Goal: Task Accomplishment & Management: Manage account settings

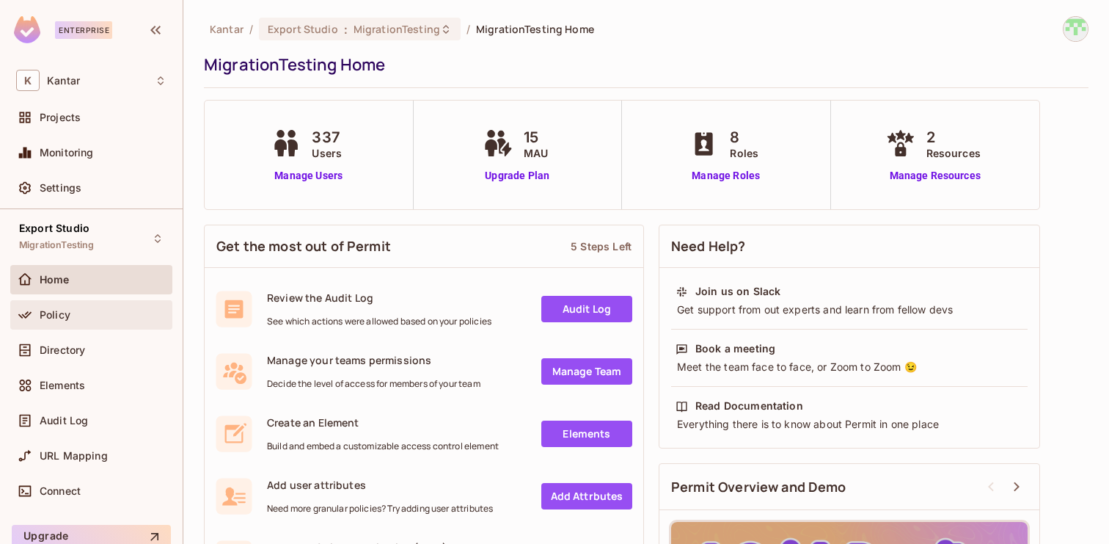
click at [96, 315] on div "Policy" at bounding box center [103, 315] width 127 height 12
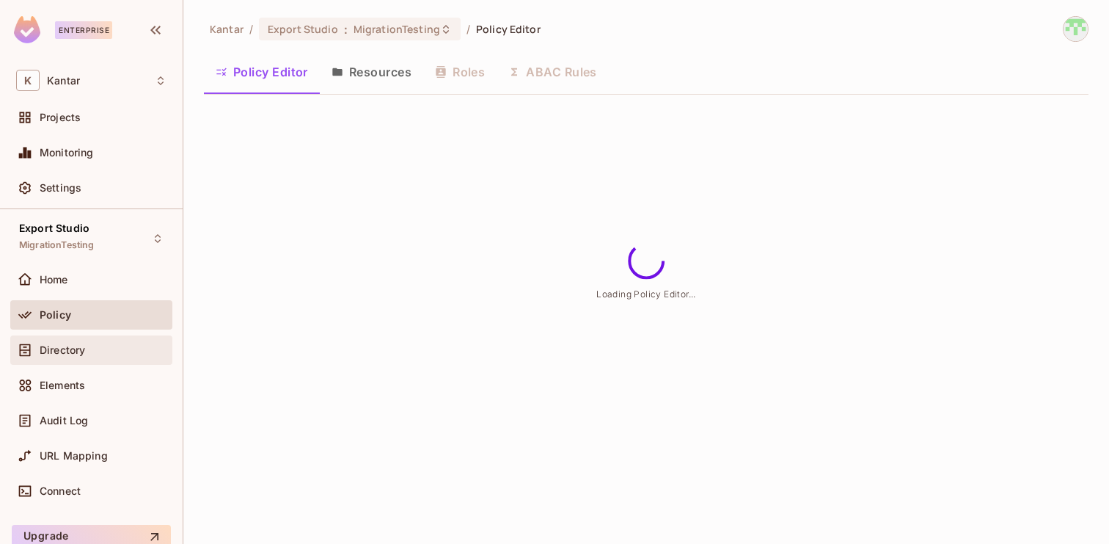
click at [90, 357] on div "Directory" at bounding box center [91, 350] width 150 height 18
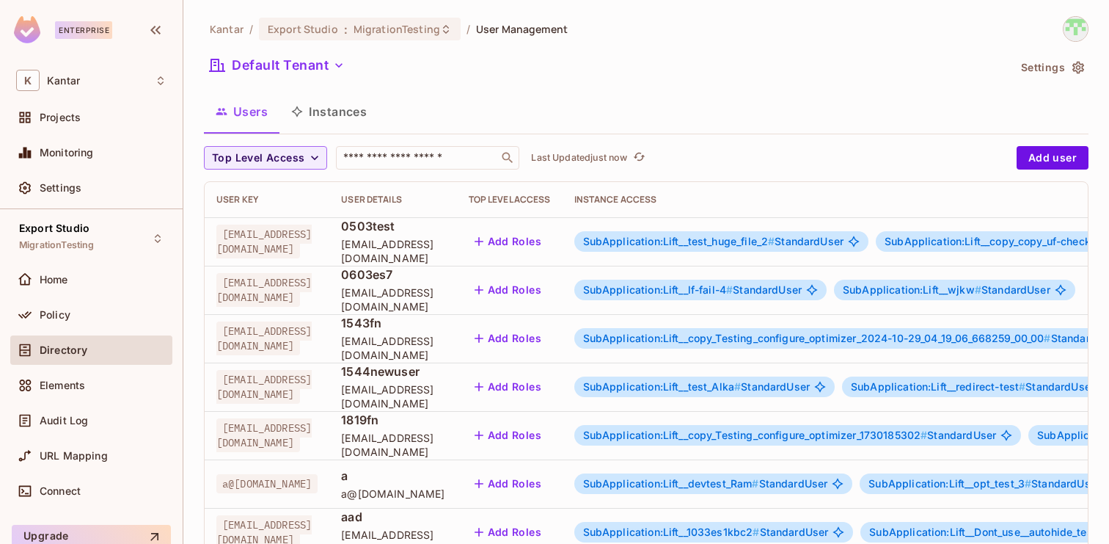
click at [350, 112] on button "Instances" at bounding box center [329, 111] width 99 height 37
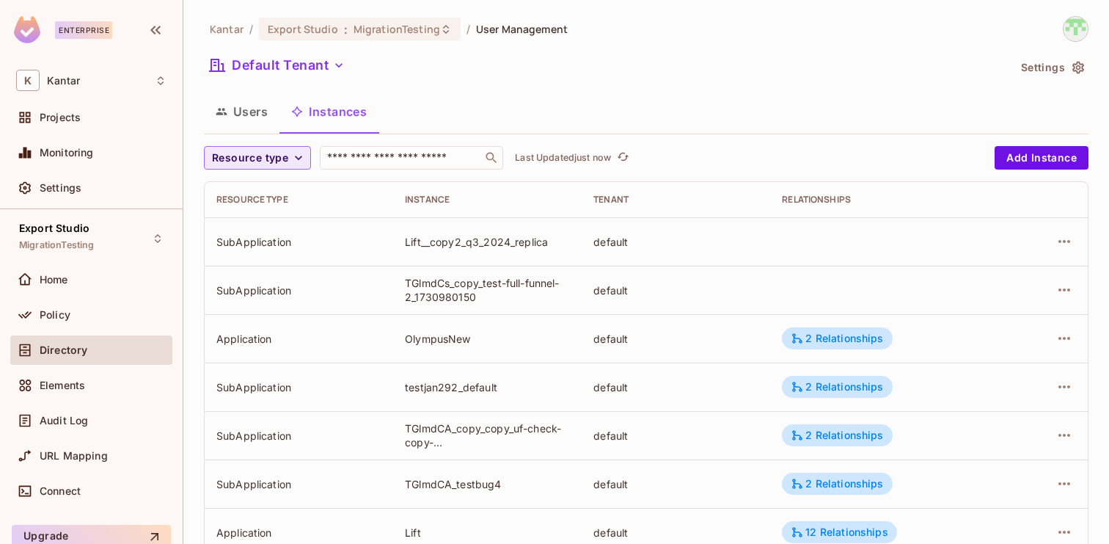
click at [289, 167] on button "Resource type" at bounding box center [257, 157] width 107 height 23
click at [396, 168] on div at bounding box center [554, 272] width 1109 height 544
click at [299, 160] on icon "button" at bounding box center [298, 157] width 15 height 15
click at [393, 154] on div at bounding box center [554, 272] width 1109 height 544
click at [372, 161] on input "text" at bounding box center [401, 157] width 154 height 15
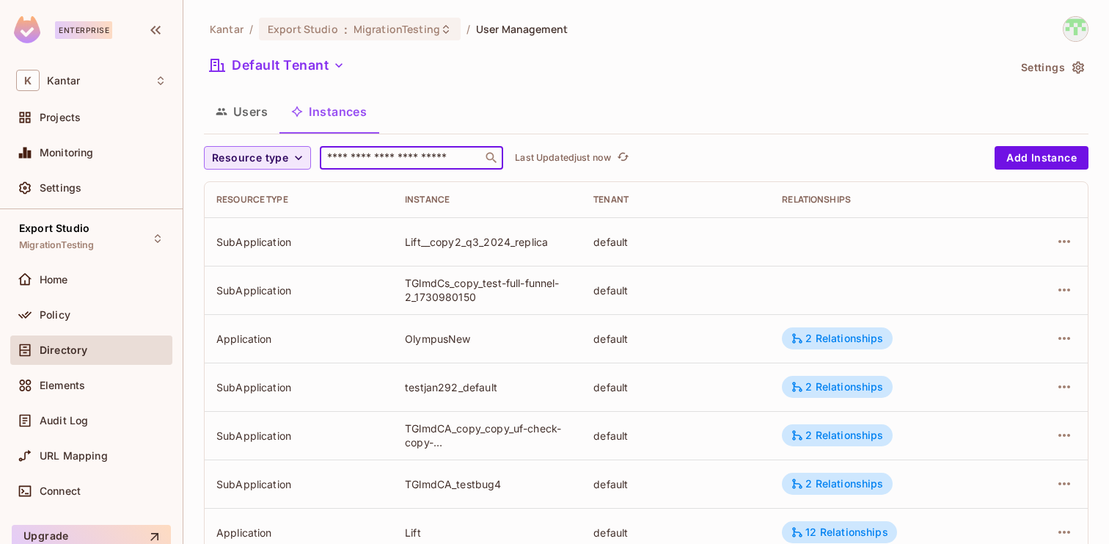
type input "*"
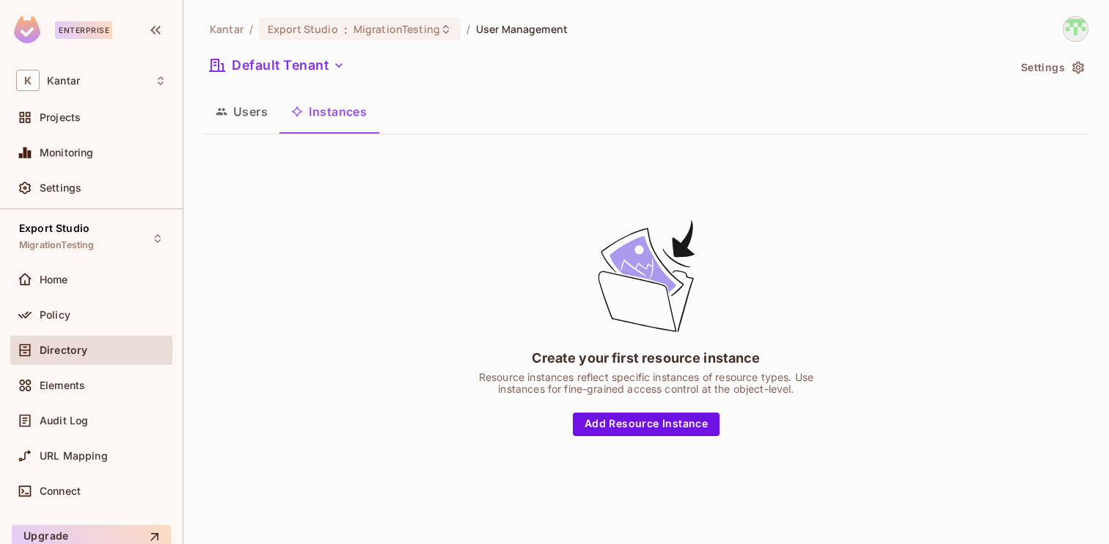
click at [250, 117] on button "Users" at bounding box center [242, 111] width 76 height 37
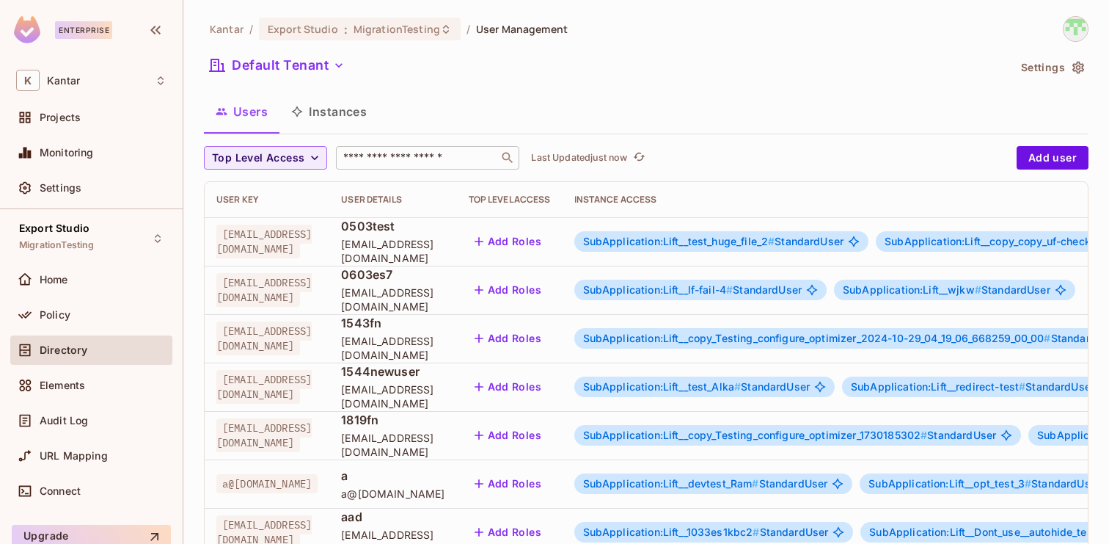
click at [417, 159] on input "text" at bounding box center [417, 157] width 154 height 15
paste input "*******"
type input "*******"
click at [332, 106] on button "Instances" at bounding box center [329, 111] width 99 height 37
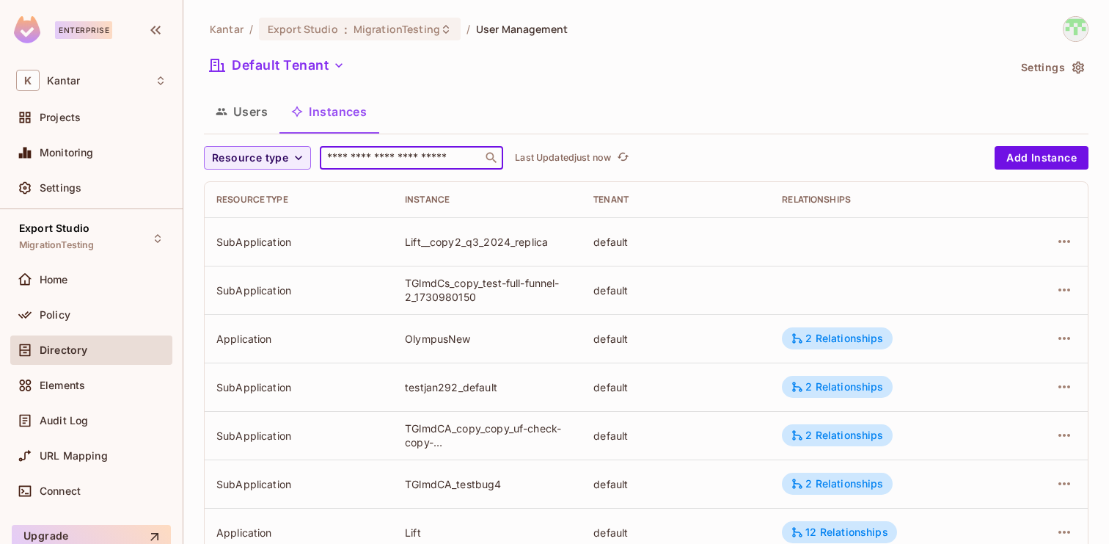
click at [396, 162] on input "text" at bounding box center [401, 157] width 154 height 15
paste input "*******"
type input "*******"
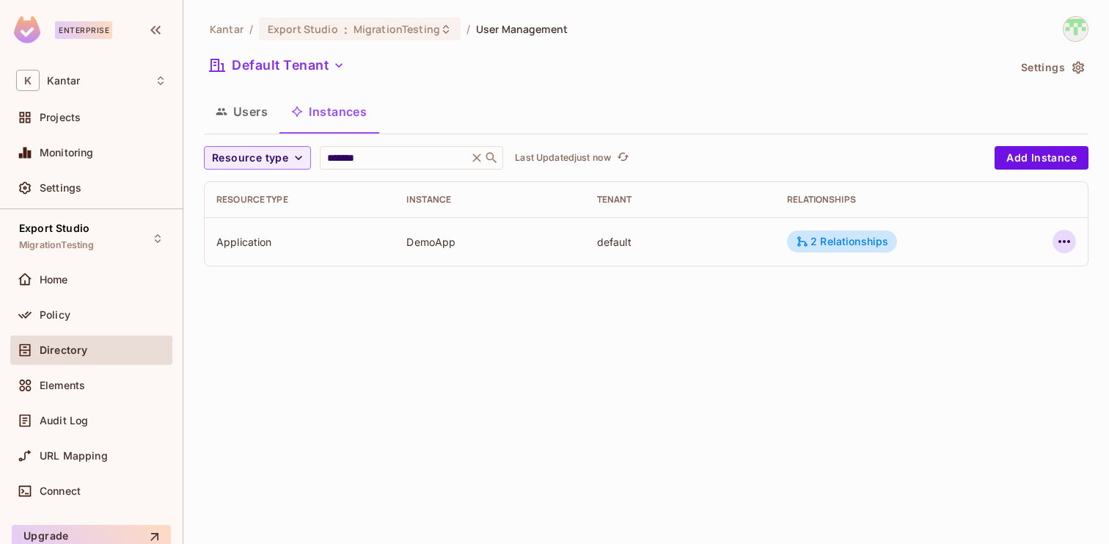
click at [1062, 246] on icon "button" at bounding box center [1065, 242] width 18 height 18
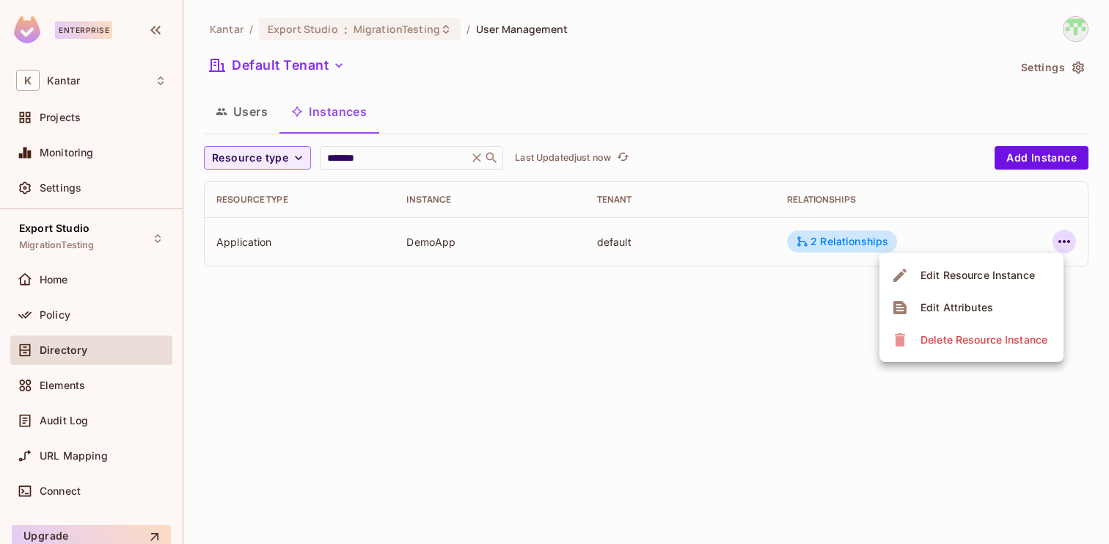
click at [949, 307] on div "Edit Attributes" at bounding box center [957, 307] width 73 height 15
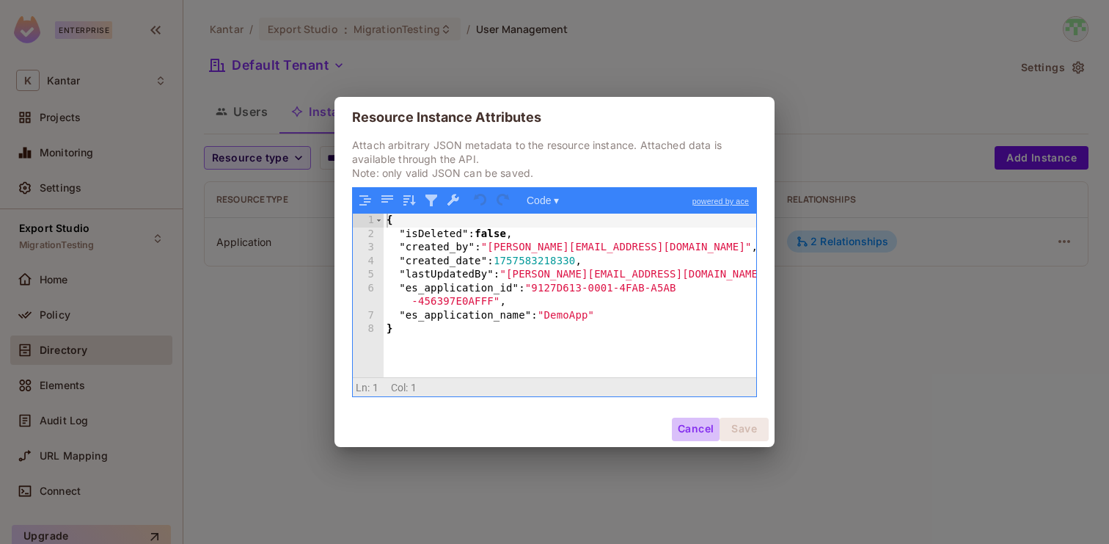
click at [686, 434] on button "Cancel" at bounding box center [696, 428] width 48 height 23
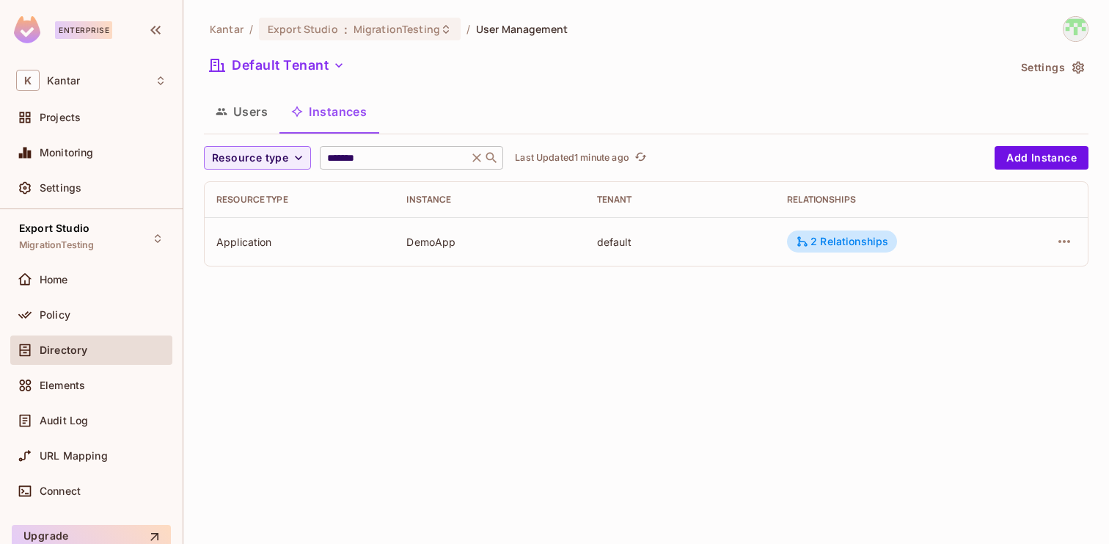
click at [421, 162] on input "*******" at bounding box center [393, 157] width 139 height 15
paste input "********"
type input "**********"
click at [831, 249] on div "2 Relationships" at bounding box center [842, 241] width 110 height 22
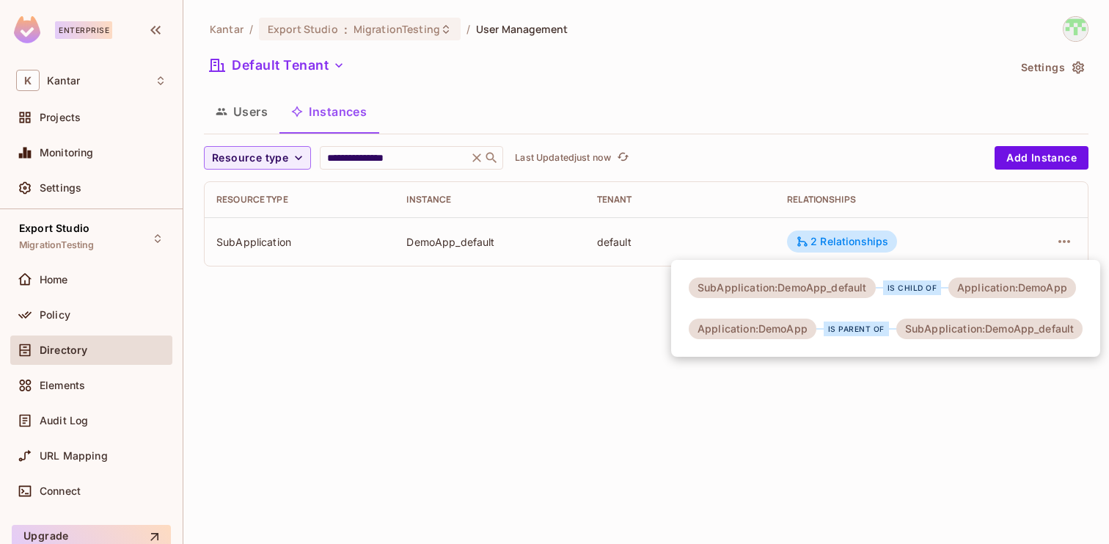
click at [771, 495] on div at bounding box center [554, 272] width 1109 height 544
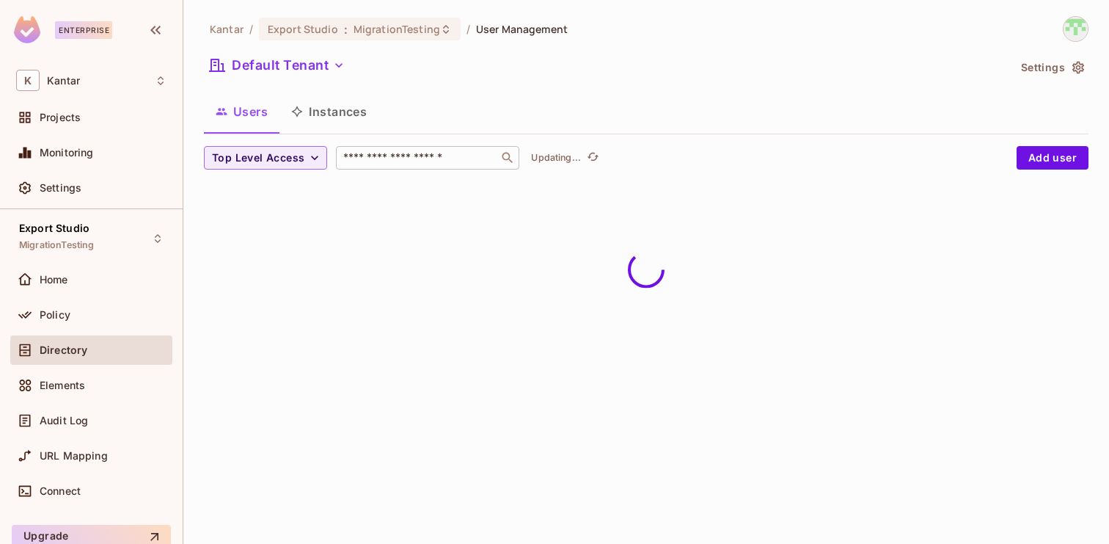
click at [440, 156] on input "text" at bounding box center [417, 157] width 154 height 15
paste input "**********"
type input "*********"
click at [335, 117] on button "Instances" at bounding box center [329, 111] width 99 height 37
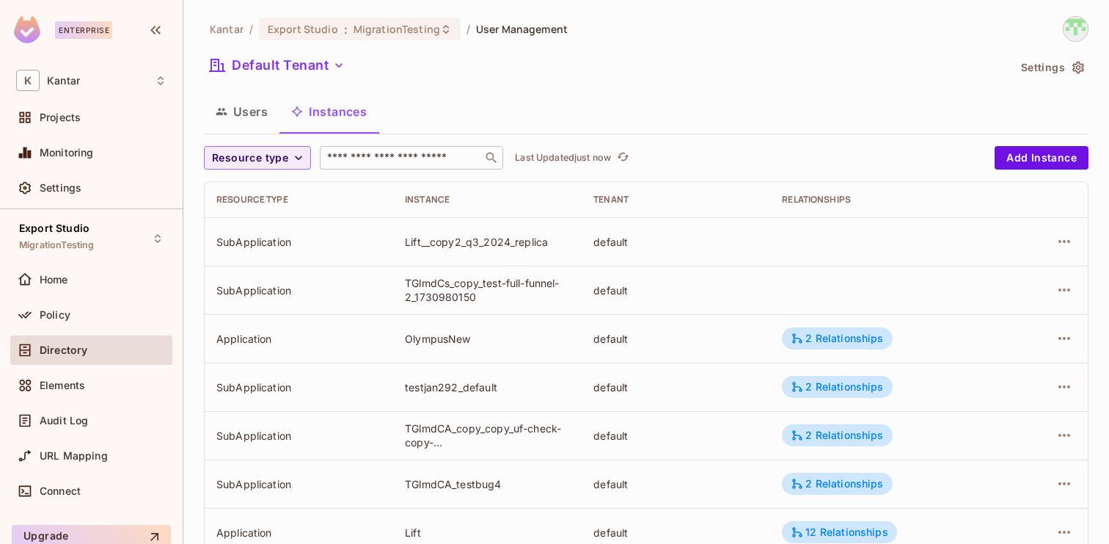
click at [390, 163] on input "text" at bounding box center [401, 157] width 154 height 15
paste input "**********"
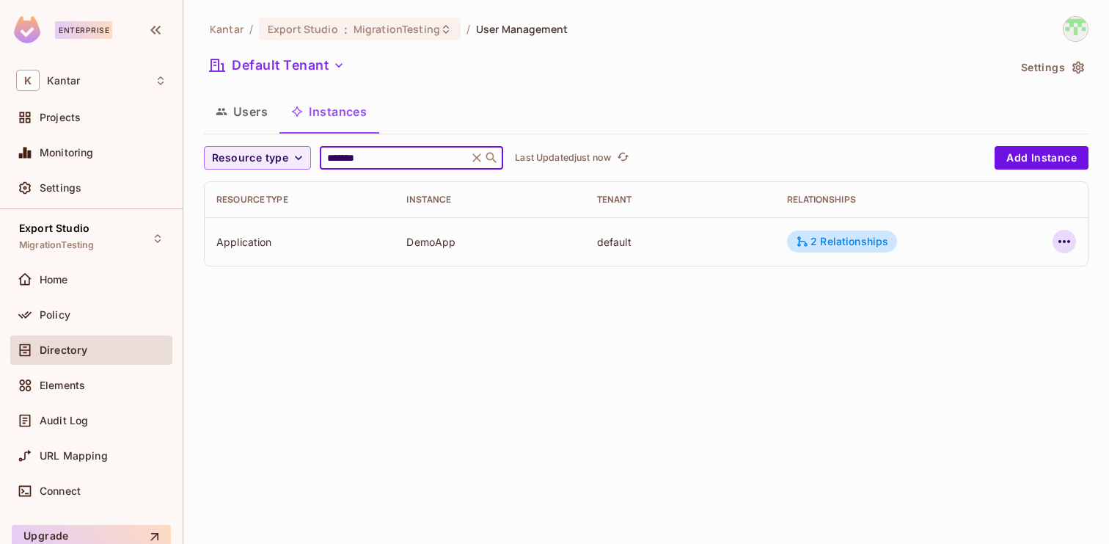
type input "*******"
click at [1071, 238] on icon "button" at bounding box center [1065, 242] width 18 height 18
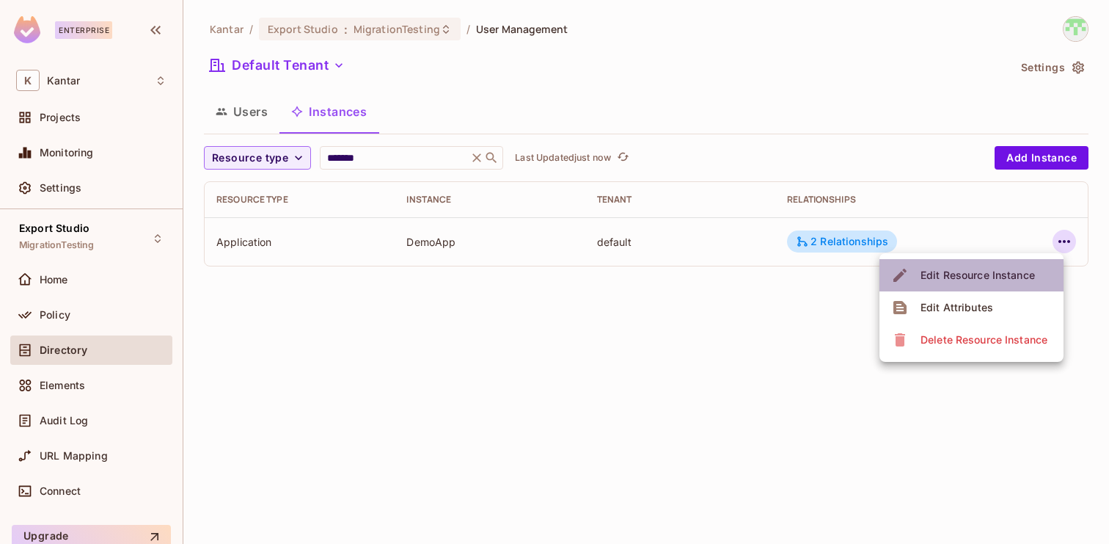
click at [1007, 266] on span "Edit Resource Instance" at bounding box center [977, 274] width 123 height 23
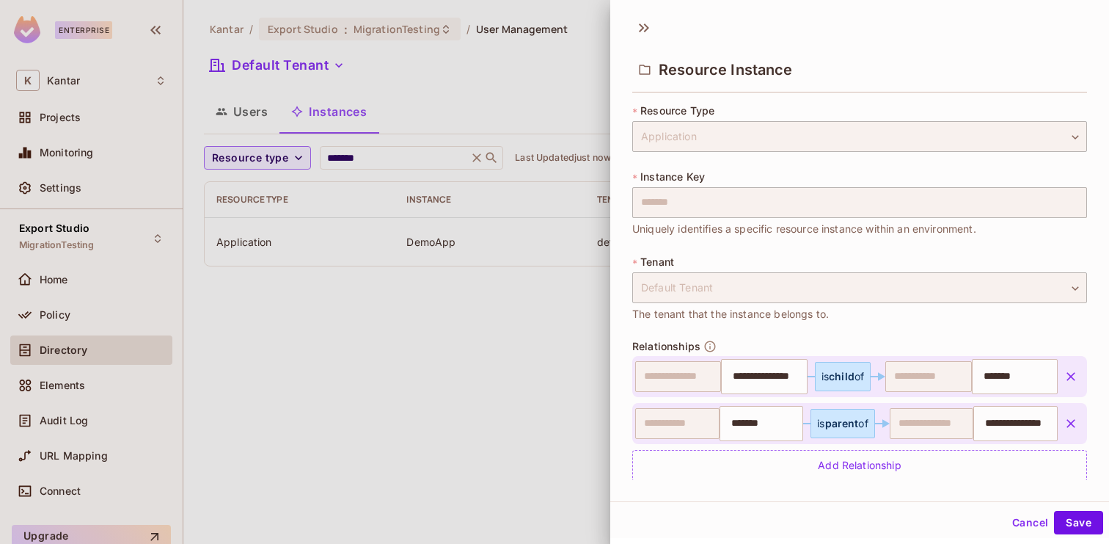
scroll to position [19, 0]
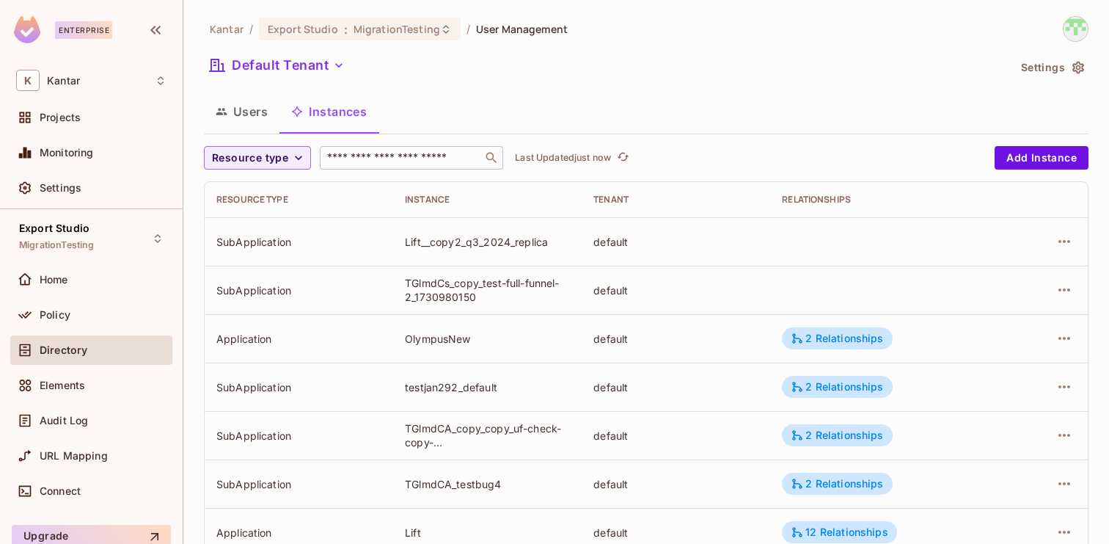
click at [419, 161] on input "text" at bounding box center [401, 157] width 154 height 15
click at [500, 116] on div "Users Instances" at bounding box center [646, 111] width 885 height 37
click at [393, 159] on input "text" at bounding box center [401, 157] width 154 height 15
click at [419, 156] on input "text" at bounding box center [401, 157] width 154 height 15
type input "****"
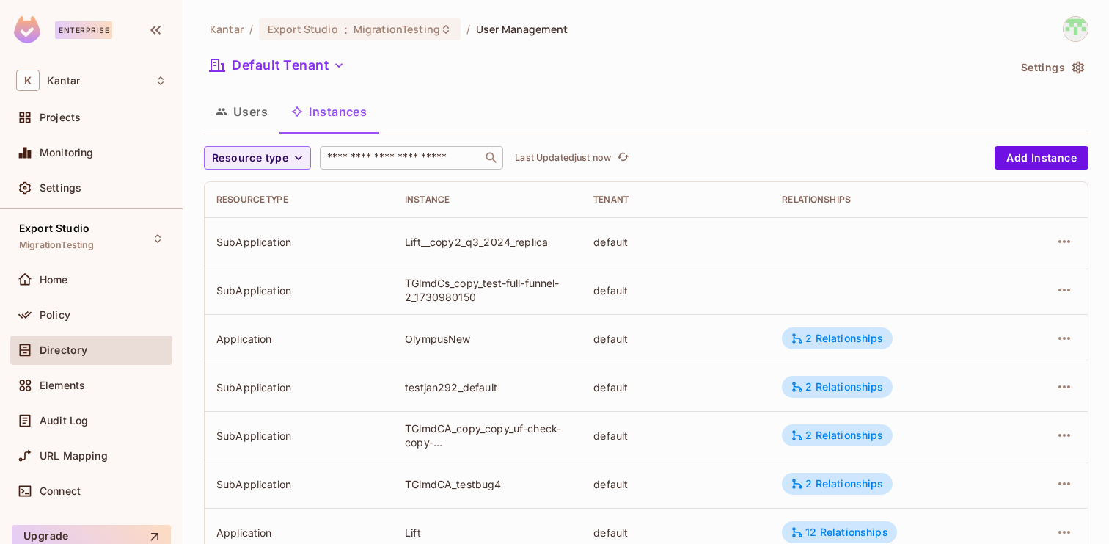
click at [381, 154] on input "text" at bounding box center [401, 157] width 154 height 15
paste input "********"
type input "********"
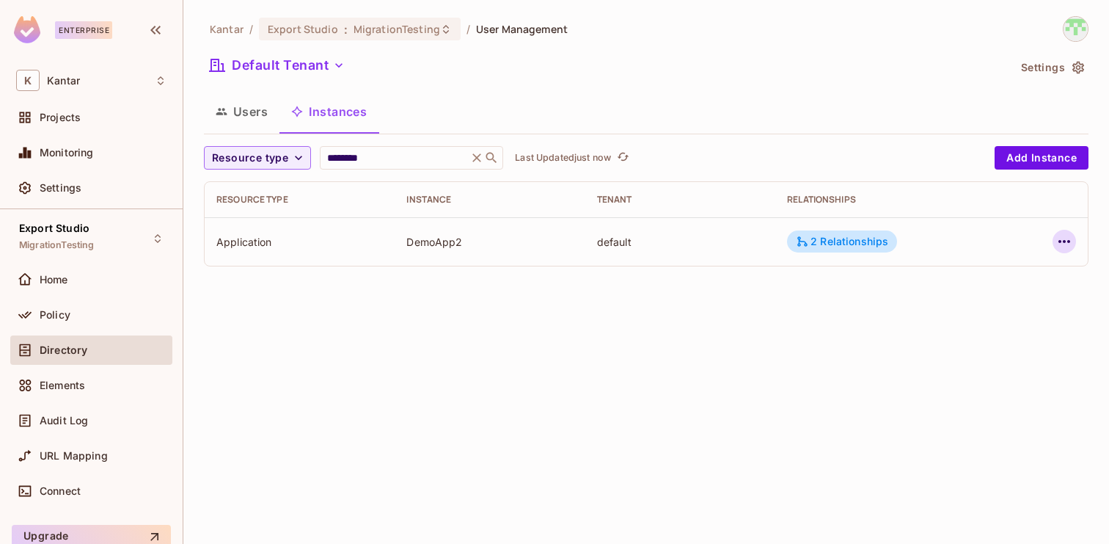
click at [1066, 241] on icon "button" at bounding box center [1065, 242] width 18 height 18
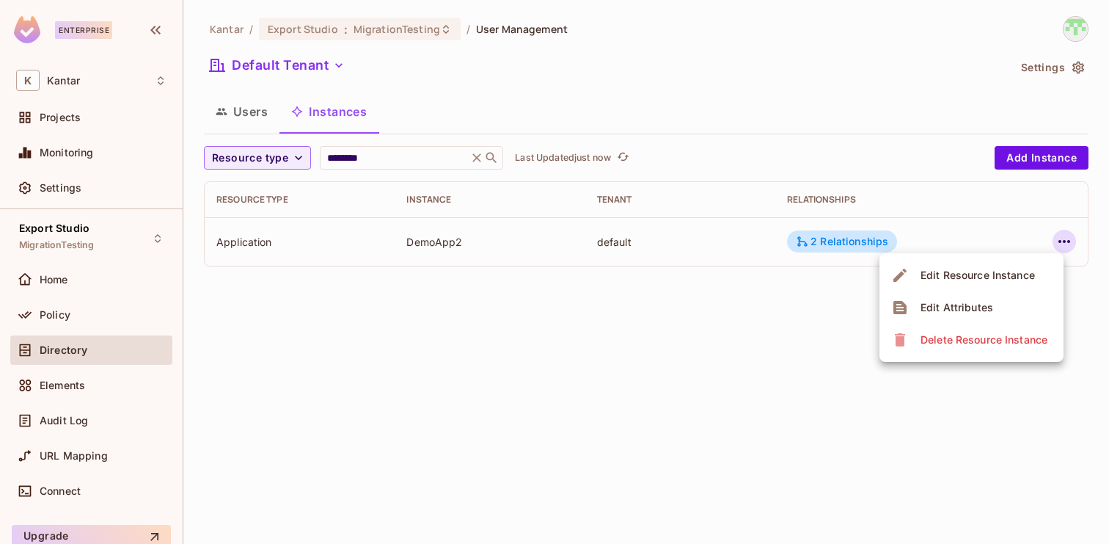
click at [976, 283] on span "Edit Resource Instance" at bounding box center [977, 274] width 123 height 23
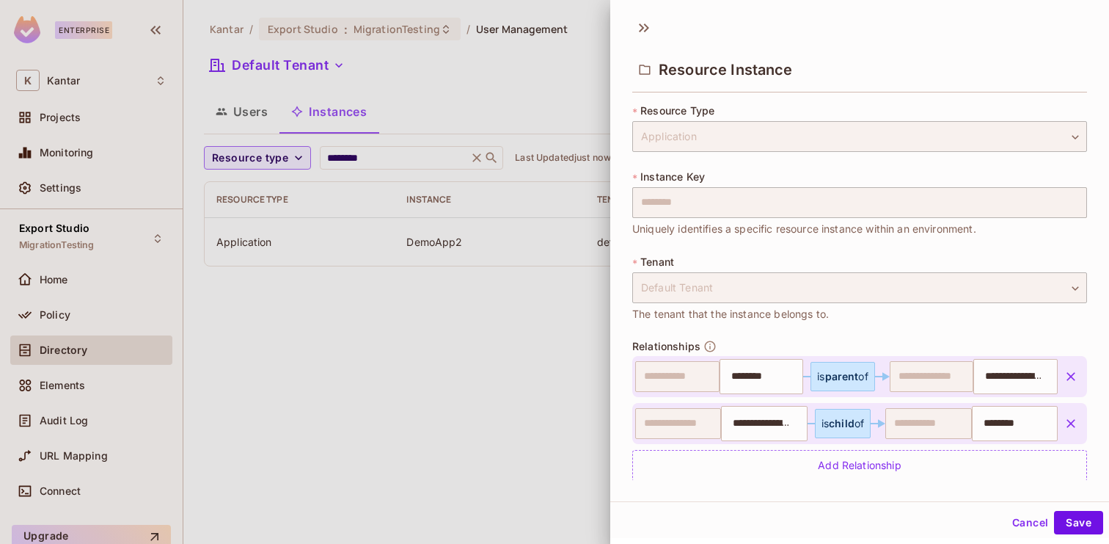
scroll to position [19, 0]
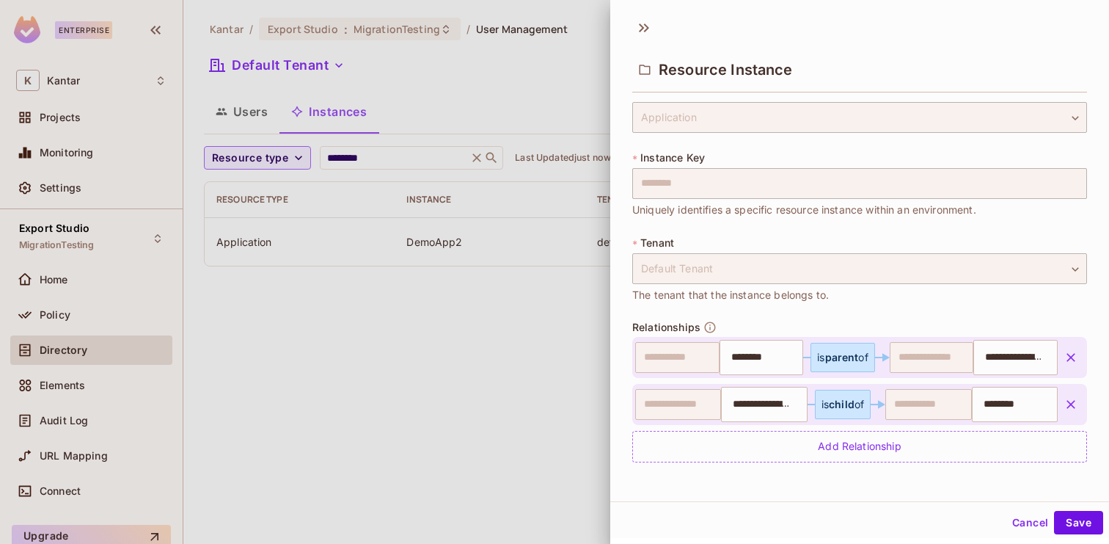
click at [717, 220] on div "**********" at bounding box center [859, 281] width 455 height 395
click at [328, 383] on div at bounding box center [554, 272] width 1109 height 544
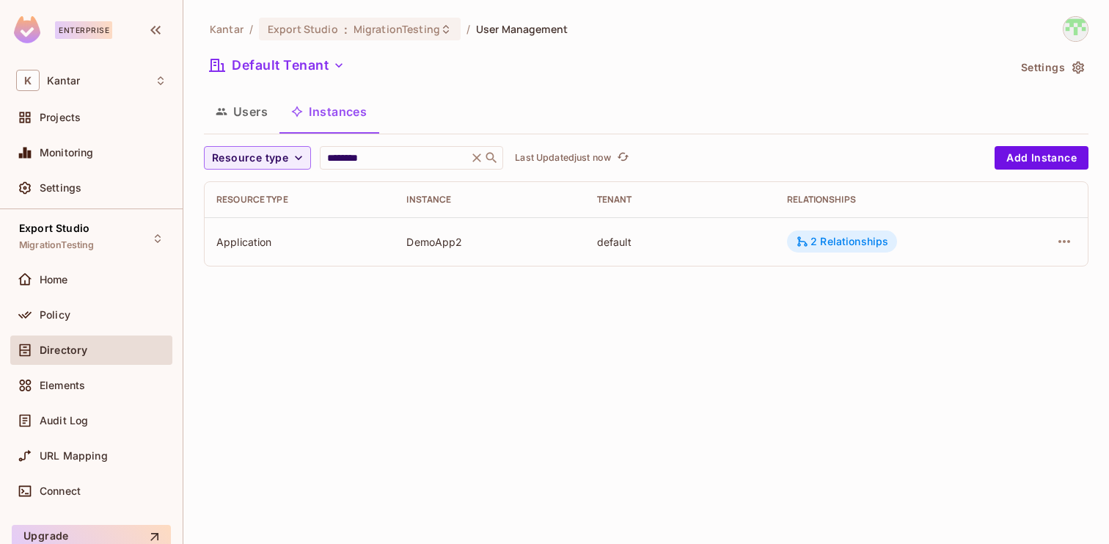
click at [820, 241] on div "2 Relationships" at bounding box center [842, 241] width 92 height 13
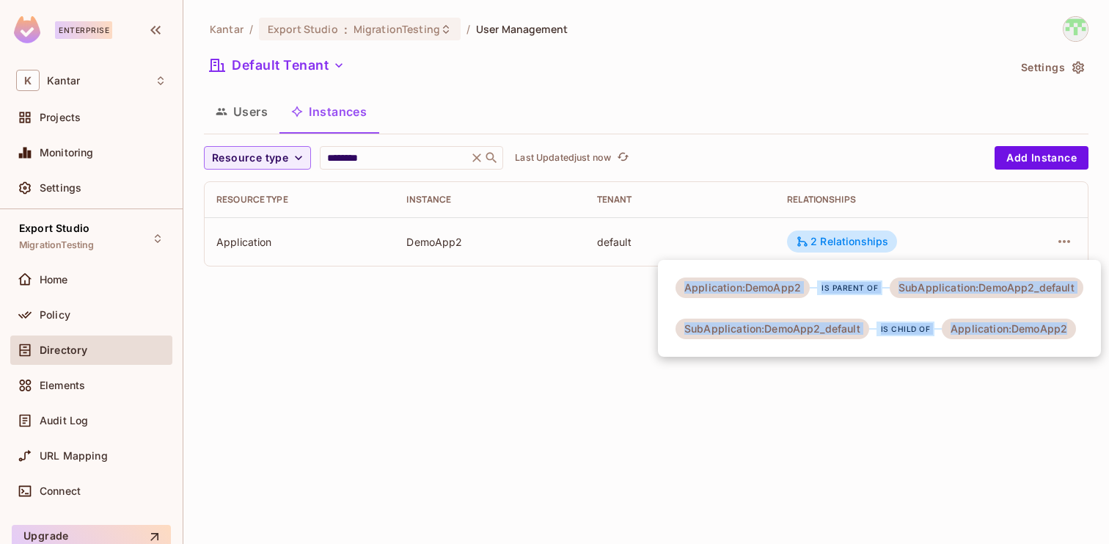
drag, startPoint x: 678, startPoint y: 292, endPoint x: 1044, endPoint y: 340, distance: 369.3
click at [1044, 340] on div "Application:DemoApp2 is parent of SubApplication:DemoApp2_default SubApplicatio…" at bounding box center [879, 308] width 443 height 97
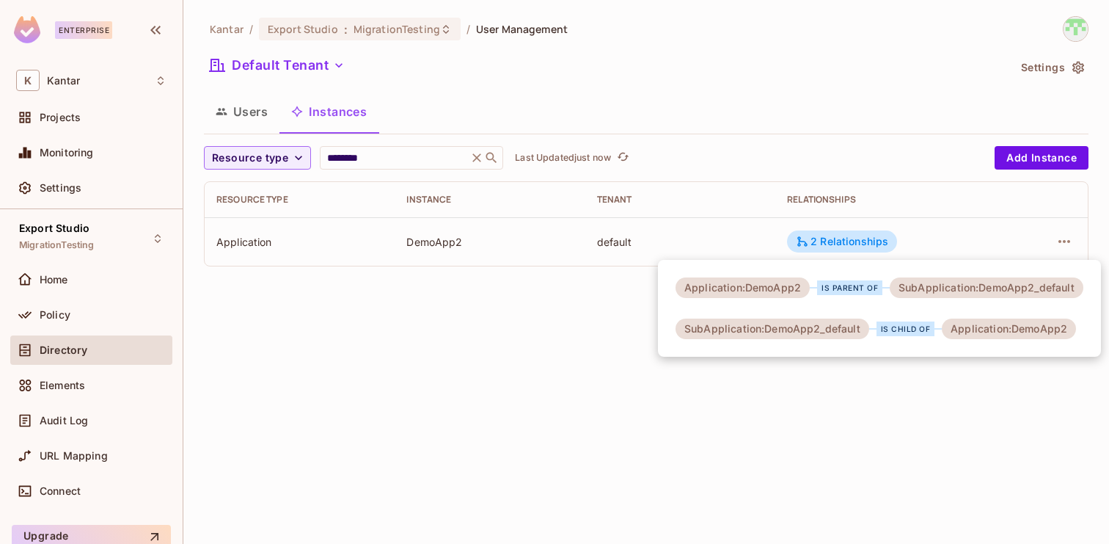
click at [702, 403] on div at bounding box center [554, 272] width 1109 height 544
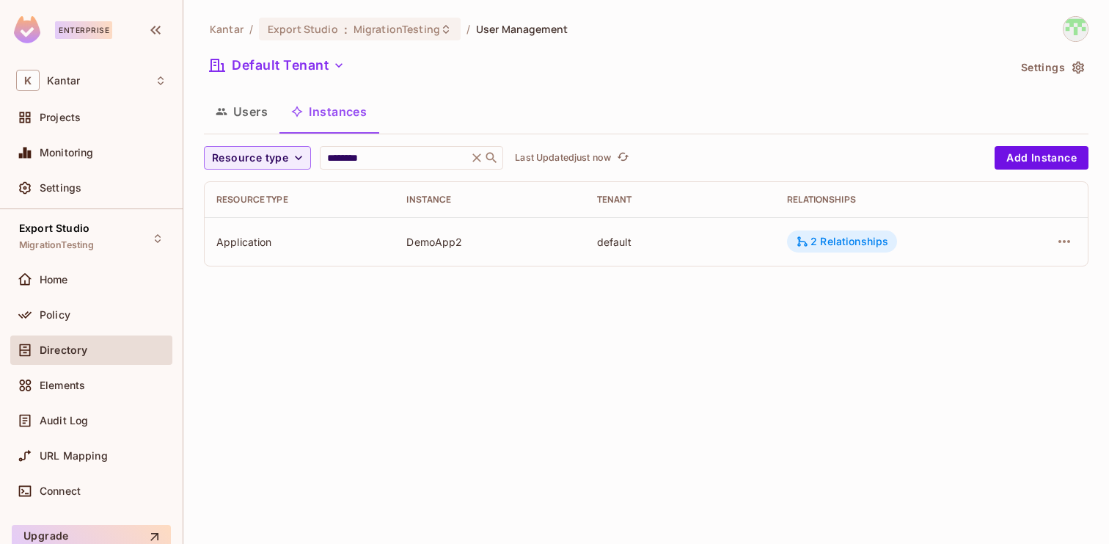
click at [823, 244] on div "2 Relationships" at bounding box center [842, 241] width 92 height 13
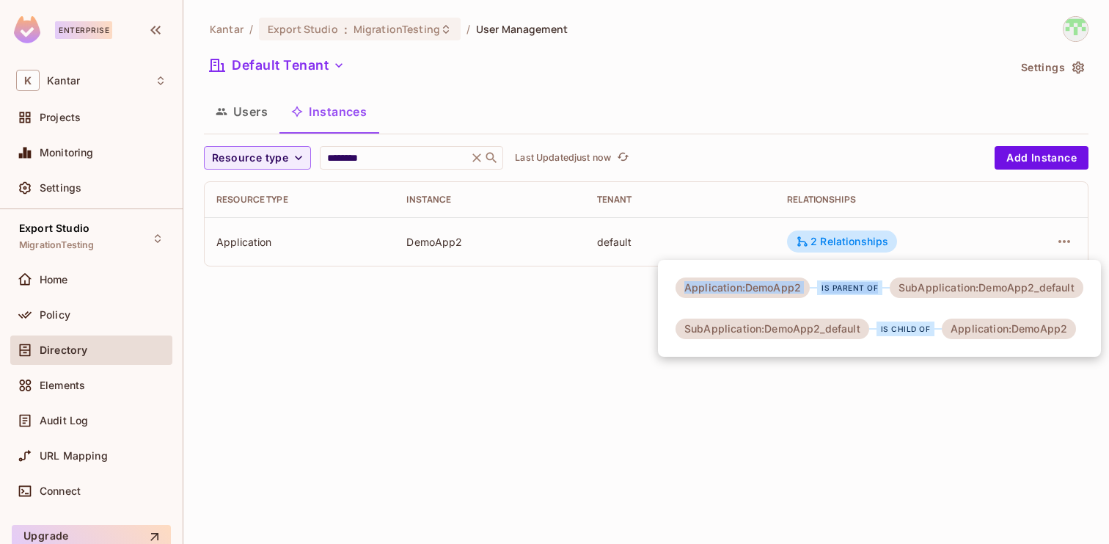
drag, startPoint x: 674, startPoint y: 288, endPoint x: 858, endPoint y: 307, distance: 185.1
click at [858, 307] on div "Application:DemoApp2 is parent of SubApplication:DemoApp2_default SubApplicatio…" at bounding box center [879, 308] width 443 height 97
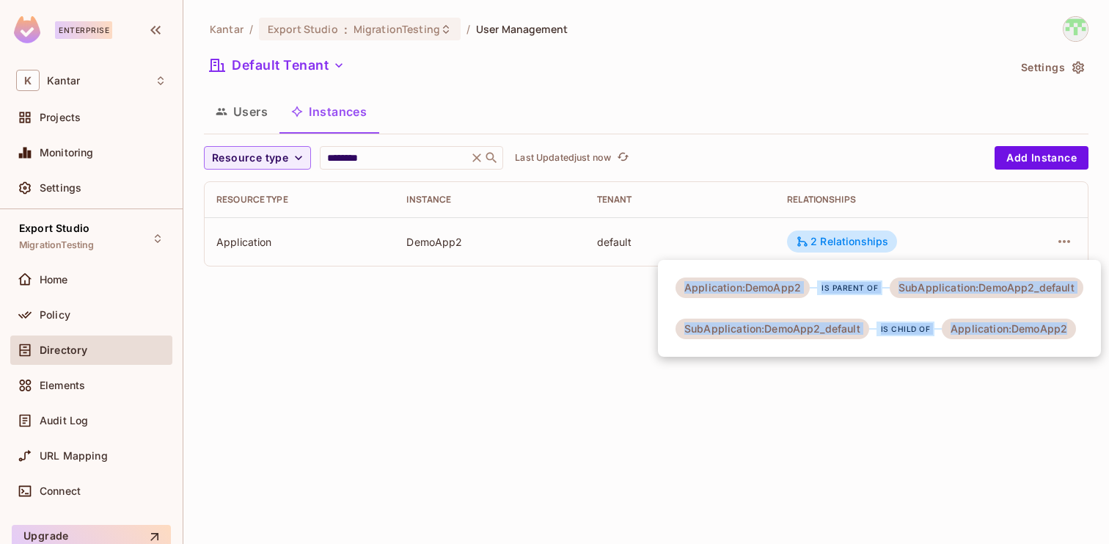
drag, startPoint x: 1078, startPoint y: 324, endPoint x: 745, endPoint y: 276, distance: 336.6
click at [745, 276] on div "Application:DemoApp2 is parent of SubApplication:DemoApp2_default SubApplicatio…" at bounding box center [879, 308] width 443 height 97
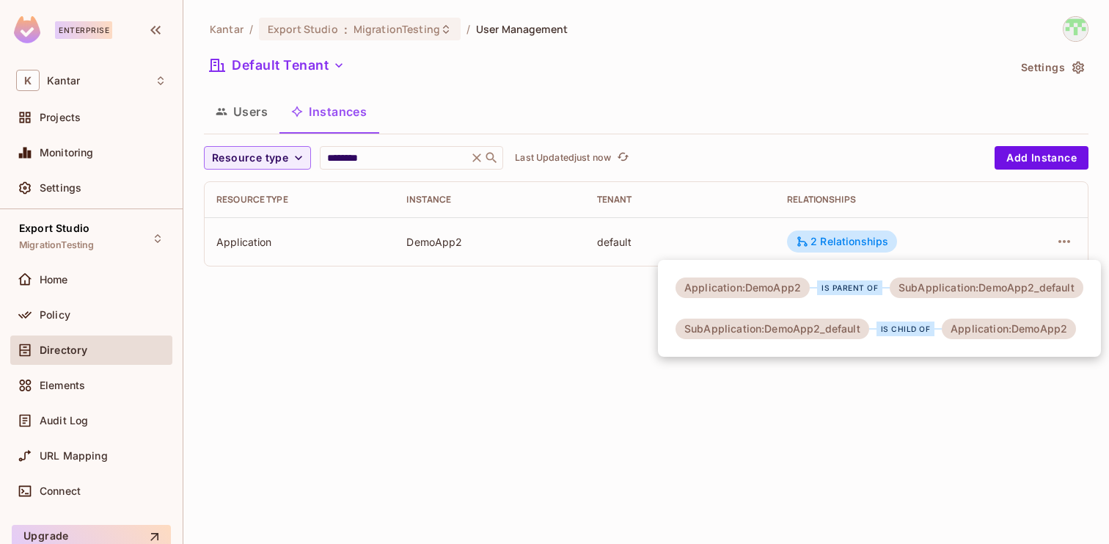
click at [982, 311] on div "Application:DemoApp2 is parent of SubApplication:DemoApp2_default SubApplicatio…" at bounding box center [879, 308] width 443 height 97
drag, startPoint x: 1034, startPoint y: 291, endPoint x: 1053, endPoint y: 291, distance: 18.3
click at [1053, 291] on div "SubApplication:DemoApp2_default" at bounding box center [987, 287] width 194 height 21
click at [535, 324] on div at bounding box center [554, 272] width 1109 height 544
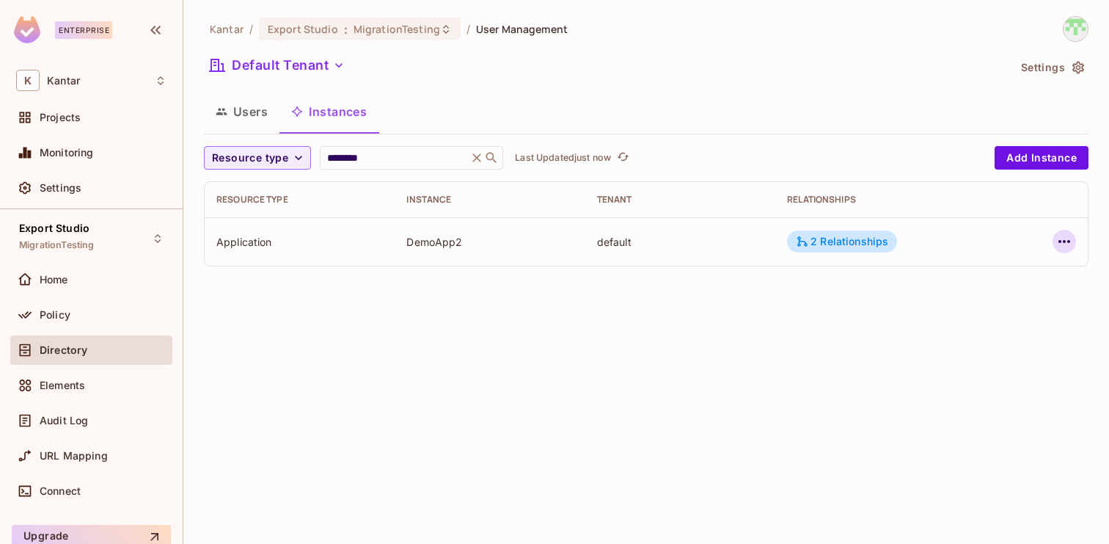
click at [1069, 245] on icon "button" at bounding box center [1065, 242] width 18 height 18
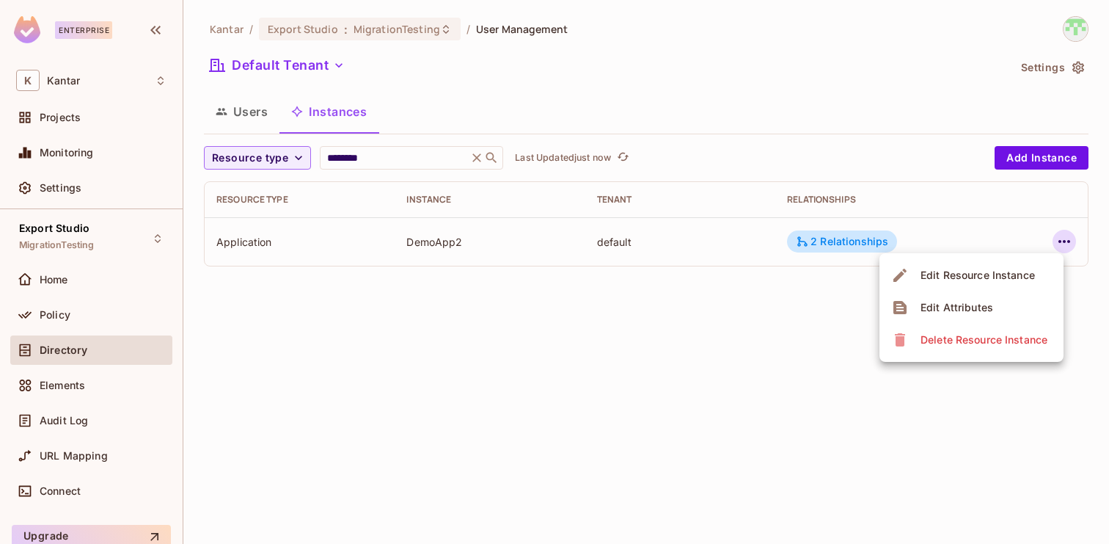
click at [996, 279] on div "Edit Resource Instance" at bounding box center [978, 275] width 114 height 15
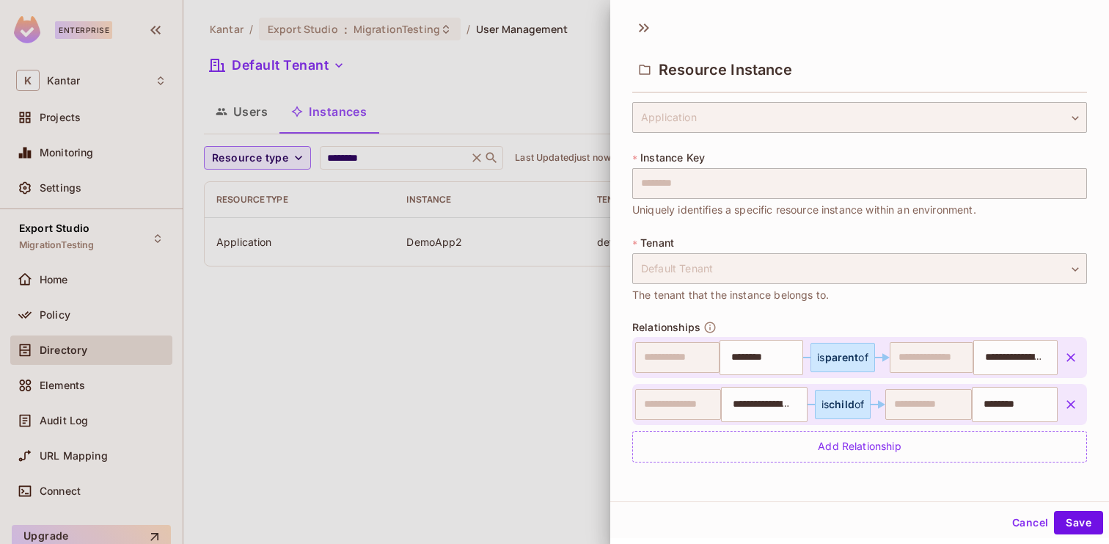
scroll to position [0, 0]
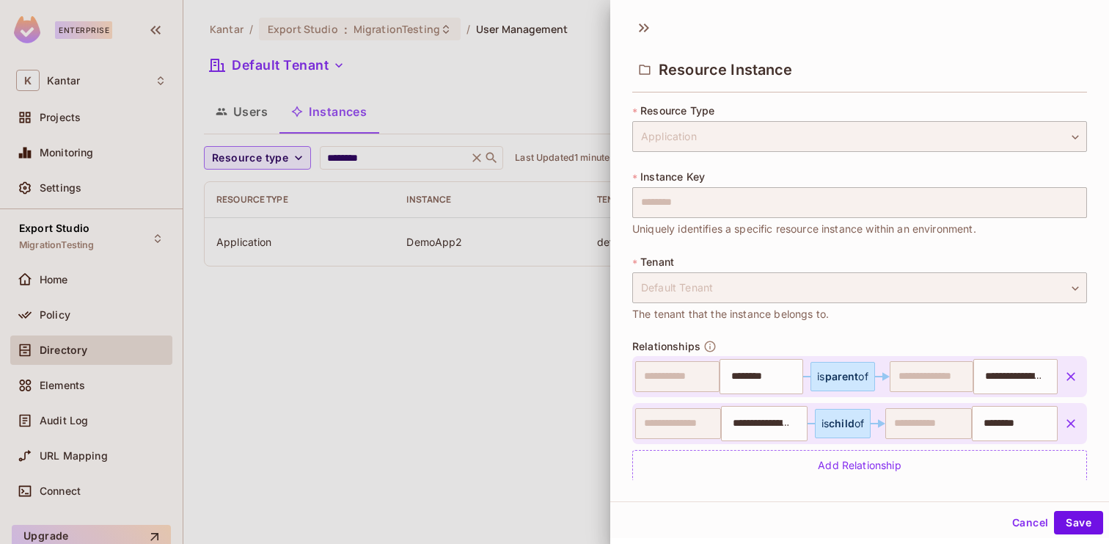
click at [606, 197] on div "**********" at bounding box center [554, 272] width 1109 height 544
drag, startPoint x: 635, startPoint y: 137, endPoint x: 729, endPoint y: 137, distance: 94.6
click at [729, 137] on div "Application" at bounding box center [859, 136] width 455 height 31
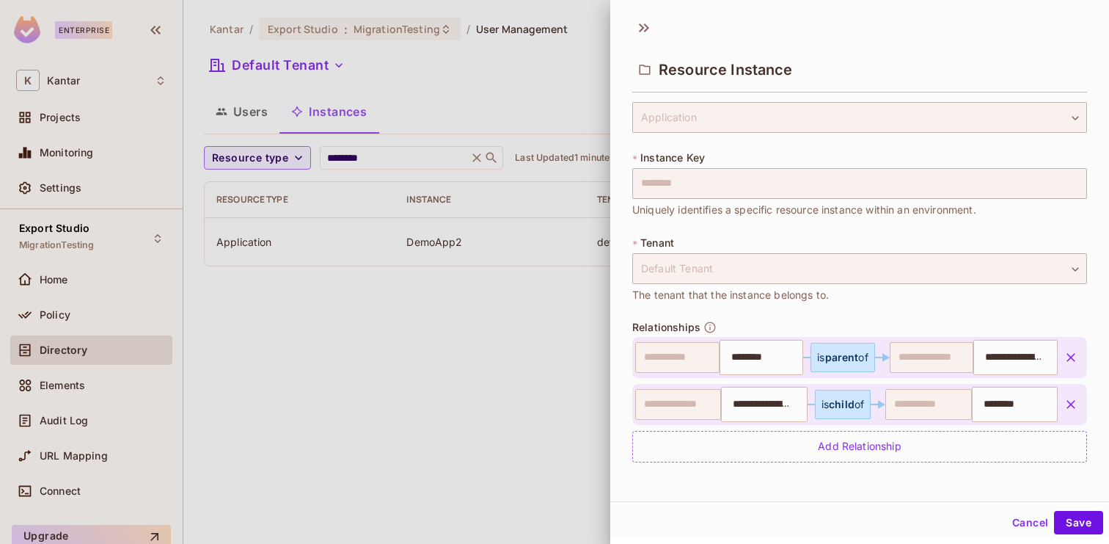
click at [1036, 516] on button "Cancel" at bounding box center [1031, 522] width 48 height 23
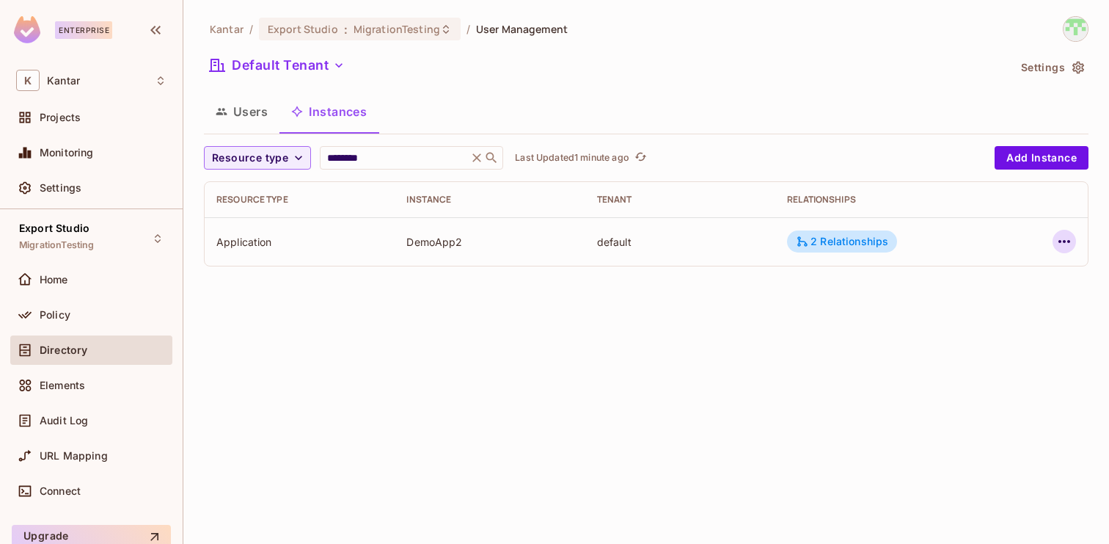
click at [1062, 241] on icon "button" at bounding box center [1065, 242] width 18 height 18
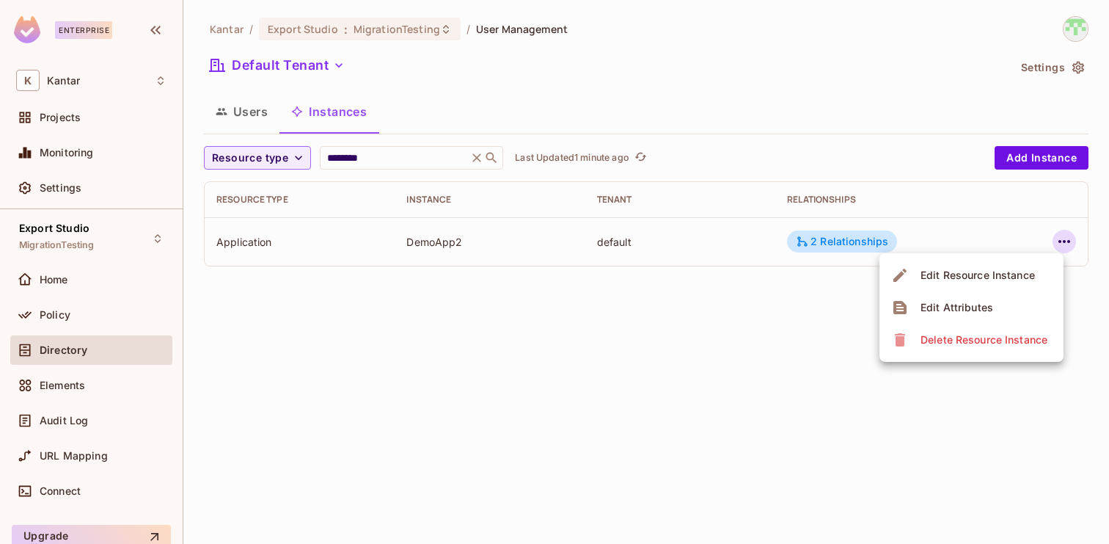
click at [987, 306] on div "Edit Attributes" at bounding box center [957, 307] width 73 height 15
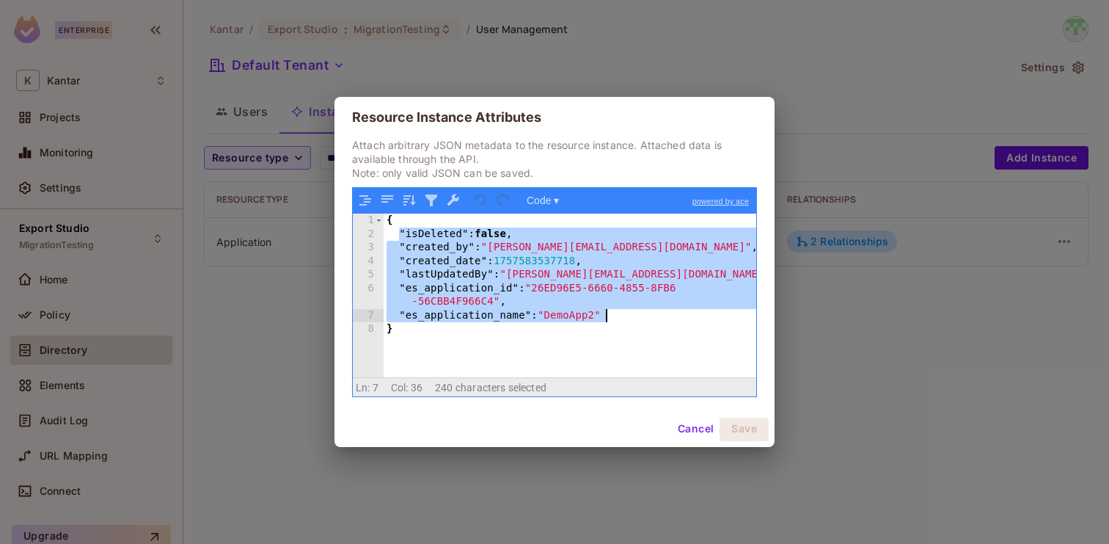
drag, startPoint x: 401, startPoint y: 239, endPoint x: 615, endPoint y: 315, distance: 227.4
click at [615, 315] on div "{ "isDeleted" : false , "created_by" : "devesh.kumar@kantar.com" , "created_dat…" at bounding box center [570, 308] width 373 height 190
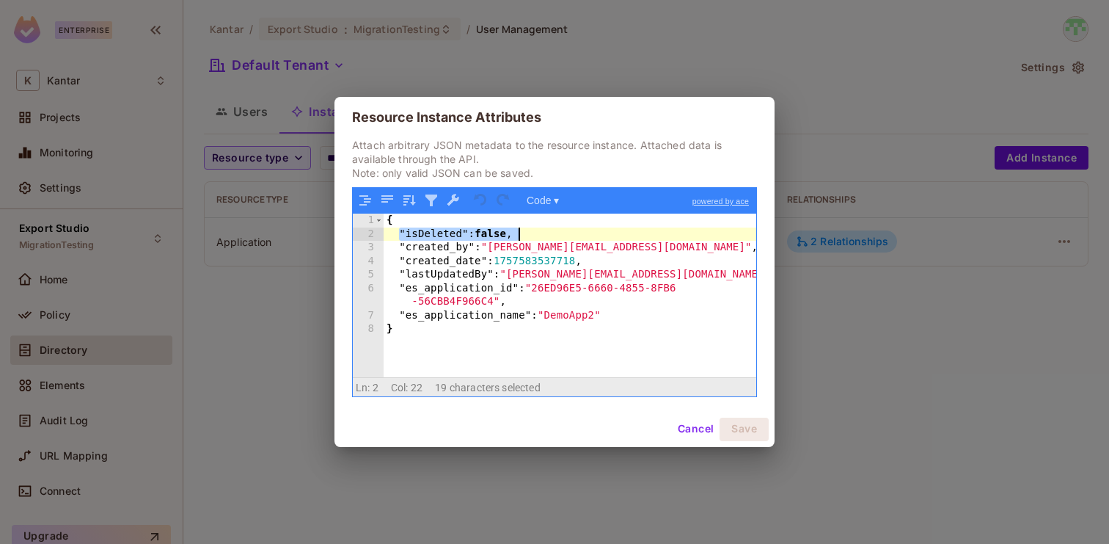
drag, startPoint x: 400, startPoint y: 232, endPoint x: 552, endPoint y: 232, distance: 152.6
click at [552, 232] on div "{ "isDeleted" : false , "created_by" : "devesh.kumar@kantar.com" , "created_dat…" at bounding box center [570, 308] width 373 height 190
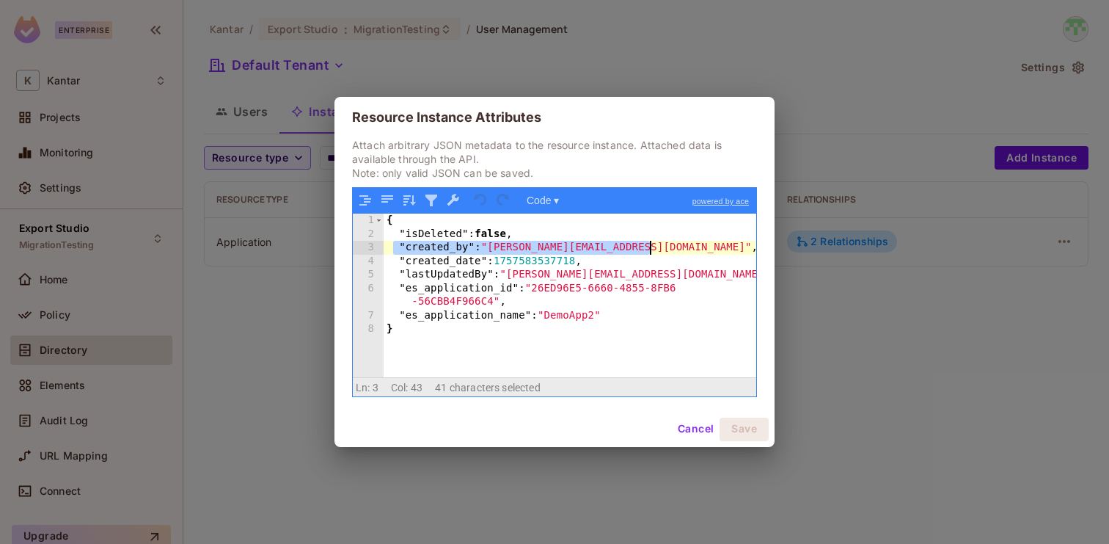
drag, startPoint x: 395, startPoint y: 247, endPoint x: 676, endPoint y: 249, distance: 281.0
click at [676, 249] on div "{ "isDeleted" : false , "created_by" : "devesh.kumar@kantar.com" , "created_dat…" at bounding box center [570, 308] width 373 height 190
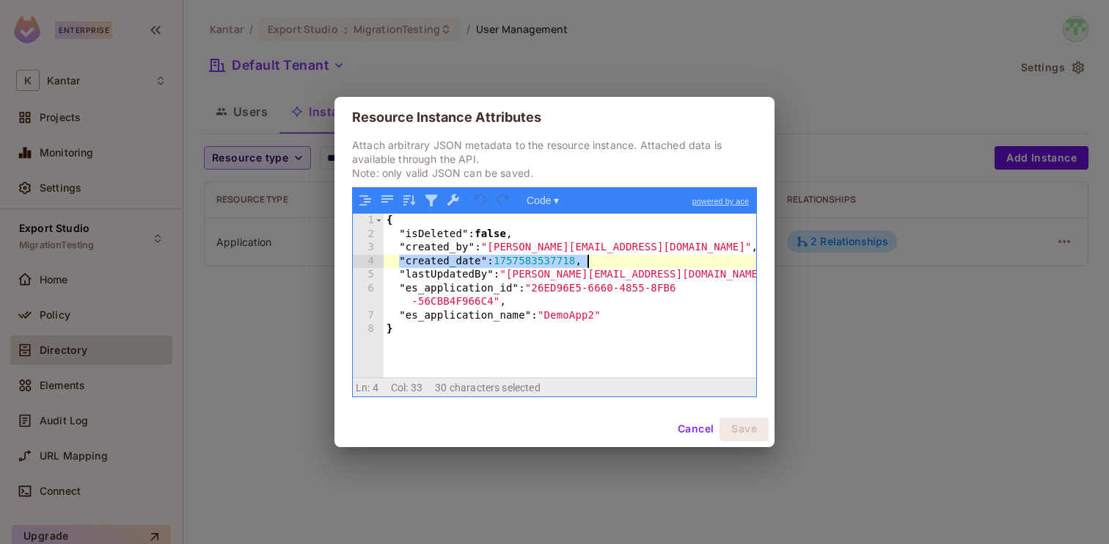
drag, startPoint x: 399, startPoint y: 262, endPoint x: 604, endPoint y: 260, distance: 204.7
click at [604, 260] on div "{ "isDeleted" : false , "created_by" : "devesh.kumar@kantar.com" , "created_dat…" at bounding box center [570, 308] width 373 height 190
drag, startPoint x: 496, startPoint y: 258, endPoint x: 582, endPoint y: 261, distance: 85.9
click at [582, 261] on div "{ "isDeleted" : false , "created_by" : "devesh.kumar@kantar.com" , "created_dat…" at bounding box center [570, 308] width 373 height 190
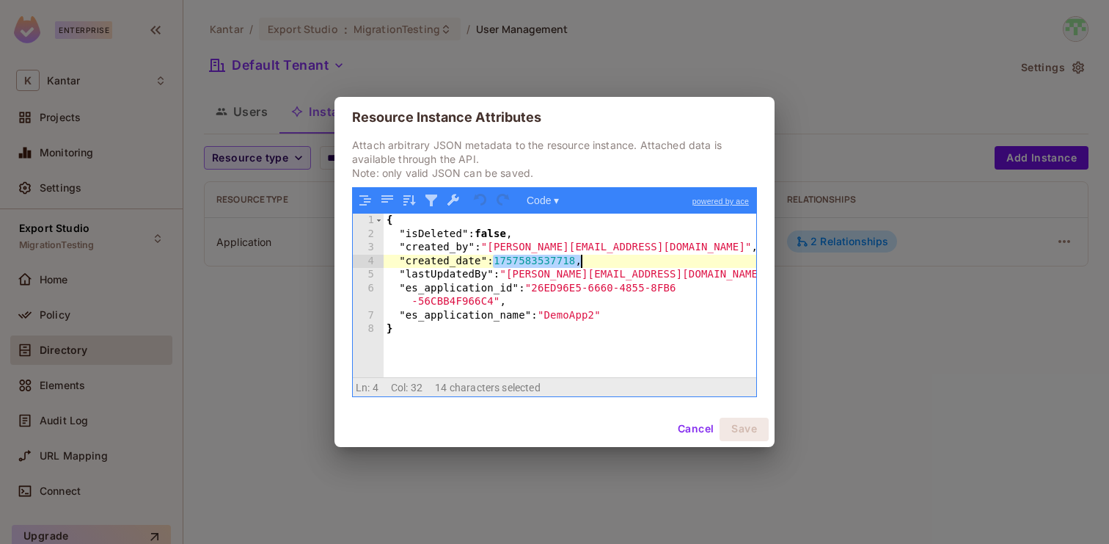
click at [526, 263] on div "{ "isDeleted" : false , "created_by" : "devesh.kumar@kantar.com" , "created_dat…" at bounding box center [570, 308] width 373 height 190
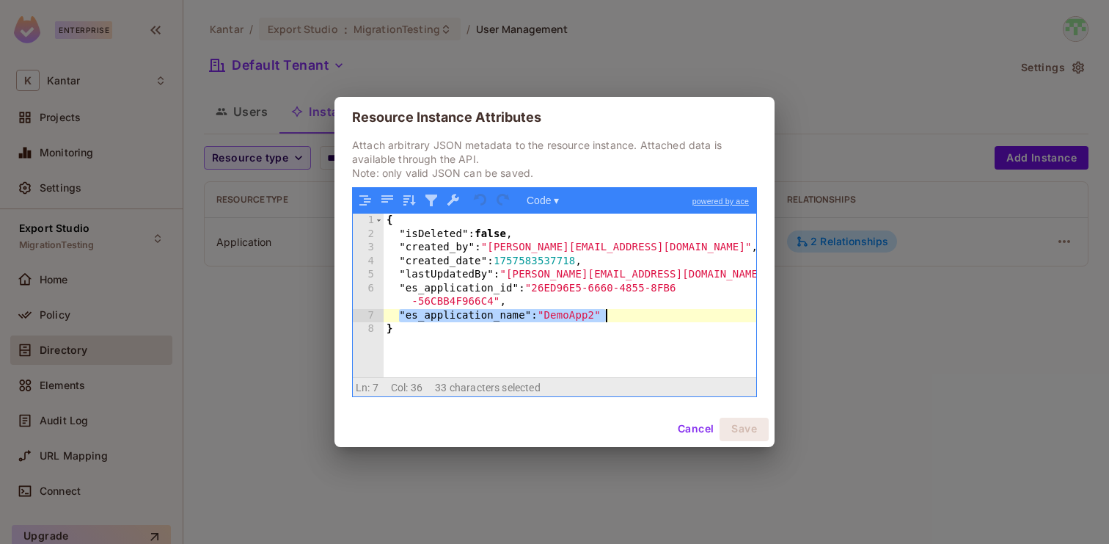
drag, startPoint x: 400, startPoint y: 317, endPoint x: 616, endPoint y: 312, distance: 215.7
click at [616, 312] on div "{ "isDeleted" : false , "created_by" : "devesh.kumar@kantar.com" , "created_dat…" at bounding box center [570, 308] width 373 height 190
drag, startPoint x: 394, startPoint y: 315, endPoint x: 619, endPoint y: 315, distance: 225.2
click at [619, 315] on div "{ "isDeleted" : false , "created_by" : "devesh.kumar@kantar.com" , "created_dat…" at bounding box center [570, 308] width 373 height 190
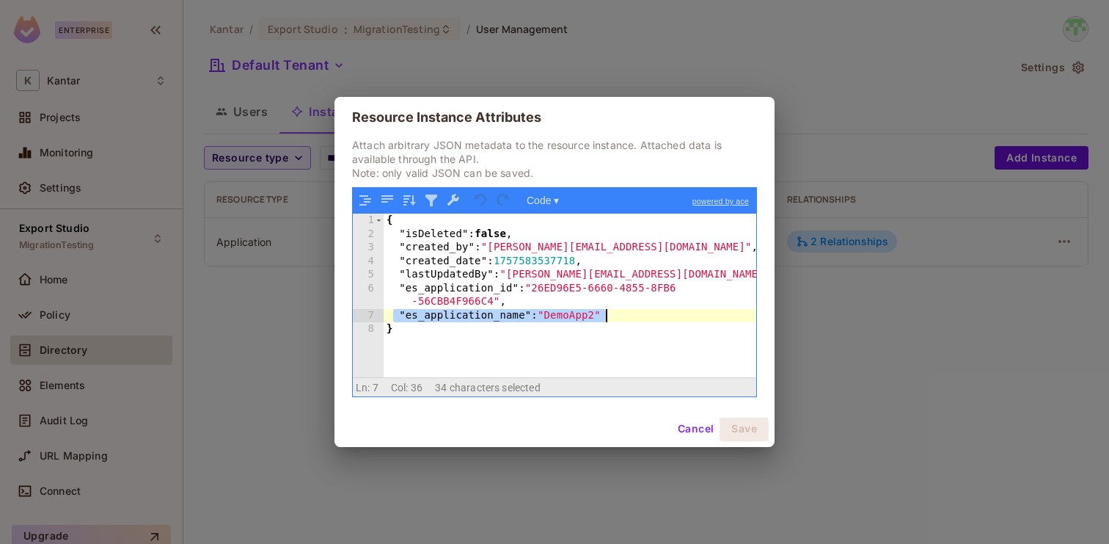
click at [619, 315] on div "{ "isDeleted" : false , "created_by" : "devesh.kumar@kantar.com" , "created_dat…" at bounding box center [570, 308] width 373 height 190
drag, startPoint x: 398, startPoint y: 315, endPoint x: 624, endPoint y: 310, distance: 226.0
click at [624, 310] on div "{ "isDeleted" : false , "created_by" : "devesh.kumar@kantar.com" , "created_dat…" at bounding box center [570, 308] width 373 height 190
drag, startPoint x: 398, startPoint y: 316, endPoint x: 619, endPoint y: 320, distance: 221.6
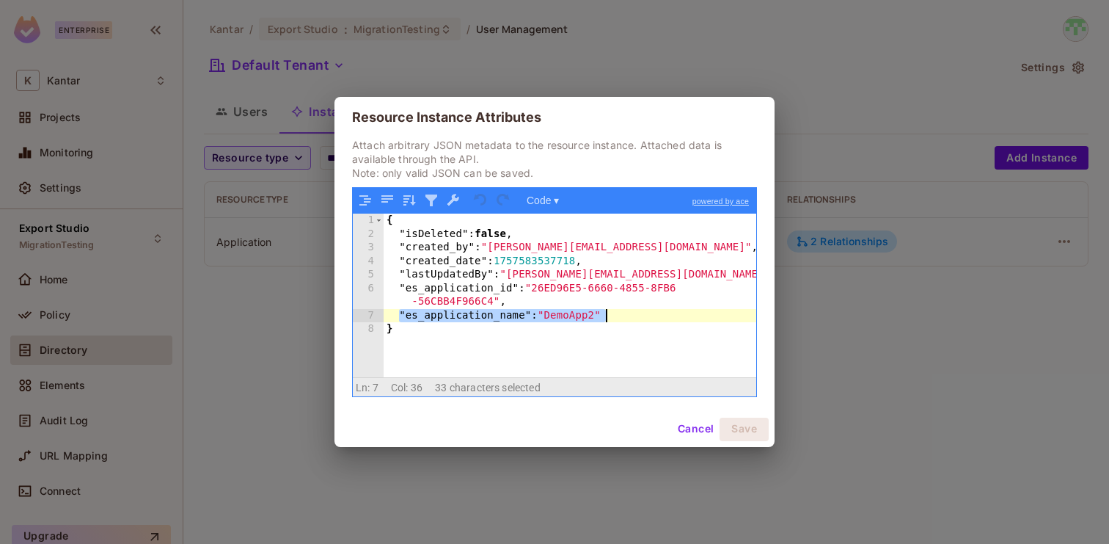
click at [619, 320] on div "{ "isDeleted" : false , "created_by" : "devesh.kumar@kantar.com" , "created_dat…" at bounding box center [570, 308] width 373 height 190
drag, startPoint x: 401, startPoint y: 315, endPoint x: 657, endPoint y: 317, distance: 256.0
click at [657, 317] on div "{ "isDeleted" : false , "created_by" : "devesh.kumar@kantar.com" , "created_dat…" at bounding box center [570, 308] width 373 height 190
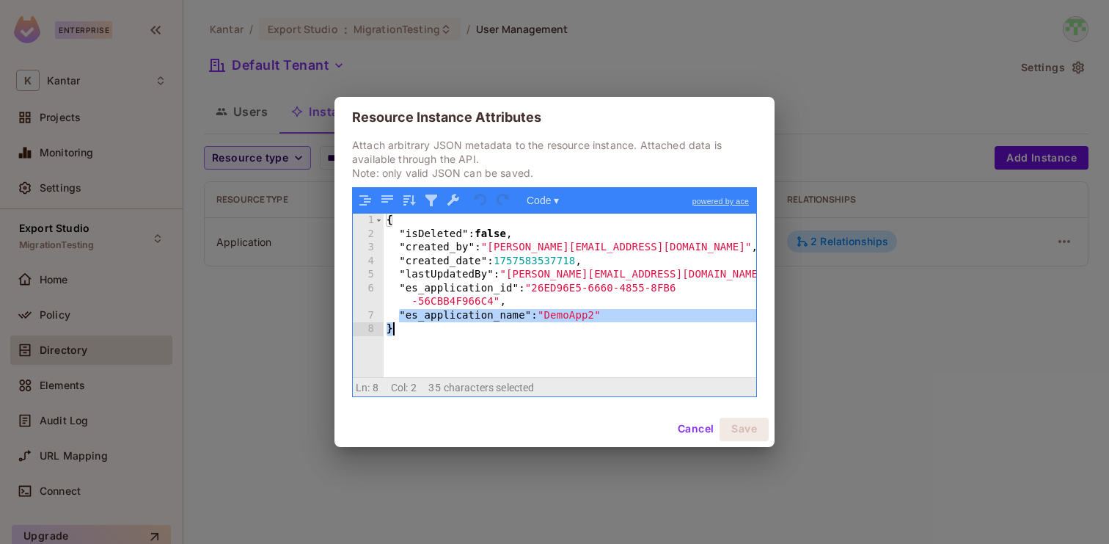
drag, startPoint x: 398, startPoint y: 315, endPoint x: 643, endPoint y: 326, distance: 245.3
click at [643, 325] on div "{ "isDeleted" : false , "created_by" : "devesh.kumar@kantar.com" , "created_dat…" at bounding box center [570, 308] width 373 height 190
click at [633, 318] on div "{ "isDeleted" : false , "created_by" : "devesh.kumar@kantar.com" , "created_dat…" at bounding box center [570, 308] width 373 height 190
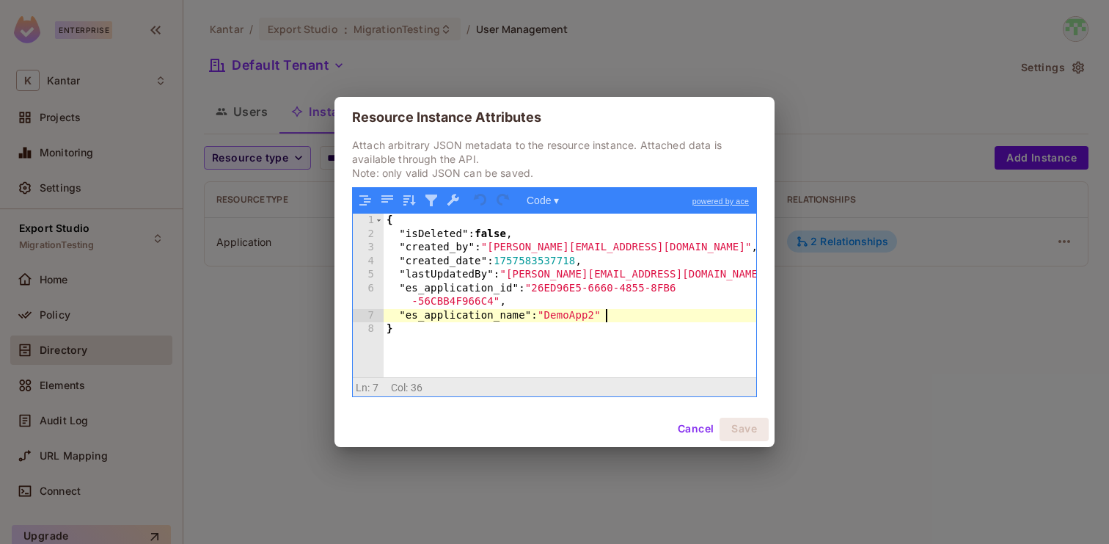
click at [633, 318] on div "{ "isDeleted" : false , "created_by" : "devesh.kumar@kantar.com" , "created_dat…" at bounding box center [570, 308] width 373 height 190
drag, startPoint x: 398, startPoint y: 316, endPoint x: 615, endPoint y: 318, distance: 217.2
click at [616, 318] on div "{ "isDeleted" : false , "created_by" : "devesh.kumar@kantar.com" , "created_dat…" at bounding box center [570, 308] width 373 height 190
click at [615, 318] on div "{ "isDeleted" : false , "created_by" : "devesh.kumar@kantar.com" , "created_dat…" at bounding box center [570, 308] width 373 height 190
drag, startPoint x: 543, startPoint y: 318, endPoint x: 610, endPoint y: 318, distance: 66.8
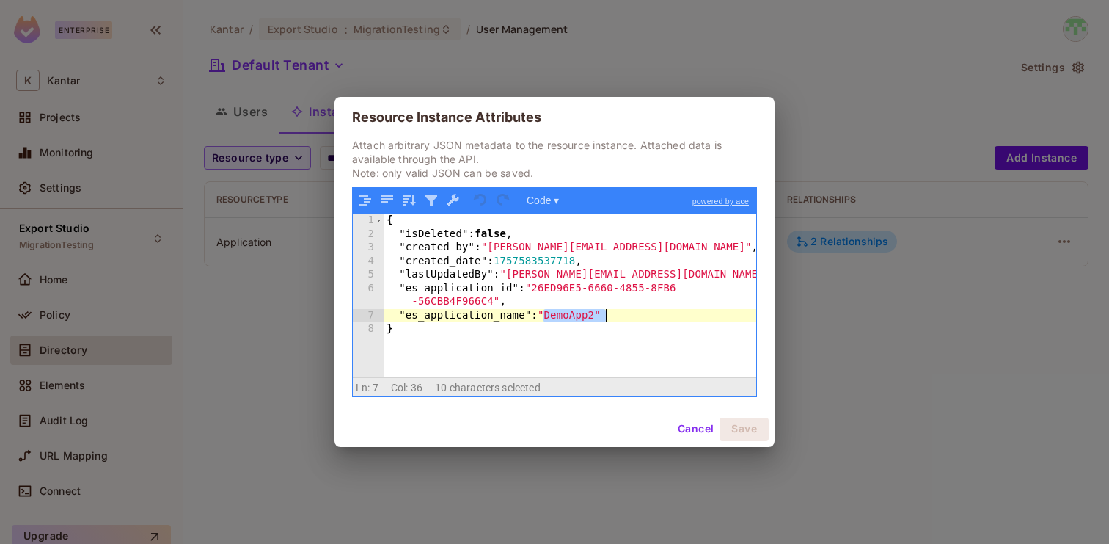
click at [610, 318] on div "{ "isDeleted" : false , "created_by" : "devesh.kumar@kantar.com" , "created_dat…" at bounding box center [570, 308] width 373 height 190
drag, startPoint x: 535, startPoint y: 315, endPoint x: 602, endPoint y: 315, distance: 67.5
click at [602, 315] on div "{ "isDeleted" : false , "created_by" : "devesh.kumar@kantar.com" , "created_dat…" at bounding box center [570, 308] width 373 height 190
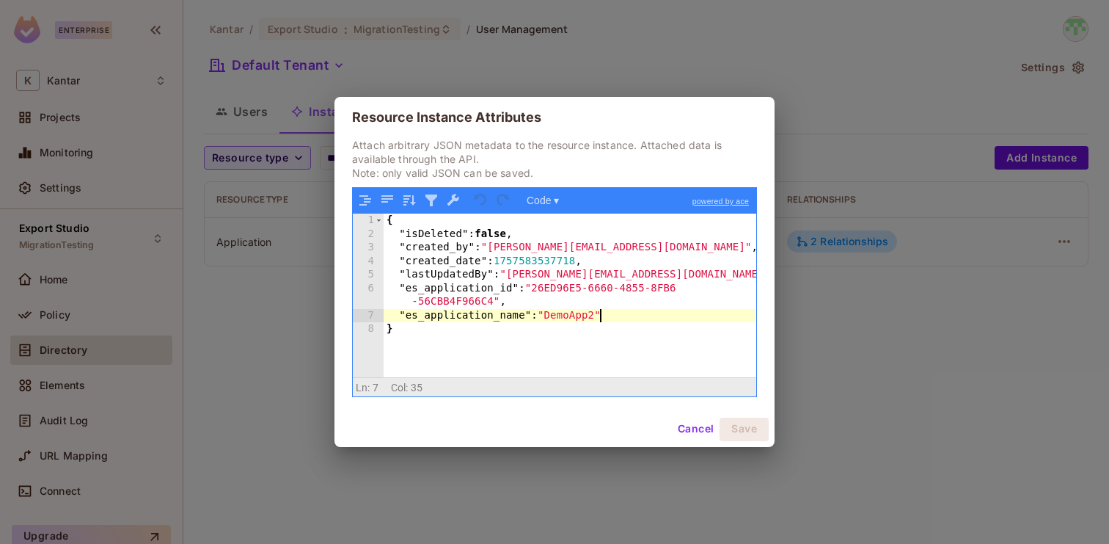
click at [686, 426] on button "Cancel" at bounding box center [696, 428] width 48 height 23
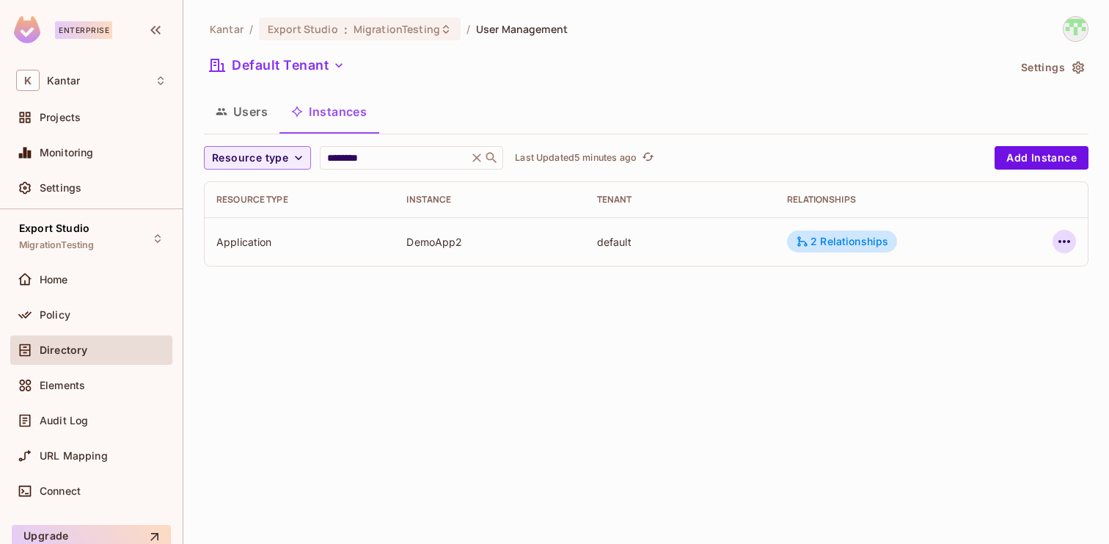
click at [1067, 241] on icon "button" at bounding box center [1065, 242] width 18 height 18
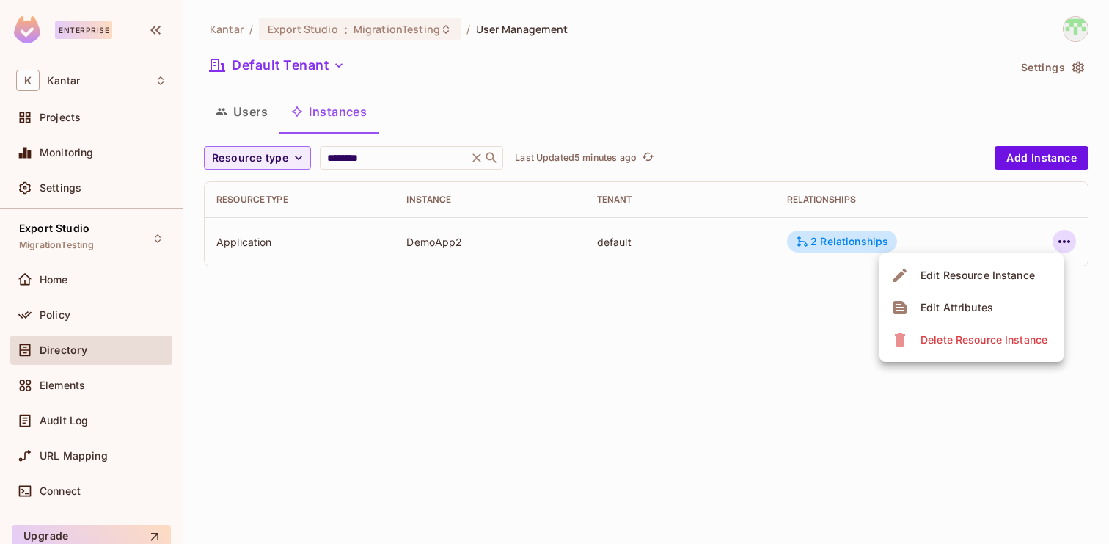
click at [795, 372] on div at bounding box center [554, 272] width 1109 height 544
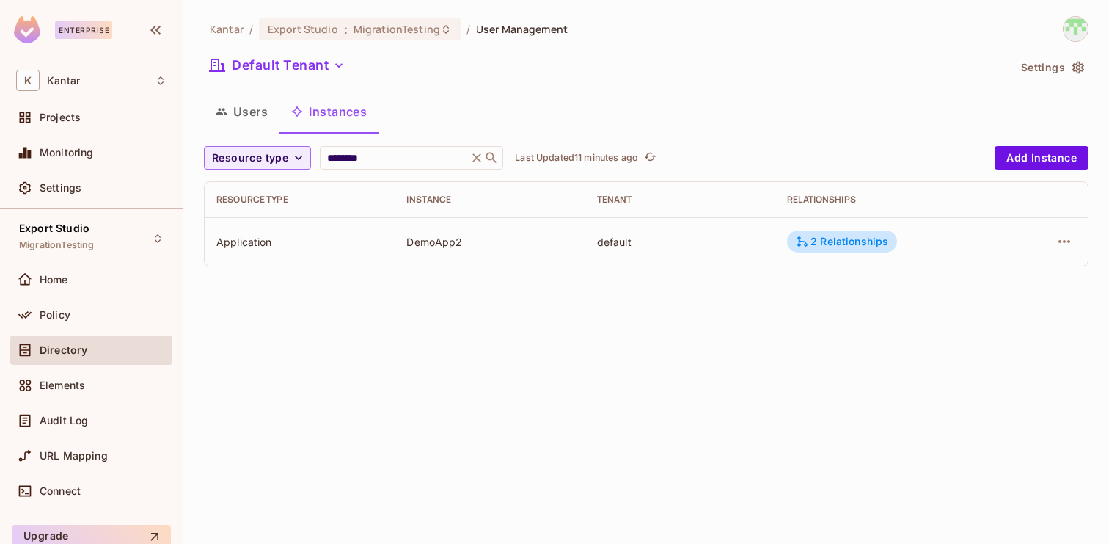
click at [114, 356] on div "Directory" at bounding box center [91, 350] width 150 height 18
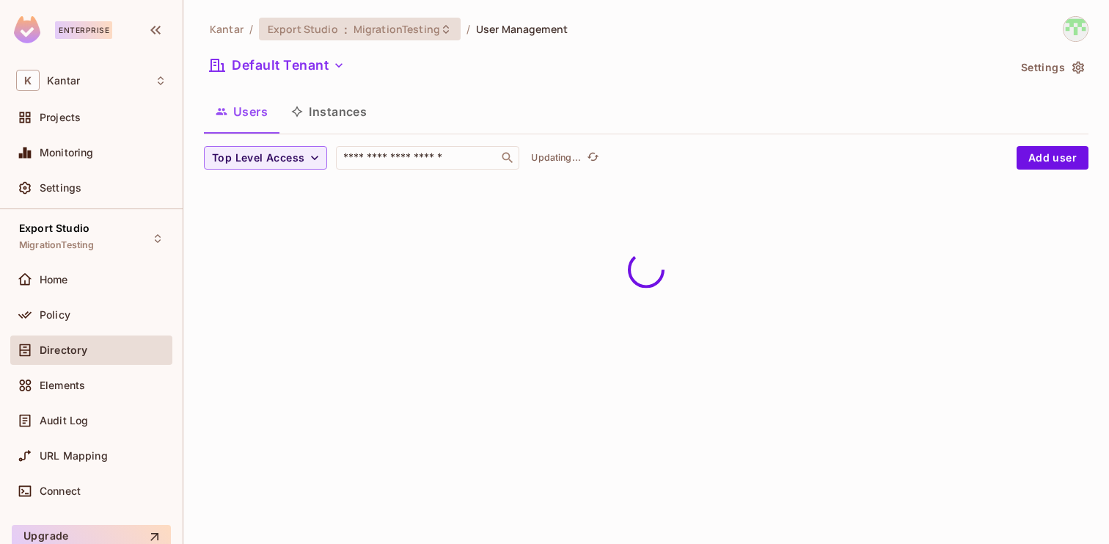
click at [375, 21] on div "Export Studio : MigrationTesting" at bounding box center [360, 29] width 202 height 23
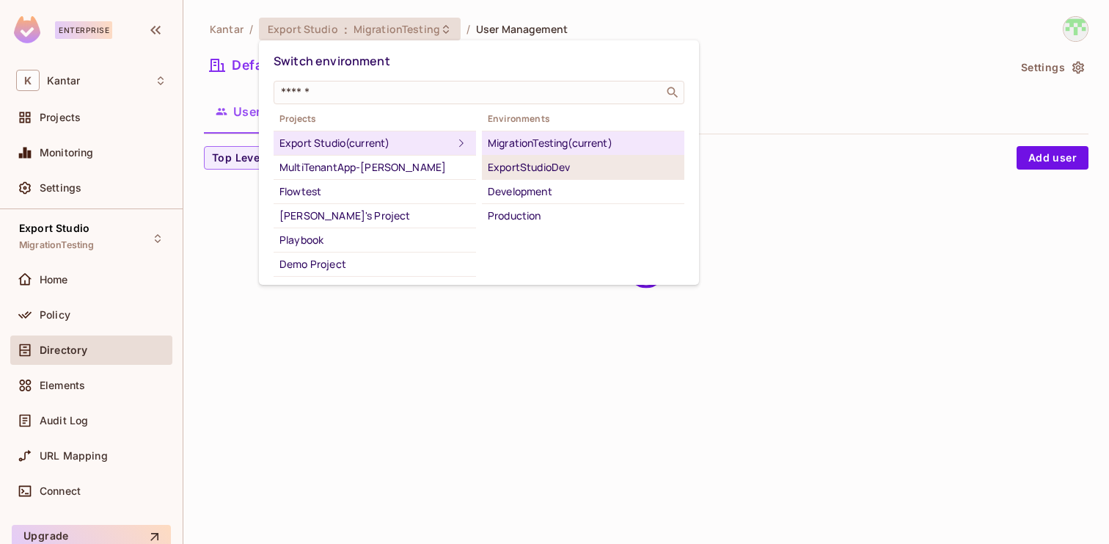
click at [564, 175] on div "ExportStudioDev" at bounding box center [583, 167] width 191 height 18
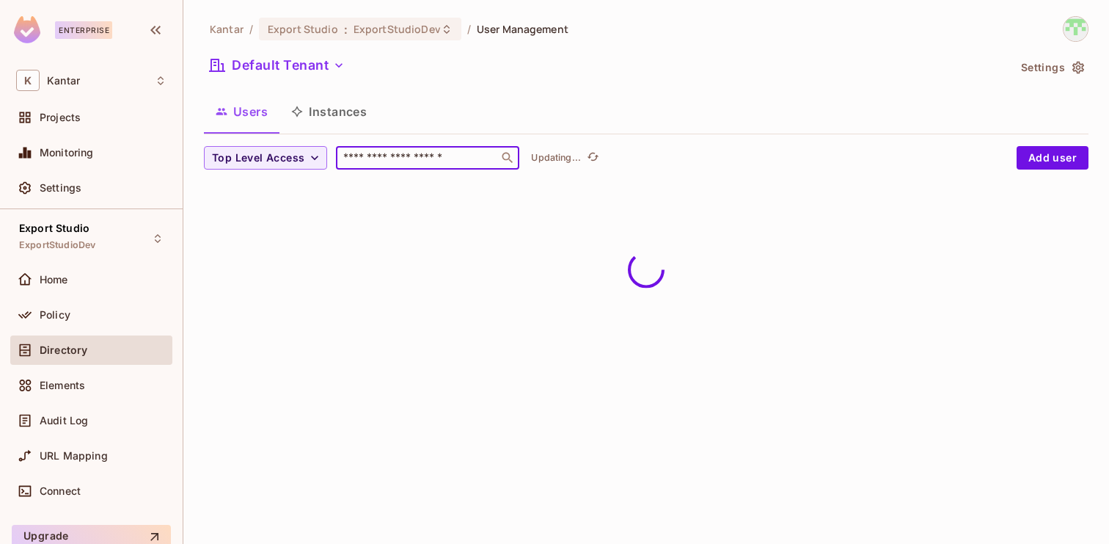
click at [388, 159] on input "text" at bounding box center [417, 157] width 154 height 15
paste input "**********"
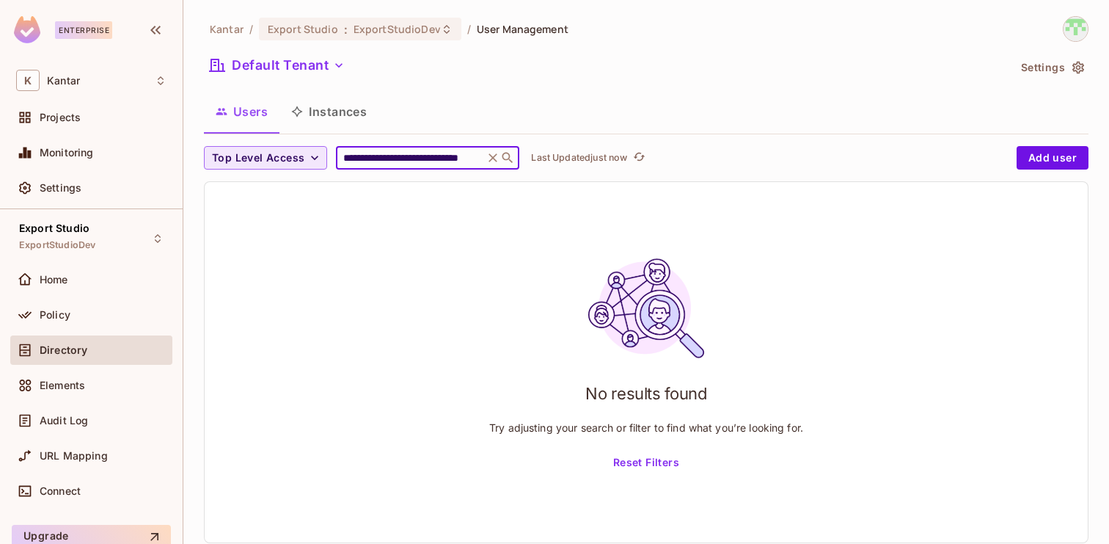
type input "**********"
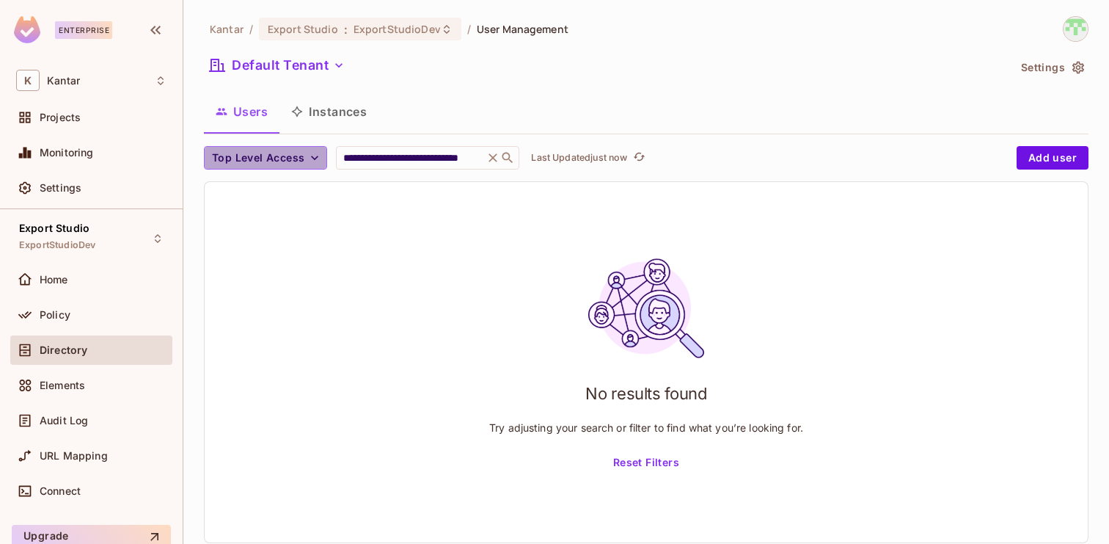
click at [307, 153] on icon "button" at bounding box center [314, 157] width 15 height 15
click at [291, 187] on span "SuperAdminUser" at bounding box center [257, 191] width 82 height 14
click at [439, 161] on input "**********" at bounding box center [407, 157] width 139 height 15
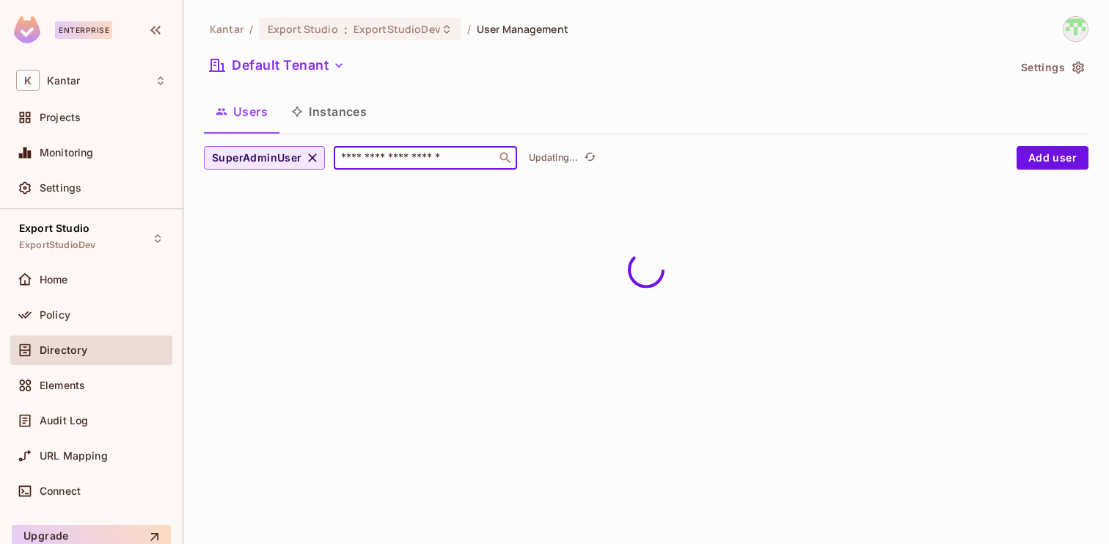
click at [406, 167] on div "​" at bounding box center [425, 157] width 183 height 23
click at [307, 159] on icon "button" at bounding box center [312, 157] width 15 height 15
click at [369, 153] on input "text" at bounding box center [417, 157] width 154 height 15
paste input "**********"
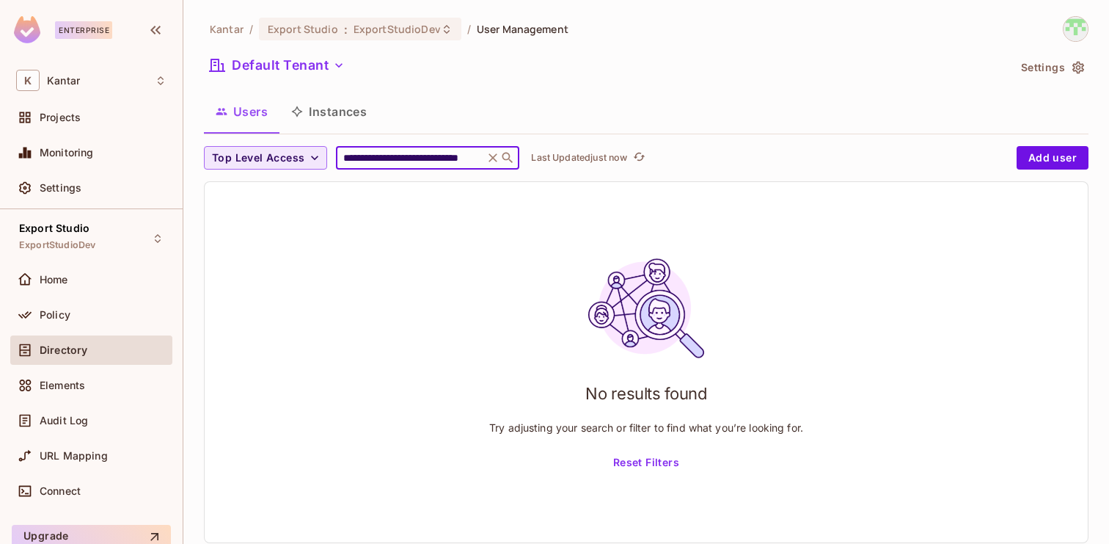
paste input "text"
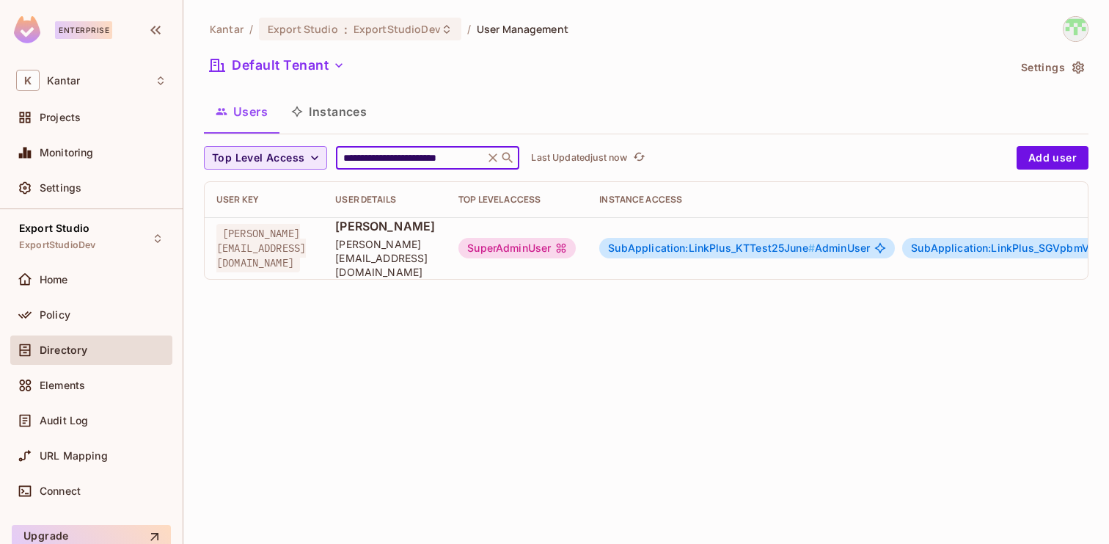
type input "**********"
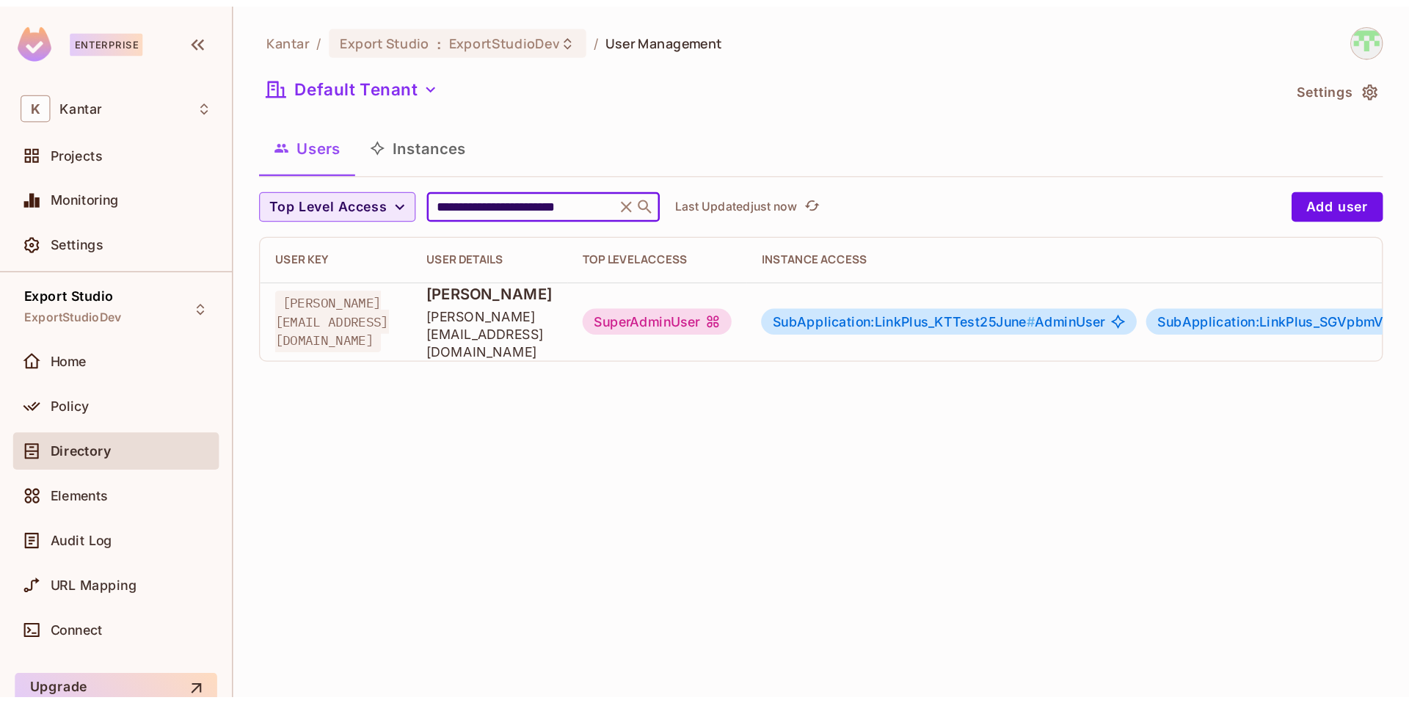
scroll to position [0, 0]
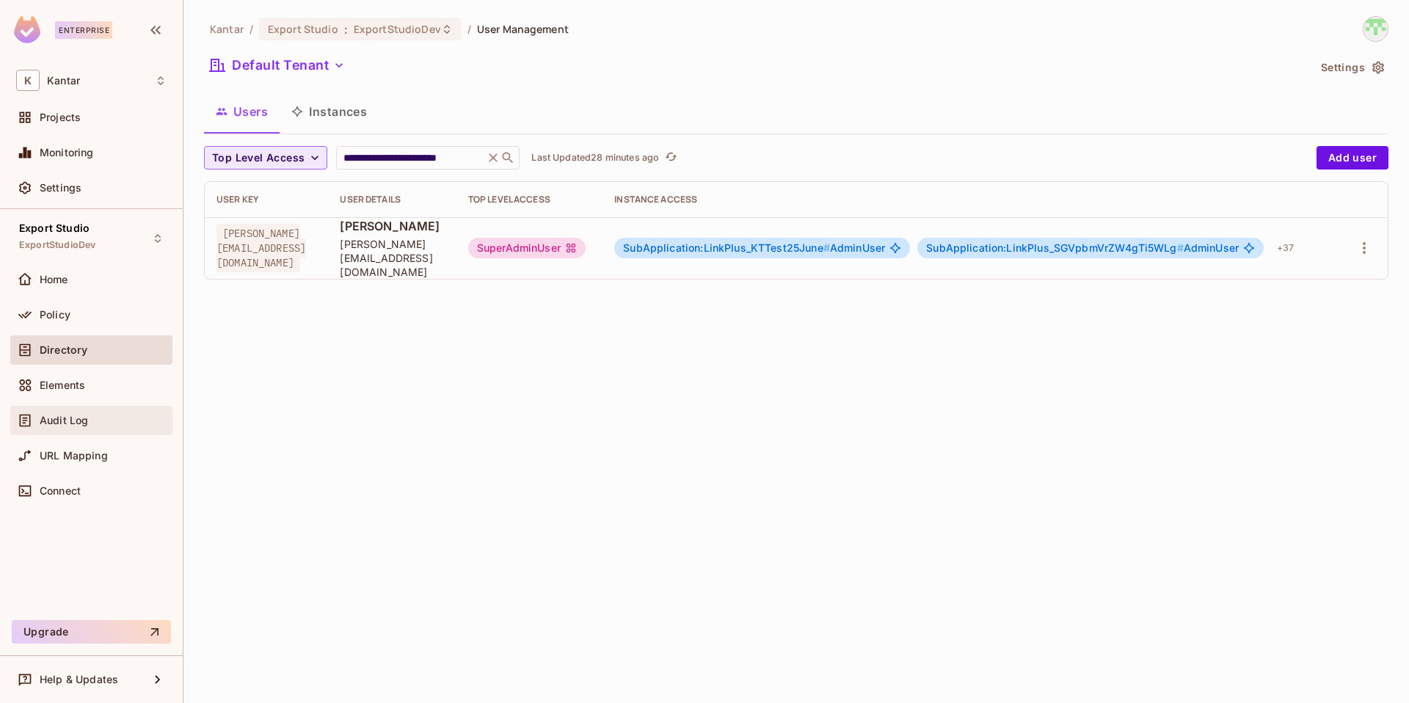
click at [81, 431] on div "Audit Log" at bounding box center [91, 420] width 162 height 29
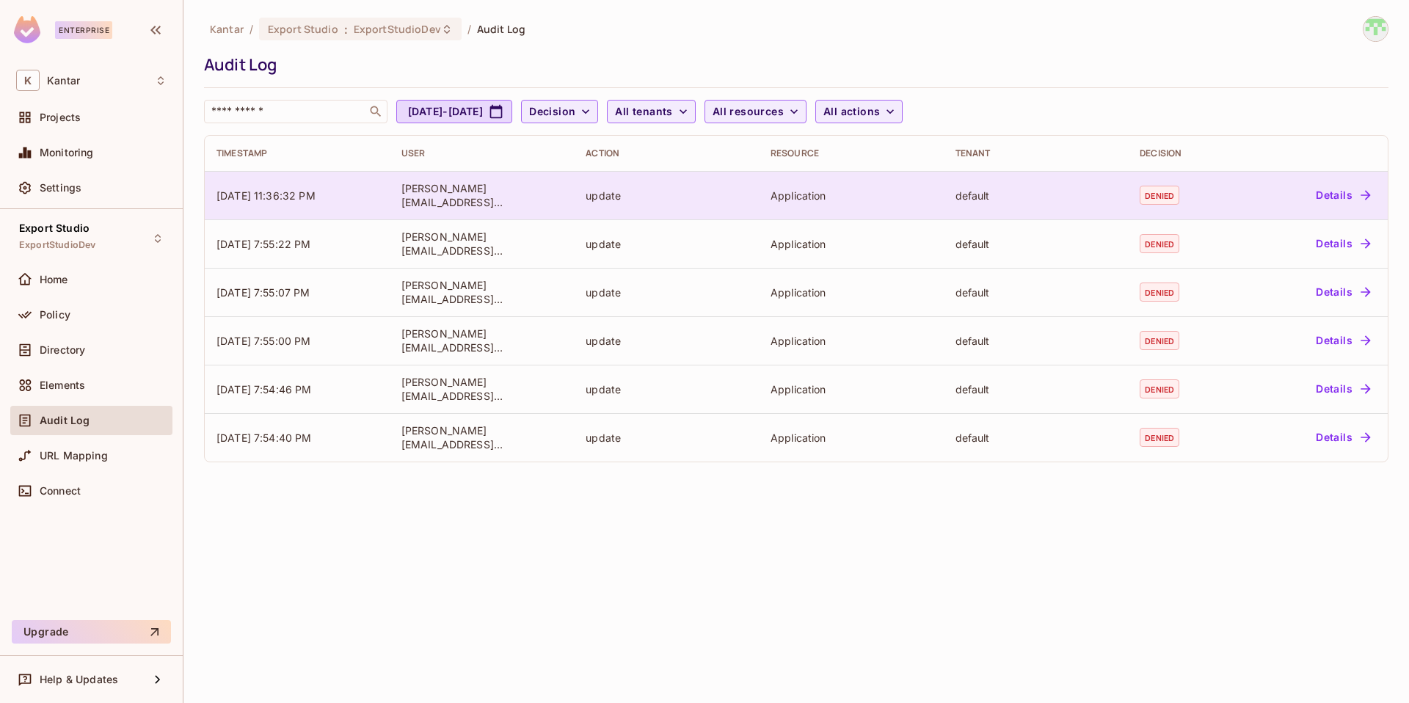
click at [1109, 190] on button "Details" at bounding box center [1343, 194] width 66 height 23
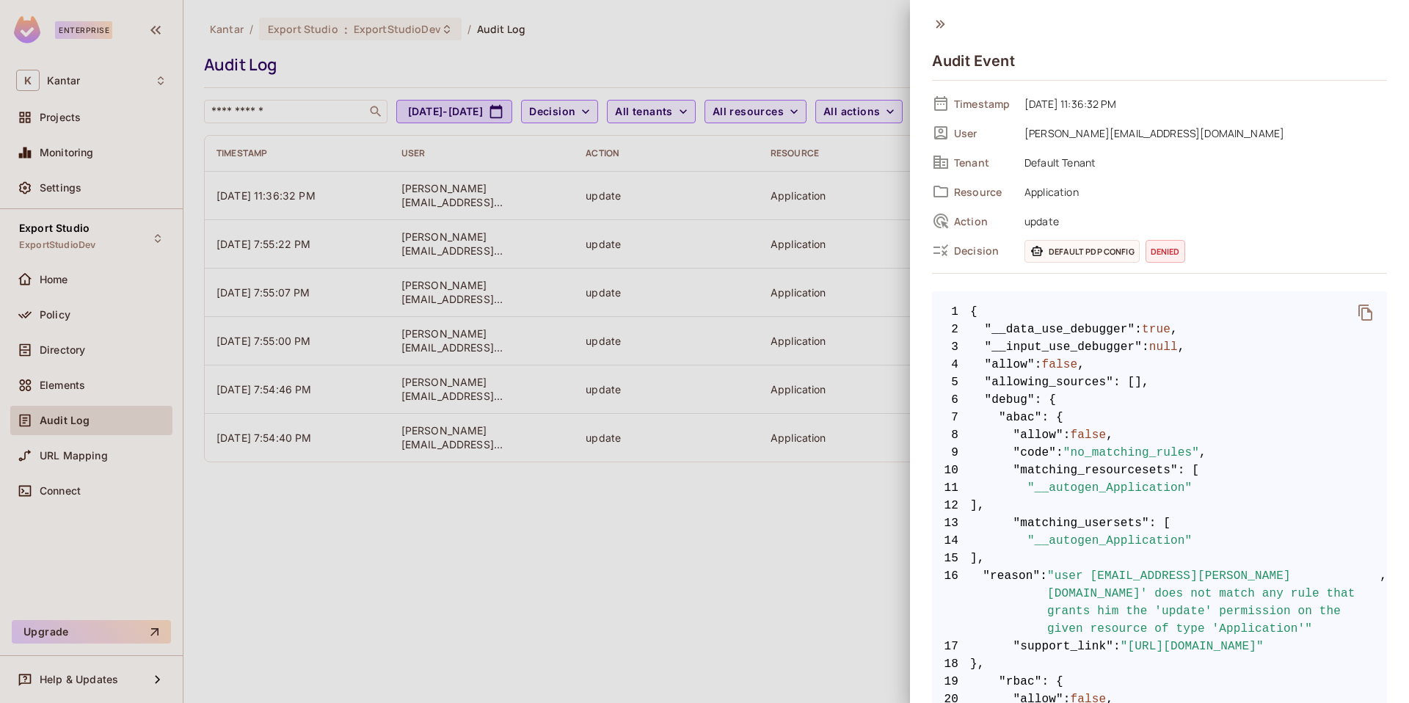
click at [867, 543] on div at bounding box center [704, 351] width 1409 height 703
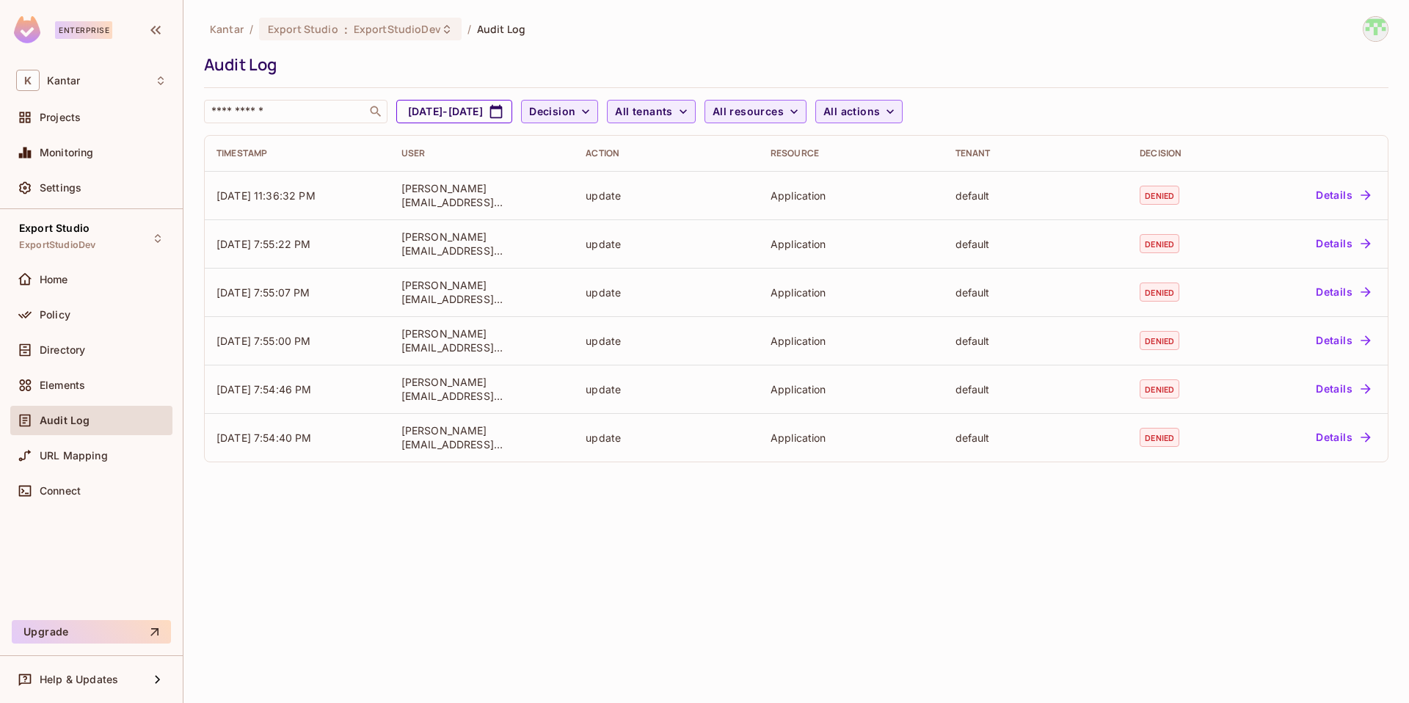
click at [509, 105] on button "Aug 11, 2025 - Sep 11, 2025" at bounding box center [454, 111] width 116 height 23
select select "*"
select select "****"
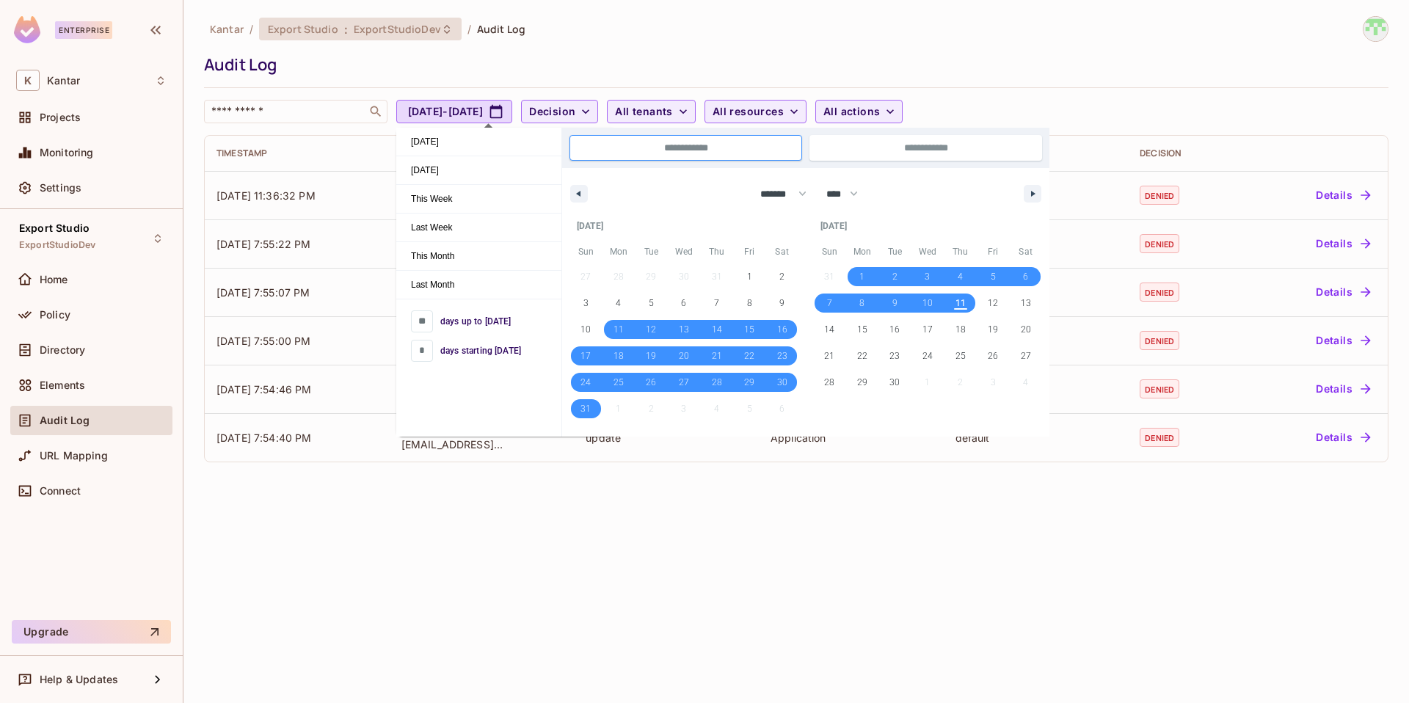
click at [382, 29] on span "ExportStudioDev" at bounding box center [397, 29] width 87 height 14
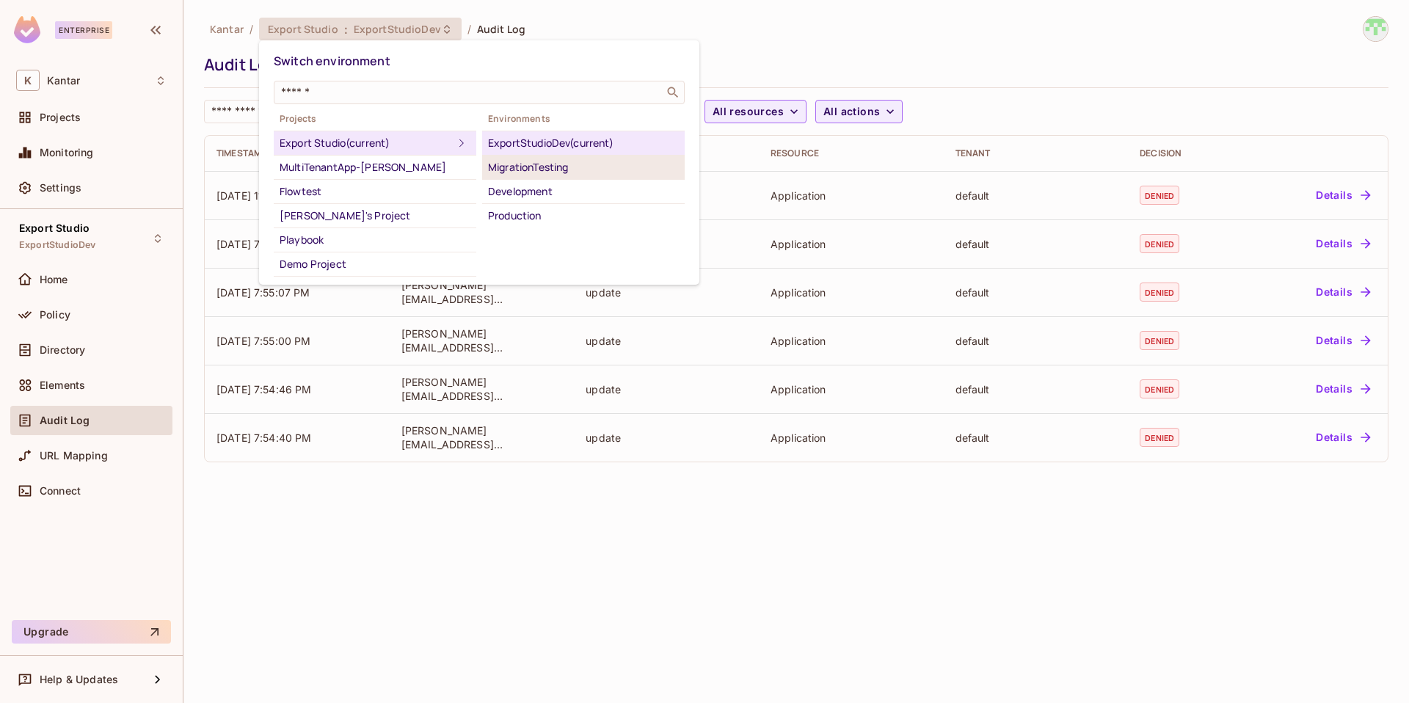
click at [536, 166] on div "MigrationTesting" at bounding box center [583, 167] width 191 height 18
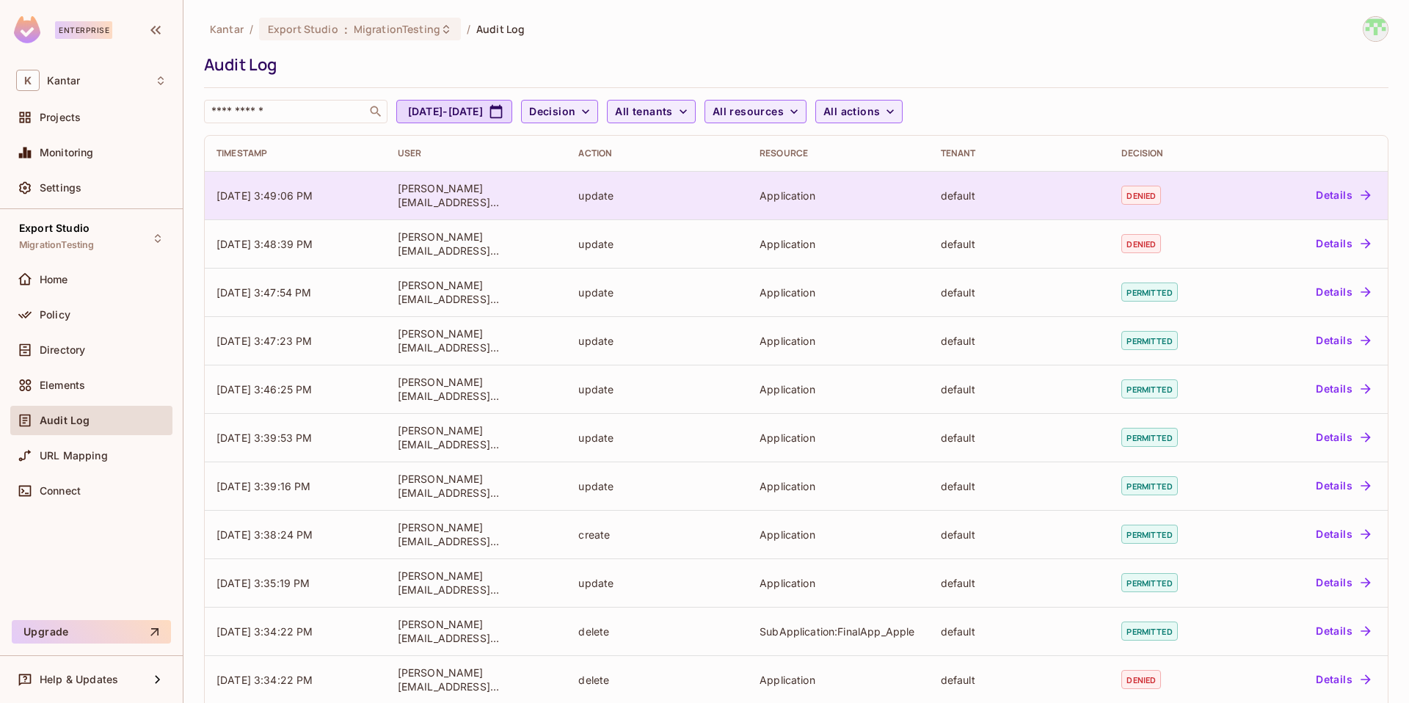
click at [1109, 198] on button "Details" at bounding box center [1343, 194] width 66 height 23
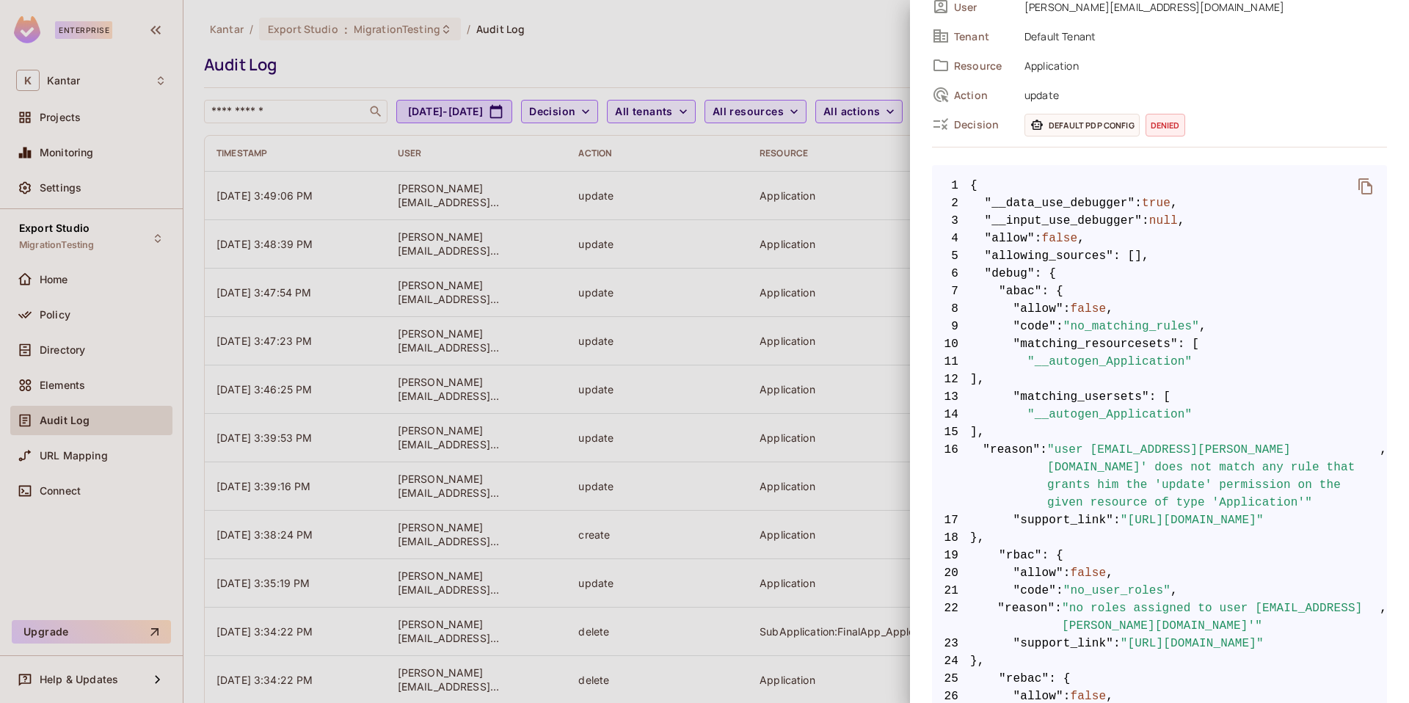
scroll to position [128, 0]
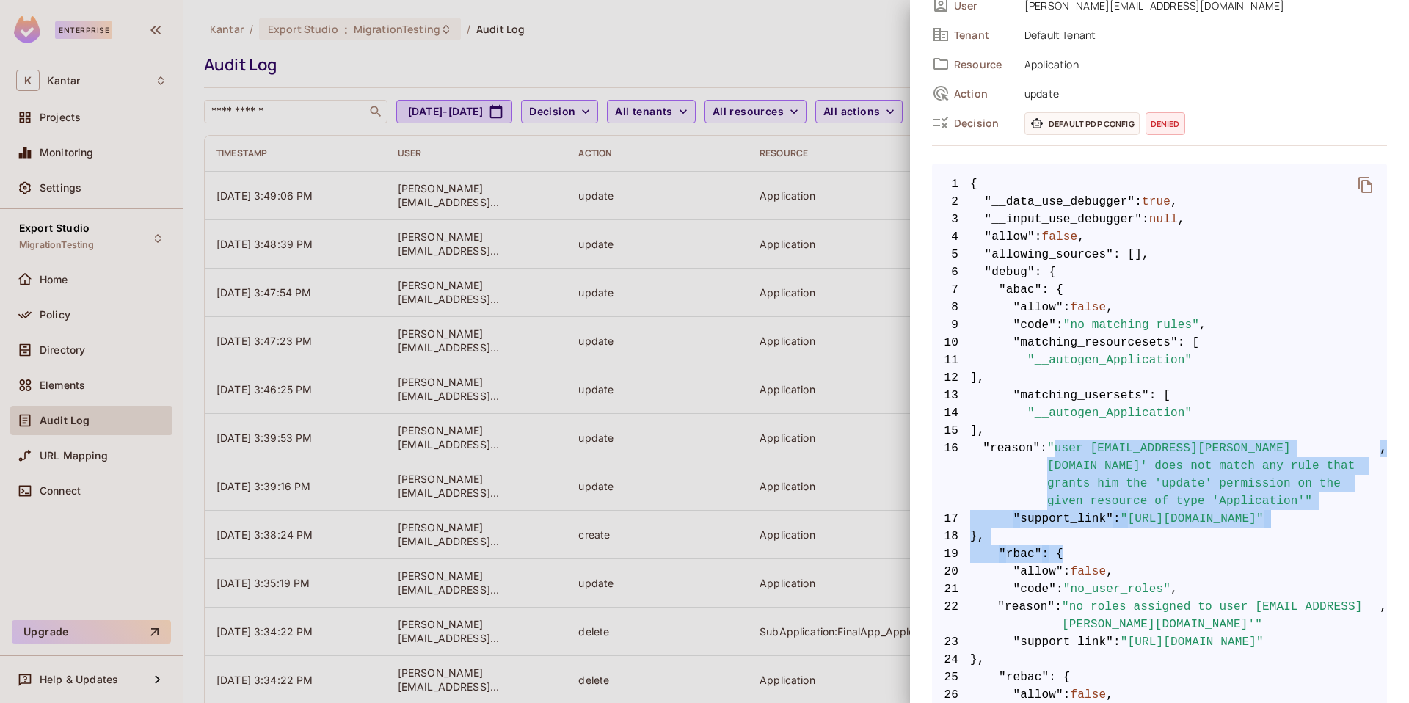
drag, startPoint x: 1055, startPoint y: 452, endPoint x: 1148, endPoint y: 583, distance: 161.0
click at [1109, 543] on span ""no_user_roles"" at bounding box center [1116, 589] width 107 height 18
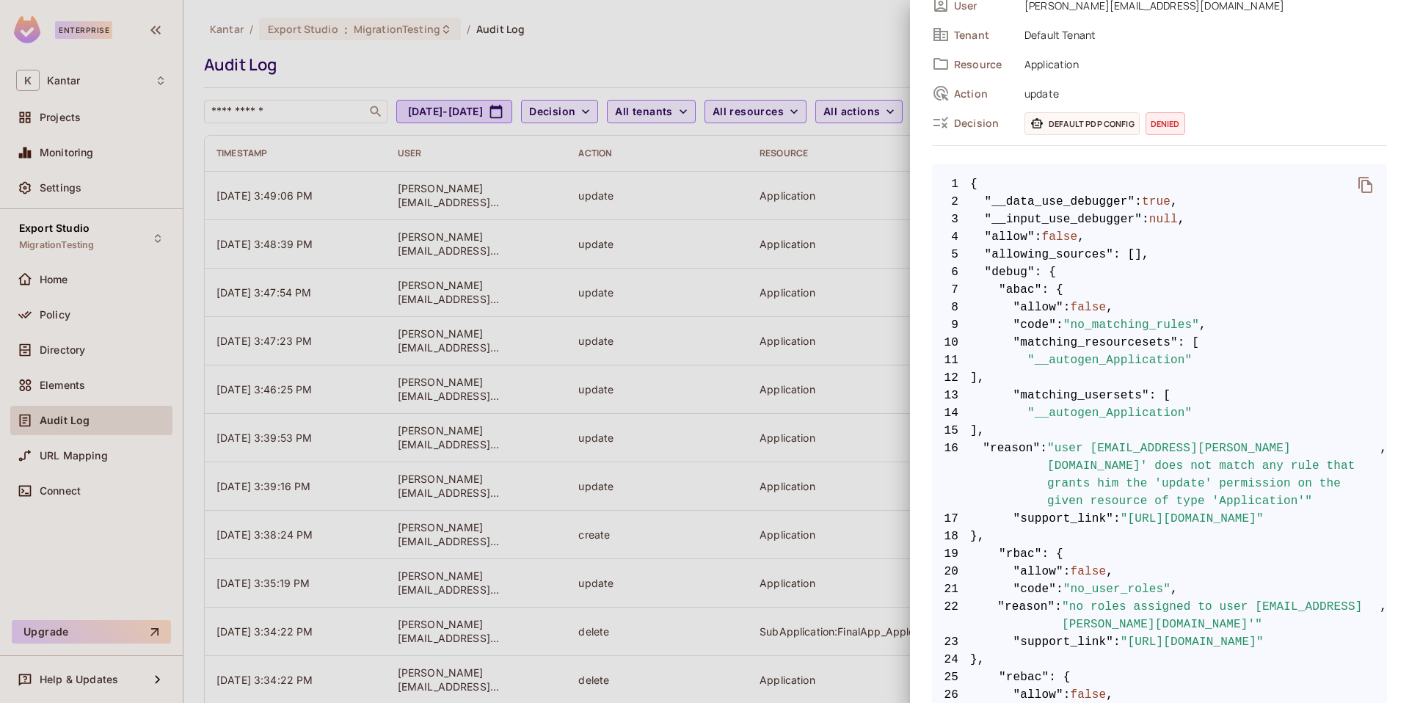
click at [833, 456] on div at bounding box center [704, 351] width 1409 height 703
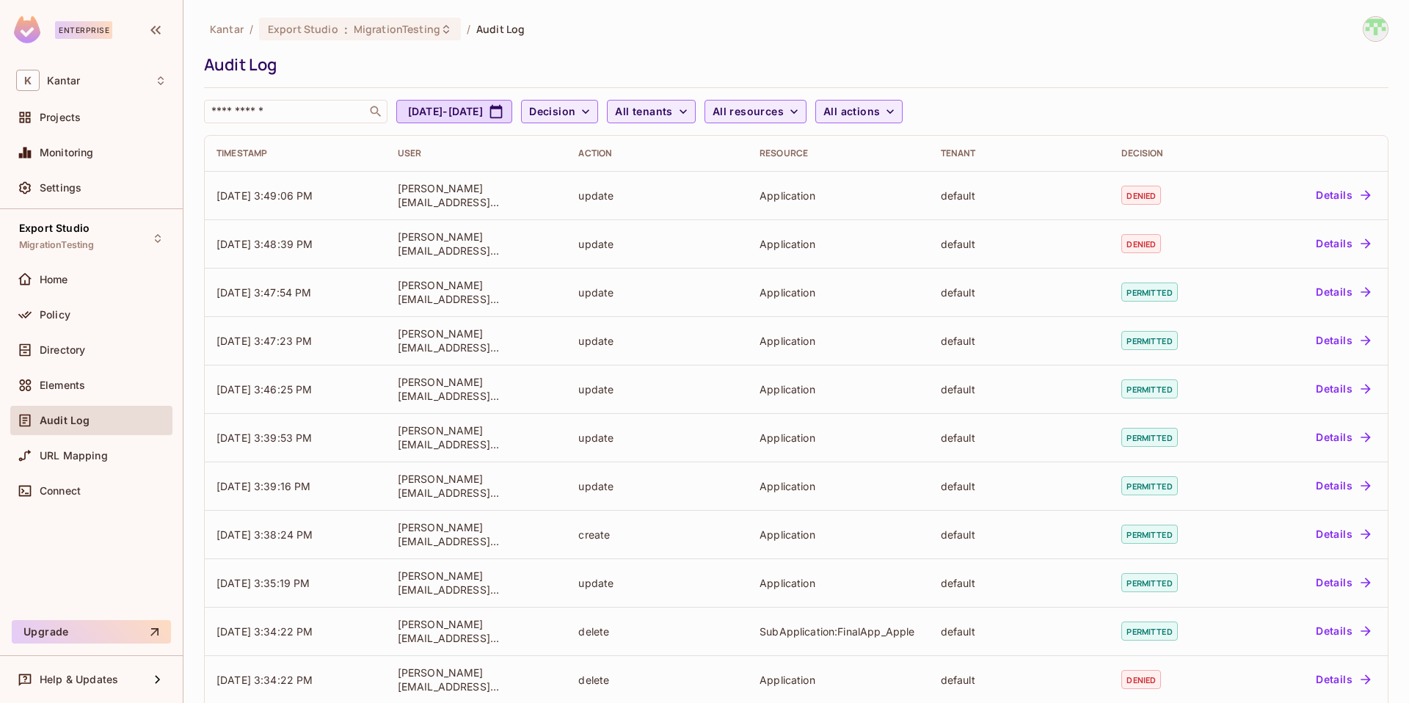
click at [1005, 112] on div "​ Aug 11, 2025 - Sep 11, 2025 Decision All tenants All resources All actions" at bounding box center [792, 111] width 1177 height 23
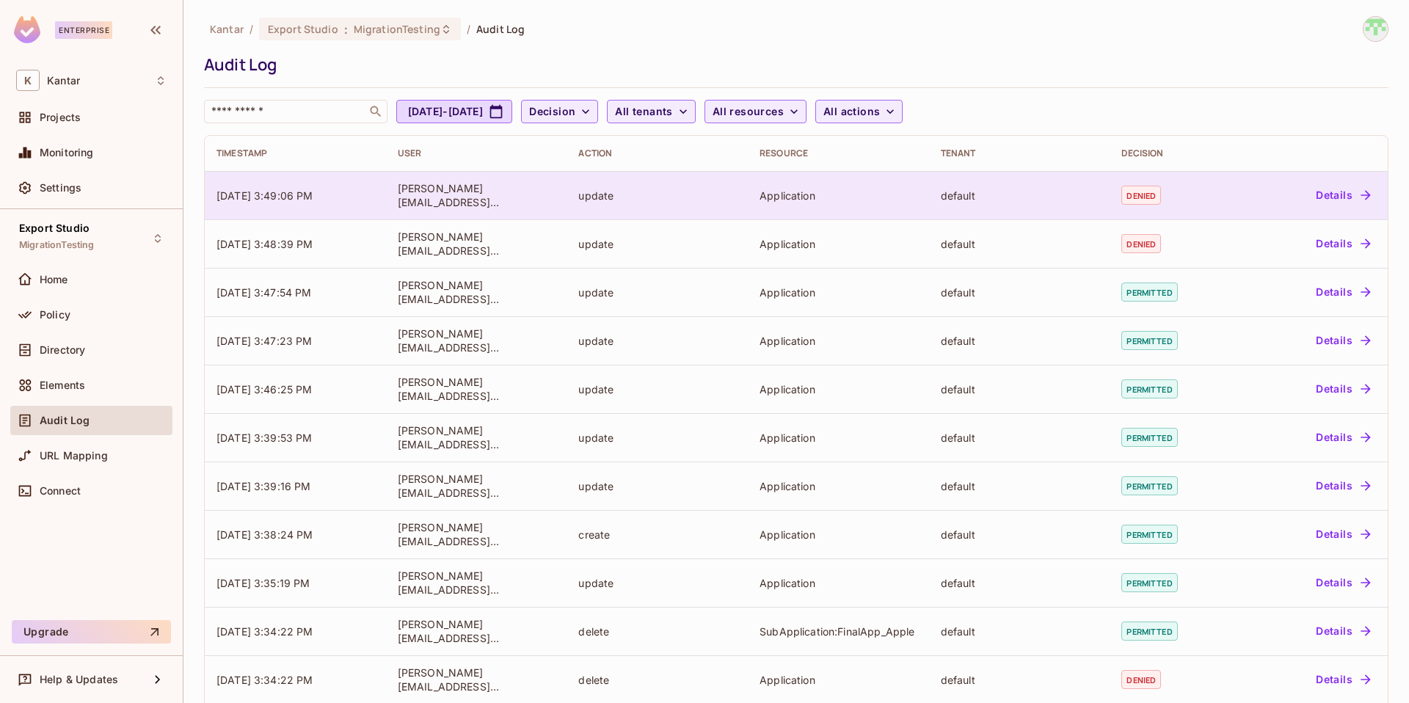
click at [1109, 197] on button "Details" at bounding box center [1343, 194] width 66 height 23
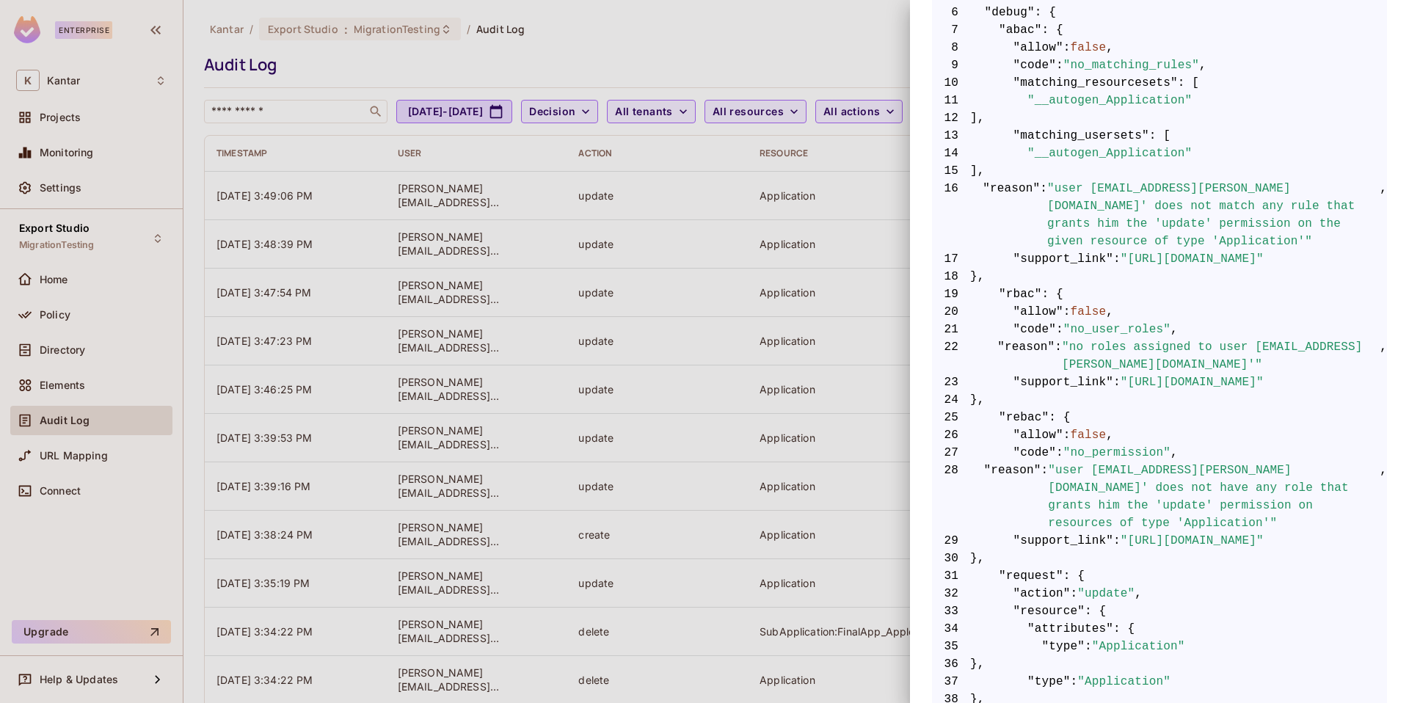
scroll to position [780, 0]
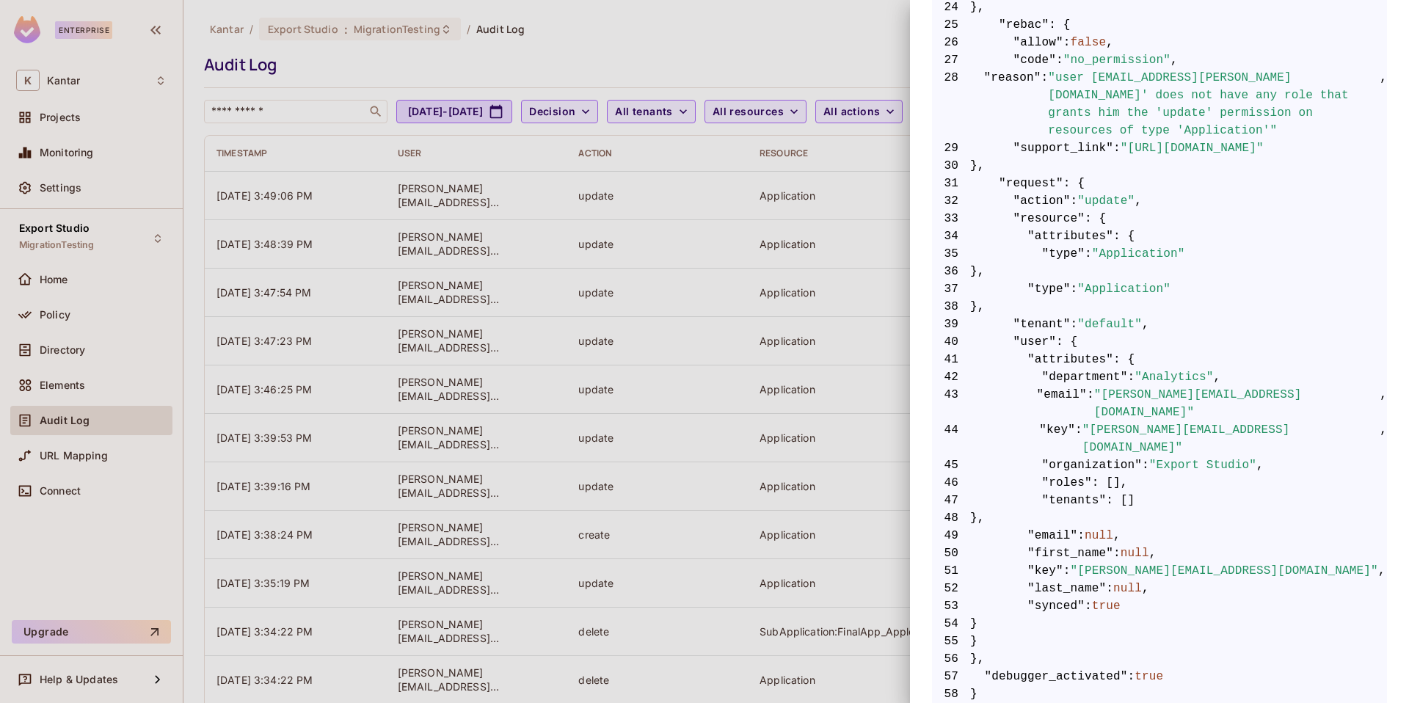
click at [795, 363] on div at bounding box center [704, 351] width 1409 height 703
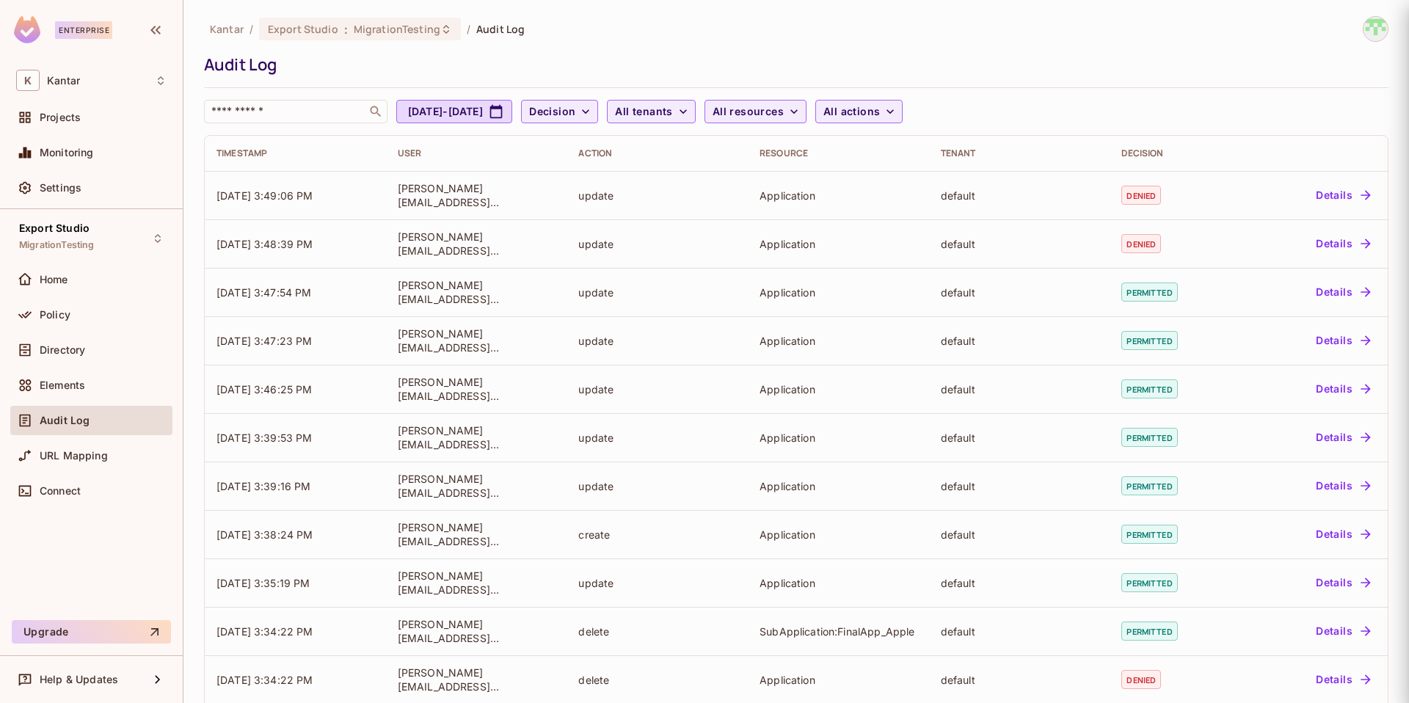
scroll to position [0, 0]
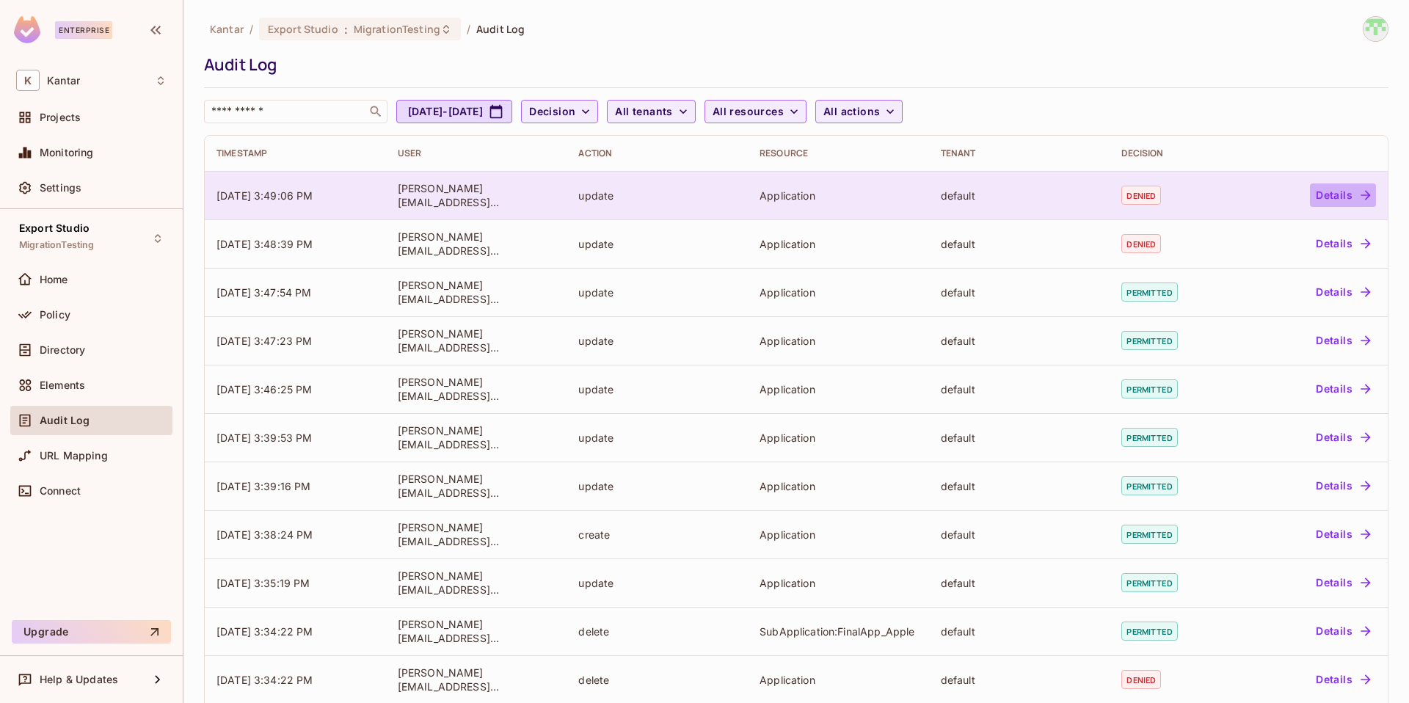
click at [1109, 191] on button "Details" at bounding box center [1343, 194] width 66 height 23
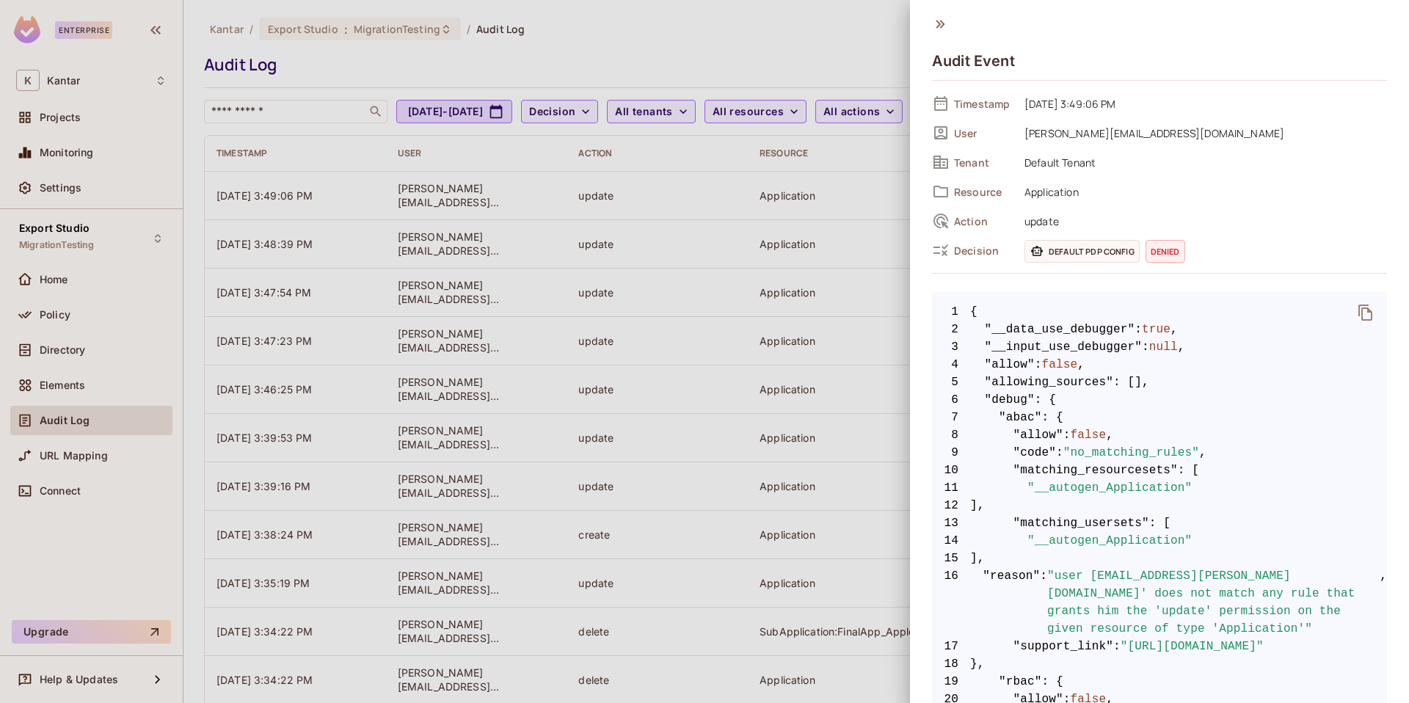
click at [781, 342] on div at bounding box center [704, 351] width 1409 height 703
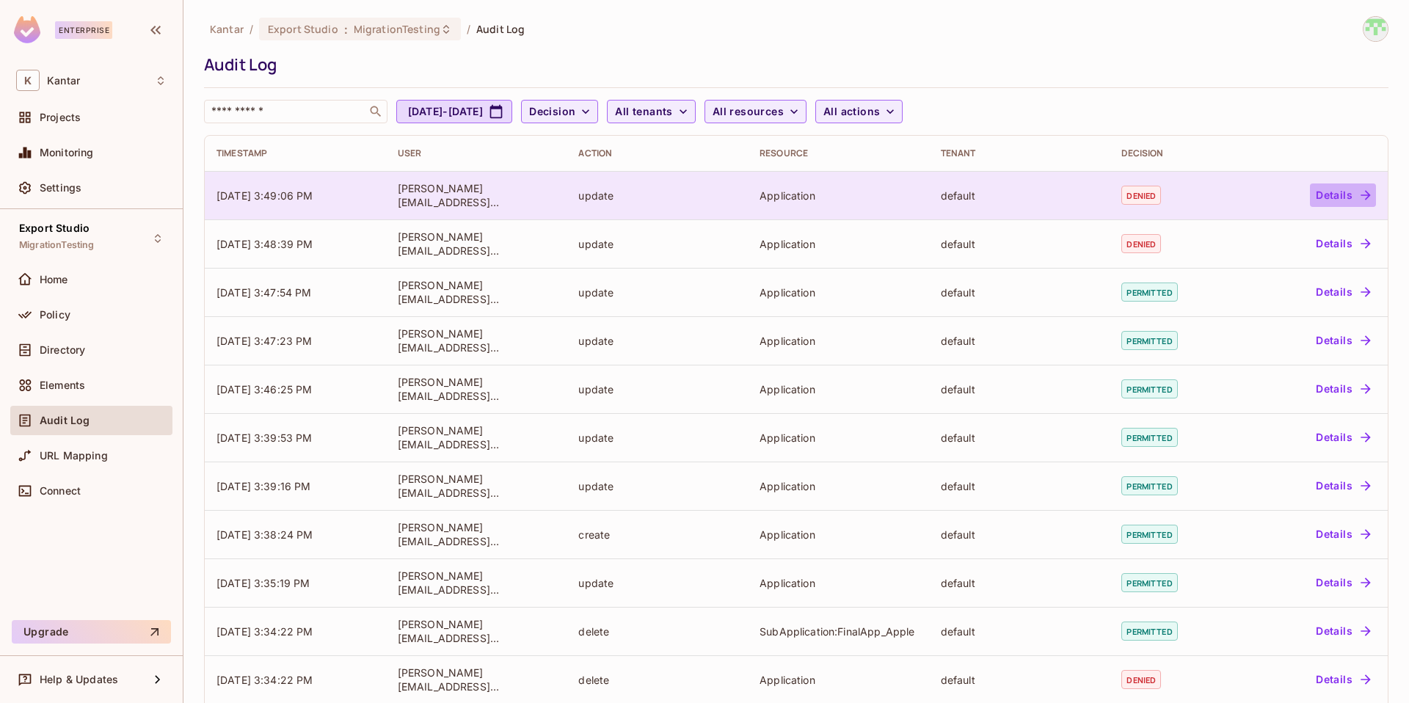
click at [1109, 194] on button "Details" at bounding box center [1343, 194] width 66 height 23
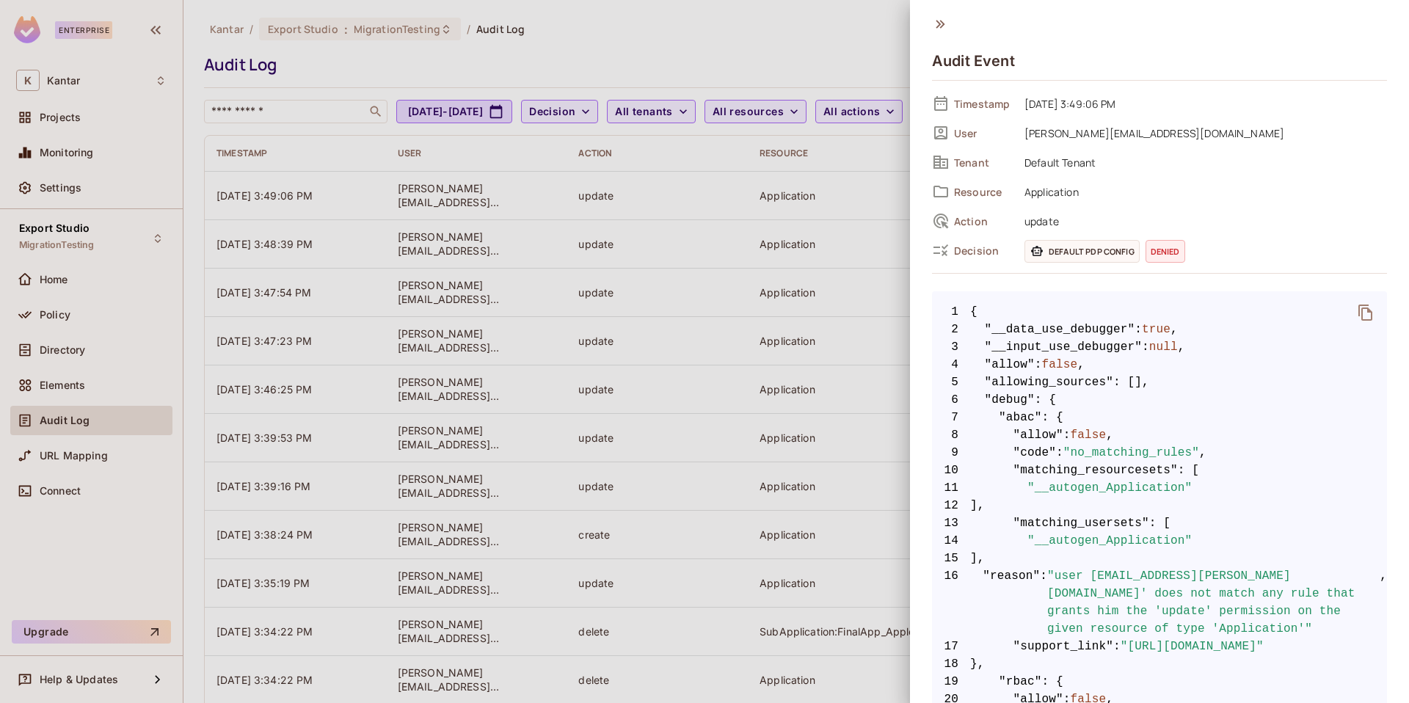
click at [848, 348] on div at bounding box center [704, 351] width 1409 height 703
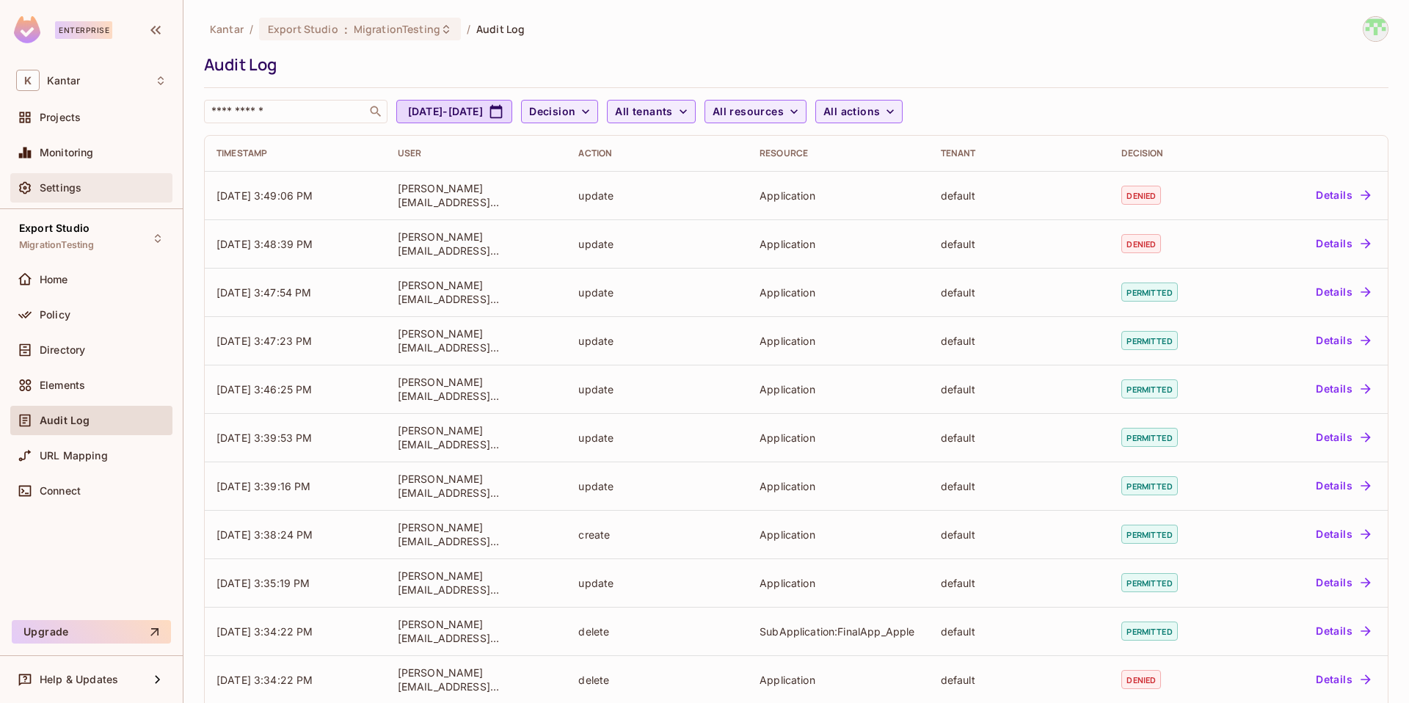
click at [86, 183] on div "Settings" at bounding box center [103, 188] width 127 height 12
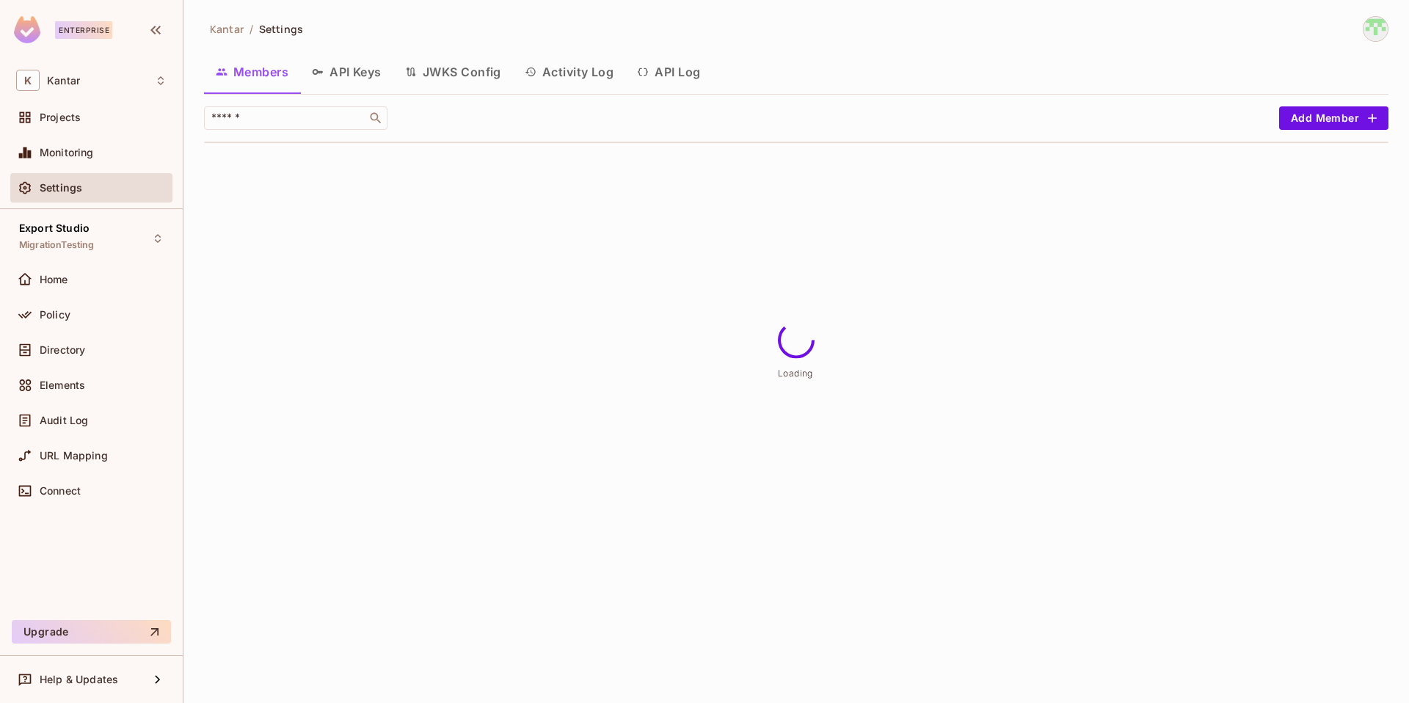
click at [574, 72] on button "Activity Log" at bounding box center [569, 72] width 113 height 37
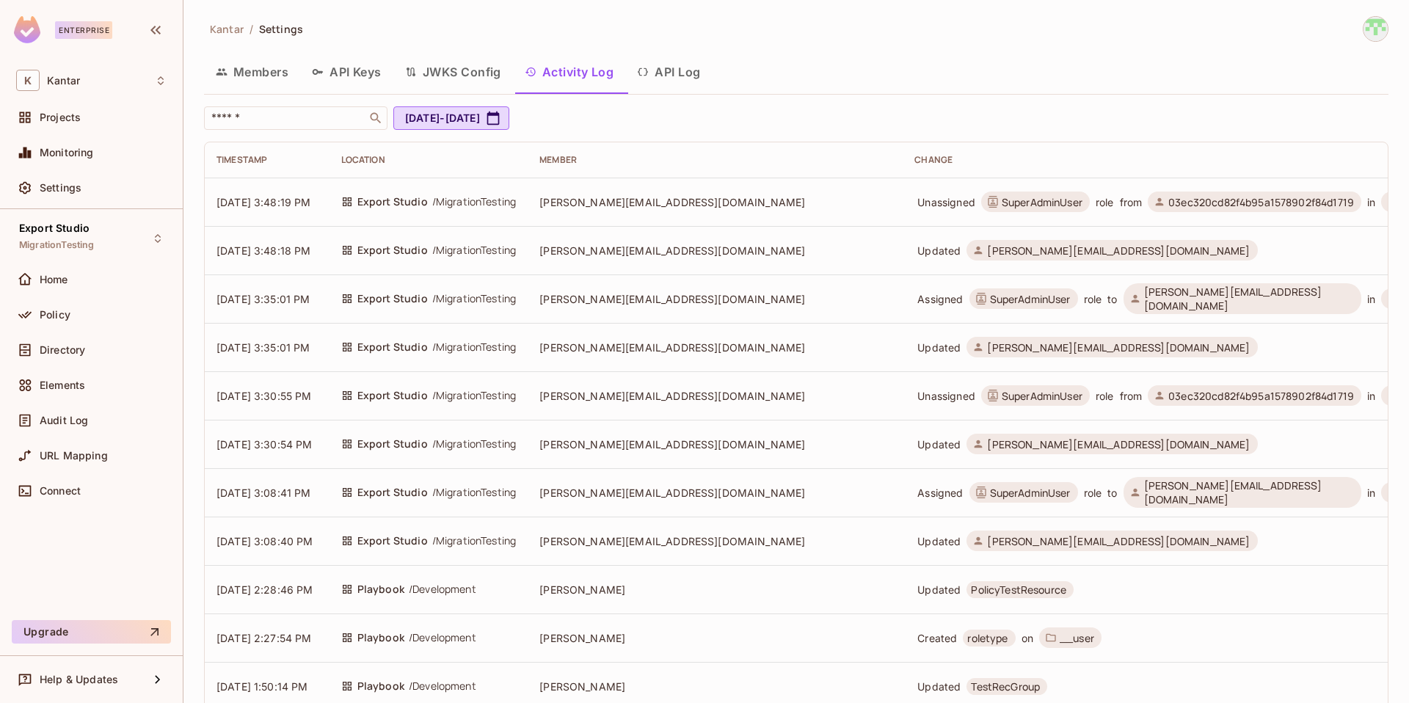
click at [1001, 197] on span "SuperAdminUser" at bounding box center [1041, 202] width 81 height 14
click at [1001, 205] on span "SuperAdminUser" at bounding box center [1041, 202] width 81 height 14
click at [1109, 208] on span "03ec320cd82f4b95a1578902f84d1719" at bounding box center [1253, 201] width 213 height 21
click at [1109, 204] on icon at bounding box center [1393, 202] width 12 height 18
click at [987, 249] on span "girishankar.vp@kantar.com" at bounding box center [1118, 251] width 263 height 14
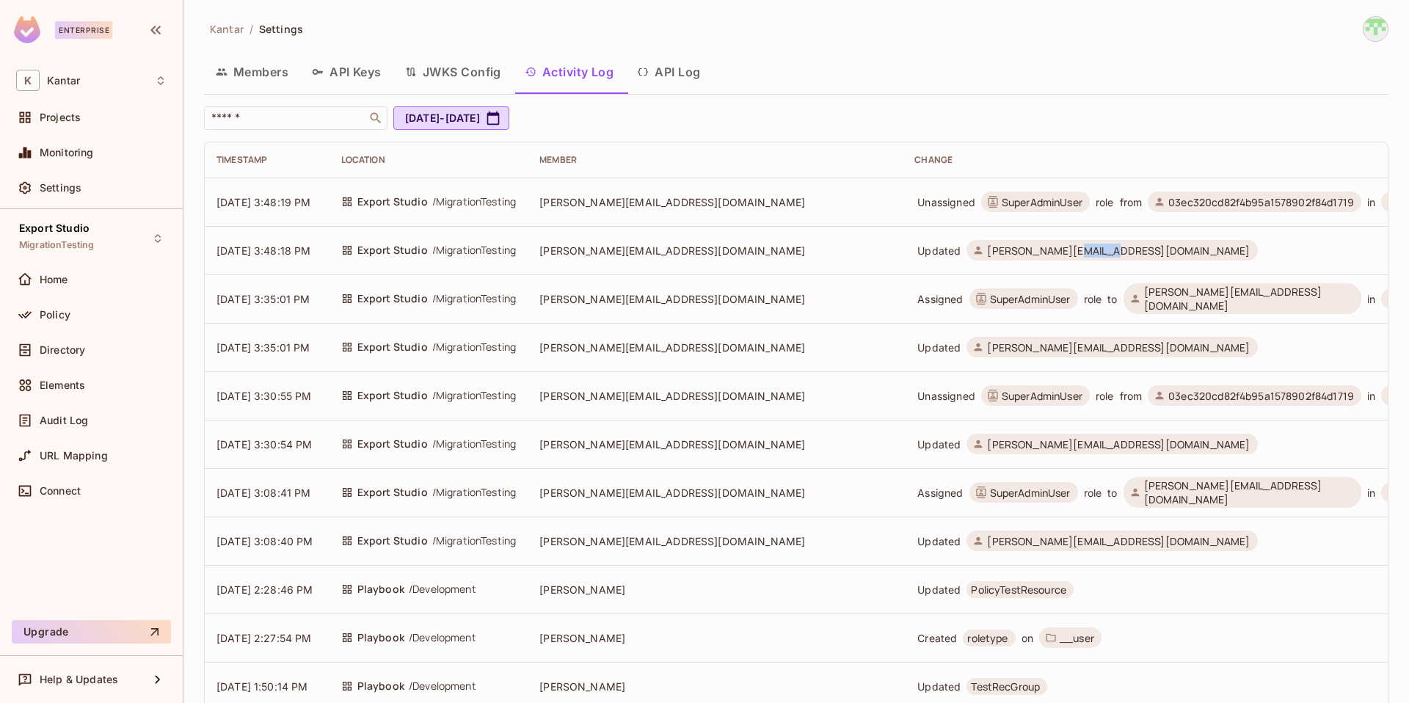
click at [987, 249] on span "girishankar.vp@kantar.com" at bounding box center [1118, 251] width 263 height 14
click at [902, 270] on td "Updated girishankar.vp@kantar.com" at bounding box center [1179, 250] width 555 height 48
click at [109, 379] on div "Elements" at bounding box center [103, 385] width 127 height 12
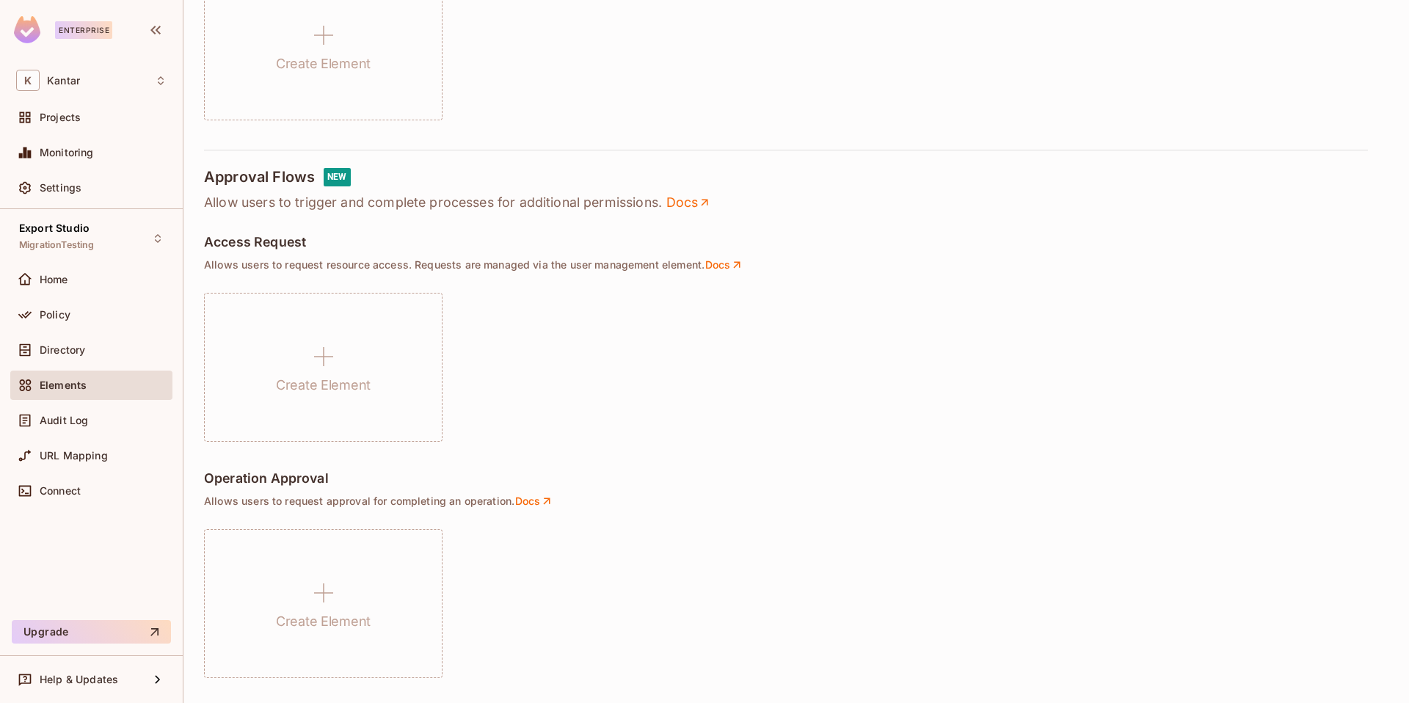
scroll to position [887, 0]
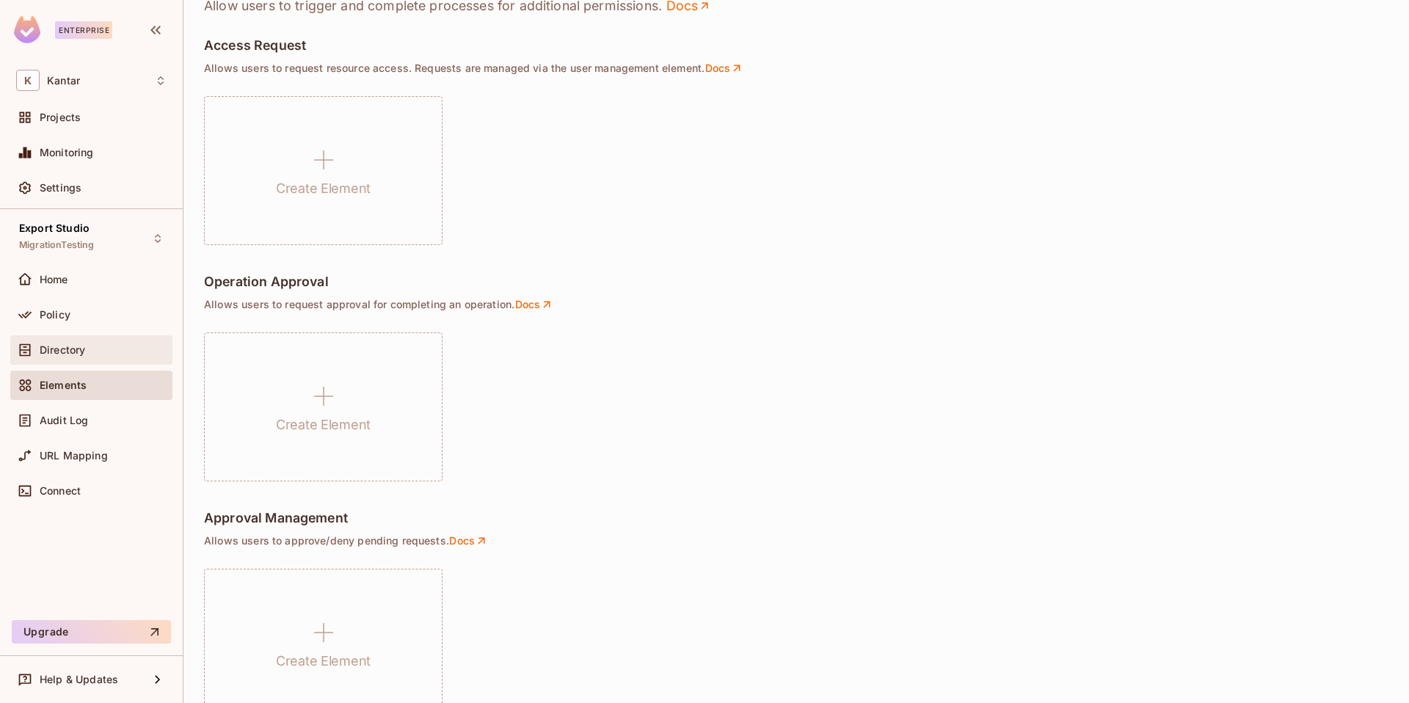
click at [77, 357] on div "Directory" at bounding box center [91, 350] width 150 height 18
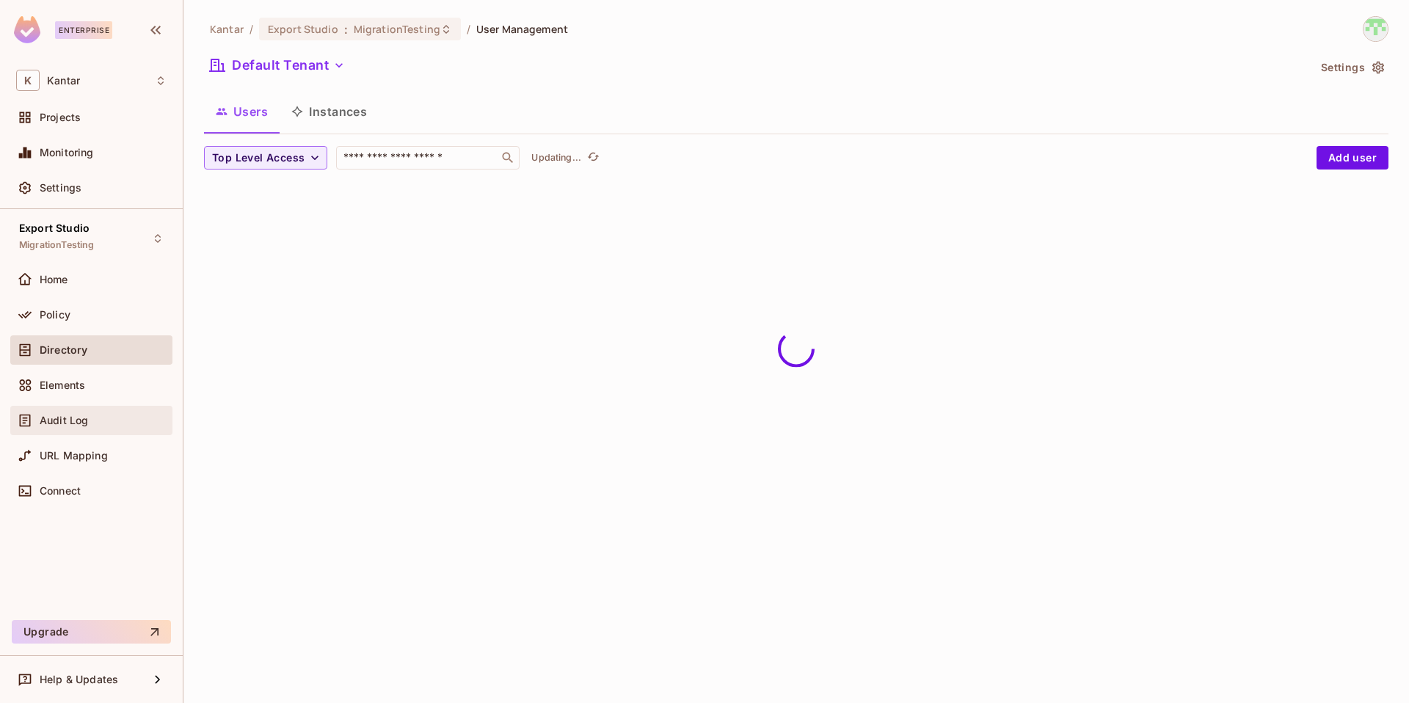
click at [78, 426] on span "Audit Log" at bounding box center [64, 421] width 48 height 12
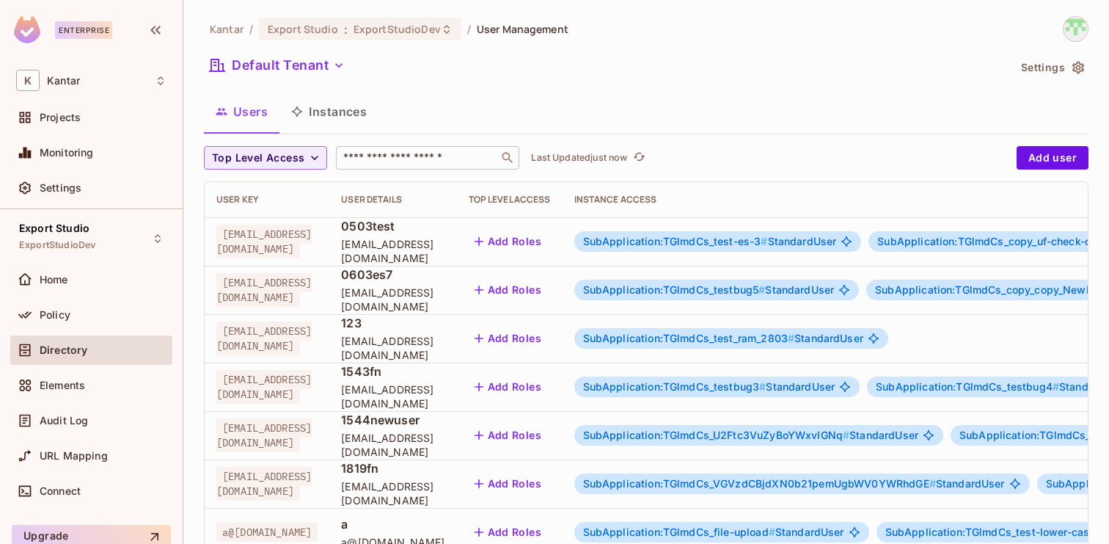
click at [377, 157] on input "text" at bounding box center [417, 157] width 154 height 15
click at [317, 107] on button "Instances" at bounding box center [329, 111] width 99 height 37
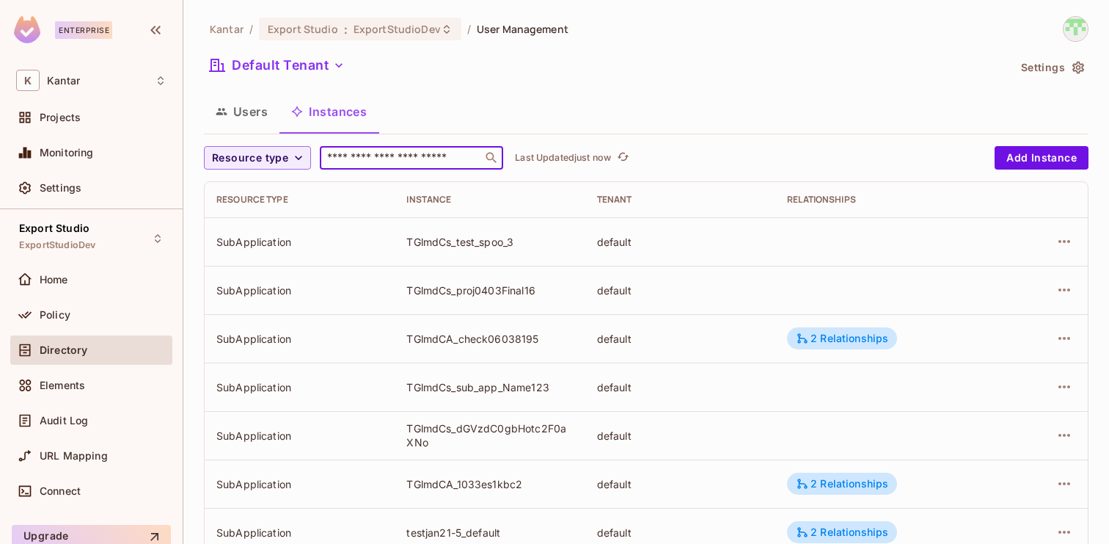
click at [371, 160] on input "text" at bounding box center [401, 157] width 154 height 15
paste input "*********"
type input "*********"
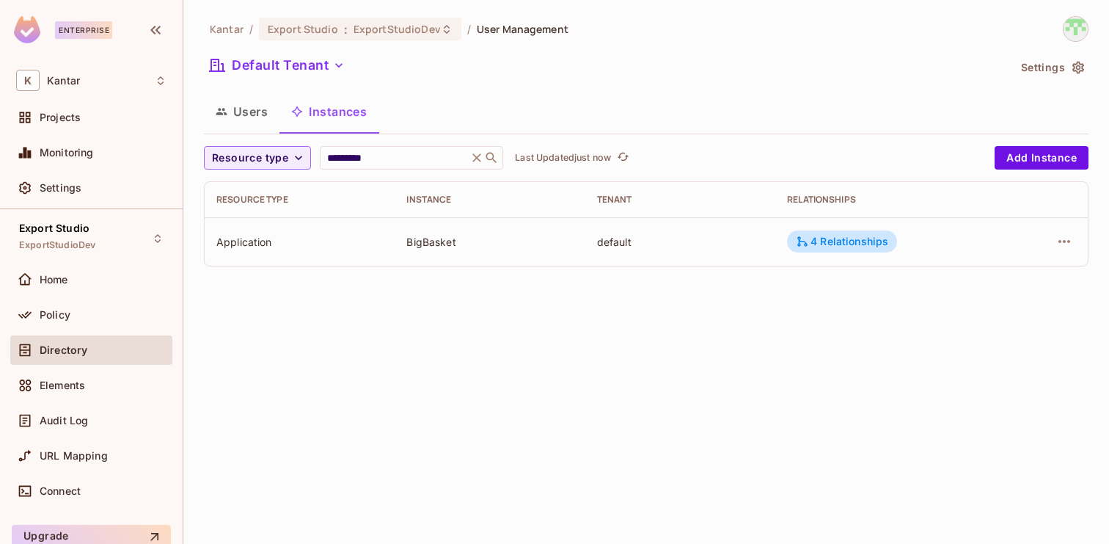
click at [847, 226] on td "4 Relationships" at bounding box center [890, 241] width 231 height 48
click at [831, 244] on div "4 Relationships" at bounding box center [842, 241] width 92 height 13
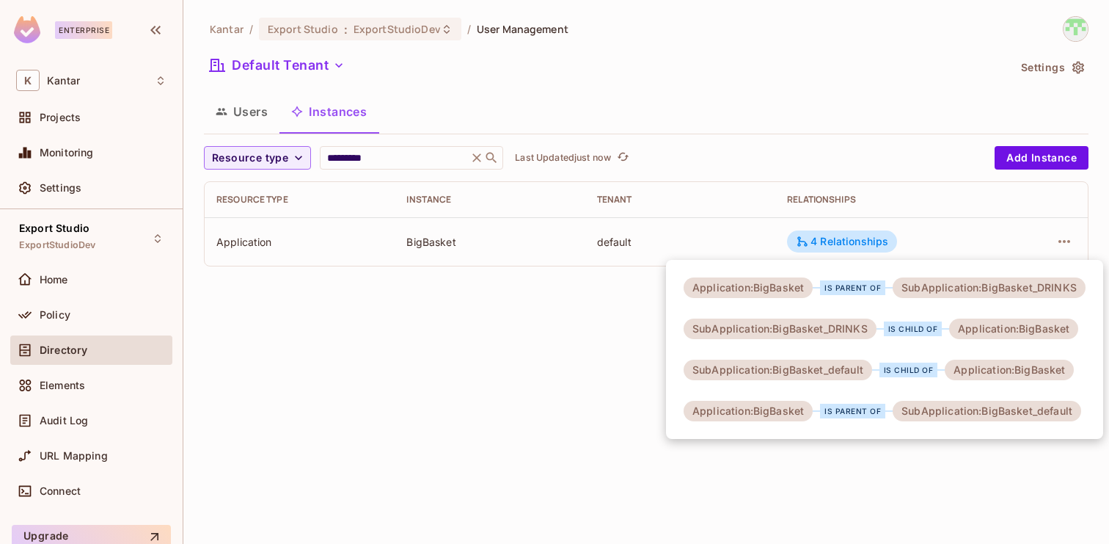
click at [673, 234] on div at bounding box center [554, 272] width 1109 height 544
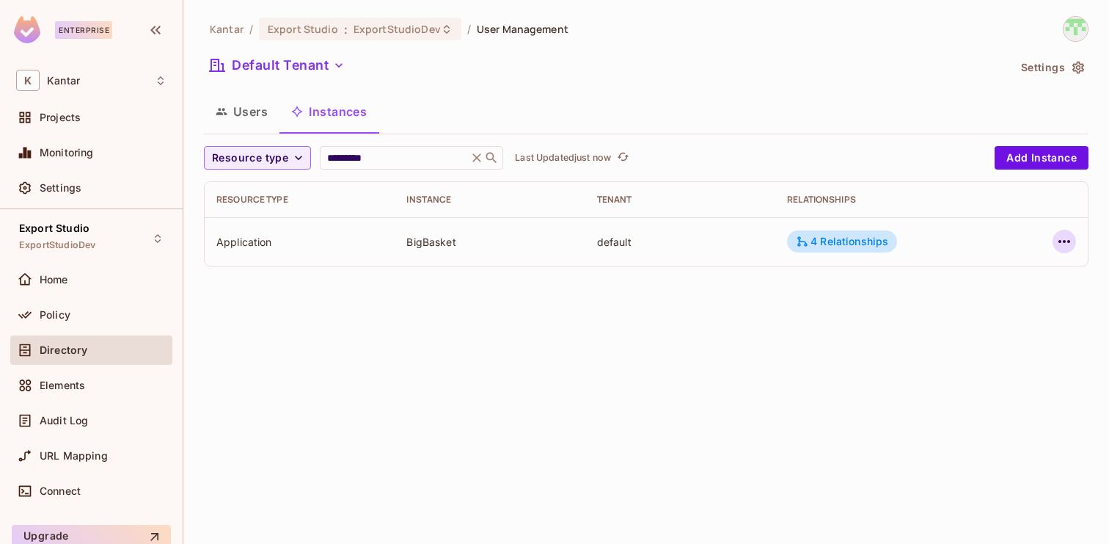
click at [1067, 241] on icon "button" at bounding box center [1065, 241] width 12 height 3
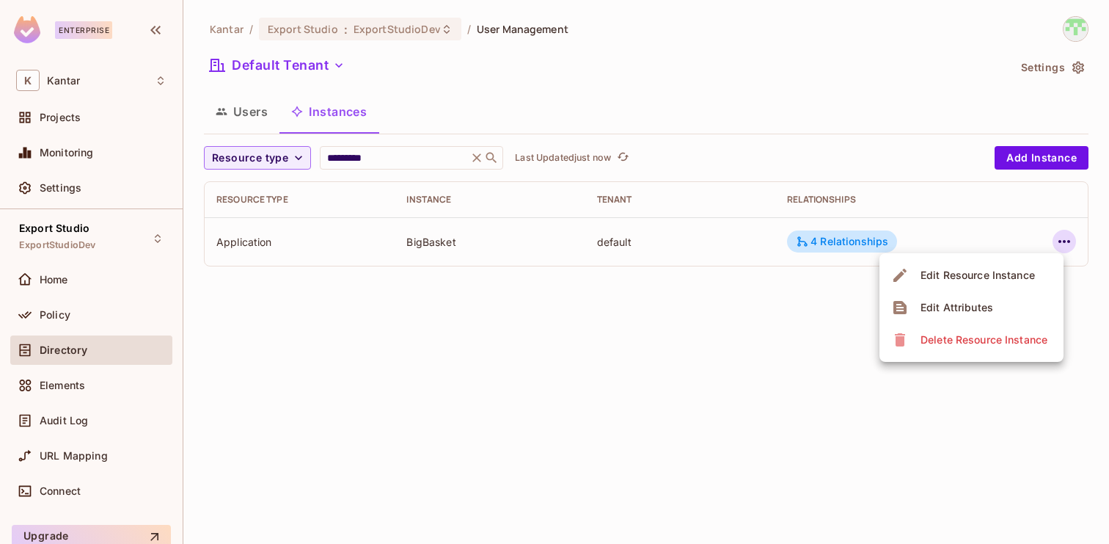
click at [976, 304] on div "Edit Attributes" at bounding box center [957, 307] width 73 height 15
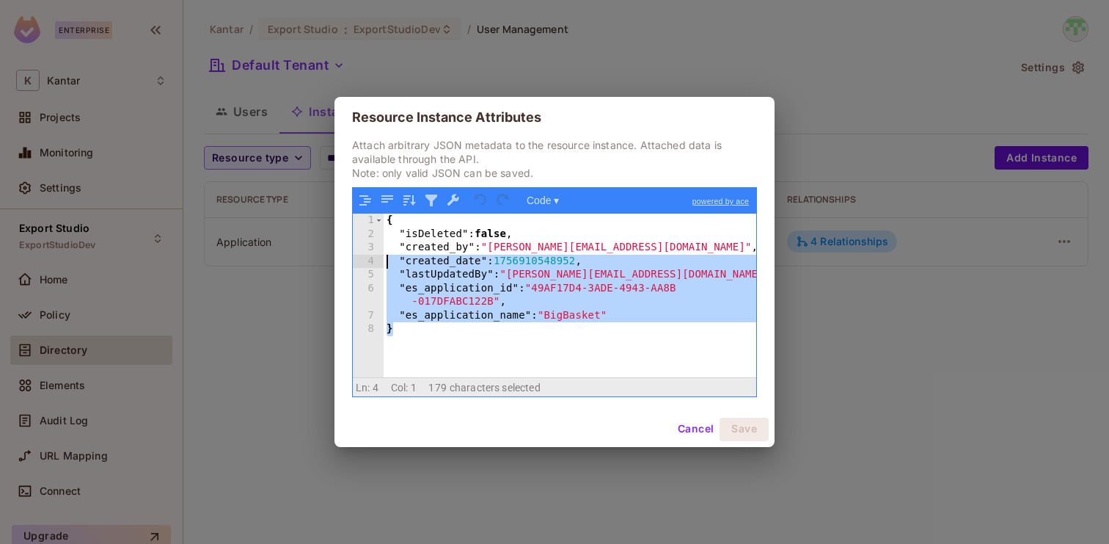
drag, startPoint x: 429, startPoint y: 342, endPoint x: 381, endPoint y: 256, distance: 98.6
click at [381, 256] on div "1 2 3 4 5 6 7 8 { "isDeleted" : false , "created_by" : "devesh.kumar@kantar.com…" at bounding box center [554, 294] width 403 height 163
click at [674, 367] on div "{ "isDeleted" : false , "created_by" : "devesh.kumar@kantar.com" , "created_dat…" at bounding box center [570, 308] width 373 height 190
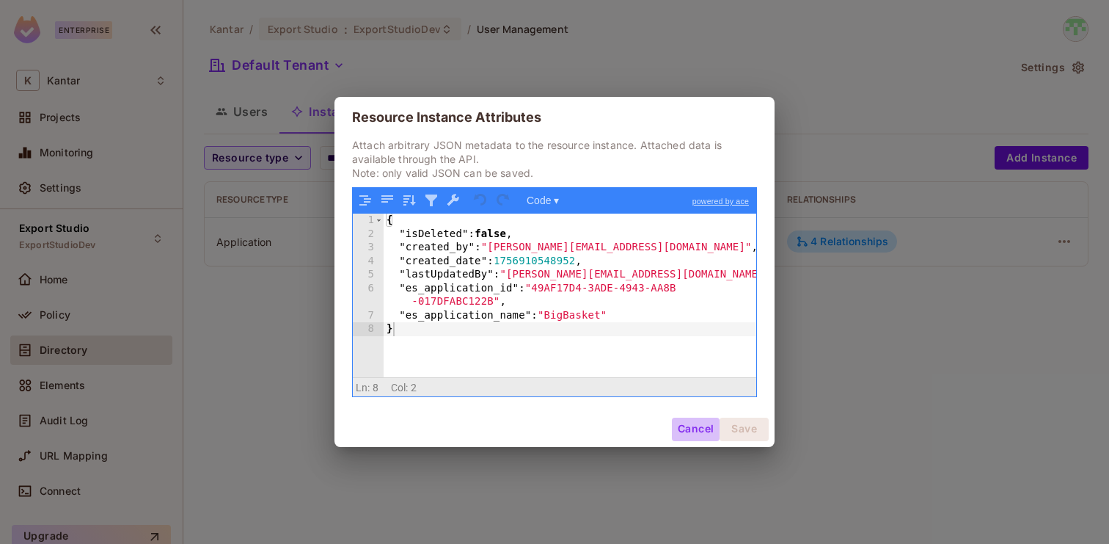
click at [694, 424] on button "Cancel" at bounding box center [696, 428] width 48 height 23
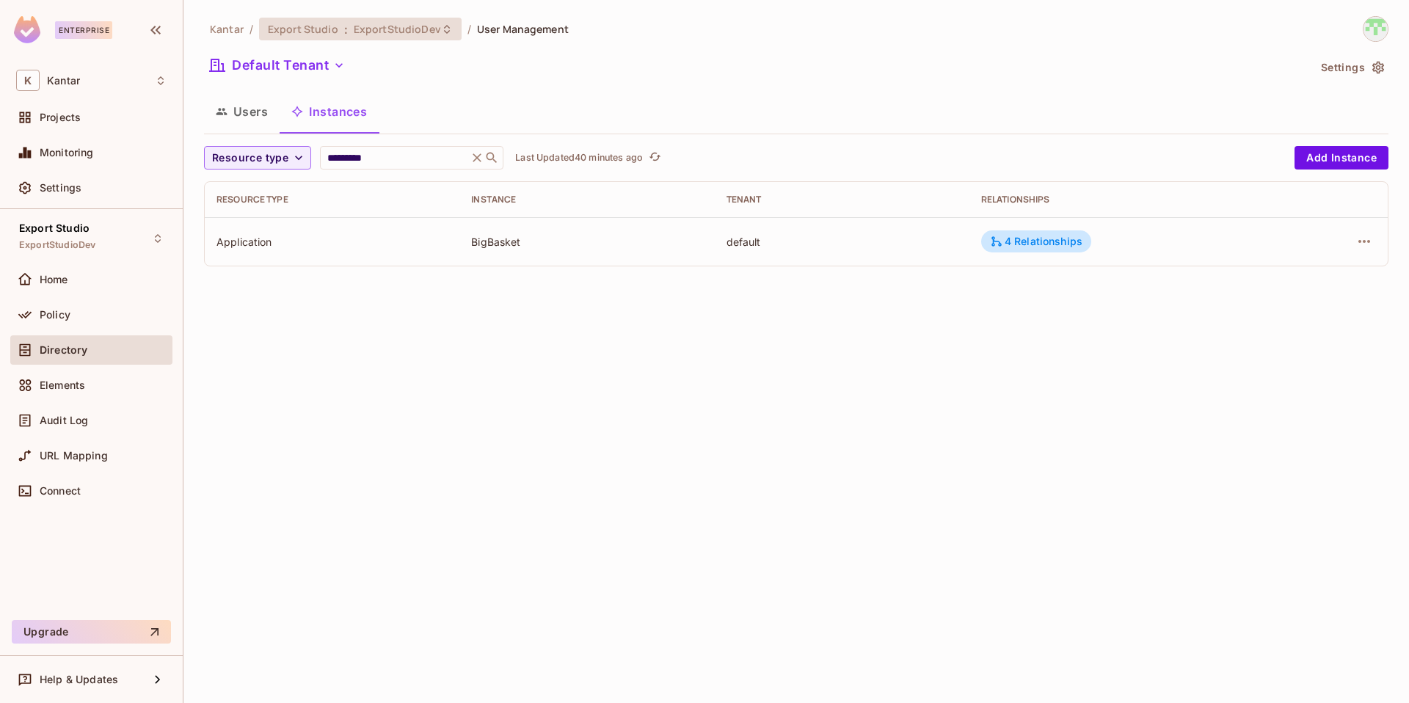
click at [388, 24] on span "ExportStudioDev" at bounding box center [397, 29] width 87 height 14
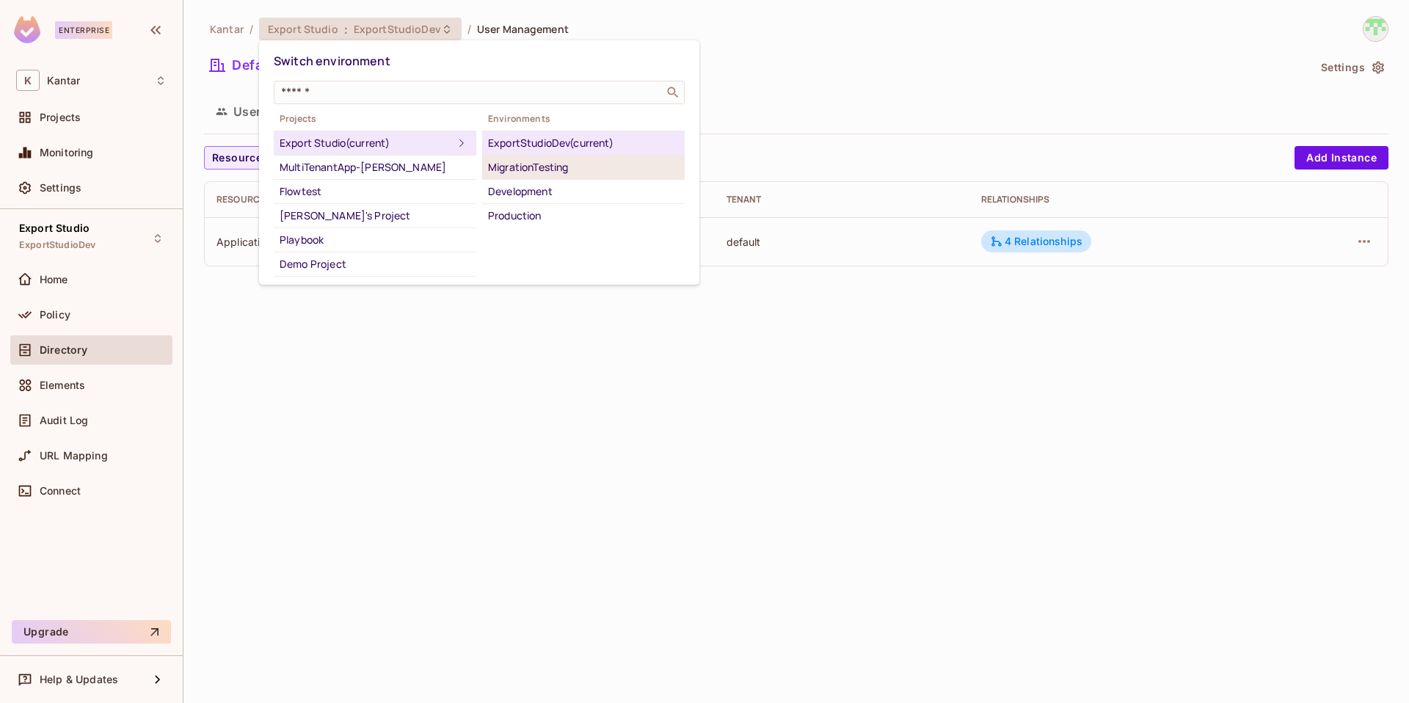
click at [532, 170] on div "MigrationTesting" at bounding box center [583, 167] width 191 height 18
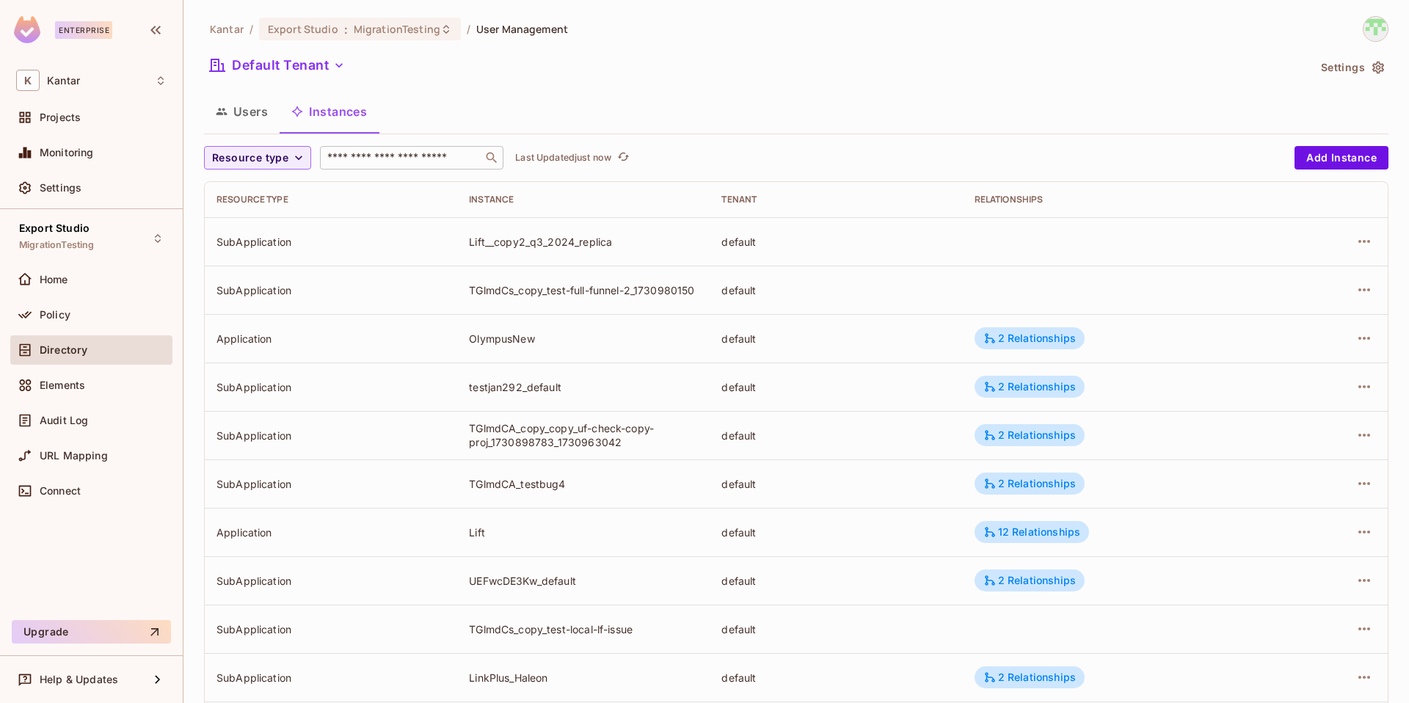
click at [392, 148] on div "​" at bounding box center [411, 157] width 183 height 23
type input "***"
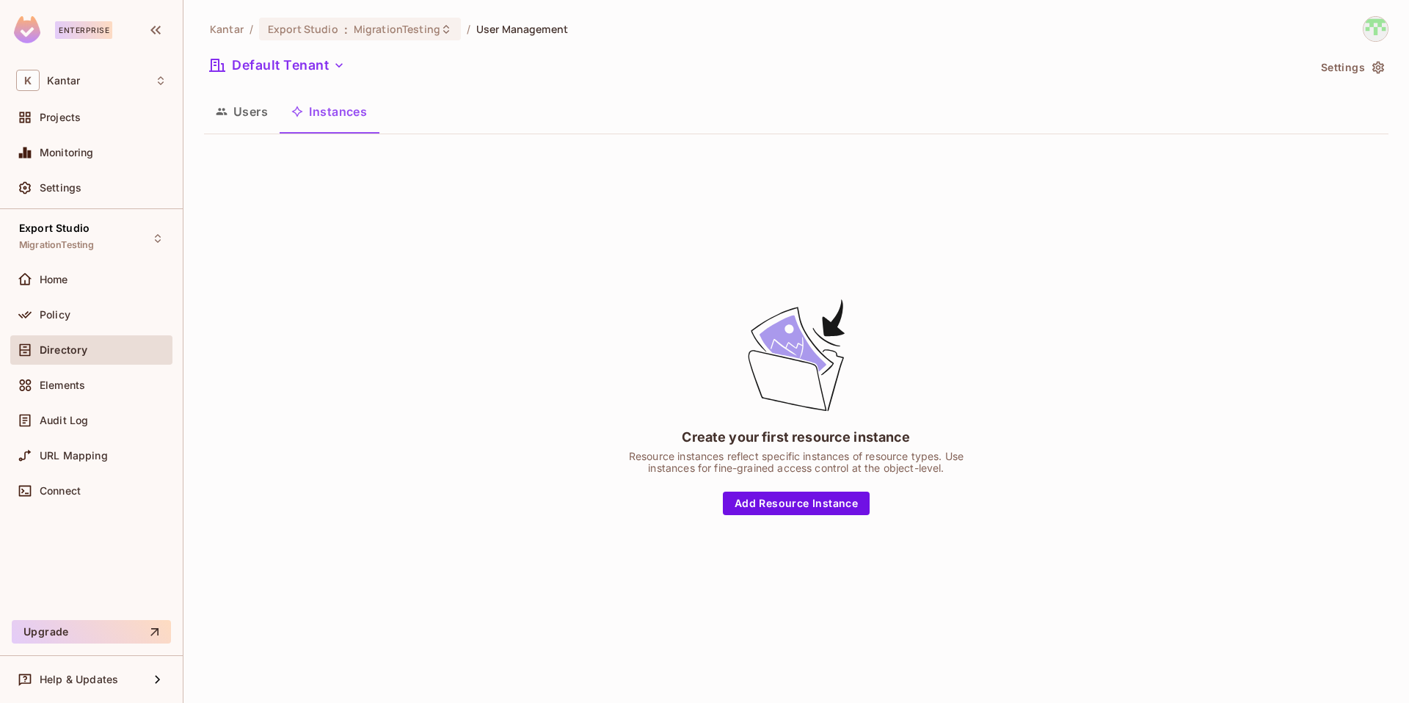
click at [255, 114] on button "Users" at bounding box center [242, 111] width 76 height 37
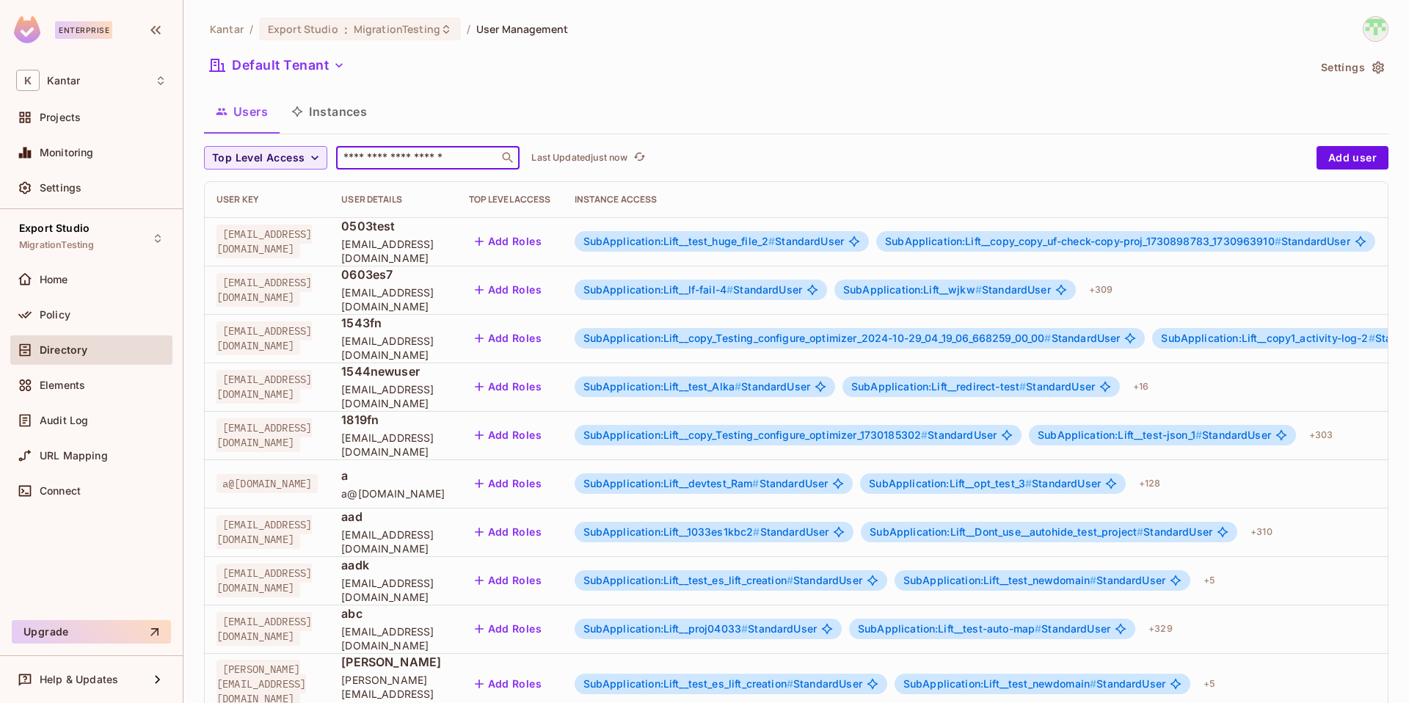
click at [399, 162] on input "text" at bounding box center [417, 157] width 154 height 15
paste input "*******"
type input "*******"
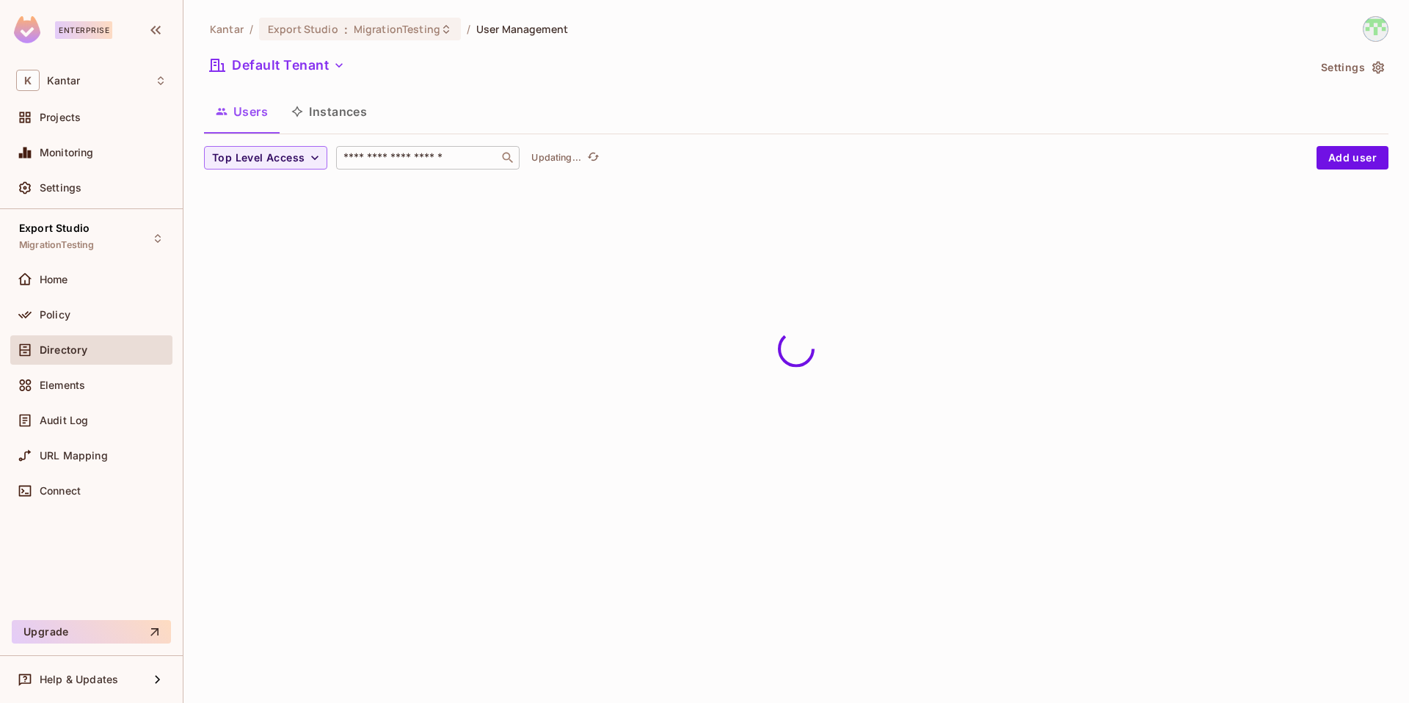
click at [397, 153] on input "text" at bounding box center [417, 157] width 154 height 15
paste input "*******"
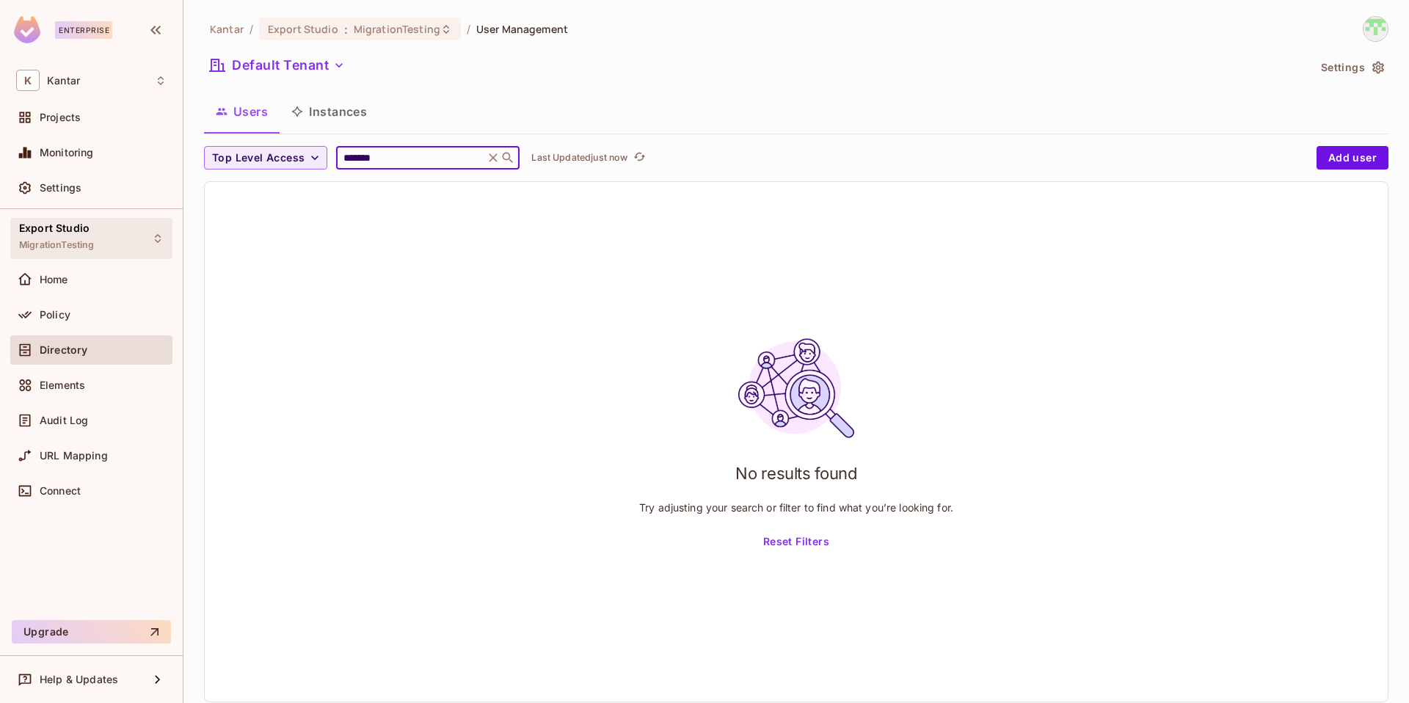
type input "*******"
click at [259, 119] on button "Users" at bounding box center [242, 111] width 76 height 37
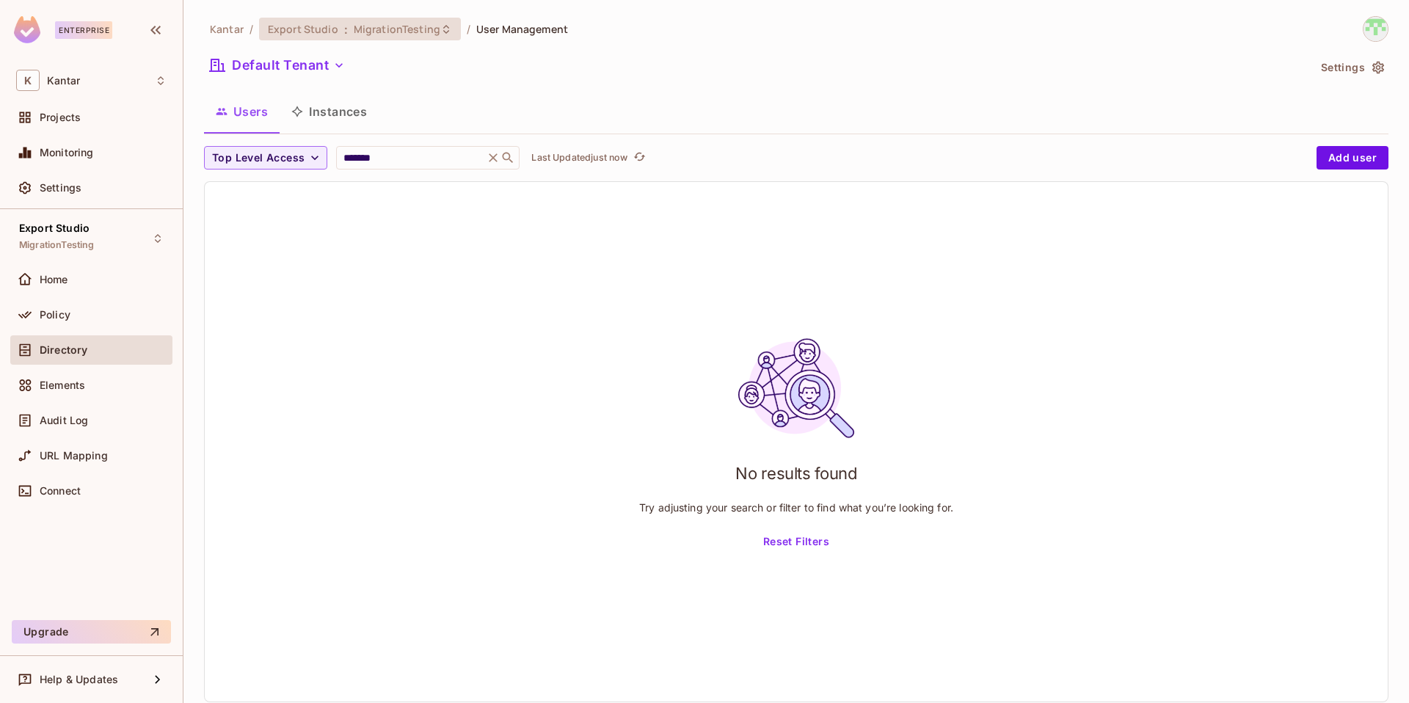
click at [310, 27] on span "Export Studio" at bounding box center [303, 29] width 70 height 14
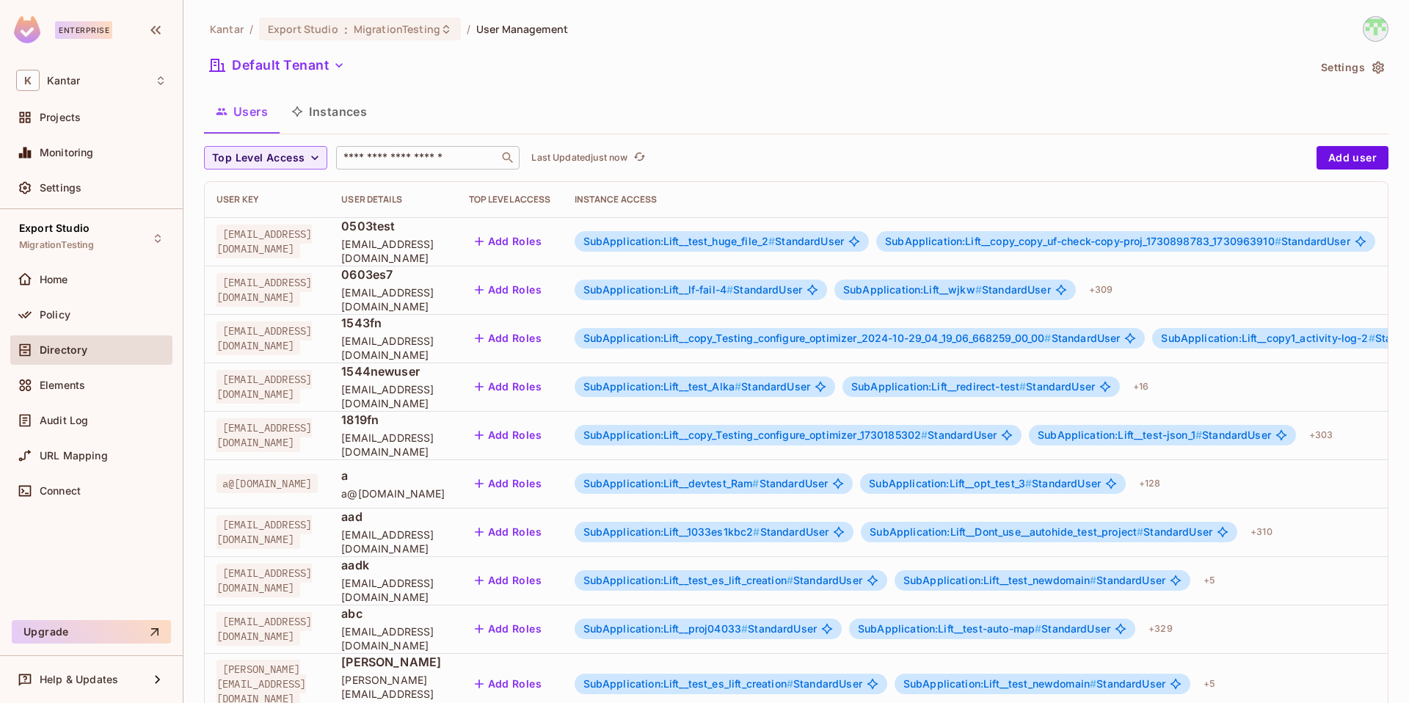
click at [380, 160] on input "text" at bounding box center [417, 157] width 154 height 15
paste input "*******"
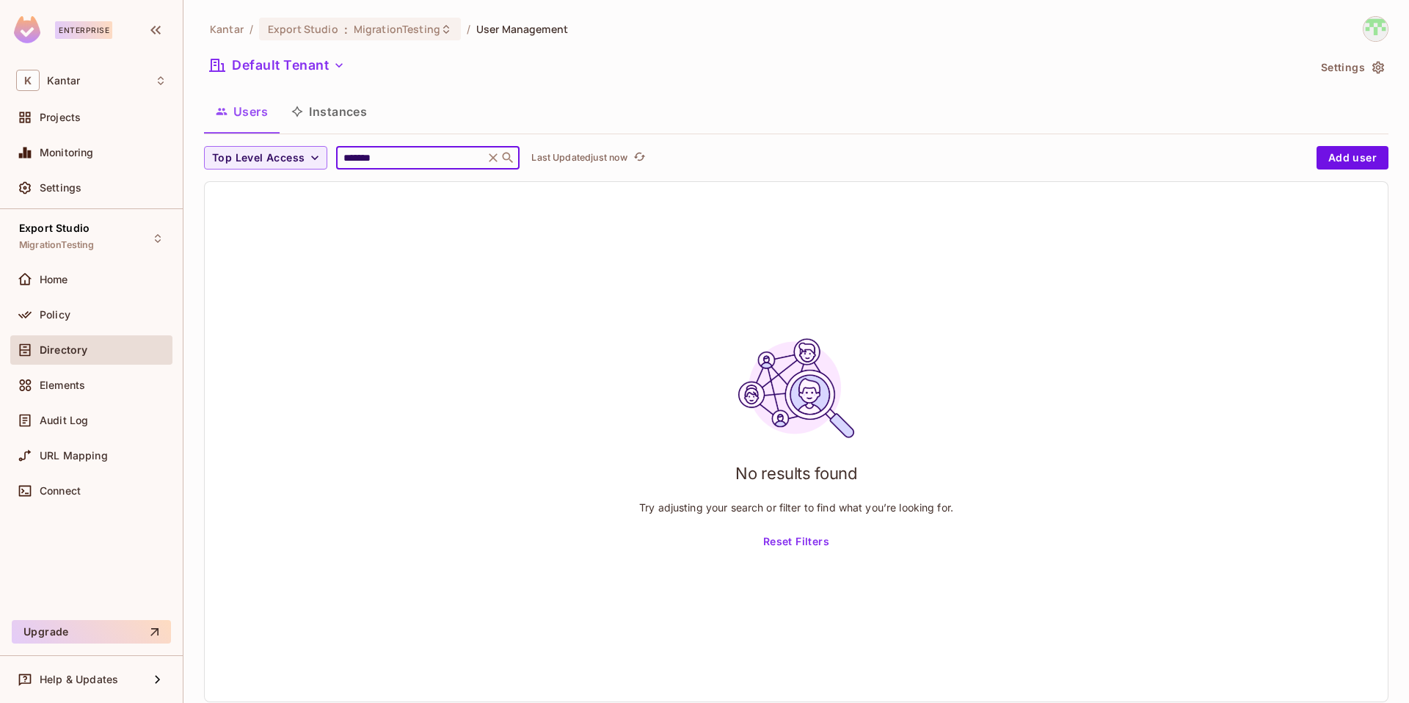
click at [437, 160] on input "*******" at bounding box center [409, 157] width 139 height 15
type input "*******"
click at [336, 111] on button "Instances" at bounding box center [329, 111] width 99 height 37
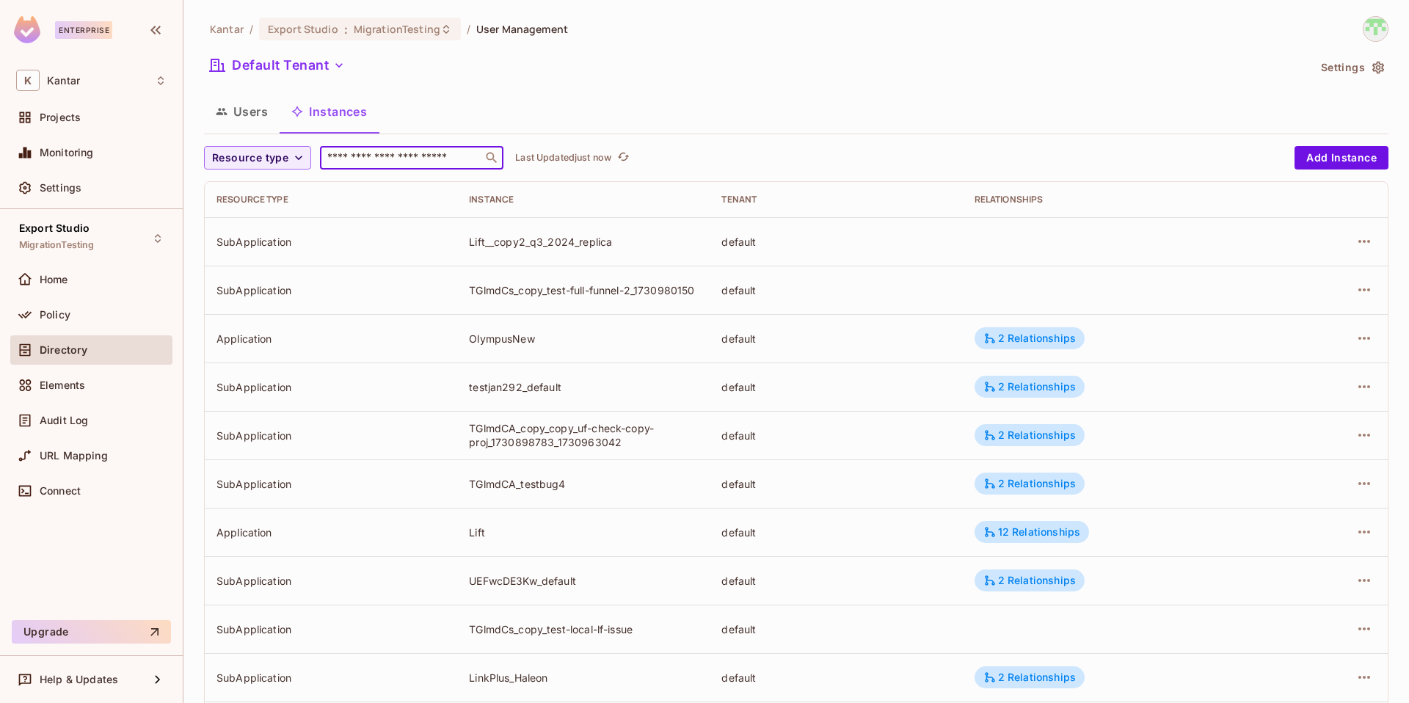
click at [373, 155] on input "text" at bounding box center [401, 157] width 154 height 15
paste input "*******"
type input "*******"
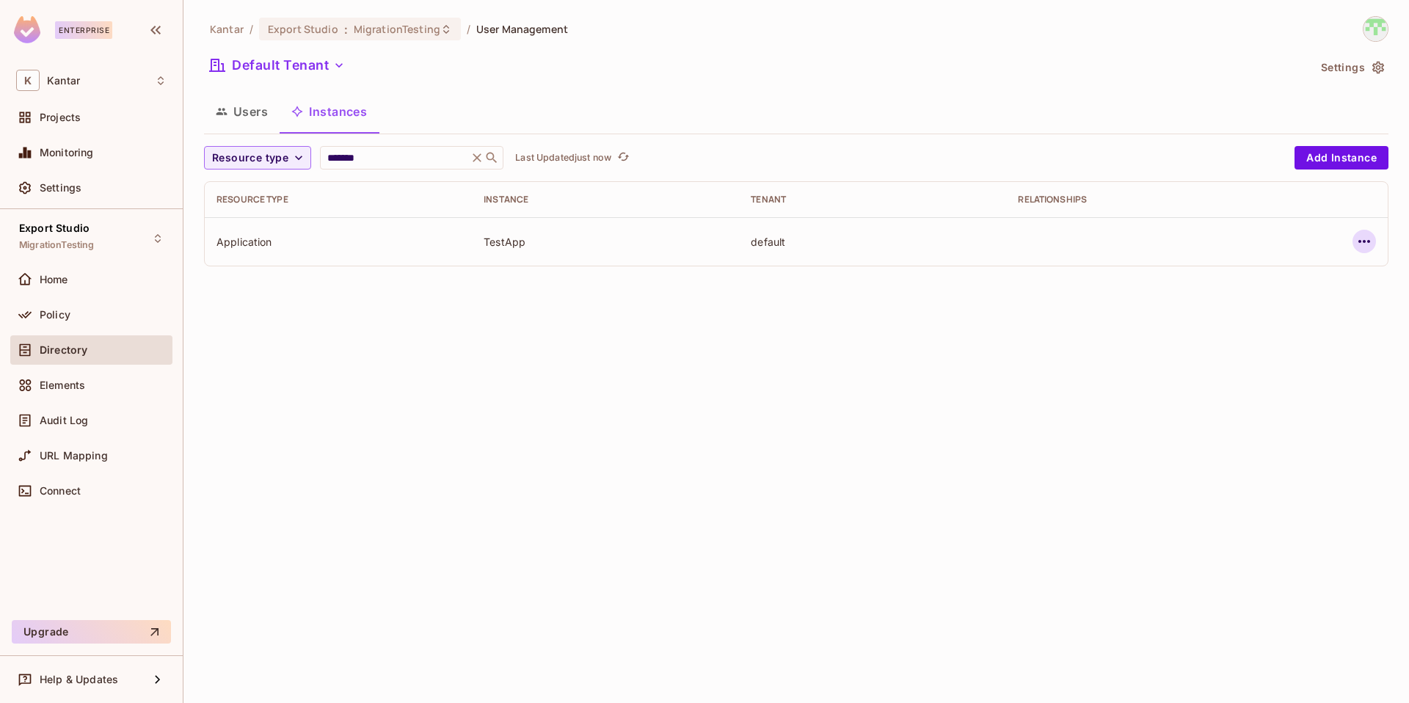
click at [1362, 244] on icon "button" at bounding box center [1364, 242] width 18 height 18
click at [1268, 311] on div "Edit Attributes" at bounding box center [1256, 307] width 73 height 15
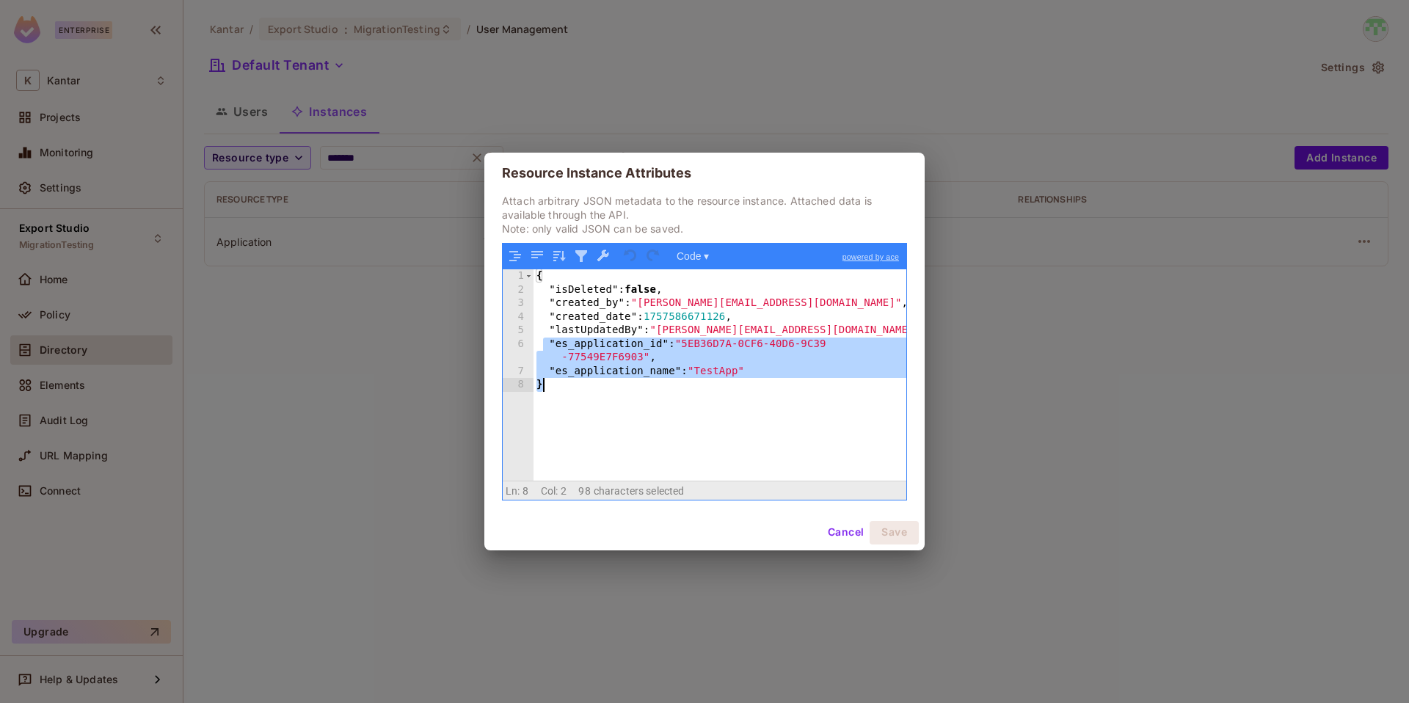
drag, startPoint x: 541, startPoint y: 343, endPoint x: 809, endPoint y: 384, distance: 270.9
click at [809, 385] on div "{ "isDeleted" : false , "created_by" : "[PERSON_NAME][EMAIL_ADDRESS][DOMAIN_NAM…" at bounding box center [719, 388] width 373 height 238
click at [775, 400] on div "{ "isDeleted" : false , "created_by" : "devesh.kumar@kantar.com" , "created_dat…" at bounding box center [719, 388] width 373 height 238
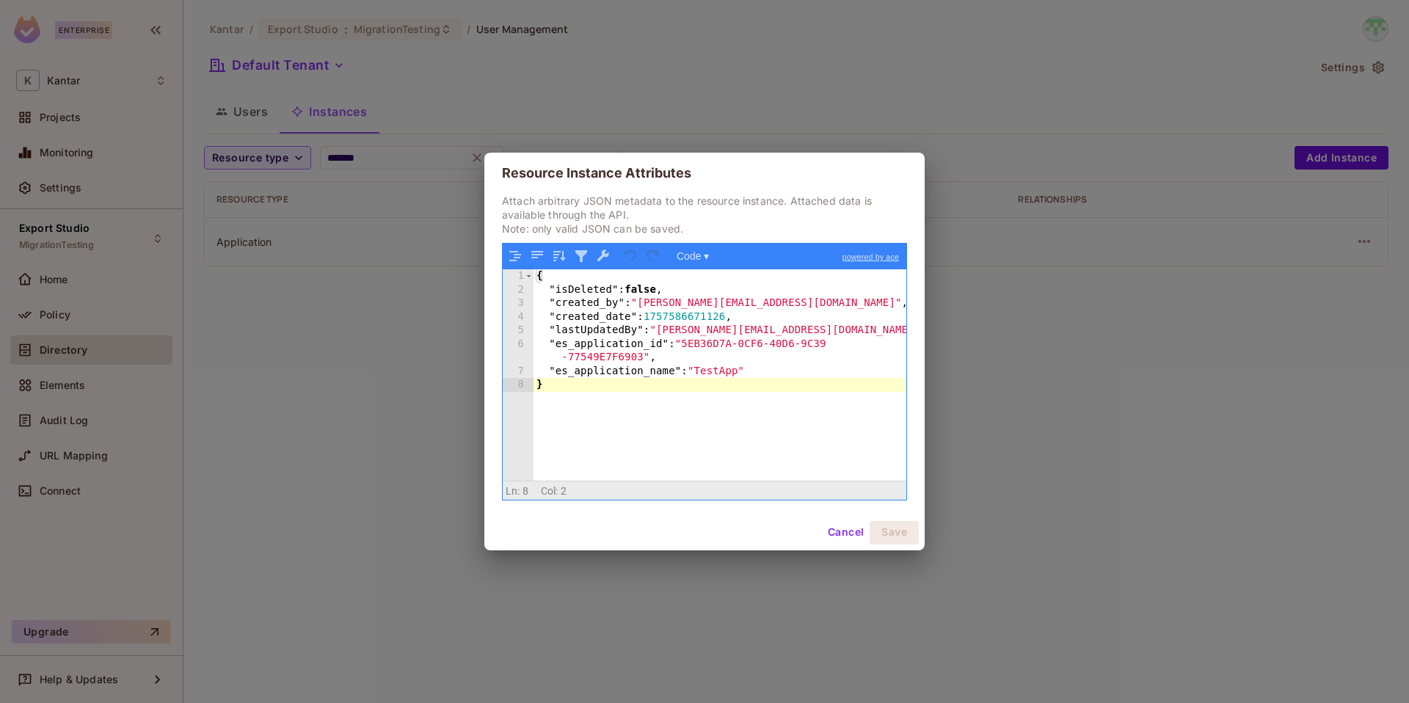
click at [844, 535] on button "Cancel" at bounding box center [846, 532] width 48 height 23
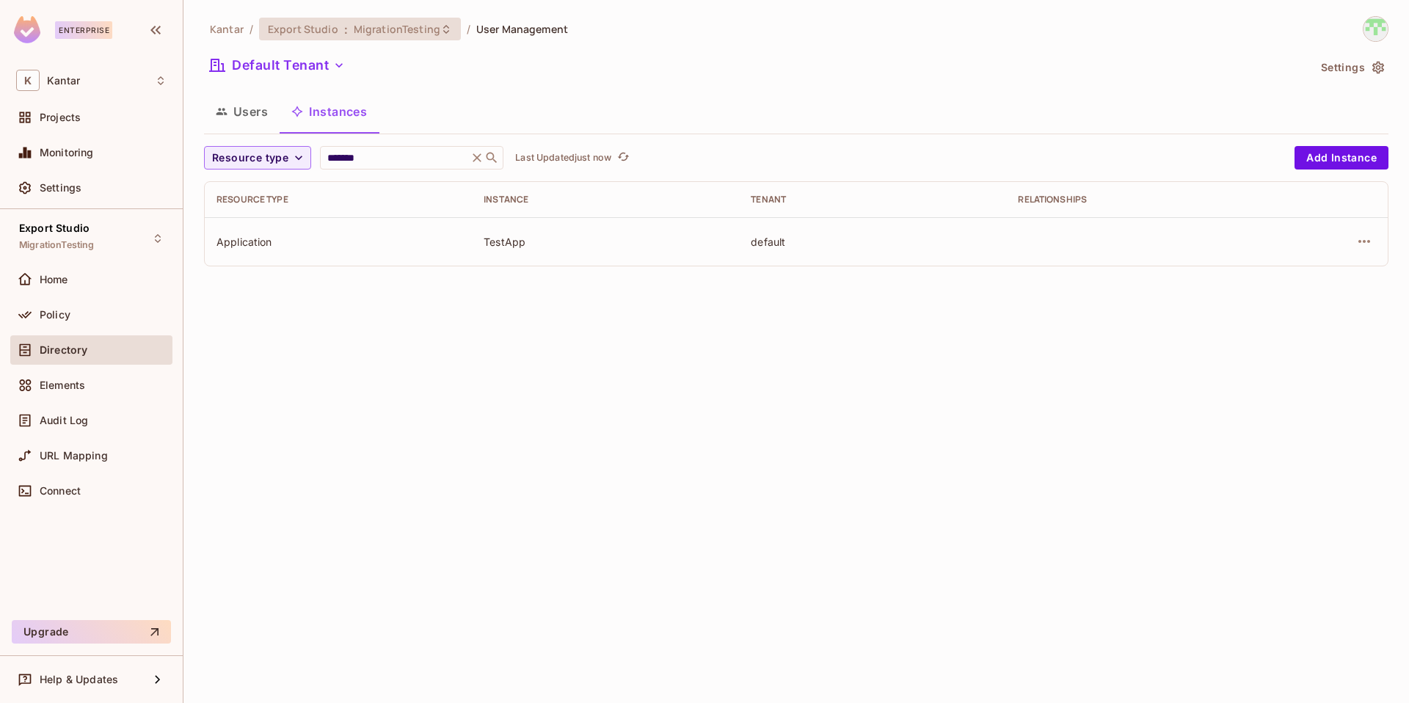
click at [346, 29] on div "Export Studio : MigrationTesting" at bounding box center [351, 29] width 167 height 14
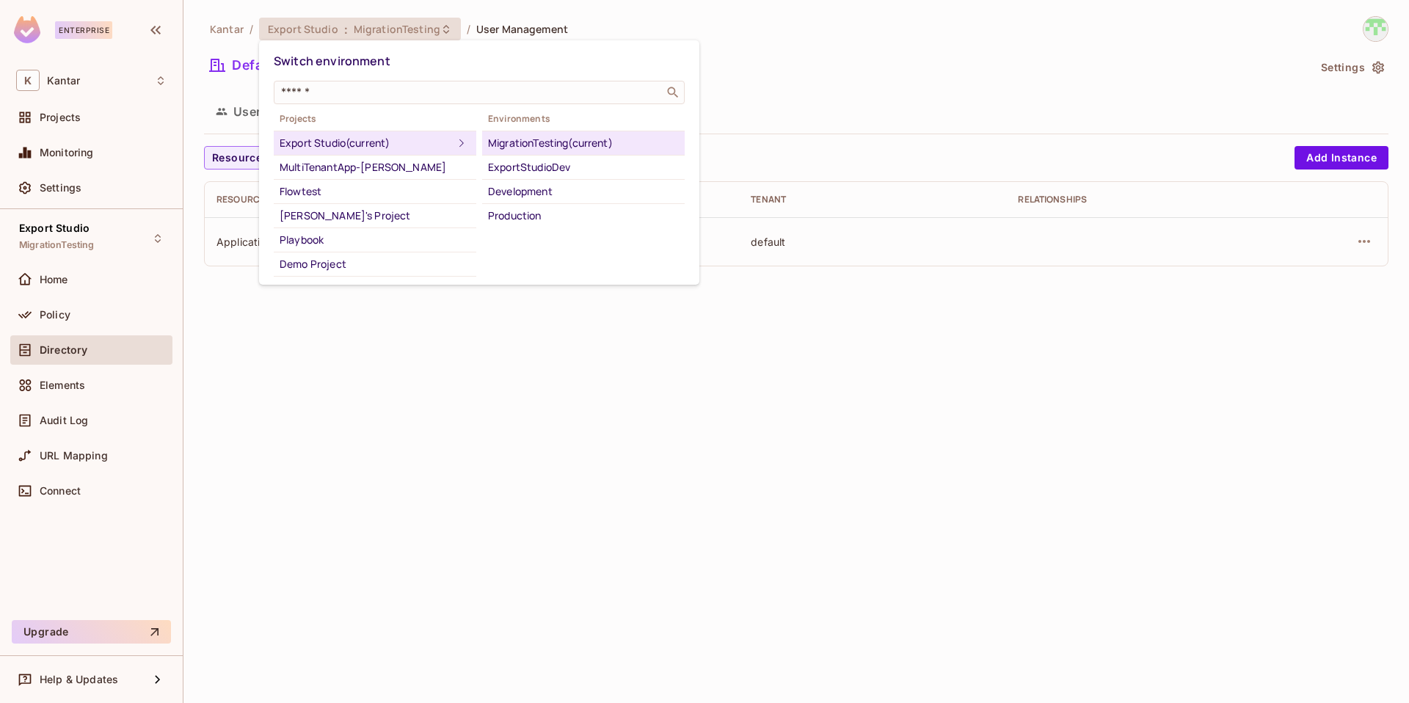
click at [1366, 251] on div at bounding box center [704, 351] width 1409 height 703
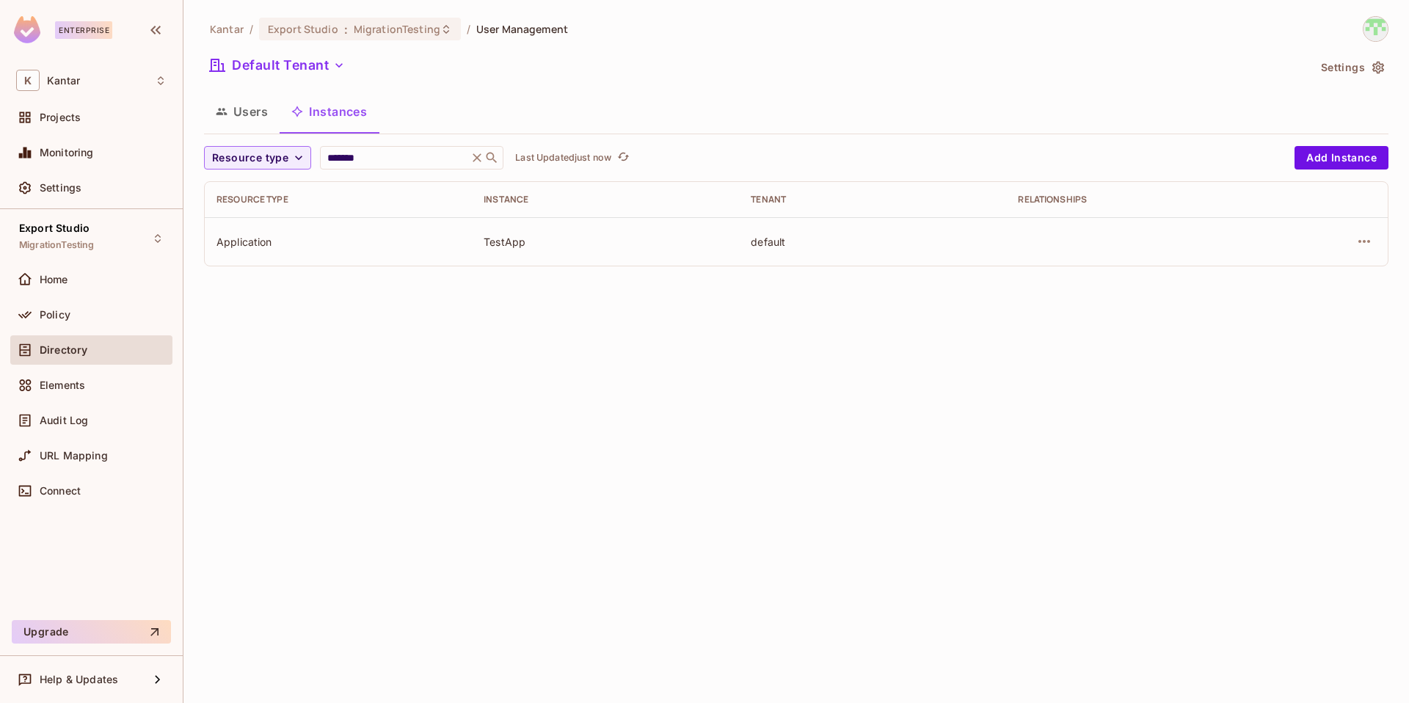
click at [1358, 234] on icon "button" at bounding box center [1364, 242] width 18 height 18
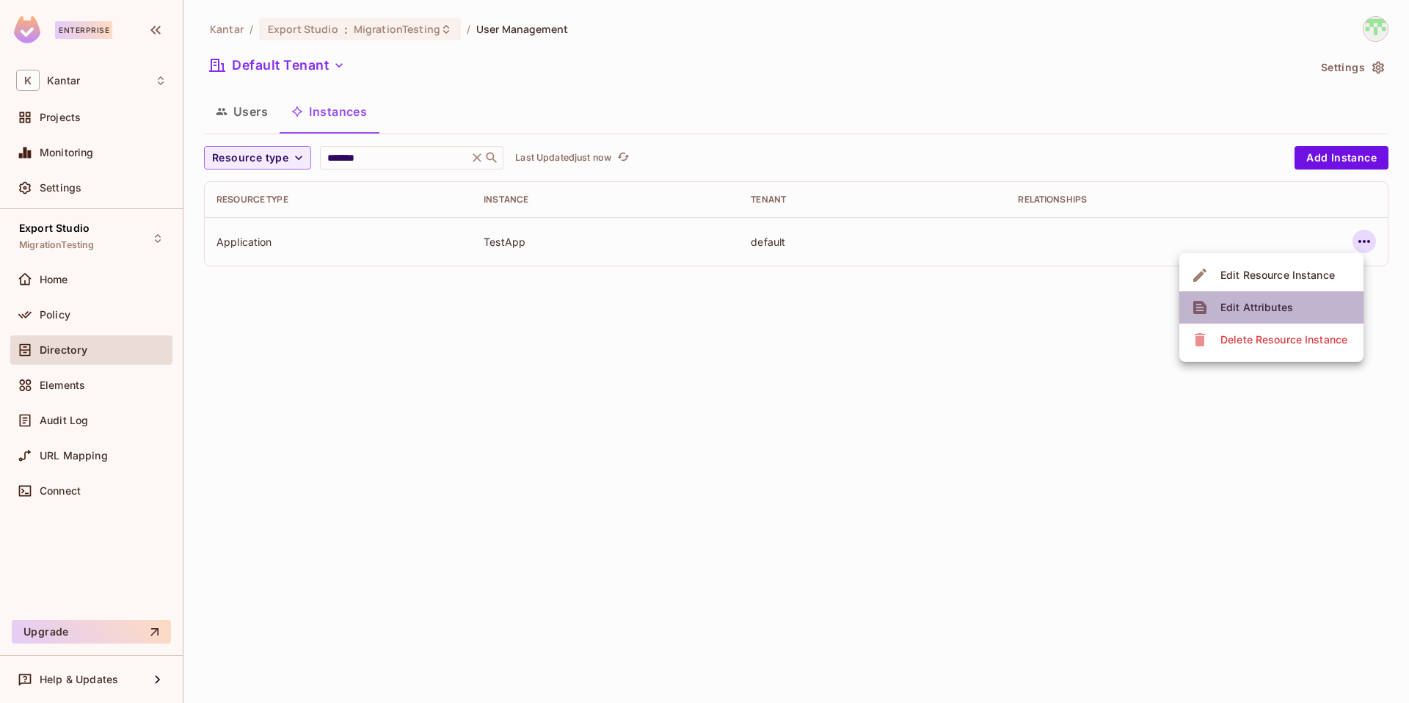
click at [1282, 298] on span "Edit Attributes" at bounding box center [1256, 307] width 81 height 23
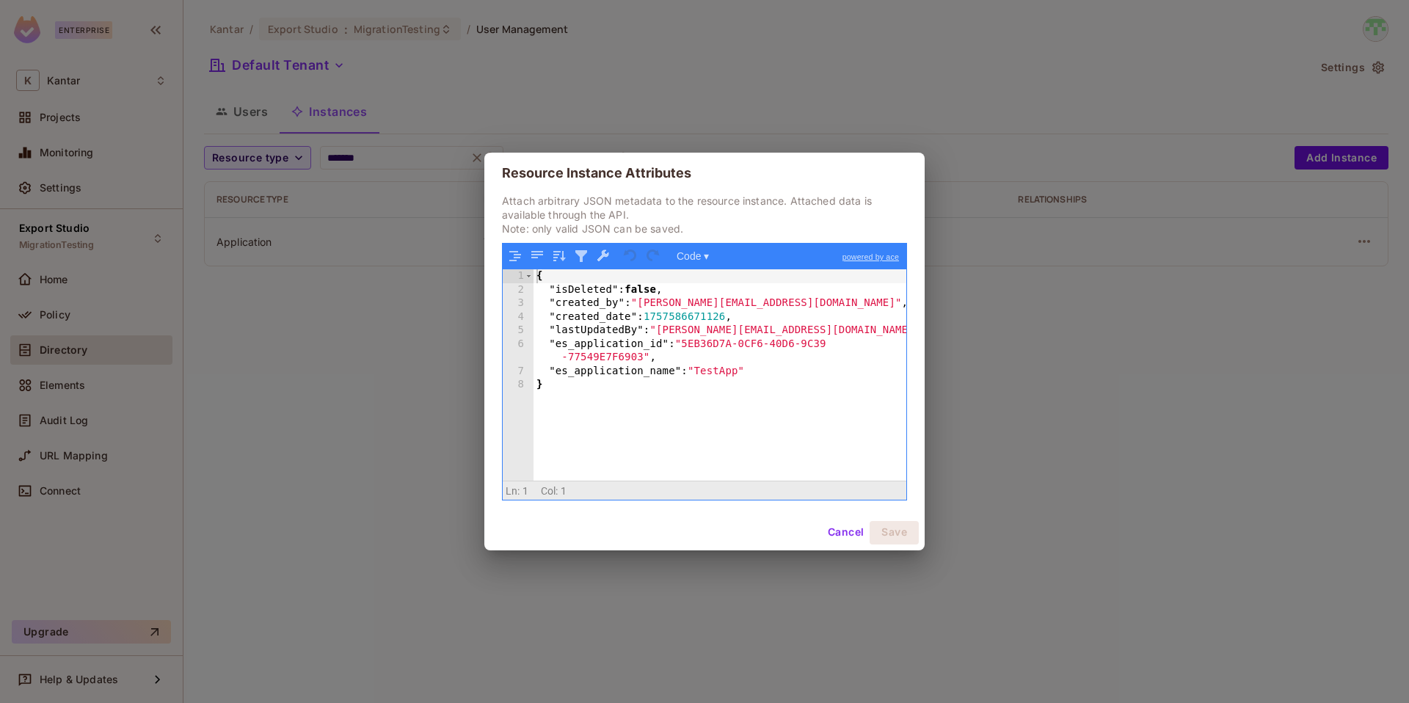
click at [856, 533] on button "Cancel" at bounding box center [846, 532] width 48 height 23
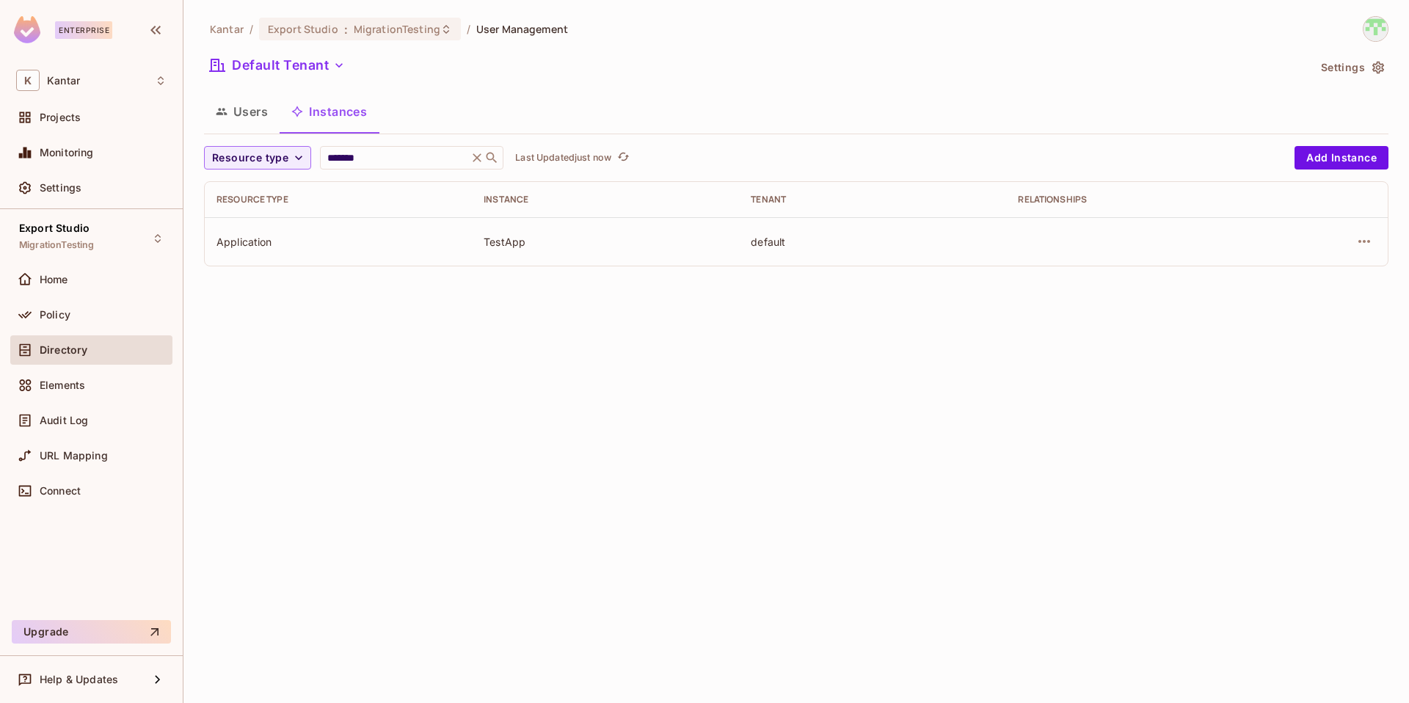
click at [655, 409] on div "Kantar / Export Studio : MigrationTesting / User Management Default Tenant Sett…" at bounding box center [795, 351] width 1225 height 703
click at [1362, 249] on icon "button" at bounding box center [1364, 242] width 18 height 18
click at [1303, 299] on li "Edit Attributes" at bounding box center [1271, 307] width 184 height 32
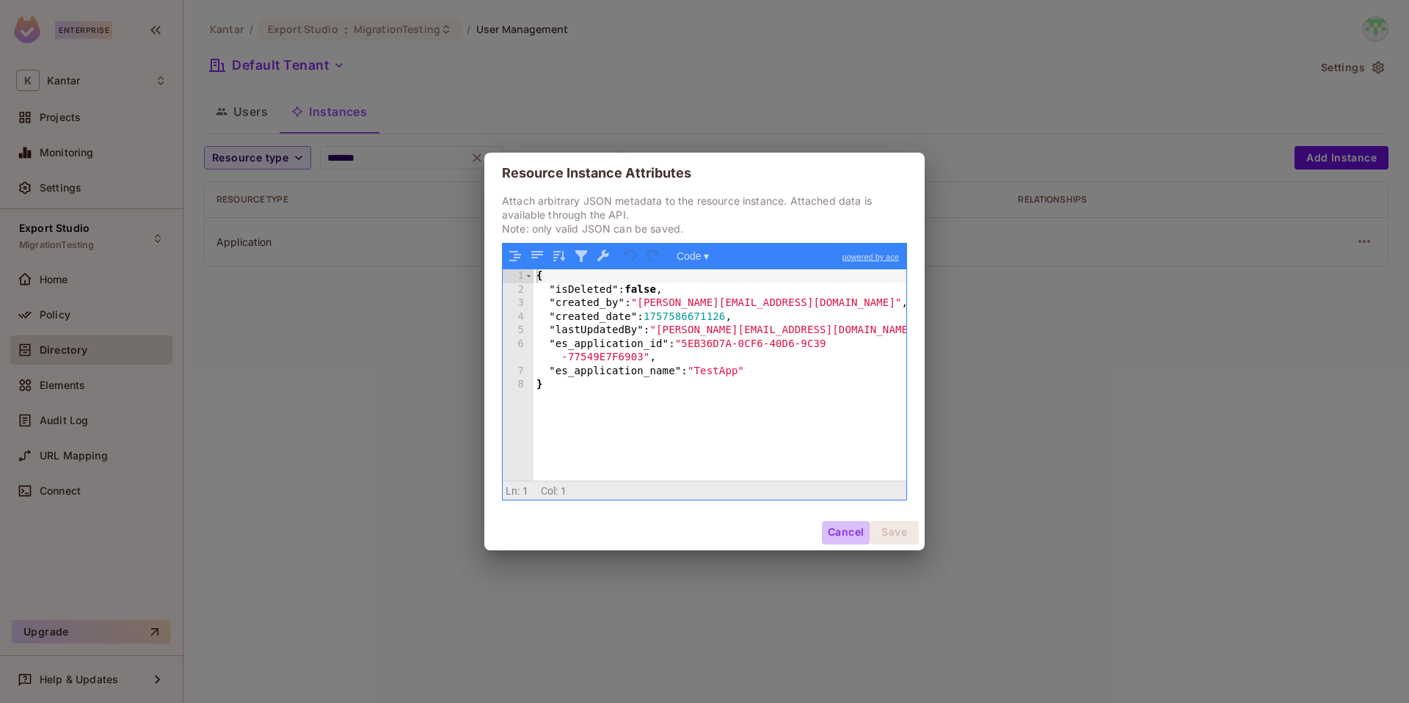
click at [831, 535] on button "Cancel" at bounding box center [846, 532] width 48 height 23
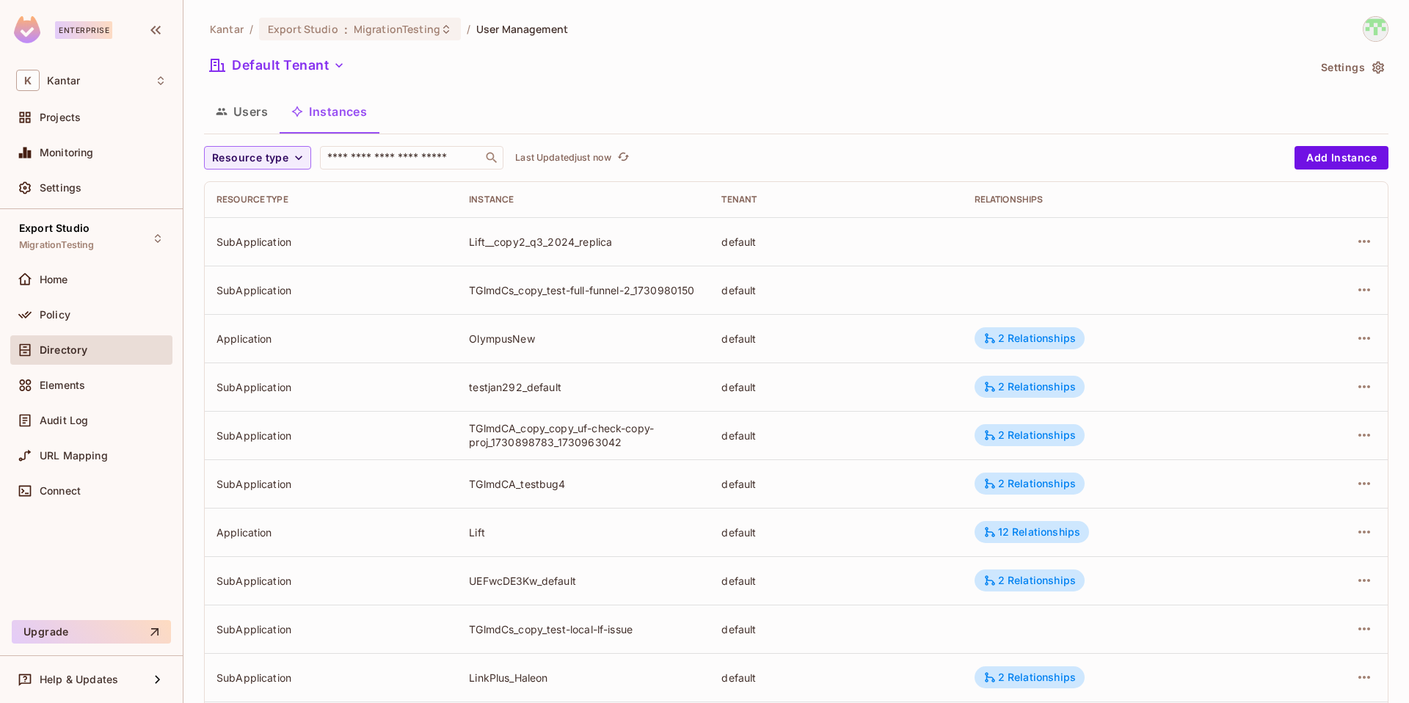
click at [413, 160] on input "text" at bounding box center [401, 157] width 154 height 15
type input "*******"
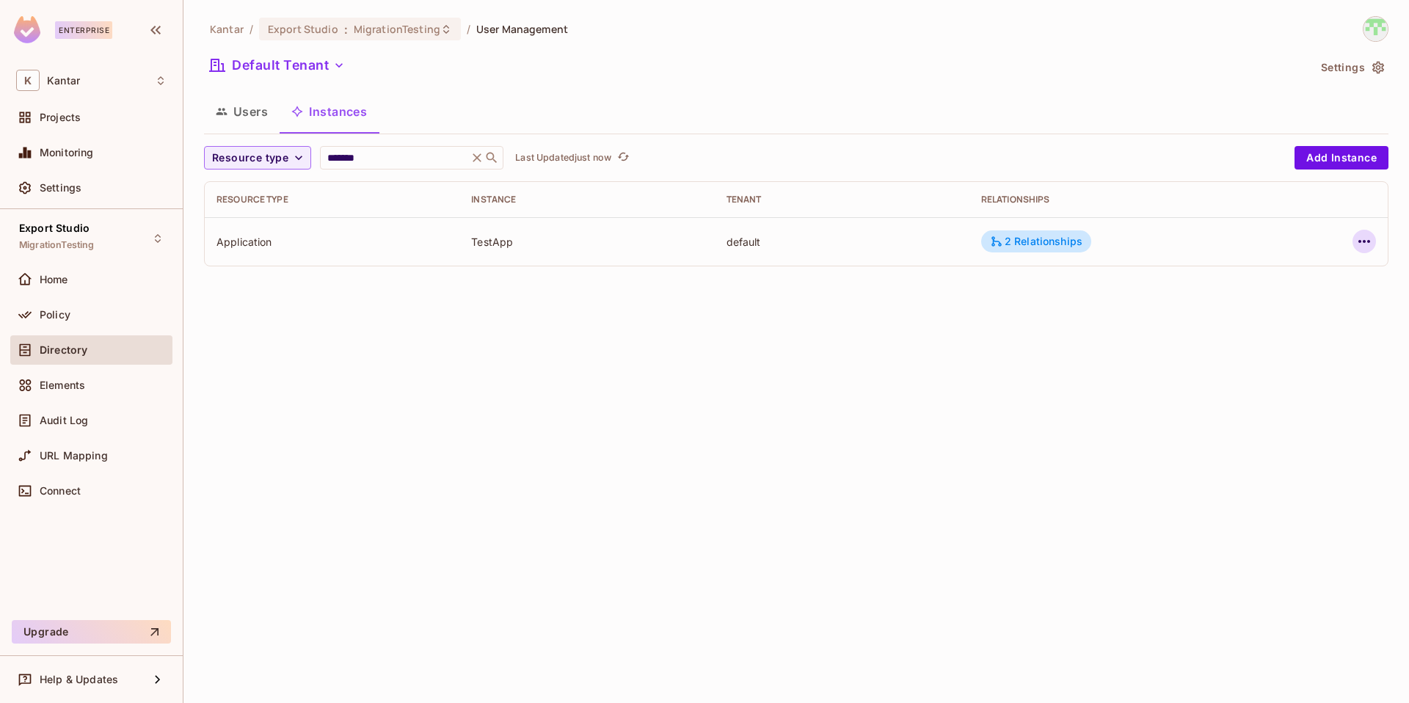
click at [1365, 247] on icon "button" at bounding box center [1364, 242] width 18 height 18
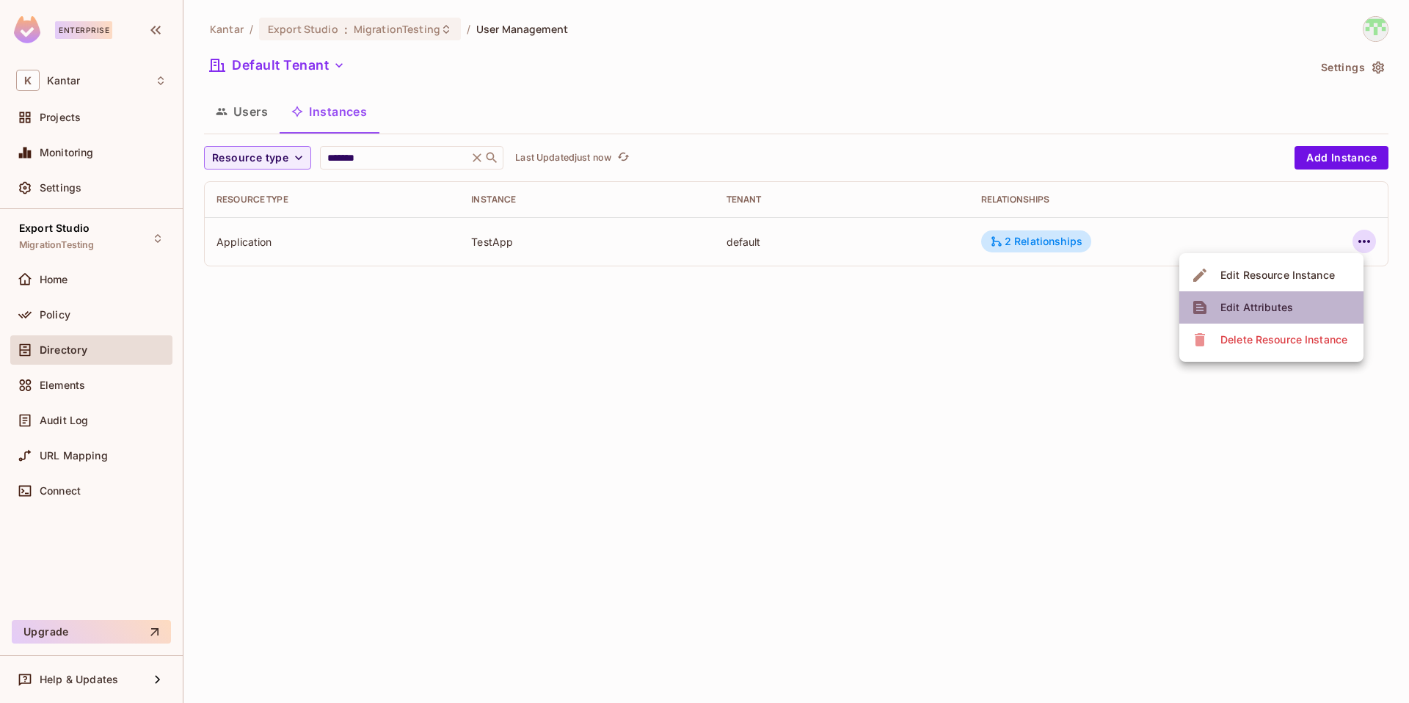
click at [1268, 311] on div "Edit Attributes" at bounding box center [1256, 307] width 73 height 15
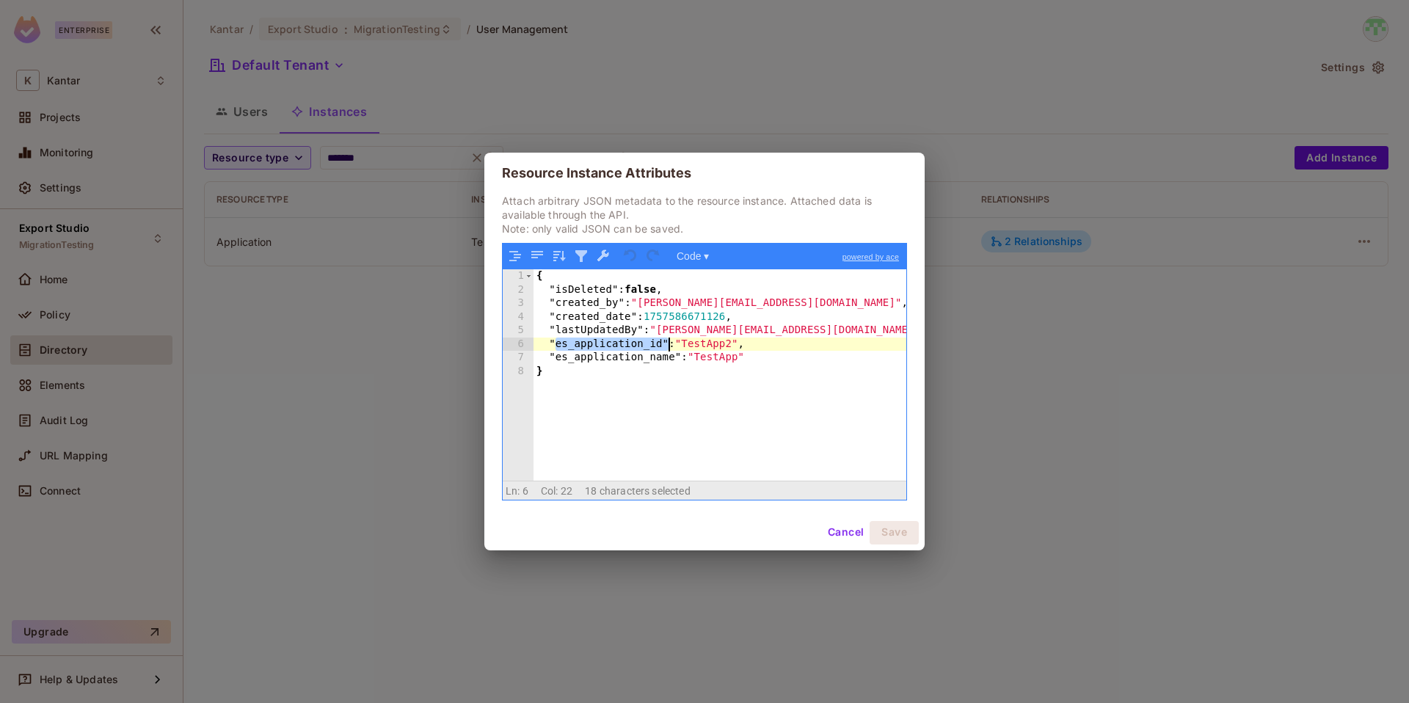
drag, startPoint x: 556, startPoint y: 347, endPoint x: 668, endPoint y: 347, distance: 112.2
click at [668, 347] on div "{ "isDeleted" : false , "created_by" : "[PERSON_NAME][EMAIL_ADDRESS][DOMAIN_NAM…" at bounding box center [719, 388] width 373 height 238
drag, startPoint x: 558, startPoint y: 345, endPoint x: 641, endPoint y: 340, distance: 83.1
click at [693, 381] on div "{ "isDeleted" : false , "created_by" : "devesh.kumar@kantar.com" , "created_dat…" at bounding box center [719, 388] width 373 height 238
drag, startPoint x: 661, startPoint y: 346, endPoint x: 556, endPoint y: 346, distance: 104.9
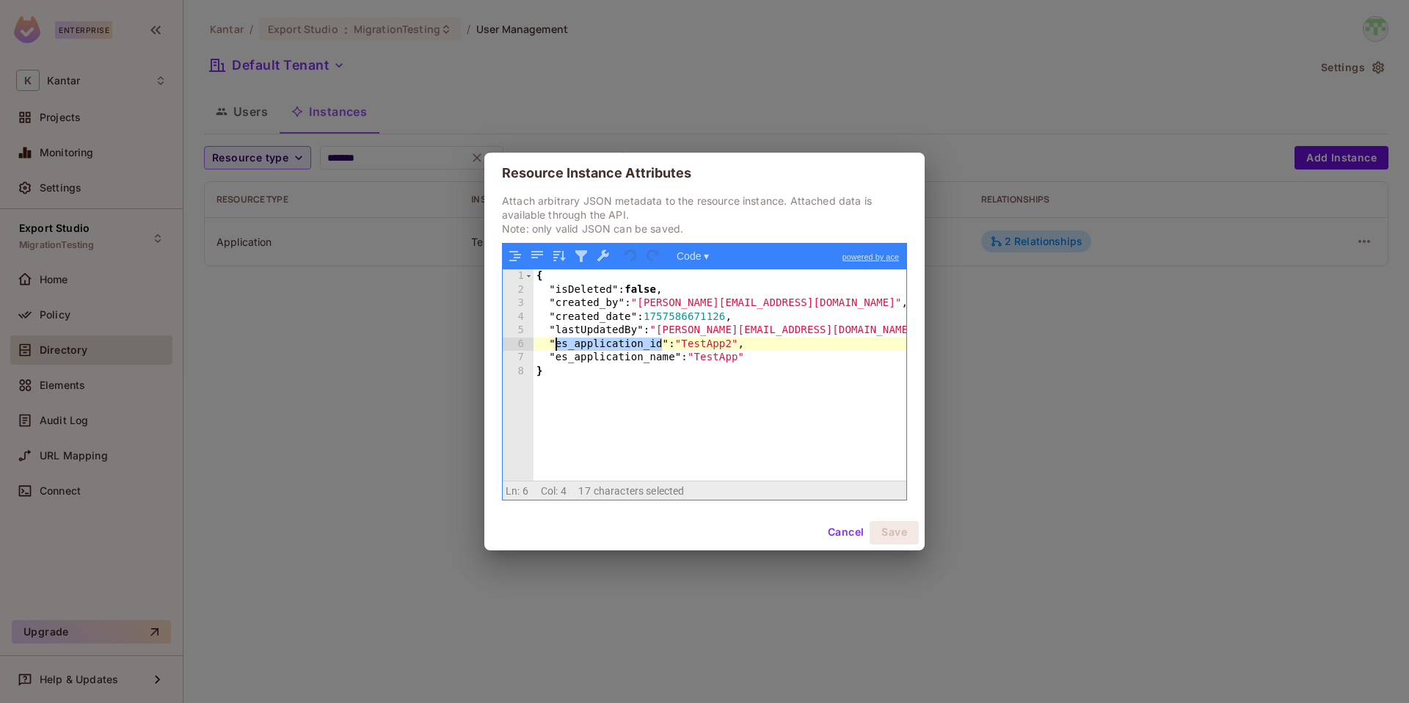
click at [556, 346] on div "{ "isDeleted" : false , "created_by" : "devesh.kumar@kantar.com" , "created_dat…" at bounding box center [719, 388] width 373 height 238
click at [849, 536] on button "Cancel" at bounding box center [846, 532] width 48 height 23
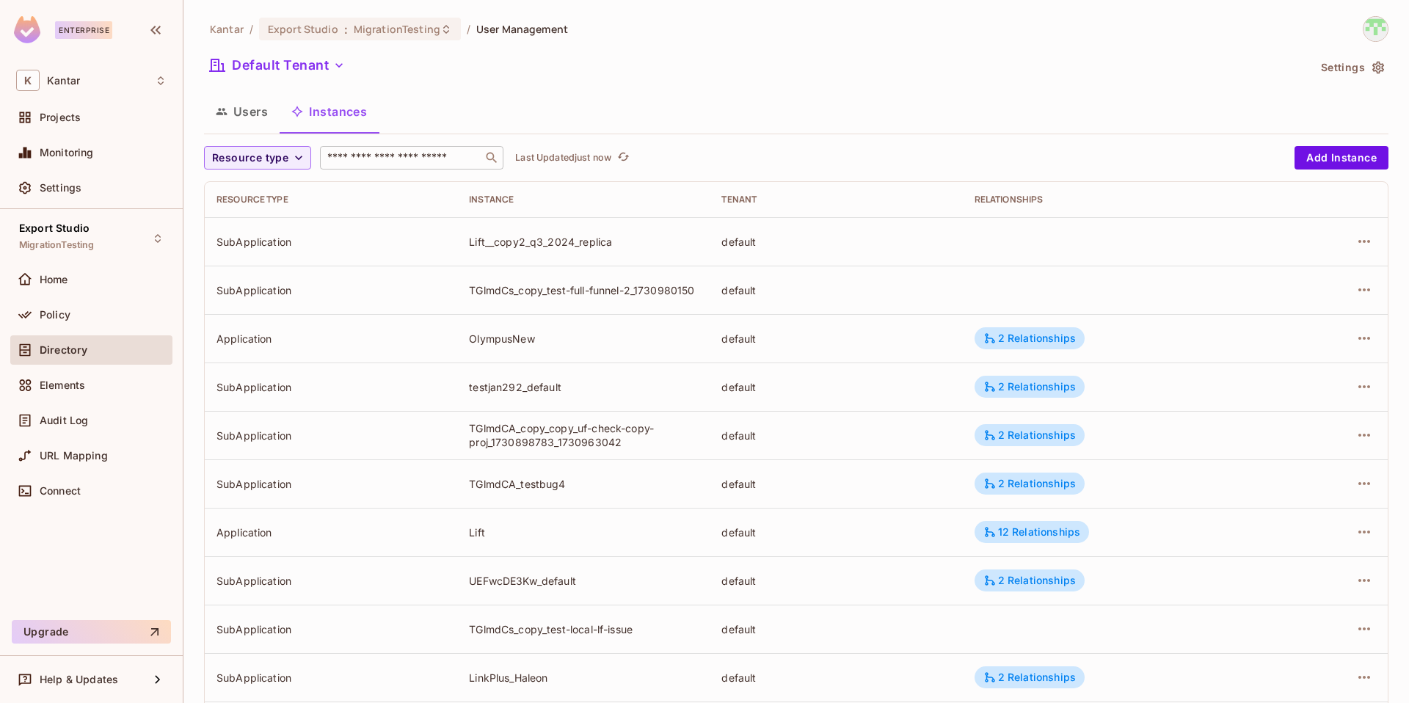
click at [379, 154] on input "text" at bounding box center [401, 157] width 154 height 15
type input "****"
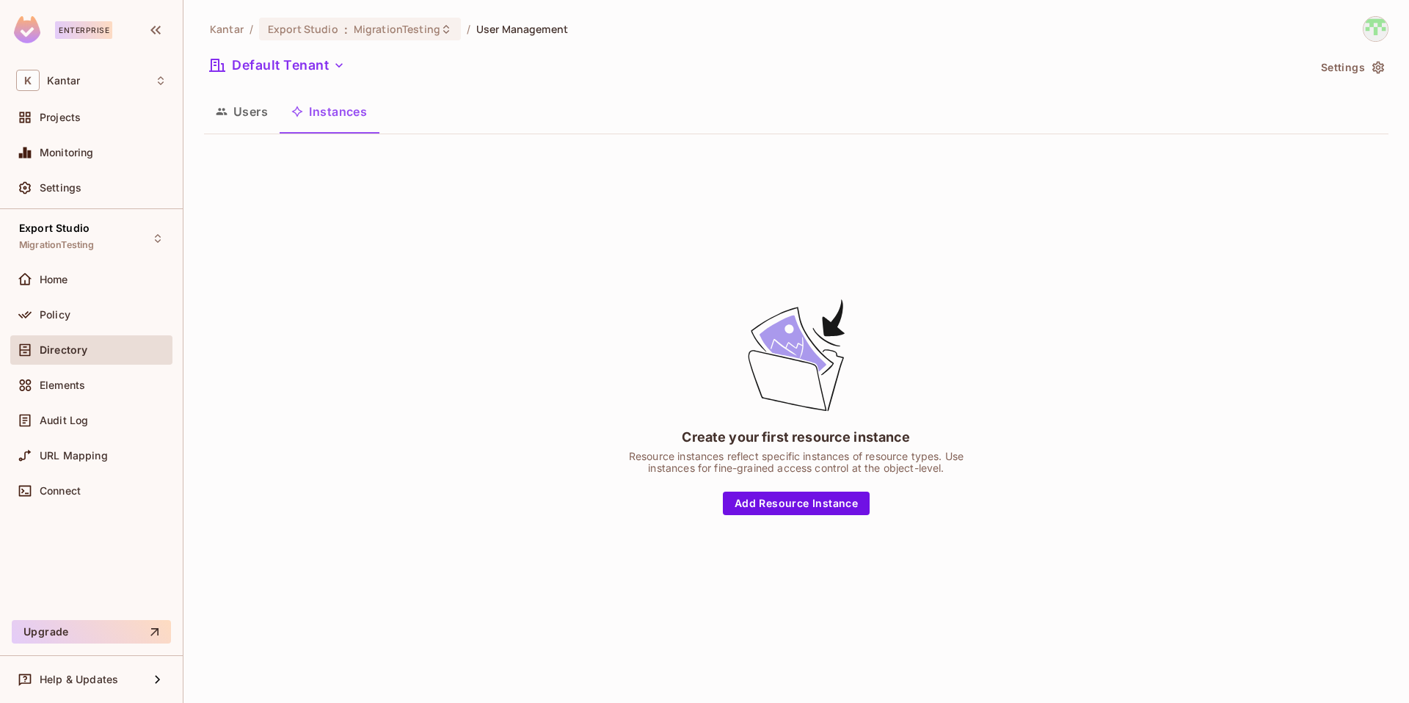
click at [259, 119] on button "Users" at bounding box center [242, 111] width 76 height 37
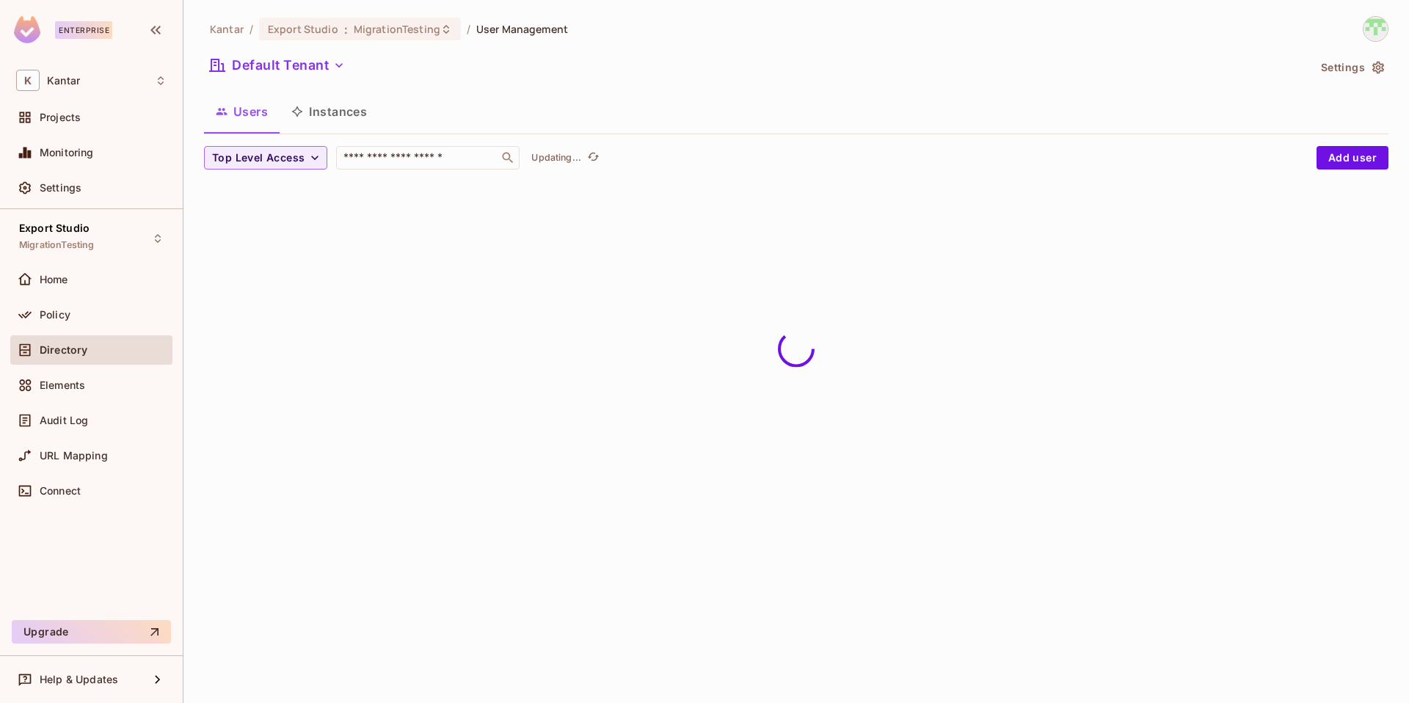
click at [348, 125] on button "Instances" at bounding box center [329, 111] width 99 height 37
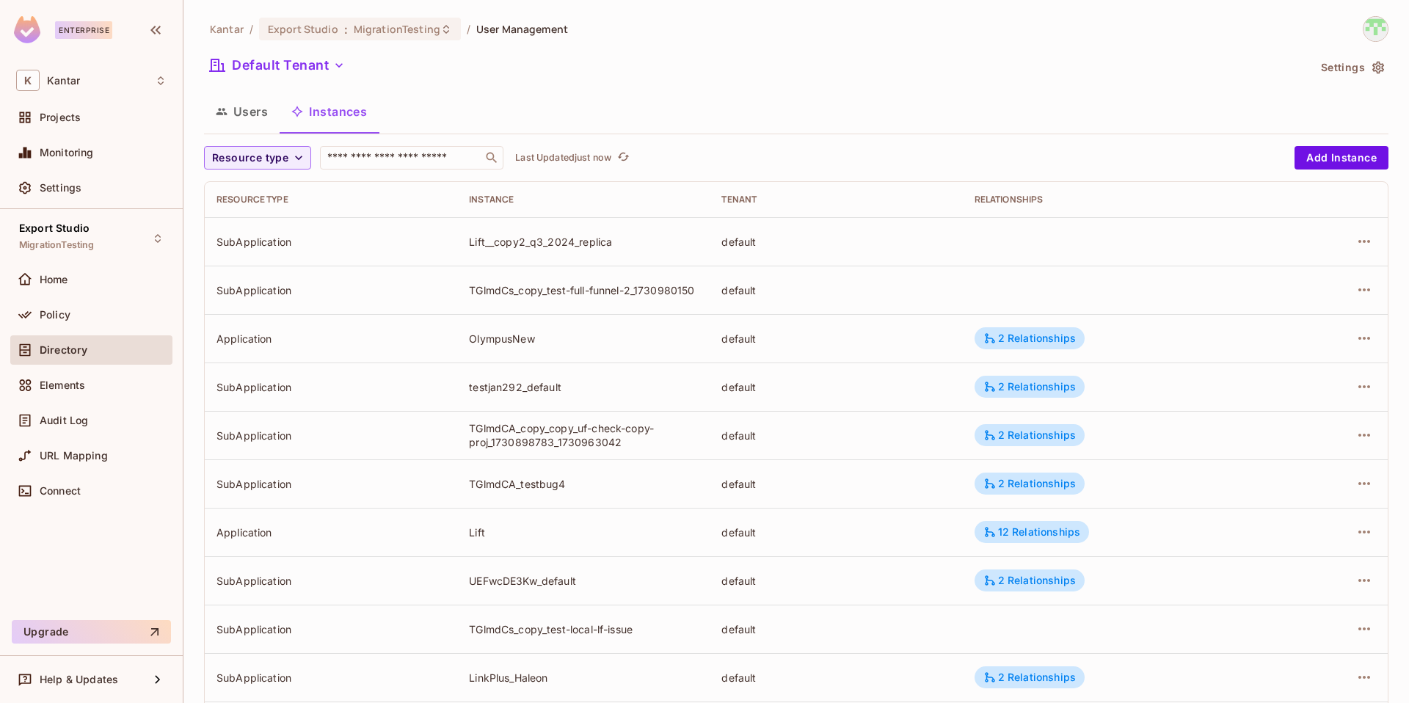
click at [391, 170] on div "Resource type ​ Last Updated just now Add Instance Resource type Instance Tenan…" at bounding box center [796, 569] width 1184 height 847
click at [378, 157] on input "text" at bounding box center [401, 157] width 154 height 15
paste input "********"
type input "********"
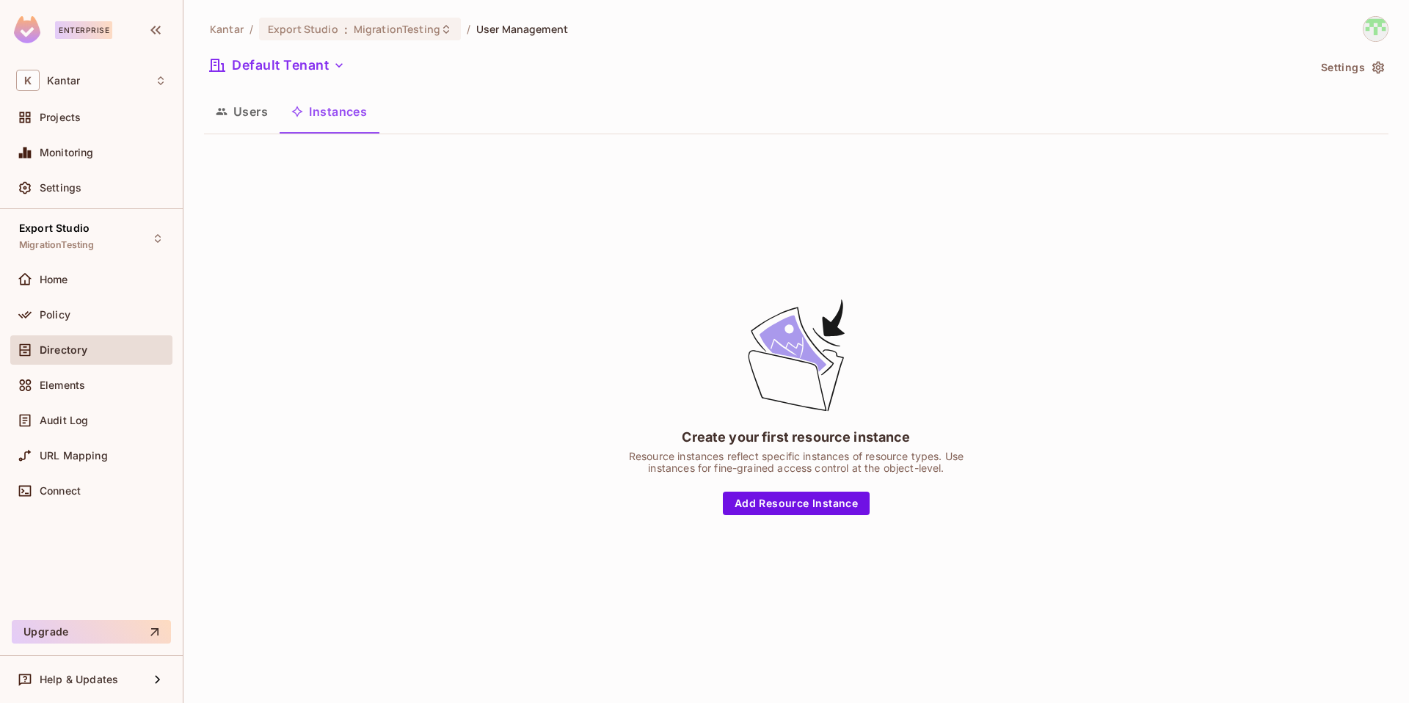
click at [233, 109] on button "Users" at bounding box center [242, 111] width 76 height 37
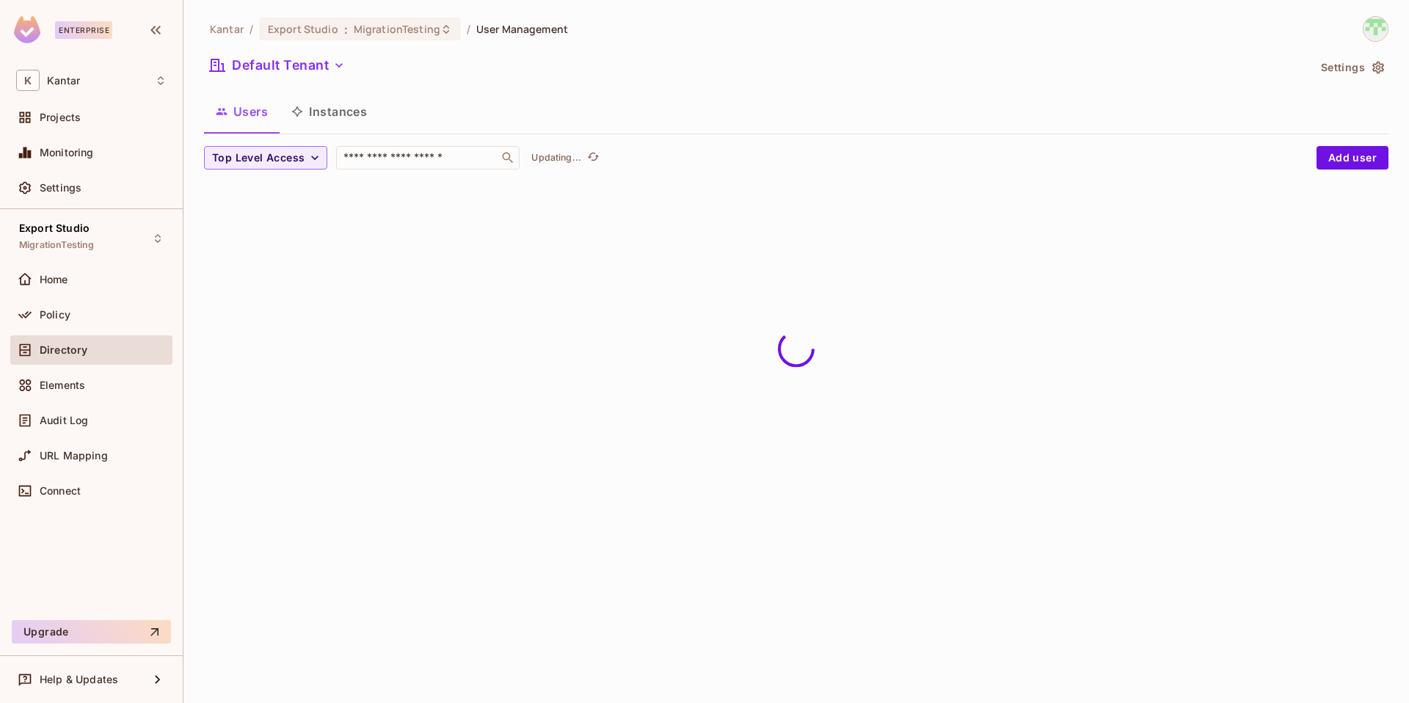
click at [359, 117] on button "Instances" at bounding box center [329, 111] width 99 height 37
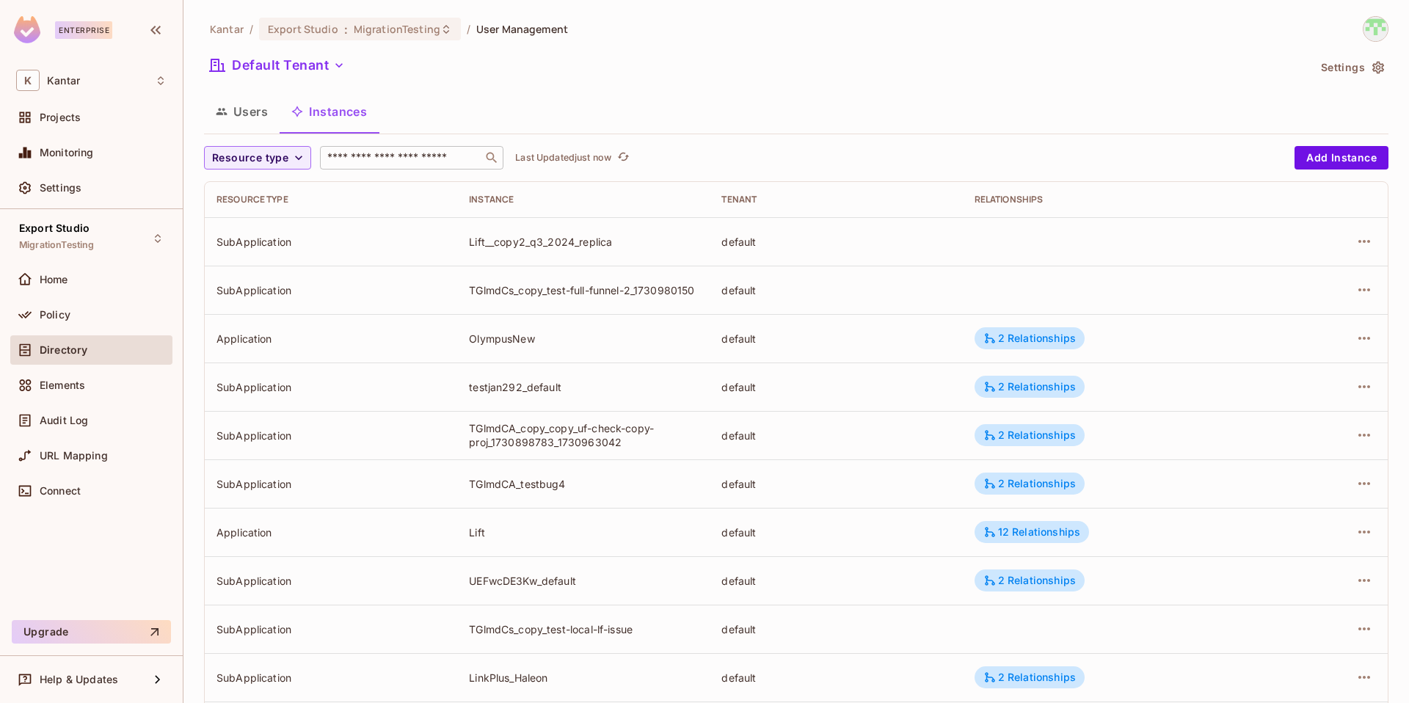
click at [368, 162] on input "text" at bounding box center [401, 157] width 154 height 15
paste input "********"
type input "********"
click at [371, 153] on input "text" at bounding box center [401, 157] width 154 height 15
paste input "**********"
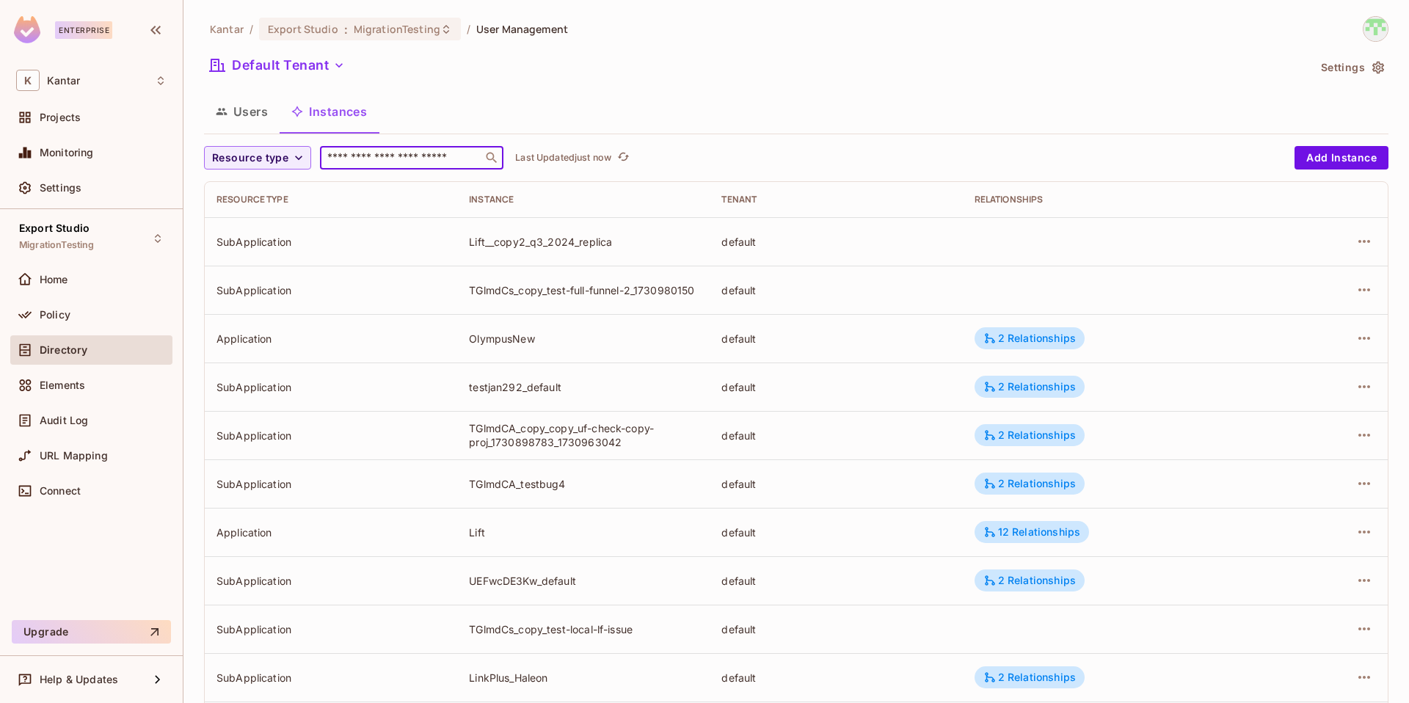
type input "**********"
click at [403, 156] on input "text" at bounding box center [401, 157] width 154 height 15
paste input "**********"
type input "**********"
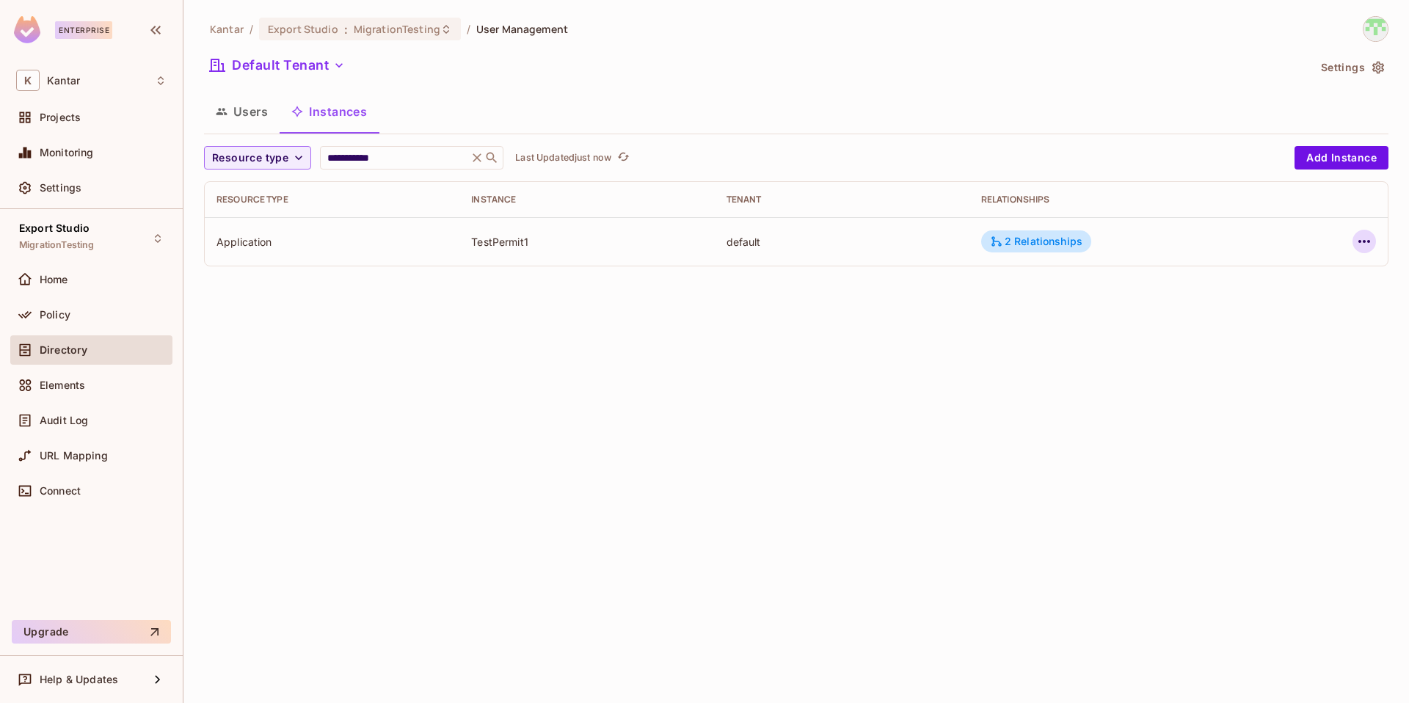
click at [1366, 247] on icon "button" at bounding box center [1364, 242] width 18 height 18
click at [1260, 313] on div "Edit Attributes" at bounding box center [1256, 307] width 73 height 15
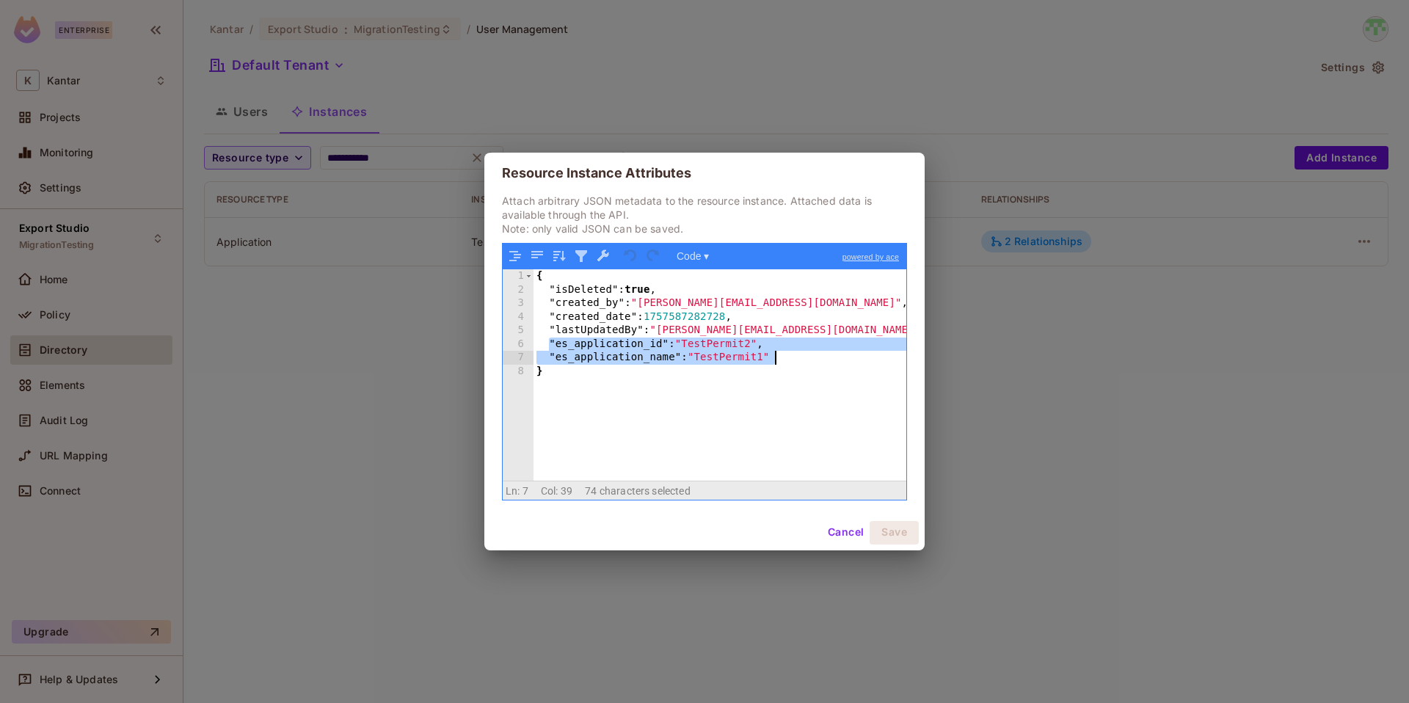
drag, startPoint x: 550, startPoint y: 345, endPoint x: 833, endPoint y: 360, distance: 282.9
click at [833, 361] on div "{ "isDeleted" : true , "created_by" : "devesh.kumar@kantar.com" , "created_date…" at bounding box center [719, 388] width 373 height 238
click at [833, 360] on div "{ "isDeleted" : true , "created_by" : "devesh.kumar@kantar.com" , "created_date…" at bounding box center [719, 388] width 373 height 238
click at [851, 532] on button "Cancel" at bounding box center [846, 532] width 48 height 23
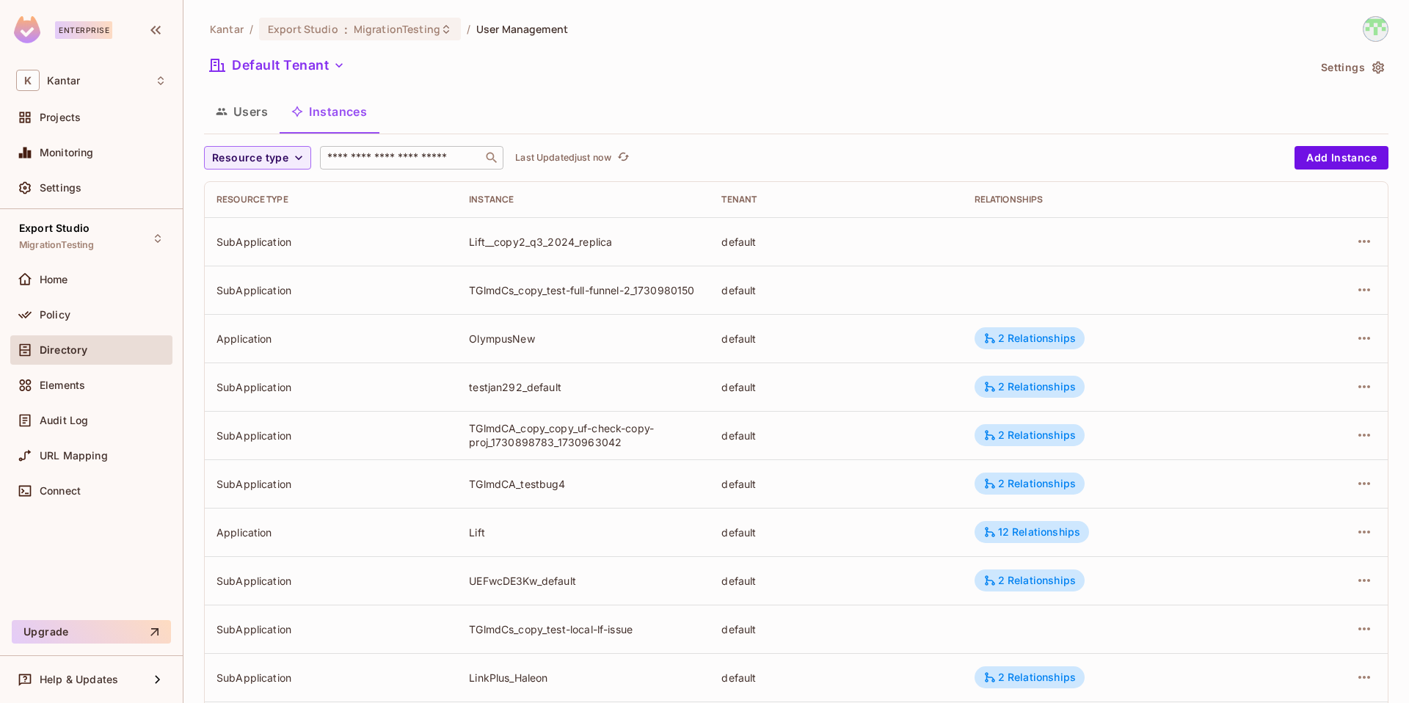
click at [441, 156] on input "text" at bounding box center [401, 157] width 154 height 15
paste input "**********"
type input "**********"
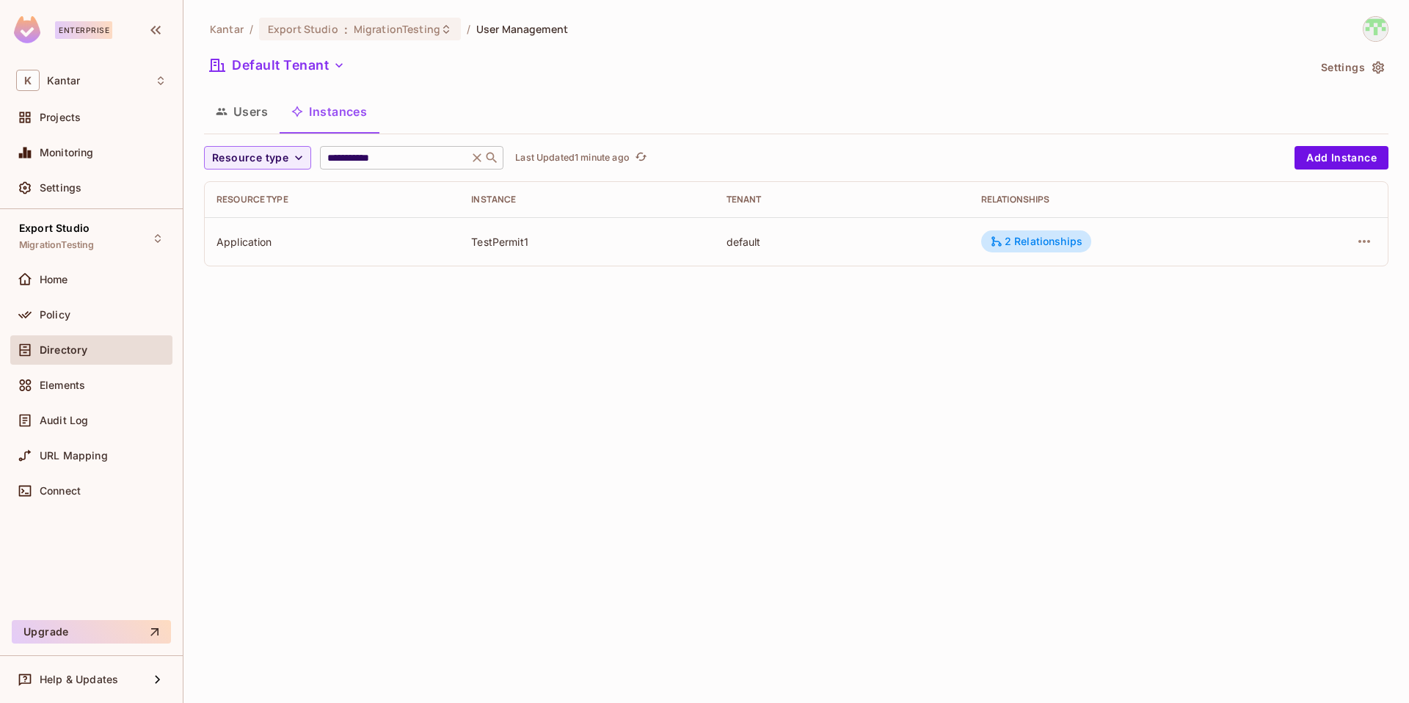
click at [415, 158] on input "**********" at bounding box center [393, 157] width 139 height 15
paste input "text"
type input "*******"
click at [1372, 239] on icon "button" at bounding box center [1364, 242] width 18 height 18
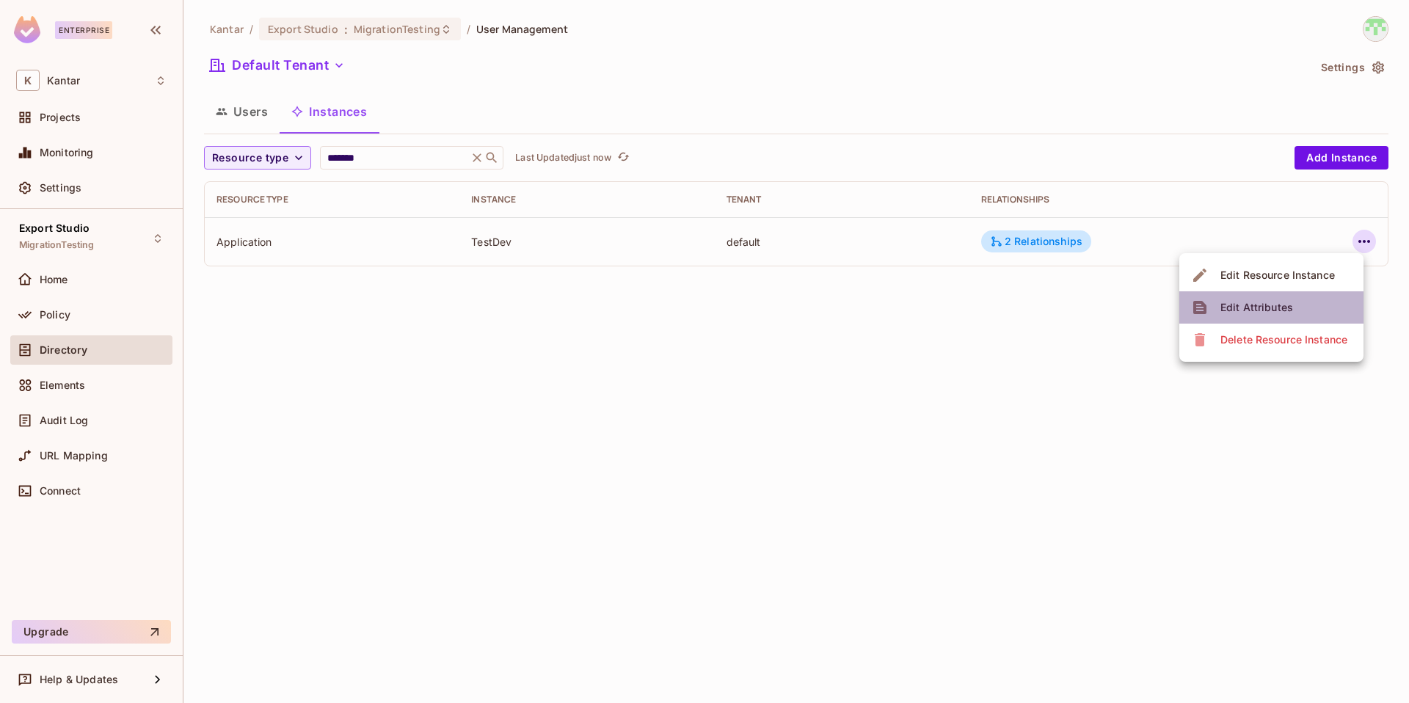
click at [1270, 297] on span "Edit Attributes" at bounding box center [1256, 307] width 81 height 23
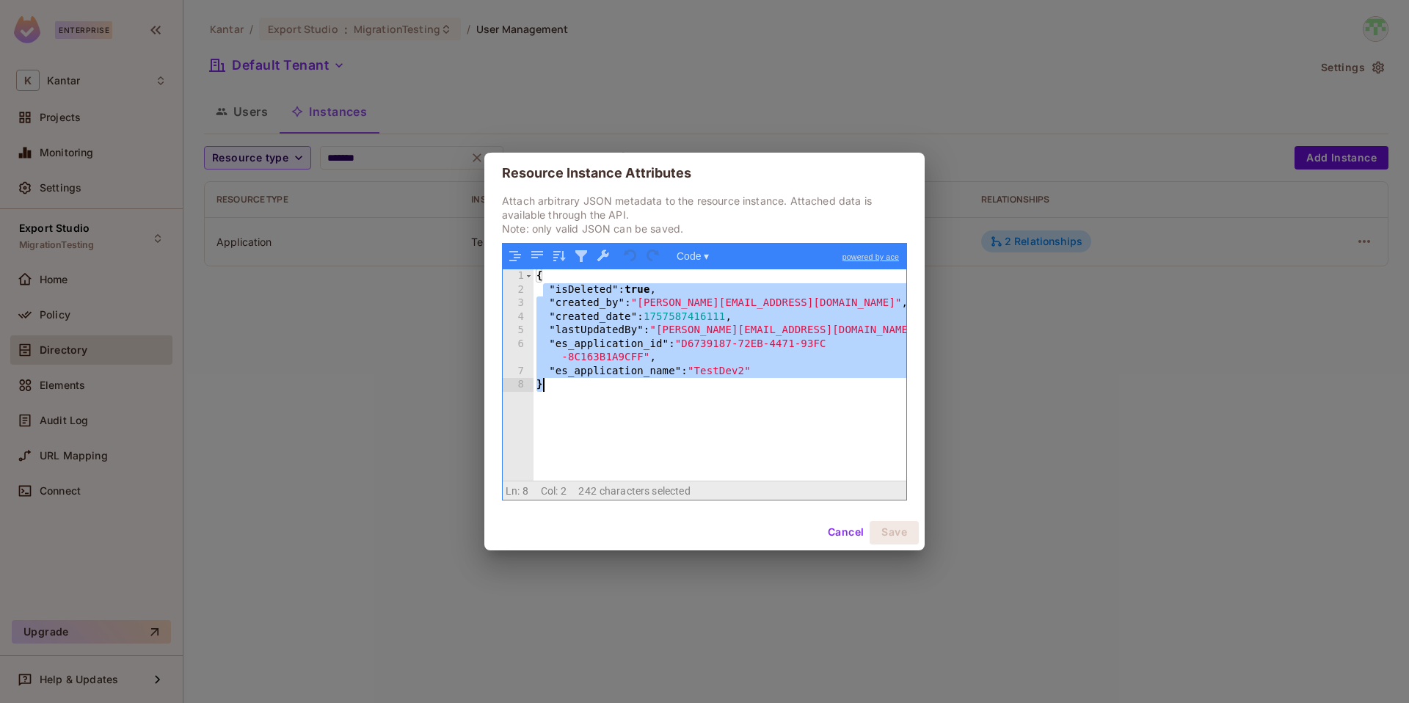
drag, startPoint x: 544, startPoint y: 292, endPoint x: 838, endPoint y: 389, distance: 309.0
click at [838, 390] on div "{ "isDeleted" : true , "created_by" : "devesh.kumar@kantar.com" , "created_date…" at bounding box center [719, 388] width 373 height 238
click at [838, 389] on div "{ "isDeleted" : true , "created_by" : "devesh.kumar@kantar.com" , "created_date…" at bounding box center [719, 388] width 373 height 238
drag, startPoint x: 591, startPoint y: 403, endPoint x: 488, endPoint y: 266, distance: 171.8
click at [488, 266] on div "Attach arbitrary JSON metadata to the resource instance. Attached data is avail…" at bounding box center [704, 354] width 440 height 321
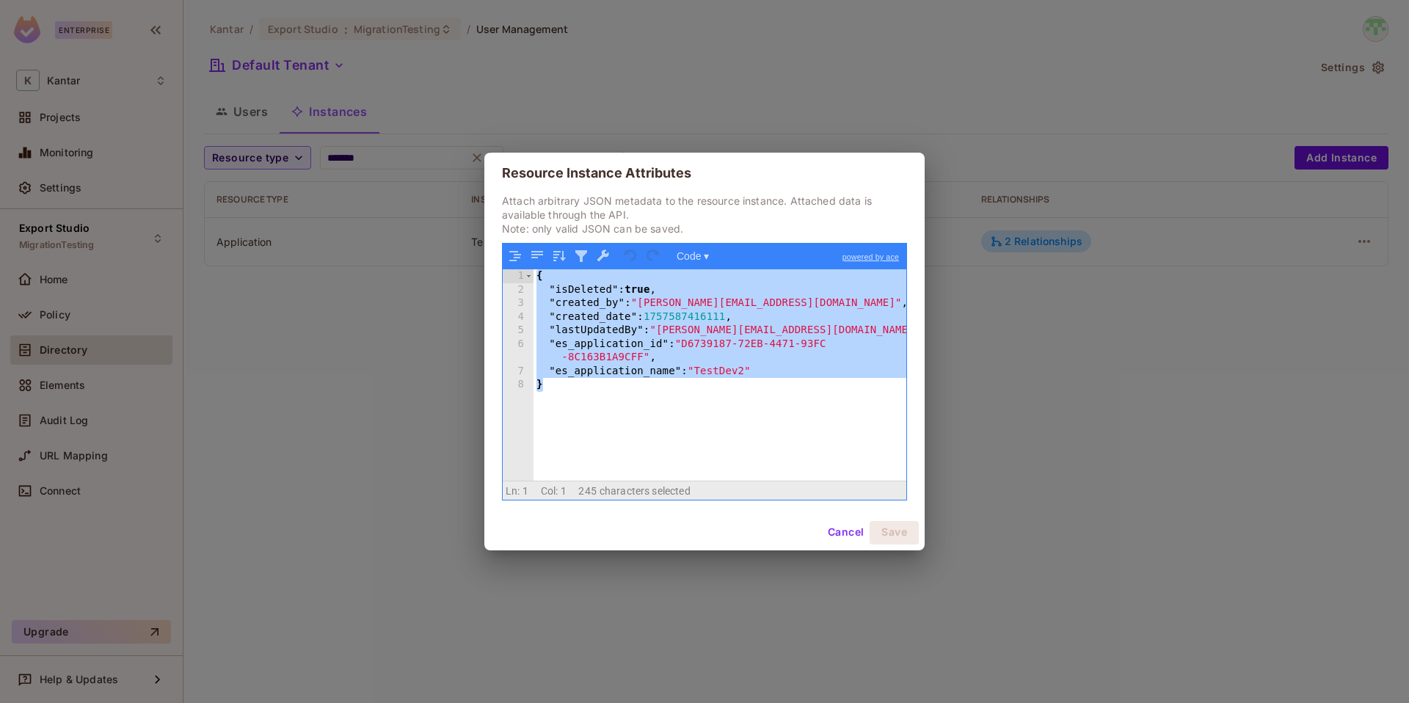
click at [808, 410] on div "{ "isDeleted" : true , "created_by" : "devesh.kumar@kantar.com" , "created_date…" at bounding box center [719, 388] width 373 height 238
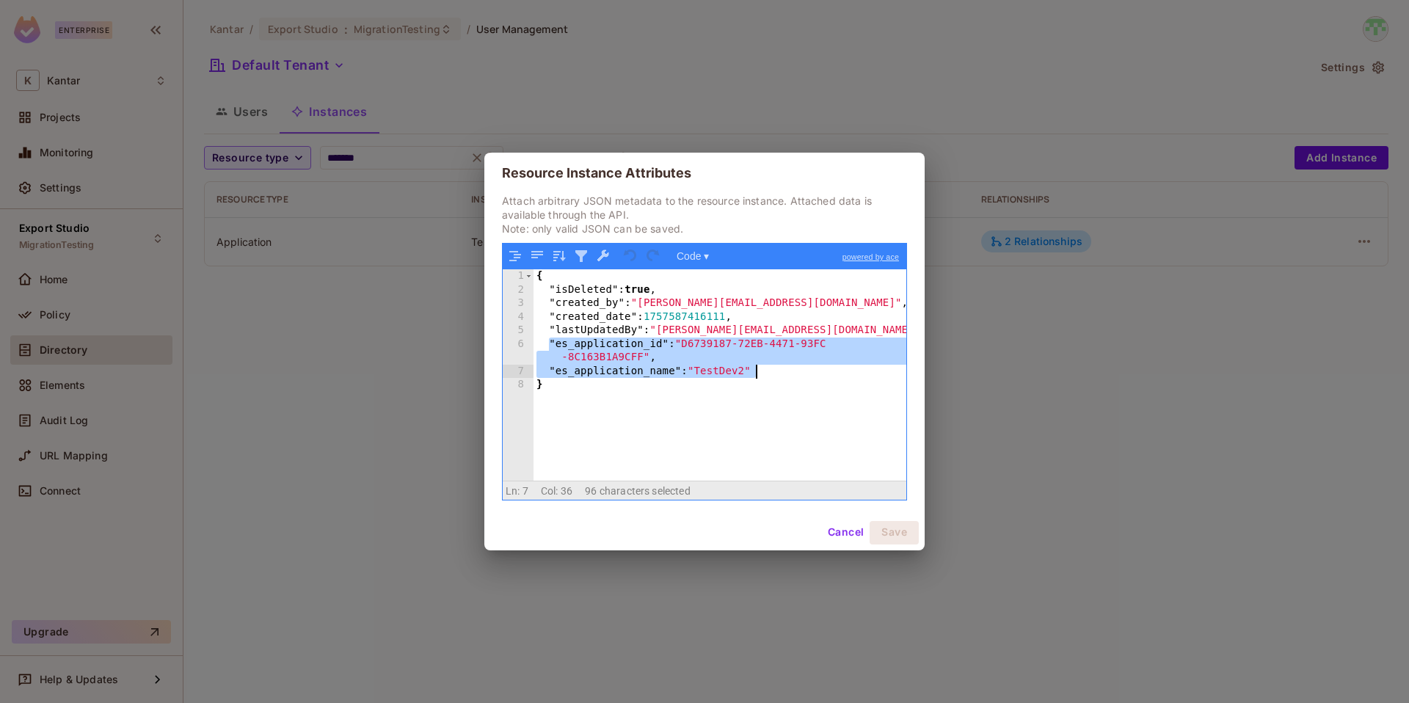
drag, startPoint x: 549, startPoint y: 348, endPoint x: 788, endPoint y: 376, distance: 240.8
click at [788, 376] on div "{ "isDeleted" : true , "created_by" : "devesh.kumar@kantar.com" , "created_date…" at bounding box center [719, 388] width 373 height 238
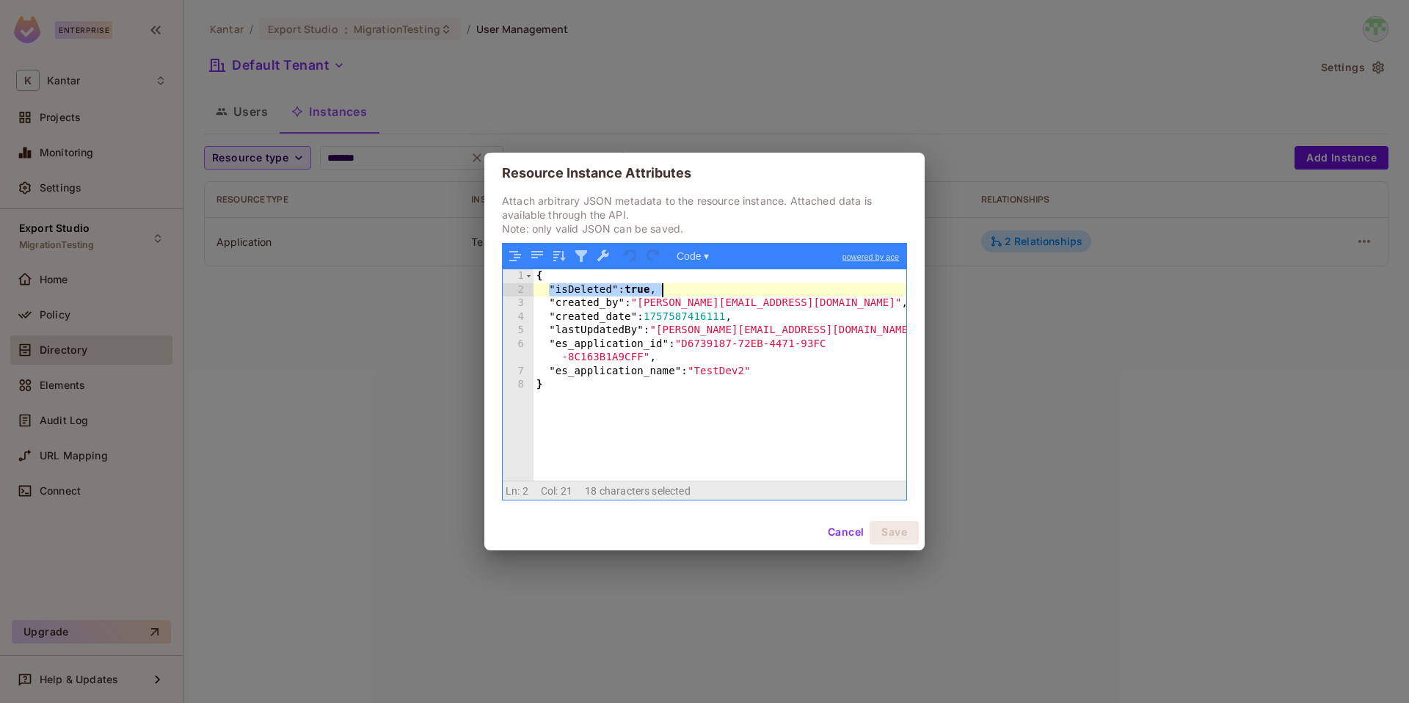
drag, startPoint x: 551, startPoint y: 291, endPoint x: 710, endPoint y: 291, distance: 159.2
click at [710, 291] on div "{ "isDeleted" : true , "created_by" : "devesh.kumar@kantar.com" , "created_date…" at bounding box center [719, 388] width 373 height 238
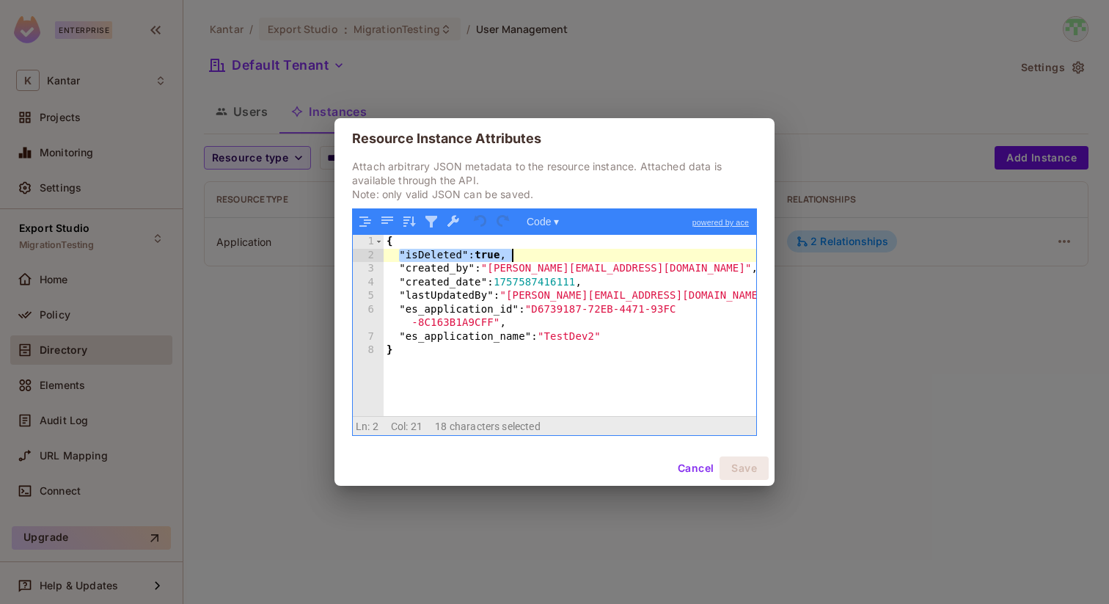
click at [697, 468] on button "Cancel" at bounding box center [696, 467] width 48 height 23
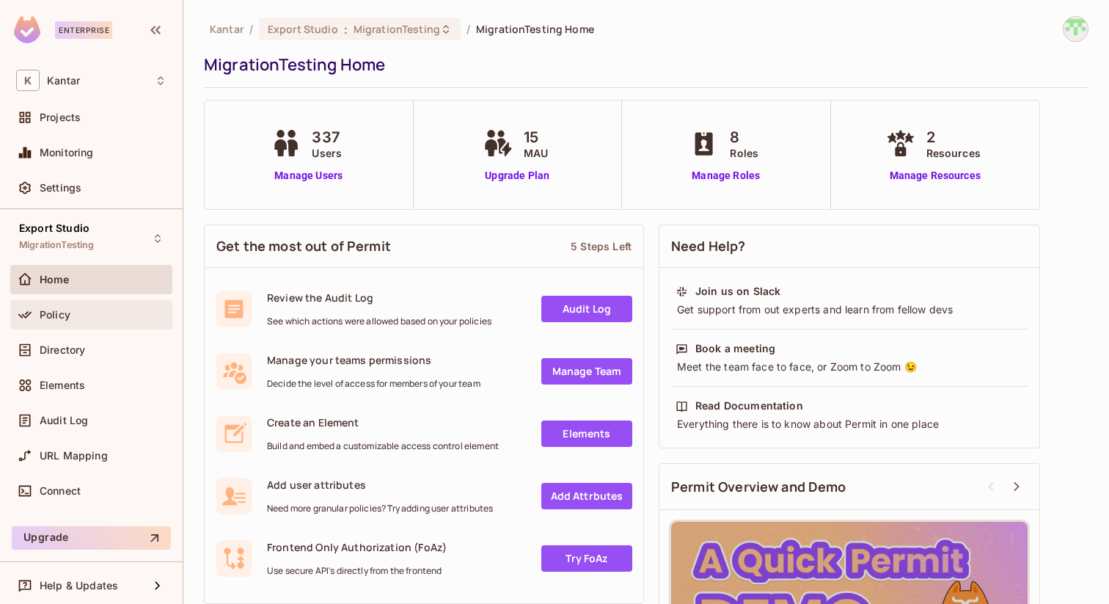
click at [76, 321] on div "Policy" at bounding box center [91, 315] width 150 height 18
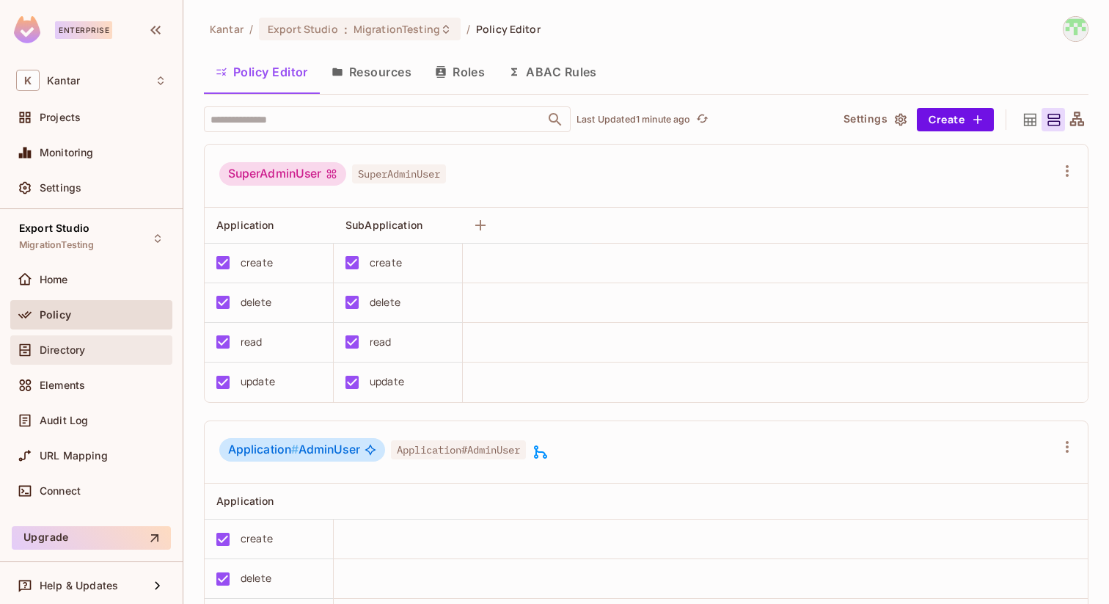
click at [88, 353] on div "Directory" at bounding box center [103, 350] width 127 height 12
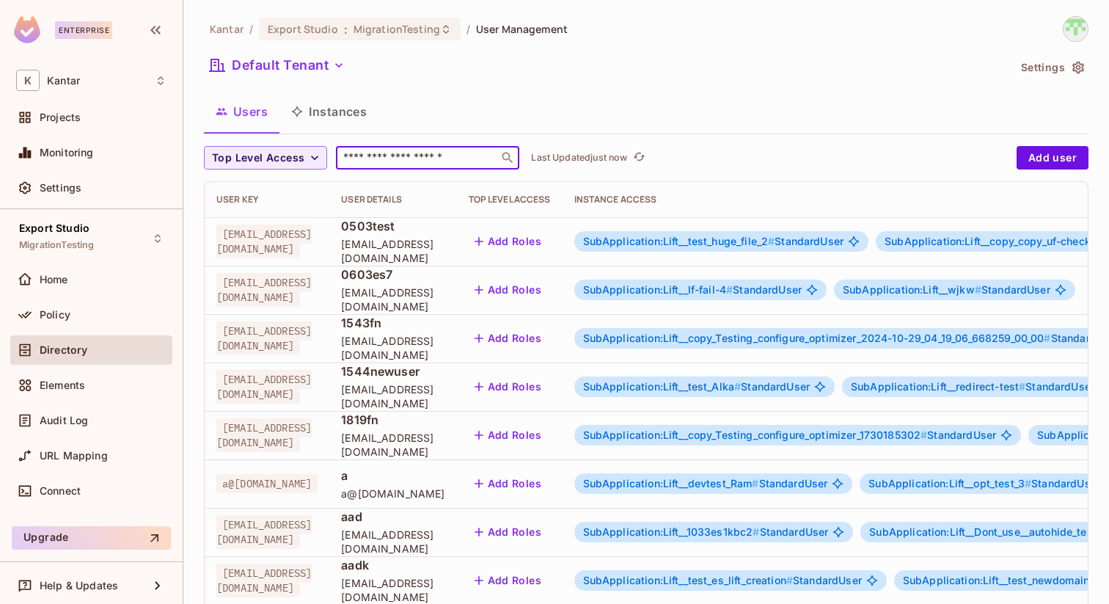
click at [427, 161] on input "text" at bounding box center [417, 157] width 154 height 15
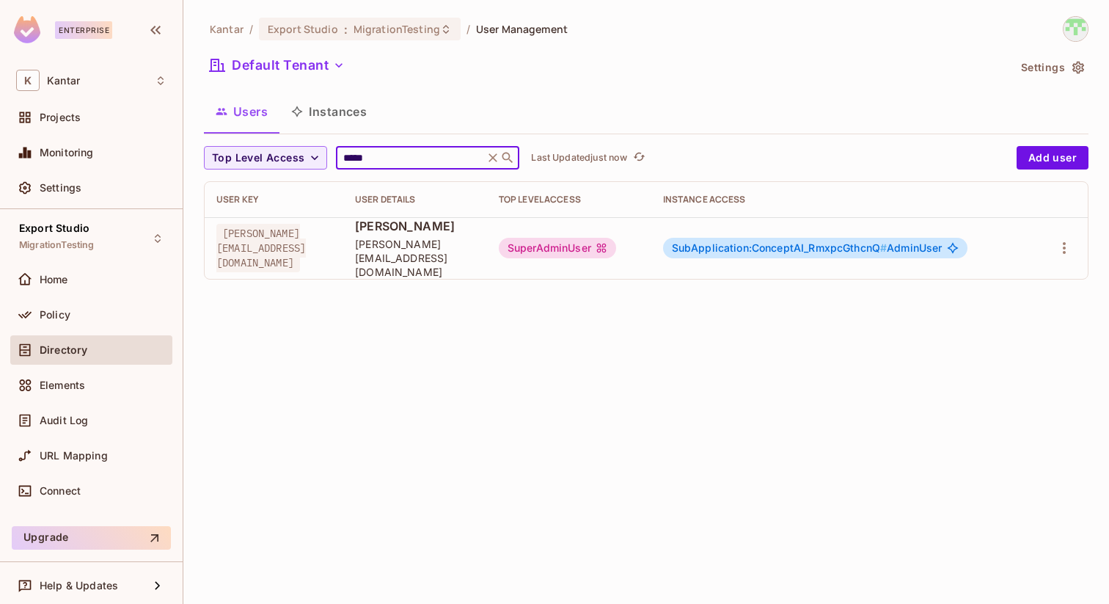
type input "*****"
click at [760, 246] on span "SubApplication:ConceptAI_RmxpcGthcnQ #" at bounding box center [780, 247] width 216 height 12
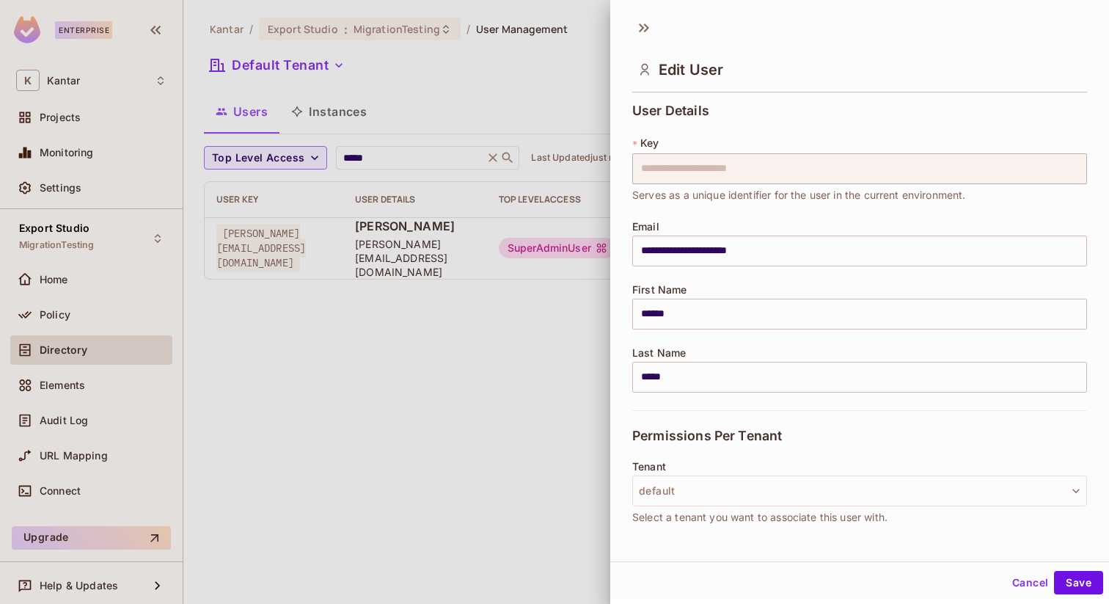
scroll to position [219, 0]
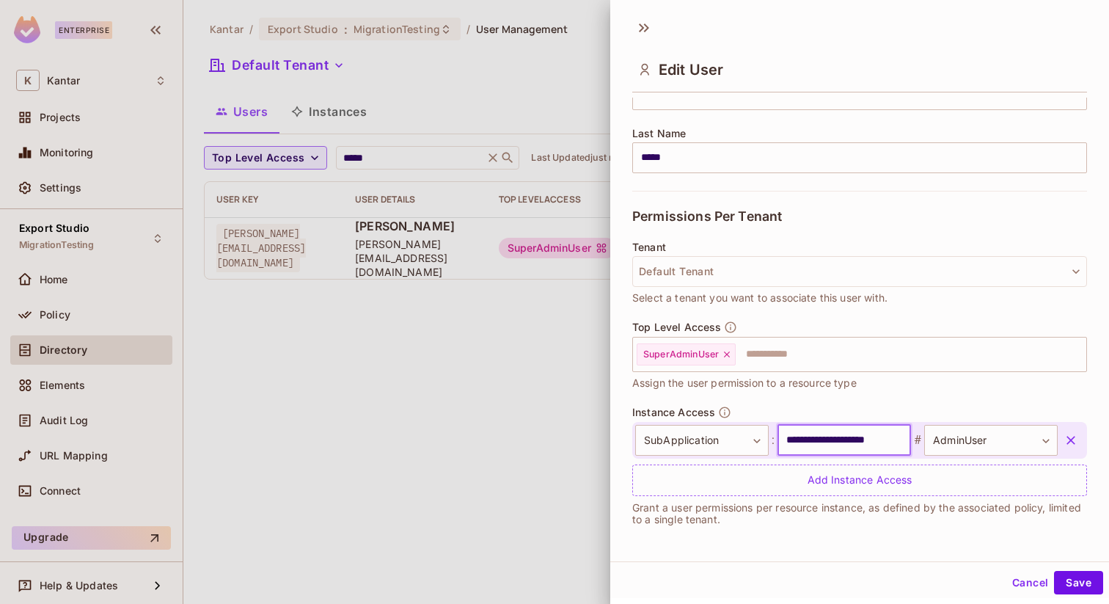
drag, startPoint x: 838, startPoint y: 443, endPoint x: 789, endPoint y: 442, distance: 48.4
click at [789, 442] on input "**********" at bounding box center [845, 440] width 134 height 31
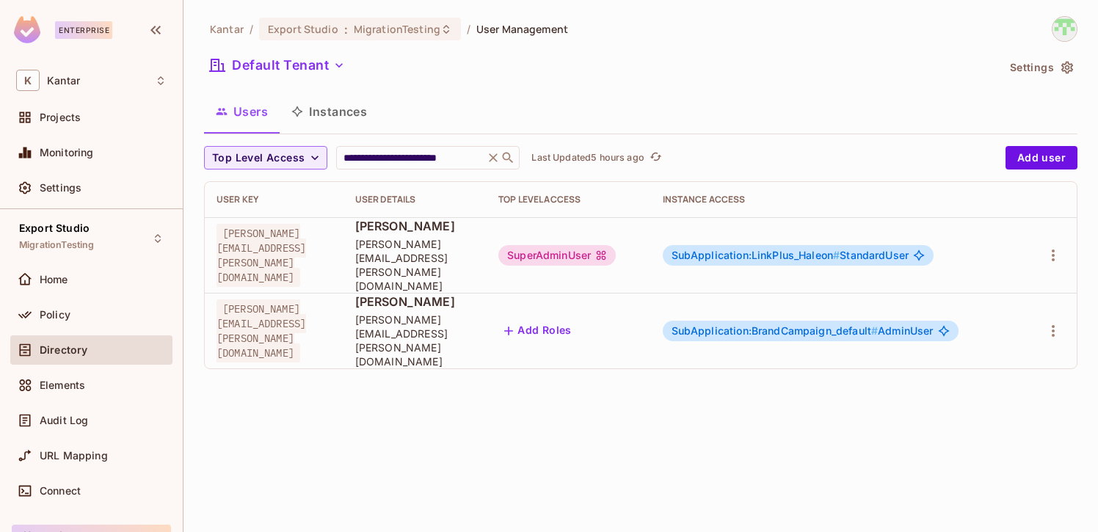
click at [813, 245] on div "SubApplication:LinkPlus_Haleon # StandardUser" at bounding box center [797, 255] width 271 height 21
click at [825, 249] on span "SubApplication:LinkPlus_Haleon #" at bounding box center [755, 255] width 169 height 12
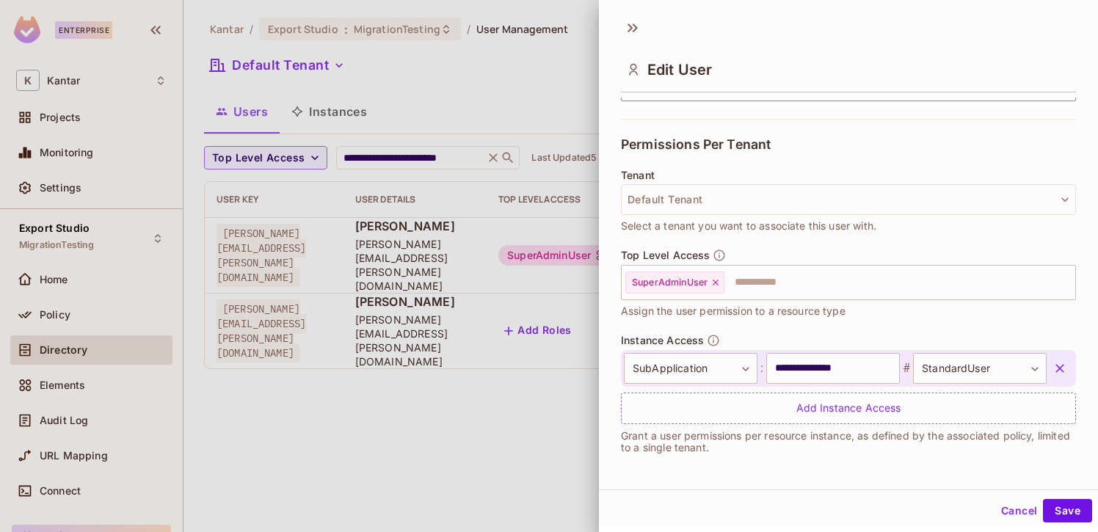
scroll to position [2, 0]
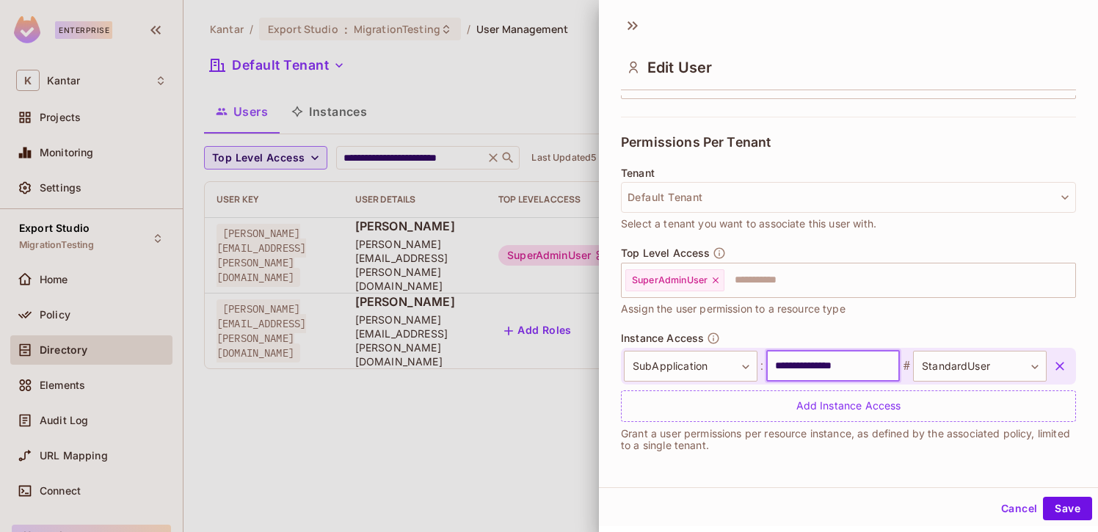
drag, startPoint x: 877, startPoint y: 369, endPoint x: 767, endPoint y: 372, distance: 110.8
click at [767, 372] on input "**********" at bounding box center [833, 366] width 134 height 31
drag, startPoint x: 817, startPoint y: 367, endPoint x: 766, endPoint y: 367, distance: 50.6
click at [766, 367] on input "**********" at bounding box center [833, 366] width 134 height 31
drag, startPoint x: 825, startPoint y: 368, endPoint x: 874, endPoint y: 368, distance: 49.2
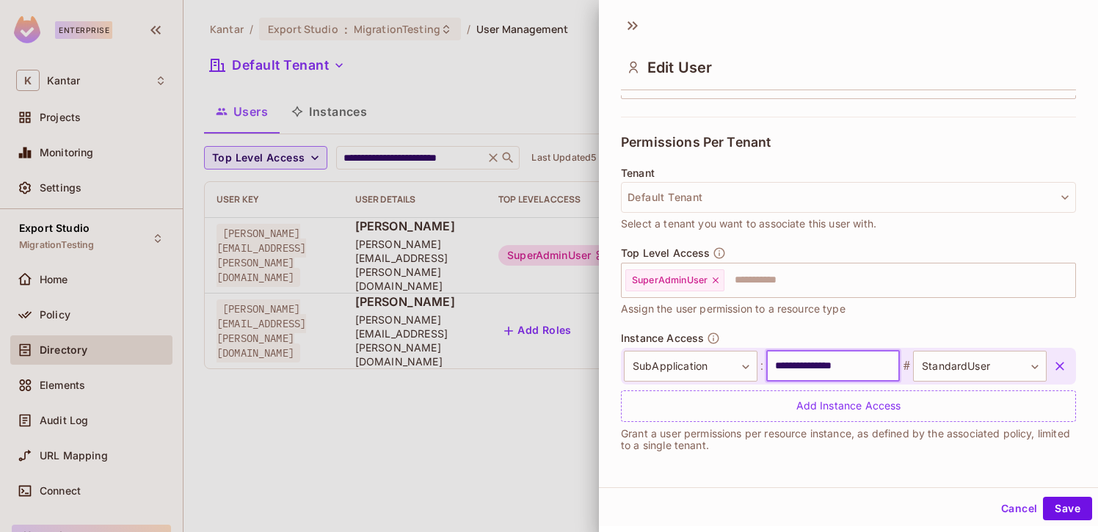
click at [874, 368] on input "**********" at bounding box center [833, 366] width 134 height 31
click at [869, 366] on input "**********" at bounding box center [833, 366] width 134 height 31
drag, startPoint x: 869, startPoint y: 366, endPoint x: 797, endPoint y: 366, distance: 71.9
click at [797, 366] on input "**********" at bounding box center [833, 366] width 134 height 31
click at [1016, 511] on button "Cancel" at bounding box center [1019, 508] width 48 height 23
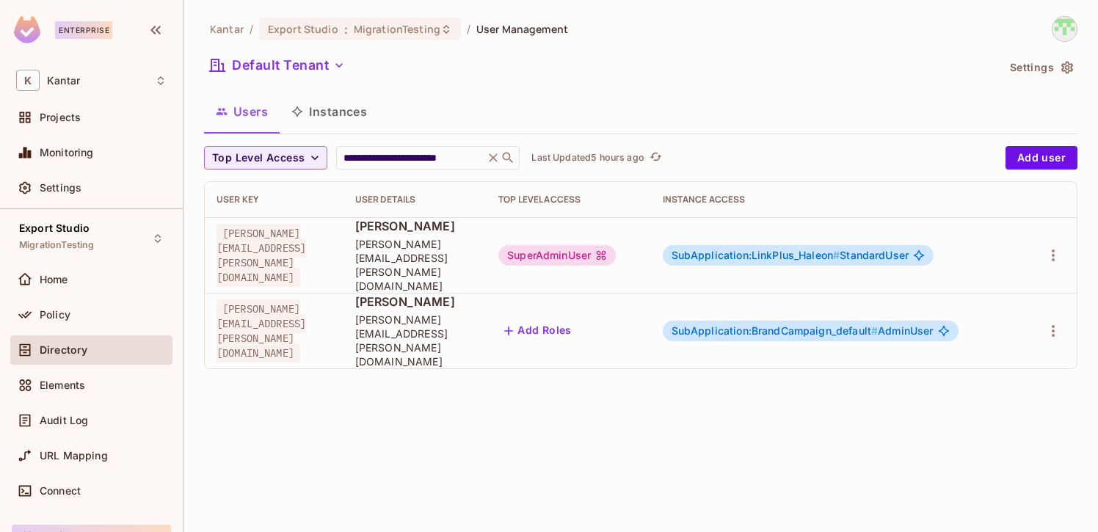
click at [324, 113] on button "Instances" at bounding box center [329, 111] width 99 height 37
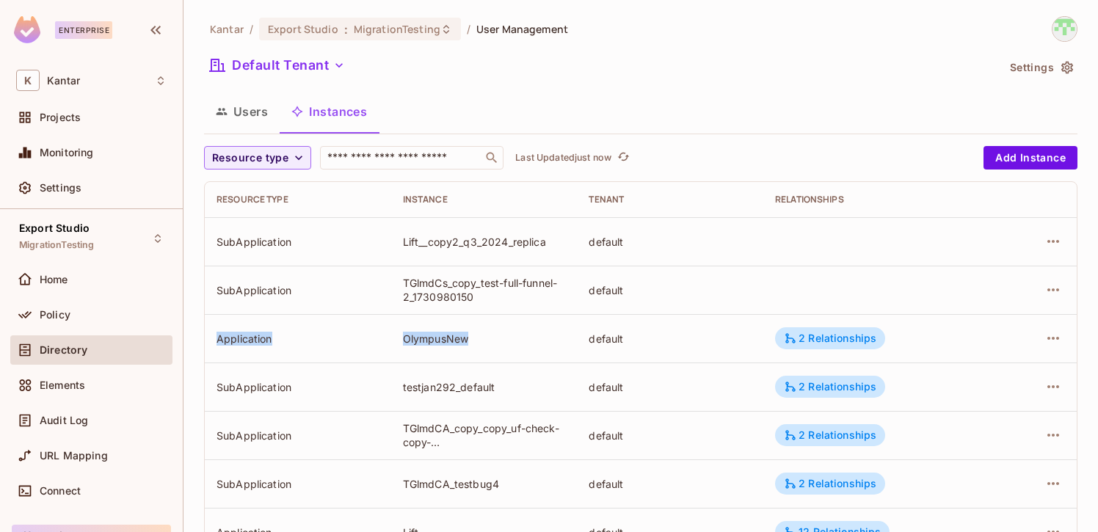
drag, startPoint x: 243, startPoint y: 337, endPoint x: 533, endPoint y: 339, distance: 290.5
click at [534, 339] on tr "Application OlympusNew default 2 Relationships" at bounding box center [641, 338] width 872 height 48
click at [1056, 339] on icon "button" at bounding box center [1053, 338] width 12 height 3
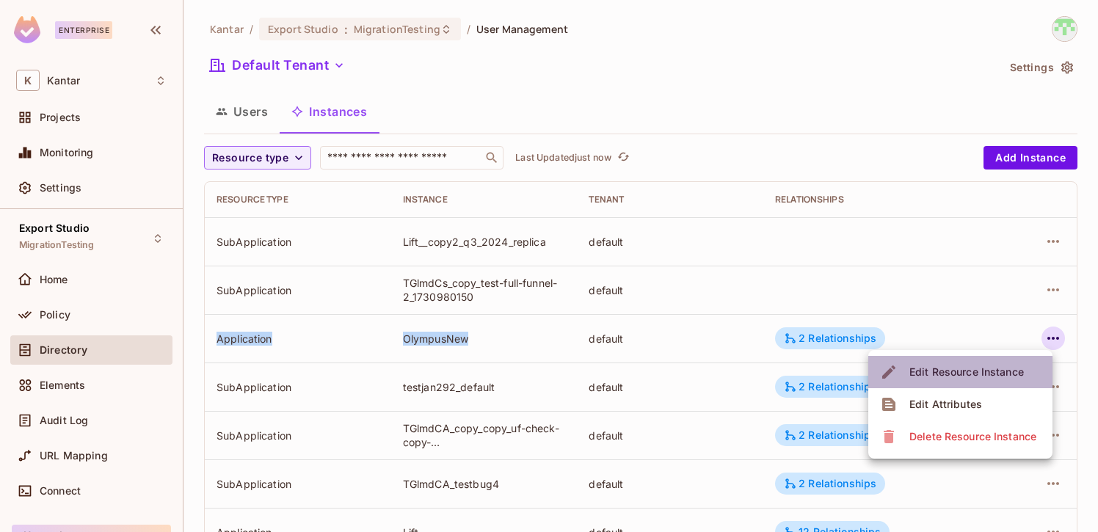
click at [1004, 375] on div "Edit Resource Instance" at bounding box center [966, 372] width 114 height 15
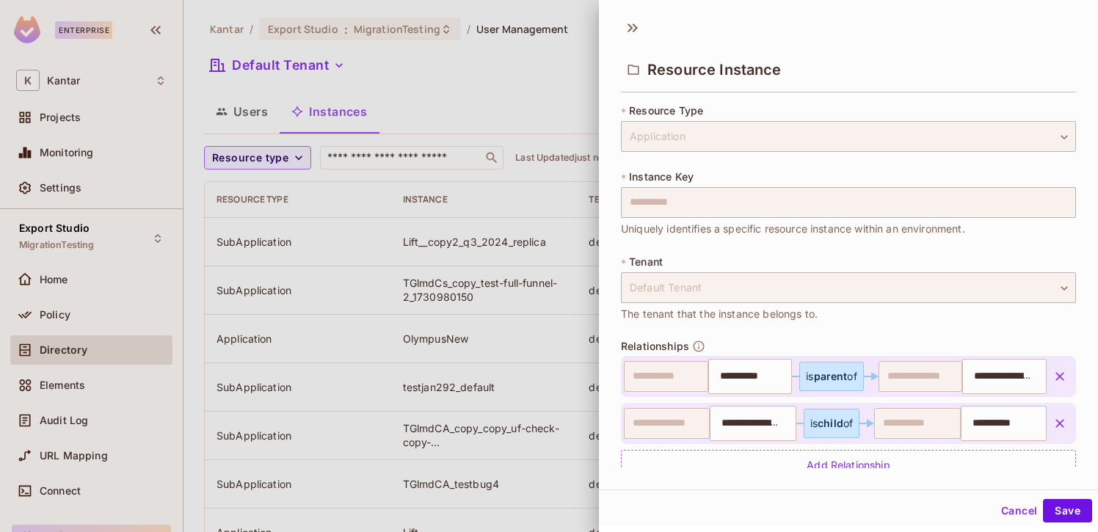
click at [616, 203] on div "**********" at bounding box center [848, 283] width 499 height 370
click at [529, 161] on div at bounding box center [549, 266] width 1098 height 532
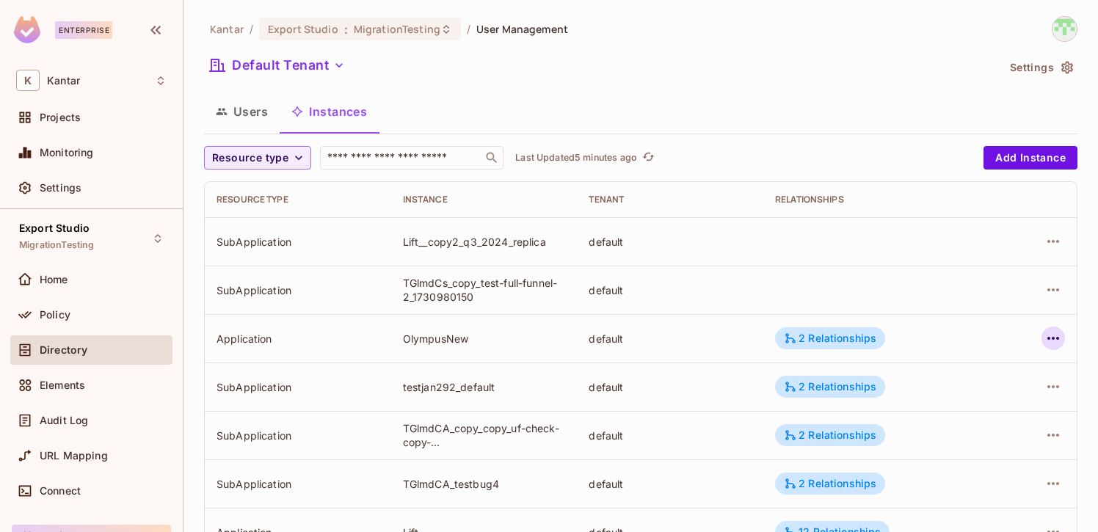
click at [1051, 343] on icon "button" at bounding box center [1053, 338] width 18 height 18
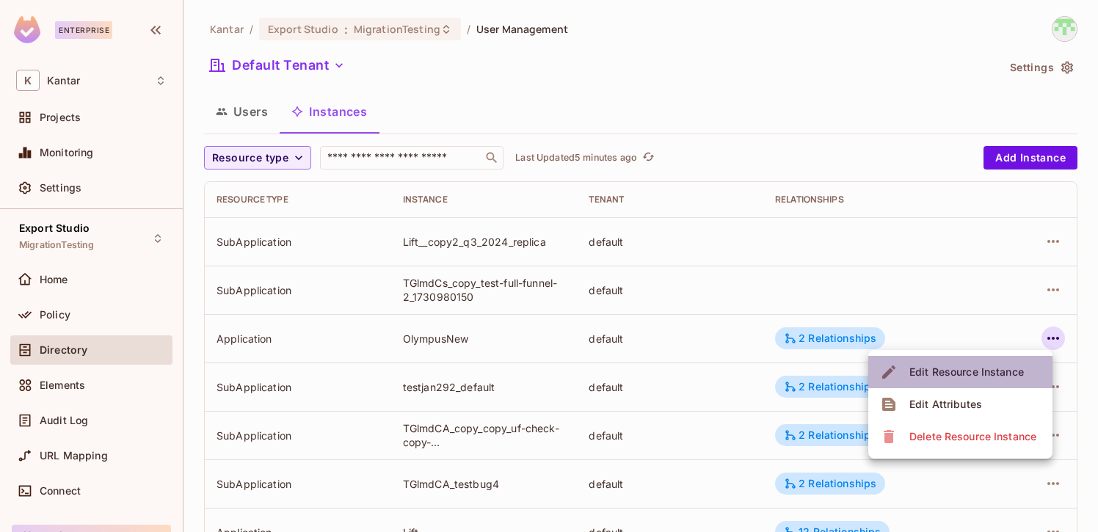
click at [987, 376] on div "Edit Resource Instance" at bounding box center [966, 372] width 114 height 15
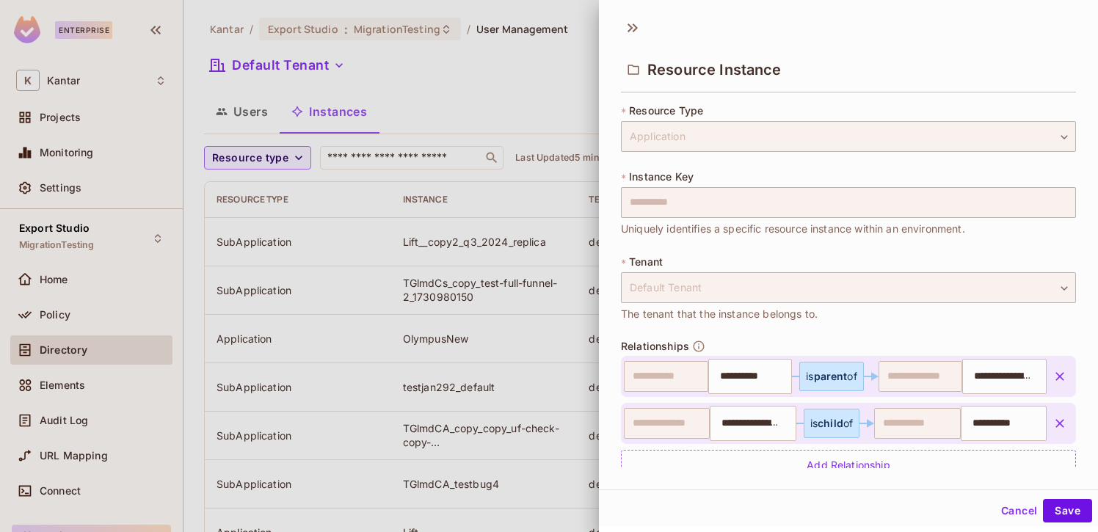
click at [616, 203] on div "**********" at bounding box center [848, 283] width 499 height 370
click at [1018, 516] on button "Cancel" at bounding box center [1019, 510] width 48 height 23
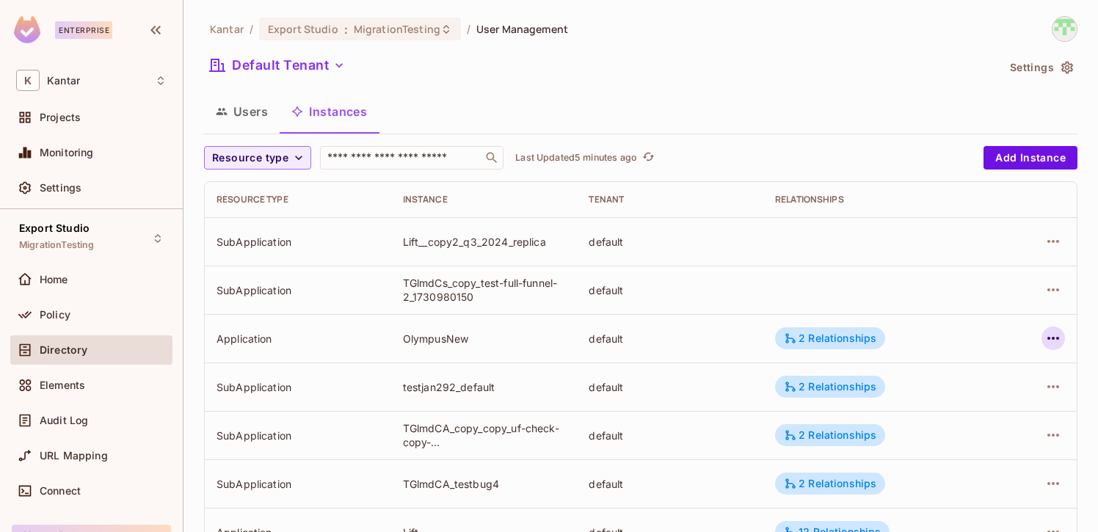
click at [1050, 336] on icon "button" at bounding box center [1053, 338] width 18 height 18
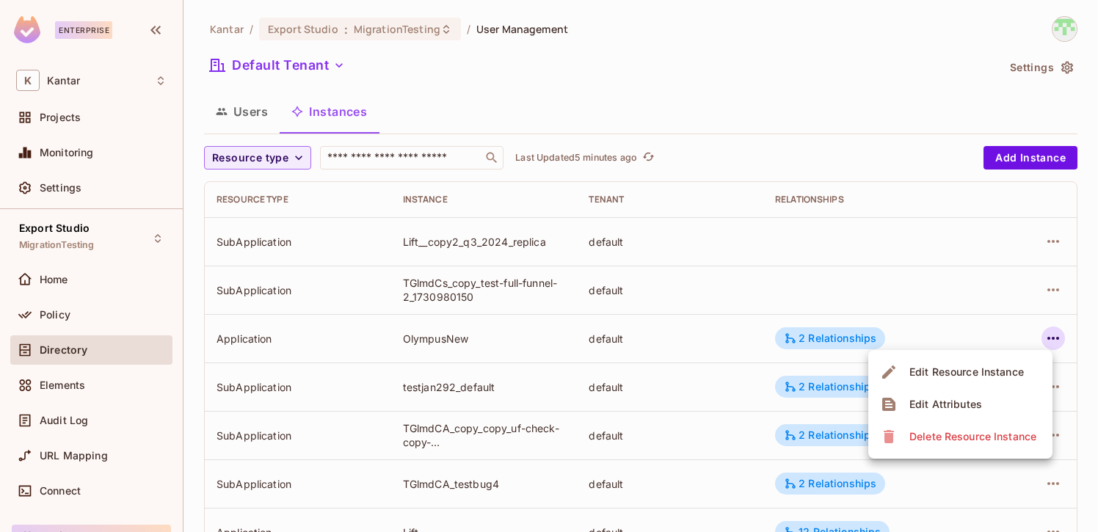
click at [974, 401] on div "Edit Attributes" at bounding box center [945, 404] width 73 height 15
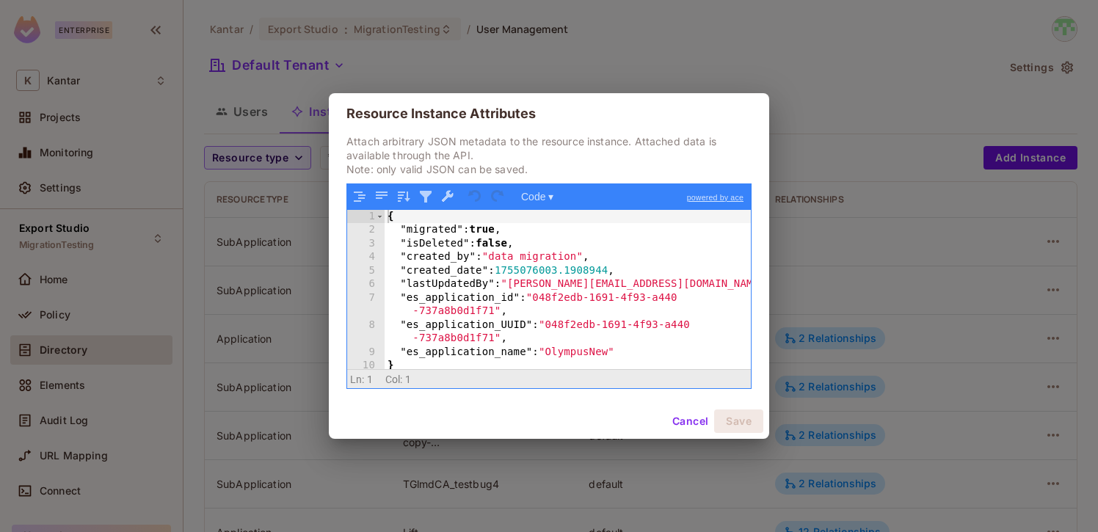
scroll to position [3, 0]
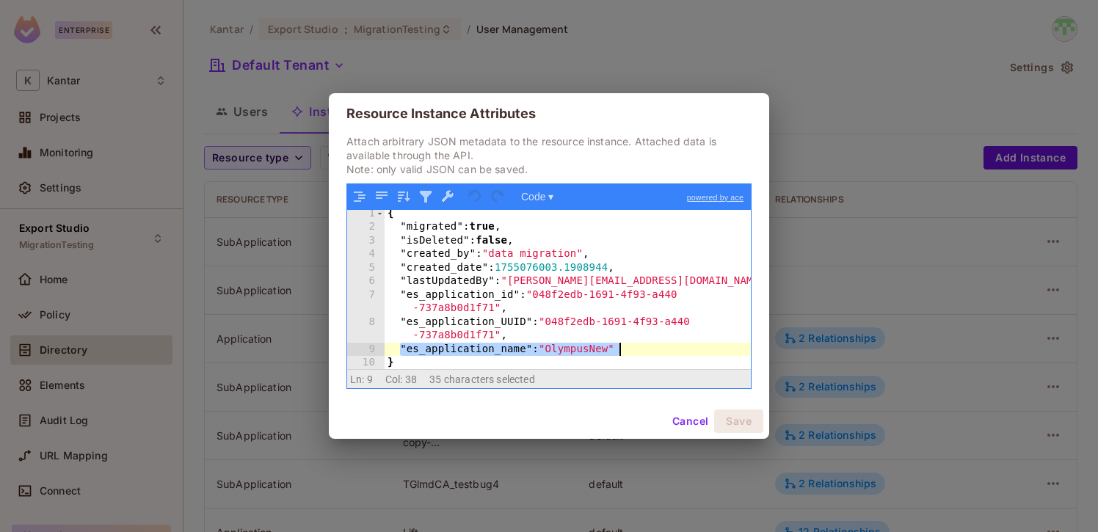
drag, startPoint x: 399, startPoint y: 350, endPoint x: 632, endPoint y: 348, distance: 233.3
click at [632, 348] on div "{ "migrated" : true , "isDeleted" : false , "created_by" : "data migration" , "…" at bounding box center [567, 300] width 366 height 187
click at [632, 351] on div "{ "migrated" : true , "isDeleted" : false , "created_by" : "data migration" , "…" at bounding box center [567, 300] width 366 height 187
drag, startPoint x: 632, startPoint y: 351, endPoint x: 429, endPoint y: 348, distance: 202.5
click at [429, 348] on div "{ "migrated" : true , "isDeleted" : false , "created_by" : "data migration" , "…" at bounding box center [567, 300] width 366 height 187
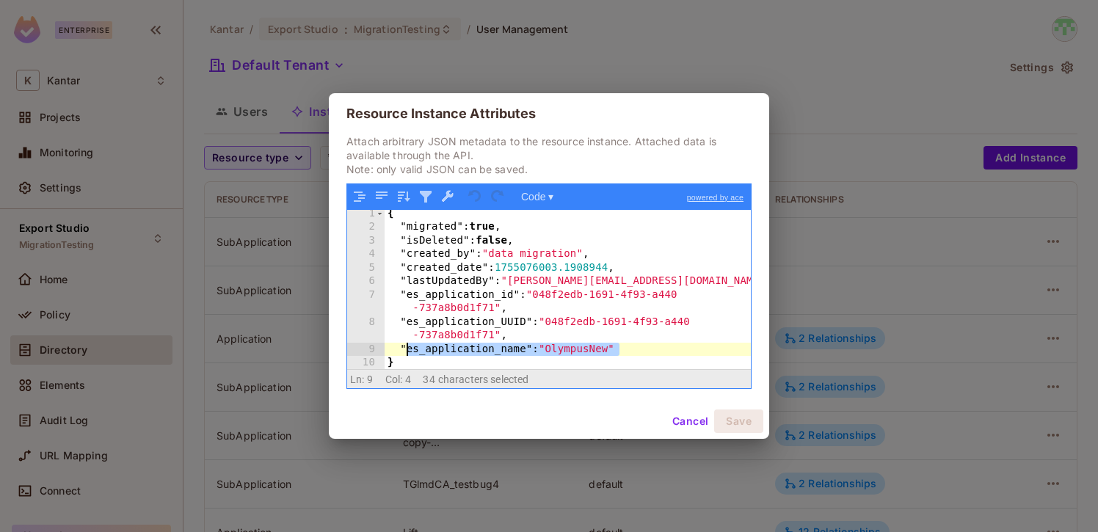
click at [635, 347] on div "{ "migrated" : true , "isDeleted" : false , "created_by" : "data migration" , "…" at bounding box center [567, 300] width 366 height 187
drag, startPoint x: 635, startPoint y: 347, endPoint x: 428, endPoint y: 346, distance: 206.9
click at [427, 346] on div "{ "migrated" : true , "isDeleted" : false , "created_by" : "data migration" , "…" at bounding box center [567, 300] width 366 height 187
click at [687, 416] on button "Cancel" at bounding box center [690, 420] width 48 height 23
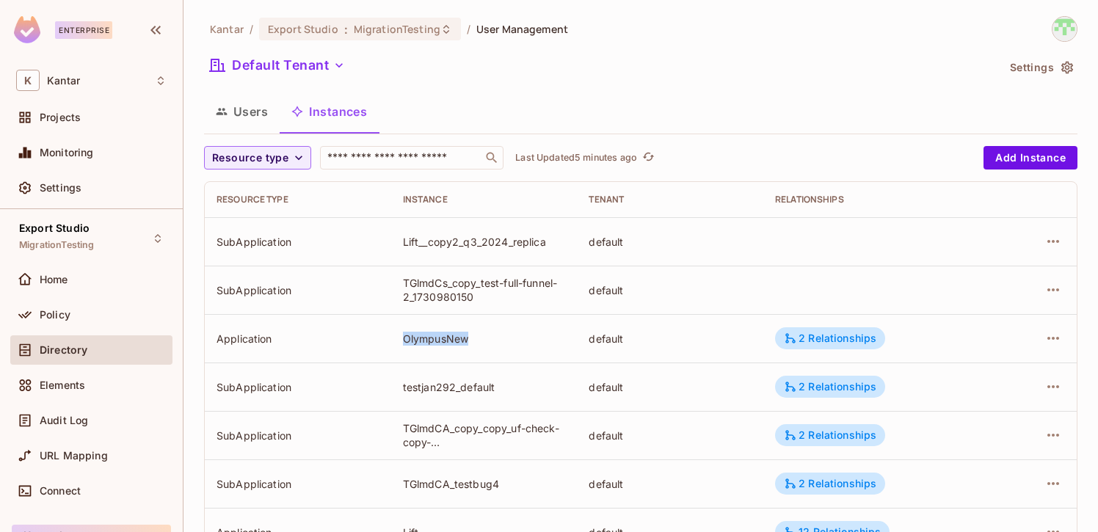
drag, startPoint x: 399, startPoint y: 338, endPoint x: 483, endPoint y: 336, distance: 83.7
click at [483, 336] on td "OlympusNew" at bounding box center [484, 338] width 186 height 48
click at [445, 344] on div "OlympusNew" at bounding box center [484, 339] width 163 height 14
click at [475, 334] on div "OlympusNew" at bounding box center [484, 339] width 163 height 14
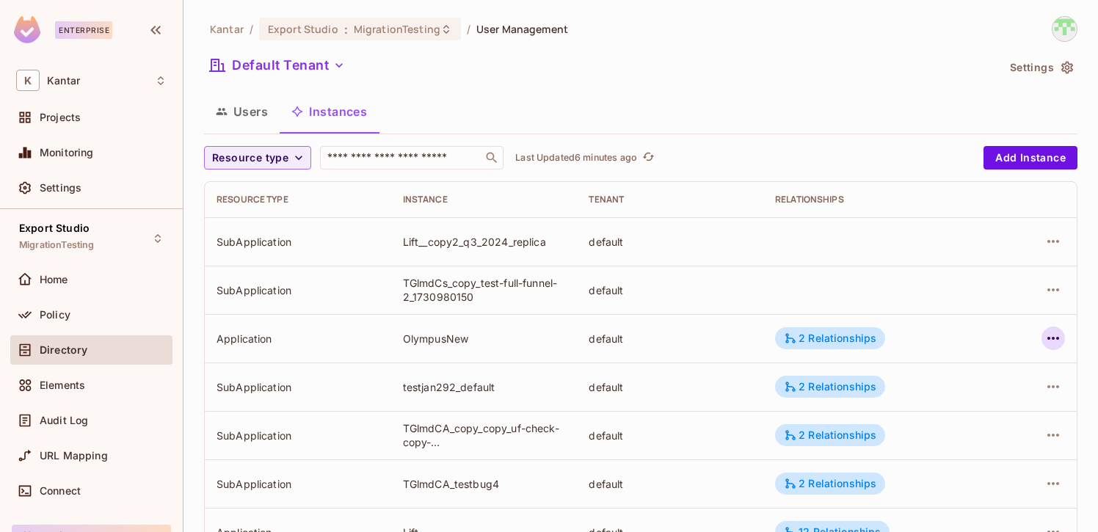
click at [1045, 342] on icon "button" at bounding box center [1053, 338] width 18 height 18
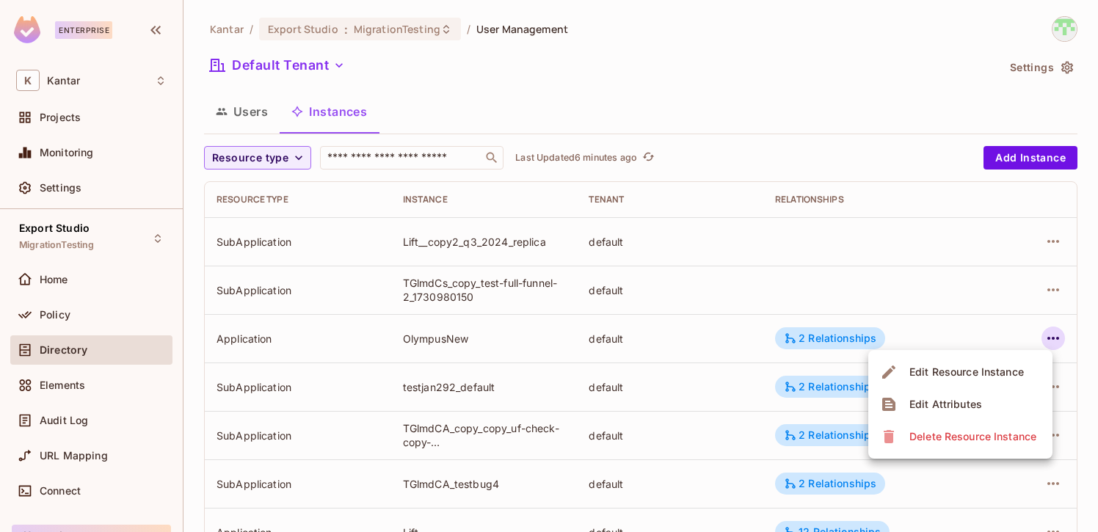
click at [982, 405] on span "Edit Attributes" at bounding box center [945, 403] width 81 height 23
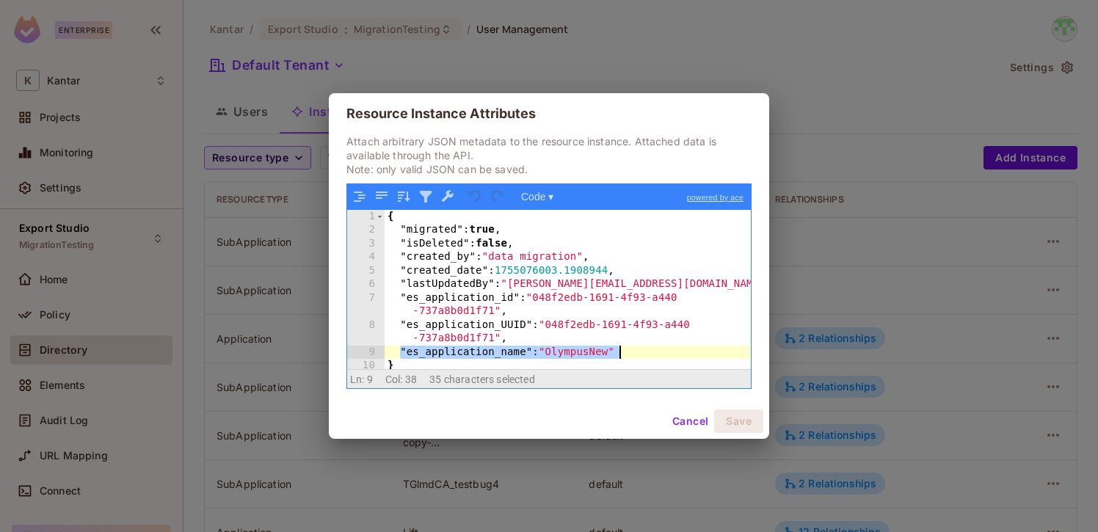
drag, startPoint x: 398, startPoint y: 351, endPoint x: 678, endPoint y: 352, distance: 280.2
click at [678, 352] on div "{ "migrated" : true , "isDeleted" : false , "created_by" : "data migration" , "…" at bounding box center [567, 303] width 366 height 187
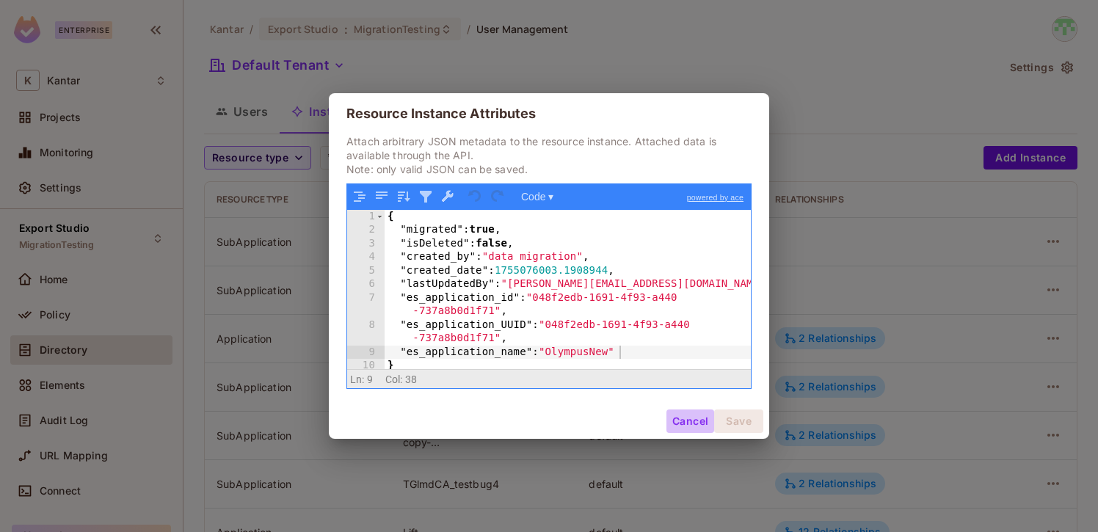
click at [691, 425] on button "Cancel" at bounding box center [690, 420] width 48 height 23
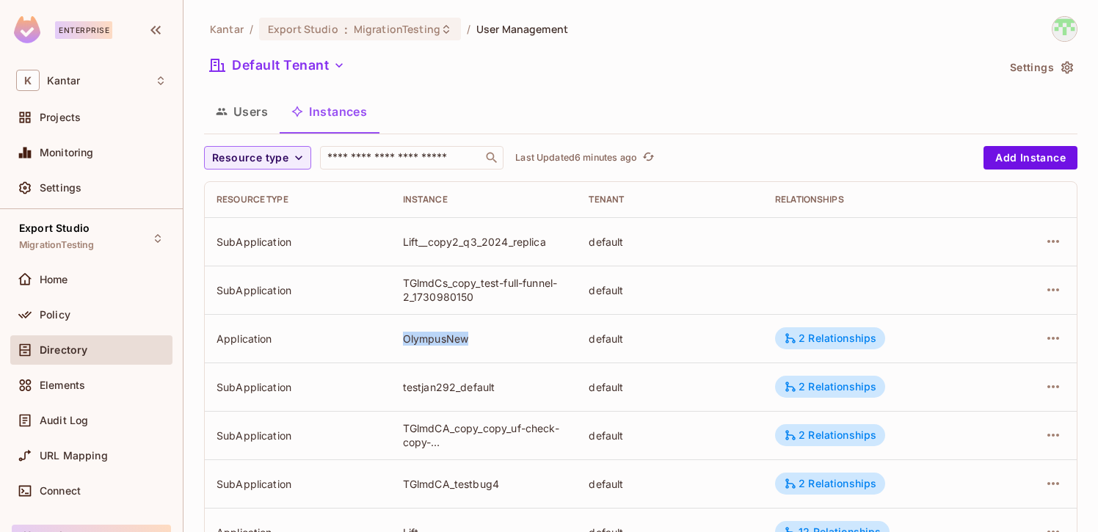
drag, startPoint x: 402, startPoint y: 340, endPoint x: 494, endPoint y: 340, distance: 91.7
click at [494, 340] on td "OlympusNew" at bounding box center [484, 338] width 186 height 48
click at [1045, 330] on icon "button" at bounding box center [1053, 338] width 18 height 18
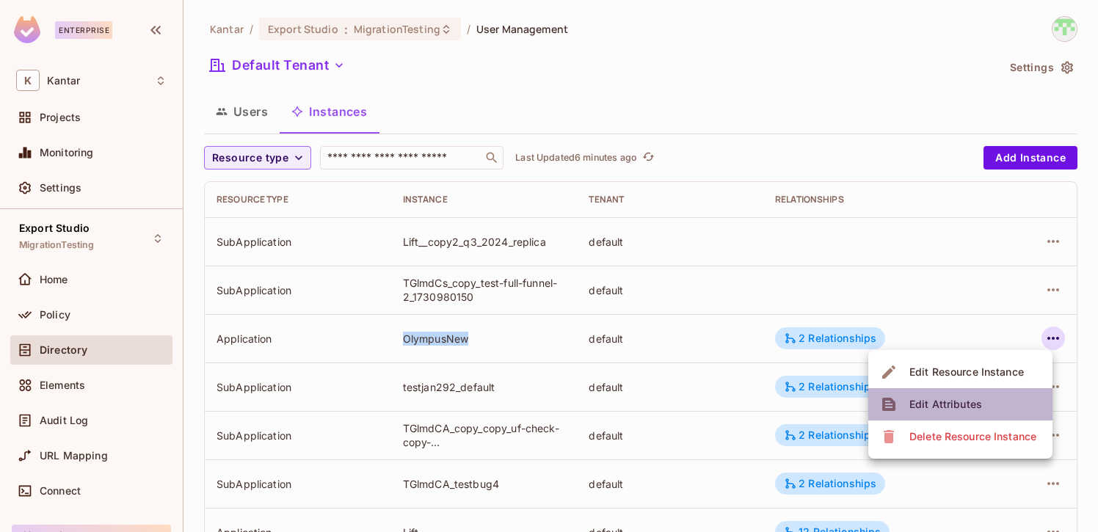
click at [962, 392] on span "Edit Attributes" at bounding box center [945, 403] width 81 height 23
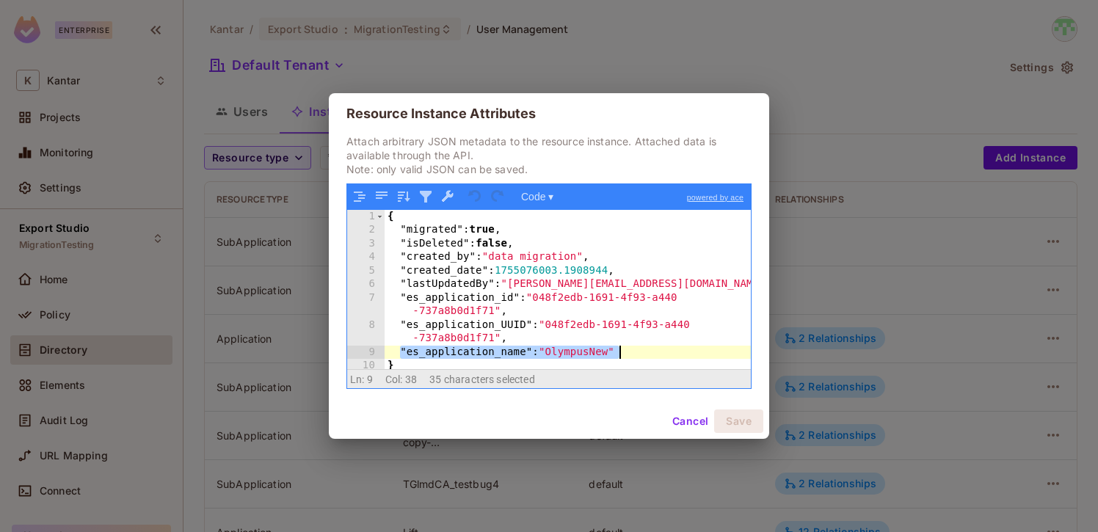
drag, startPoint x: 397, startPoint y: 352, endPoint x: 690, endPoint y: 350, distance: 293.5
click at [690, 350] on div "{ "migrated" : true , "isDeleted" : false , "created_by" : "data migration" , "…" at bounding box center [567, 303] width 366 height 187
click at [687, 424] on button "Cancel" at bounding box center [690, 420] width 48 height 23
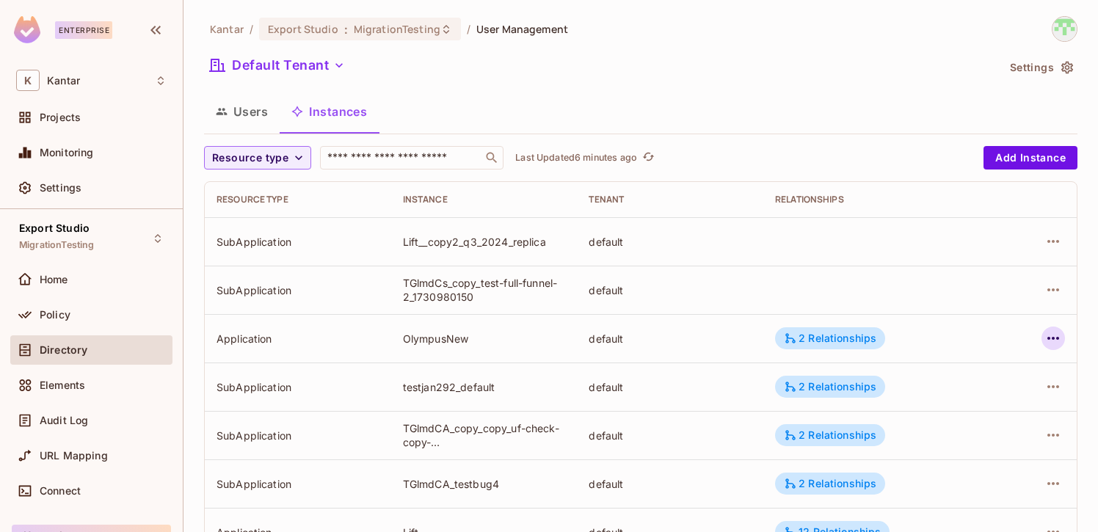
click at [1057, 340] on icon "button" at bounding box center [1053, 338] width 18 height 18
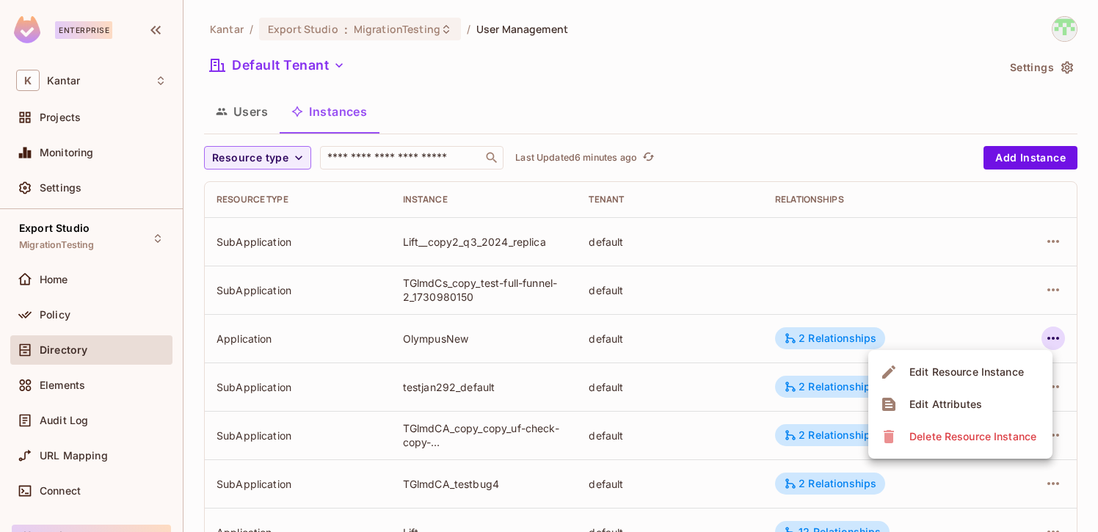
click at [975, 398] on div "Edit Attributes" at bounding box center [945, 404] width 73 height 15
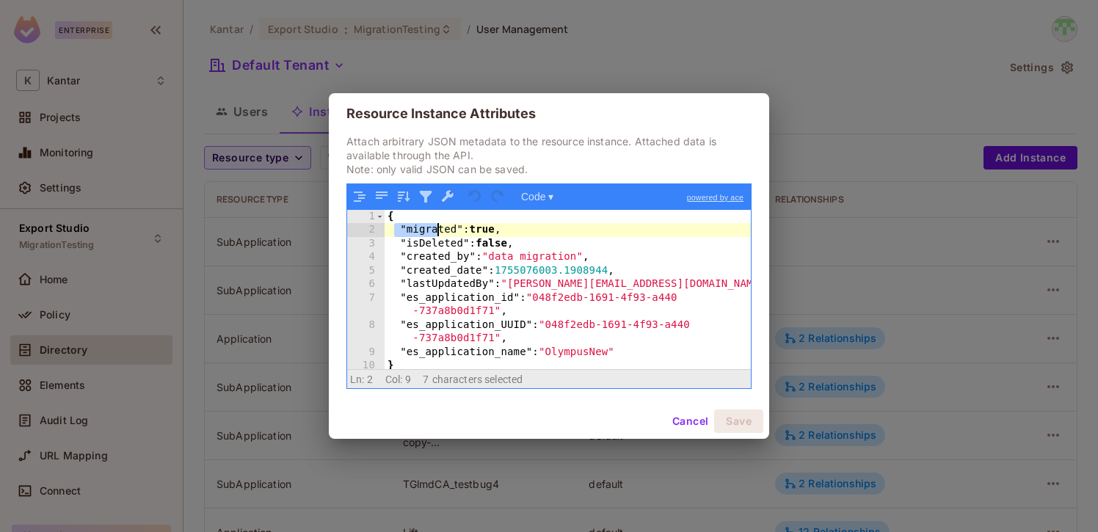
drag, startPoint x: 393, startPoint y: 234, endPoint x: 435, endPoint y: 235, distance: 41.8
click at [436, 235] on div "{ "migrated" : true , "isDeleted" : false , "created_by" : "data migration" , "…" at bounding box center [567, 303] width 366 height 187
click at [588, 238] on div "{ "migrated" : true , "isDeleted" : false , "created_by" : "data migration" , "…" at bounding box center [567, 303] width 366 height 187
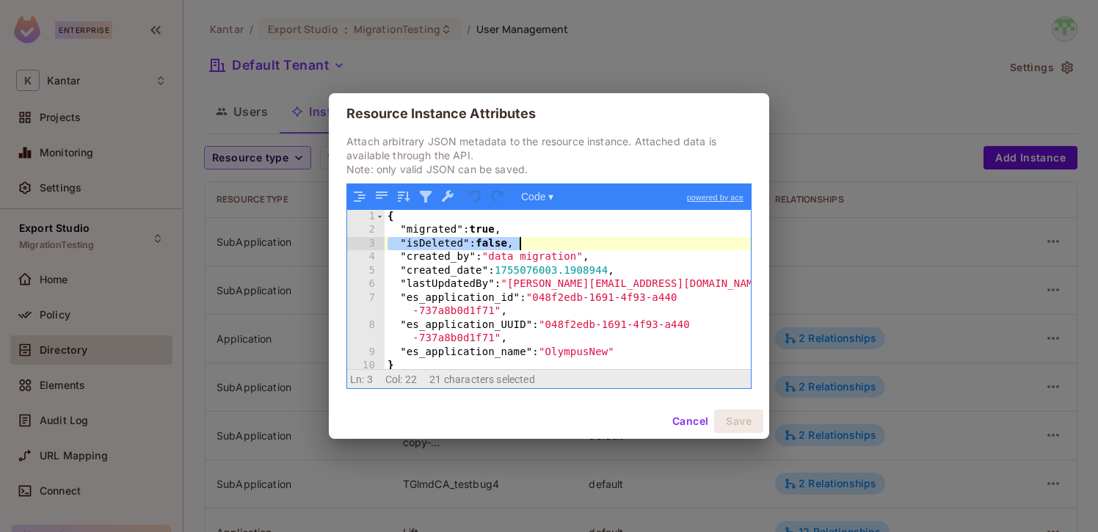
drag, startPoint x: 385, startPoint y: 245, endPoint x: 524, endPoint y: 244, distance: 138.7
click at [524, 244] on div "{ "migrated" : true , "isDeleted" : false , "created_by" : "data migration" , "…" at bounding box center [567, 303] width 366 height 187
click at [532, 244] on div "{ "migrated" : true , "isDeleted" : false , "created_by" : "data migration" , "…" at bounding box center [567, 303] width 366 height 187
drag, startPoint x: 532, startPoint y: 244, endPoint x: 419, endPoint y: 242, distance: 113.0
click at [419, 242] on div "{ "migrated" : true , "isDeleted" : false , "created_by" : "data migration" , "…" at bounding box center [567, 303] width 366 height 187
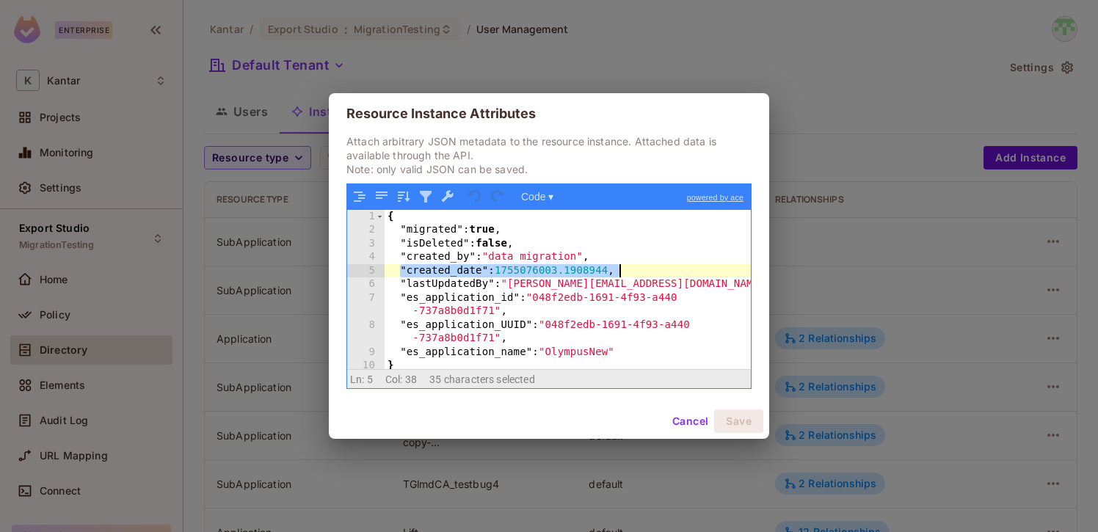
drag, startPoint x: 398, startPoint y: 273, endPoint x: 638, endPoint y: 269, distance: 239.9
click at [638, 269] on div "{ "migrated" : true , "isDeleted" : false , "created_by" : "data migration" , "…" at bounding box center [567, 303] width 366 height 187
drag, startPoint x: 497, startPoint y: 272, endPoint x: 638, endPoint y: 272, distance: 140.1
click at [638, 272] on div "{ "migrated" : true , "isDeleted" : false , "created_by" : "data migration" , "…" at bounding box center [567, 303] width 366 height 187
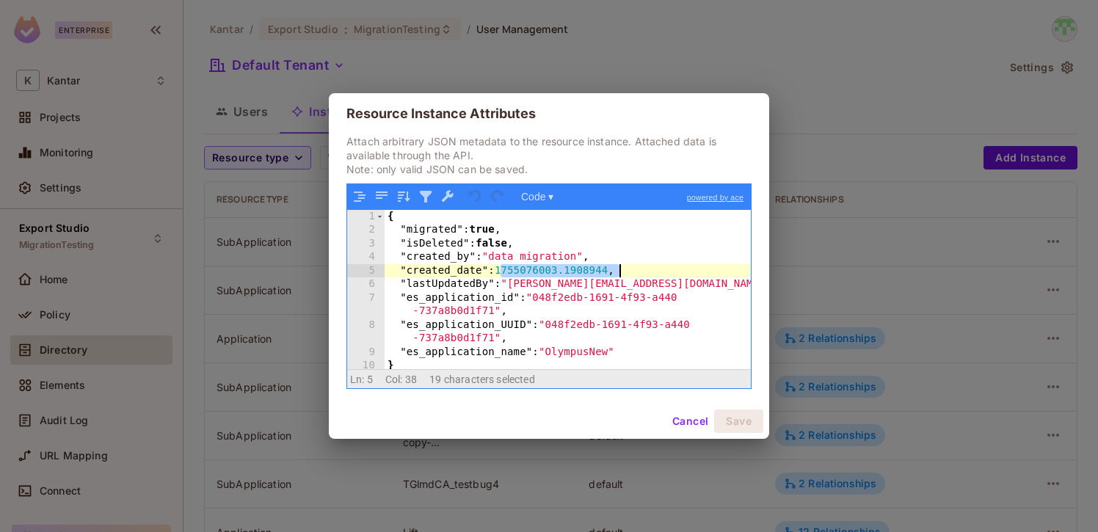
click at [638, 272] on div "{ "migrated" : true , "isDeleted" : false , "created_by" : "data migration" , "…" at bounding box center [567, 303] width 366 height 187
drag, startPoint x: 502, startPoint y: 269, endPoint x: 635, endPoint y: 269, distance: 132.8
click at [635, 269] on div "{ "migrated" : true , "isDeleted" : false , "created_by" : "data migration" , "…" at bounding box center [567, 303] width 366 height 187
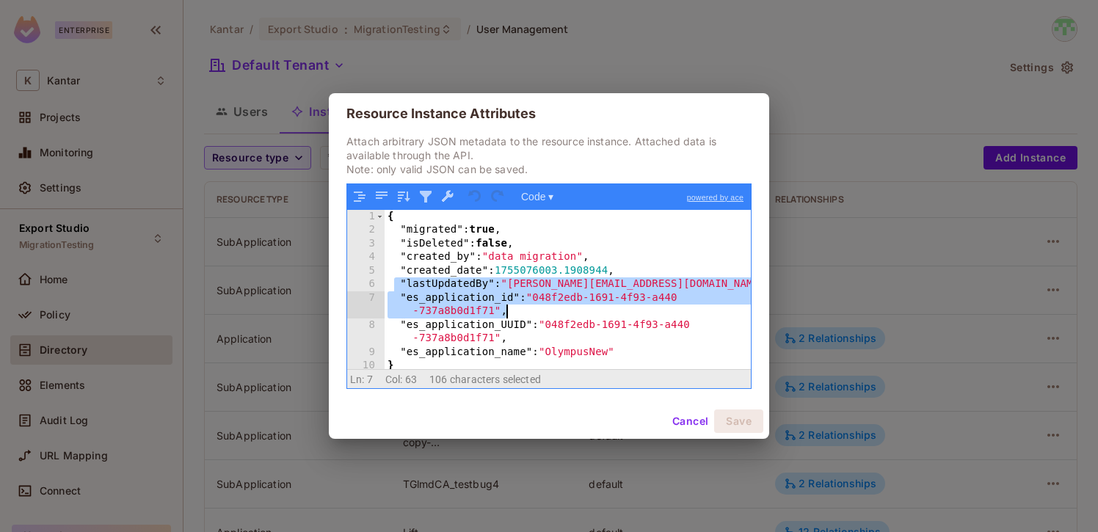
drag, startPoint x: 399, startPoint y: 288, endPoint x: 667, endPoint y: 307, distance: 268.5
click at [667, 307] on div "{ "migrated" : true , "isDeleted" : false , "created_by" : "data migration" , "…" at bounding box center [567, 303] width 366 height 187
click at [569, 313] on div "{ "migrated" : true , "isDeleted" : false , "created_by" : "data migration" , "…" at bounding box center [567, 303] width 366 height 187
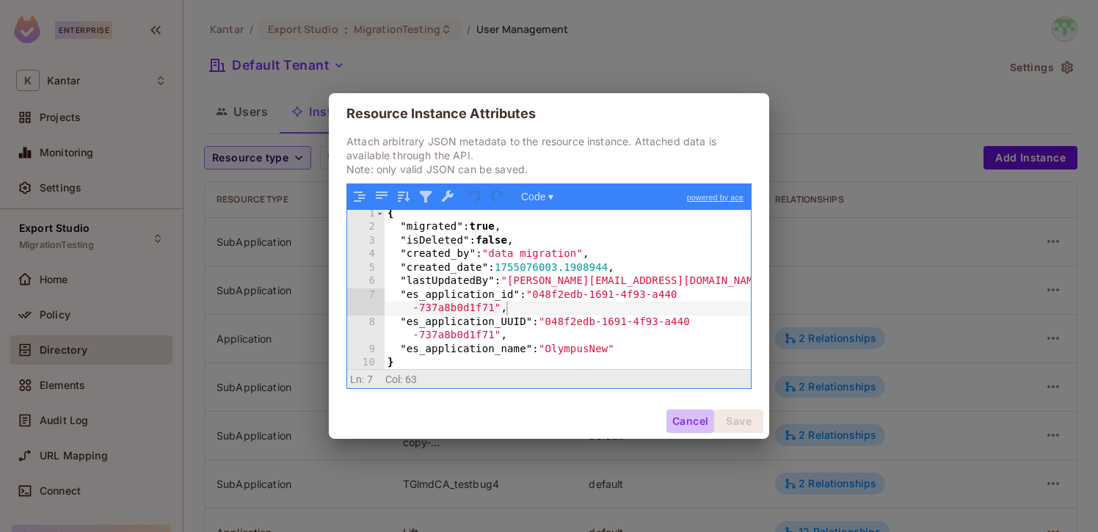
click at [695, 421] on button "Cancel" at bounding box center [690, 420] width 48 height 23
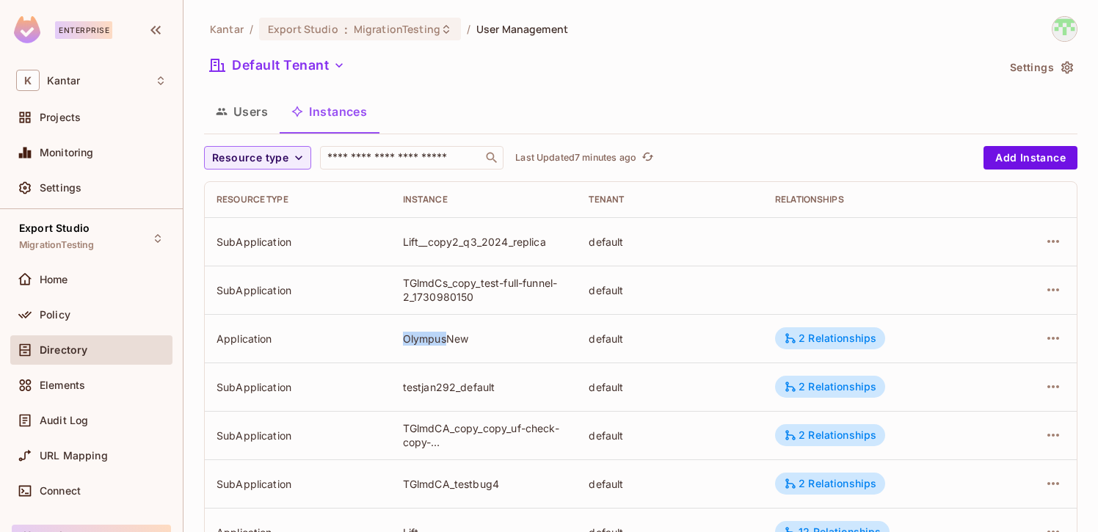
drag, startPoint x: 391, startPoint y: 340, endPoint x: 446, endPoint y: 340, distance: 55.0
click at [446, 340] on tr "Application OlympusNew default 2 Relationships" at bounding box center [641, 338] width 872 height 48
drag, startPoint x: 402, startPoint y: 386, endPoint x: 514, endPoint y: 386, distance: 112.2
click at [514, 386] on td "testjan292_default" at bounding box center [484, 386] width 186 height 48
click at [1053, 390] on icon "button" at bounding box center [1053, 387] width 18 height 18
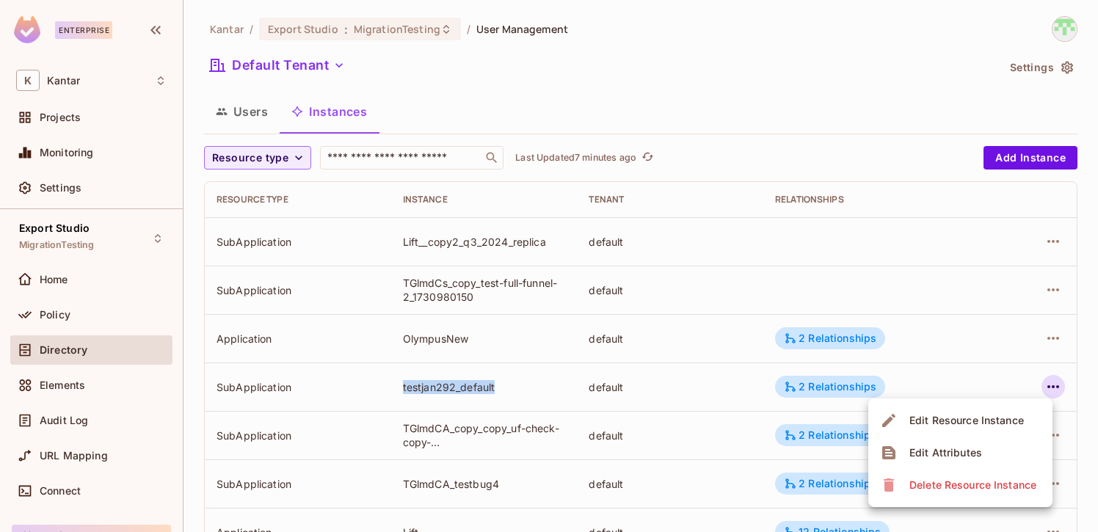
click at [983, 441] on span "Edit Attributes" at bounding box center [945, 452] width 81 height 23
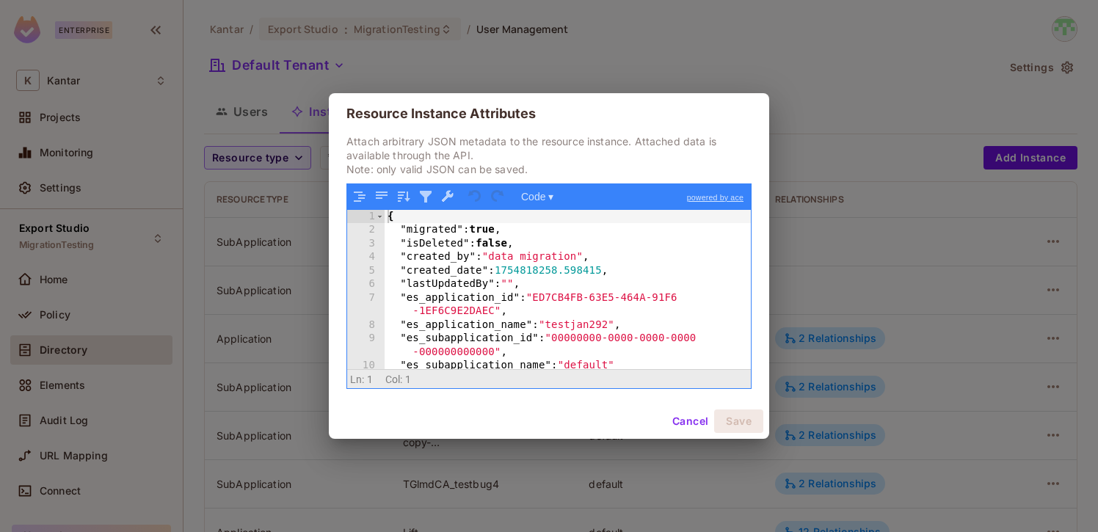
click at [693, 414] on button "Cancel" at bounding box center [690, 420] width 48 height 23
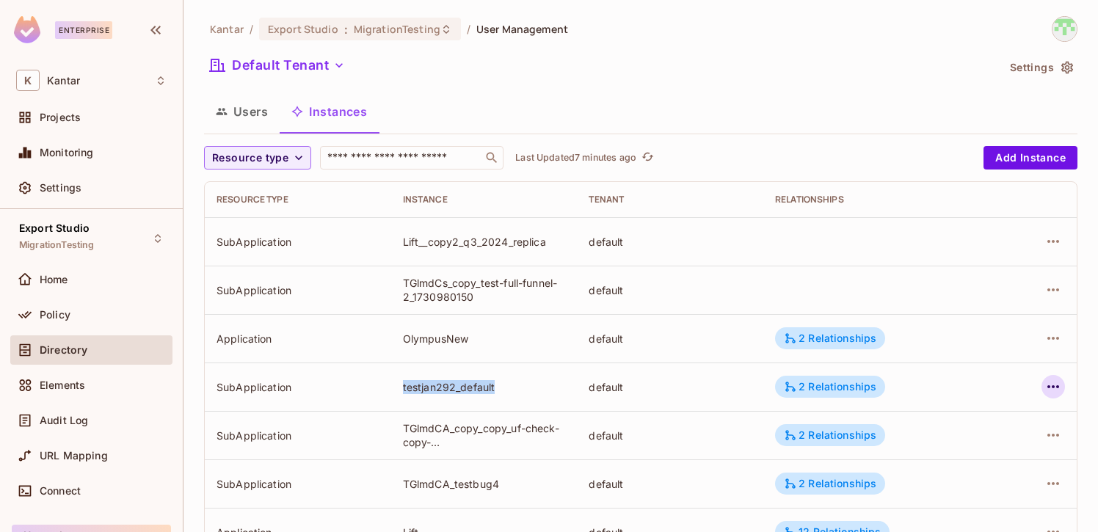
click at [1063, 388] on button "button" at bounding box center [1052, 386] width 23 height 23
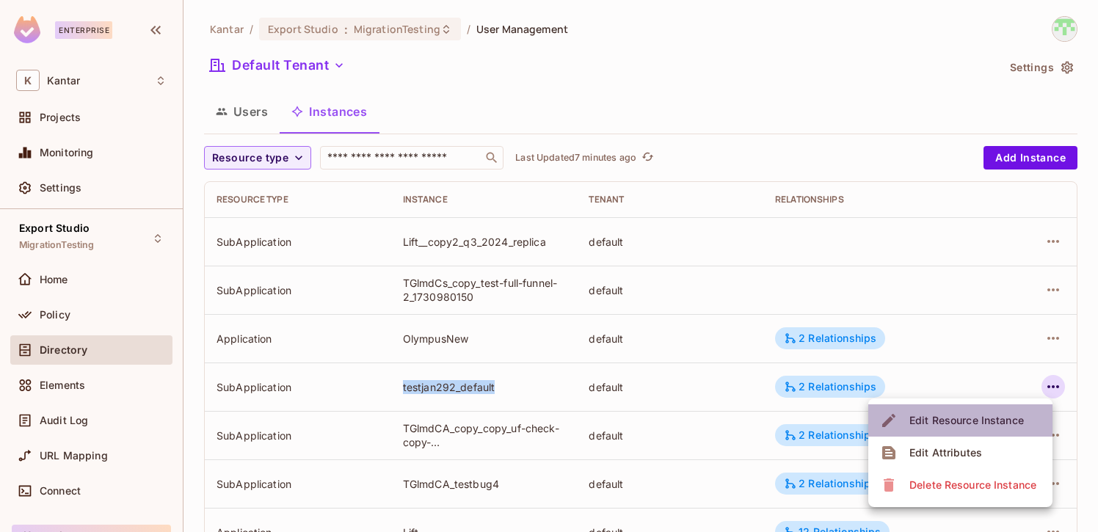
click at [978, 422] on div "Edit Resource Instance" at bounding box center [966, 420] width 114 height 15
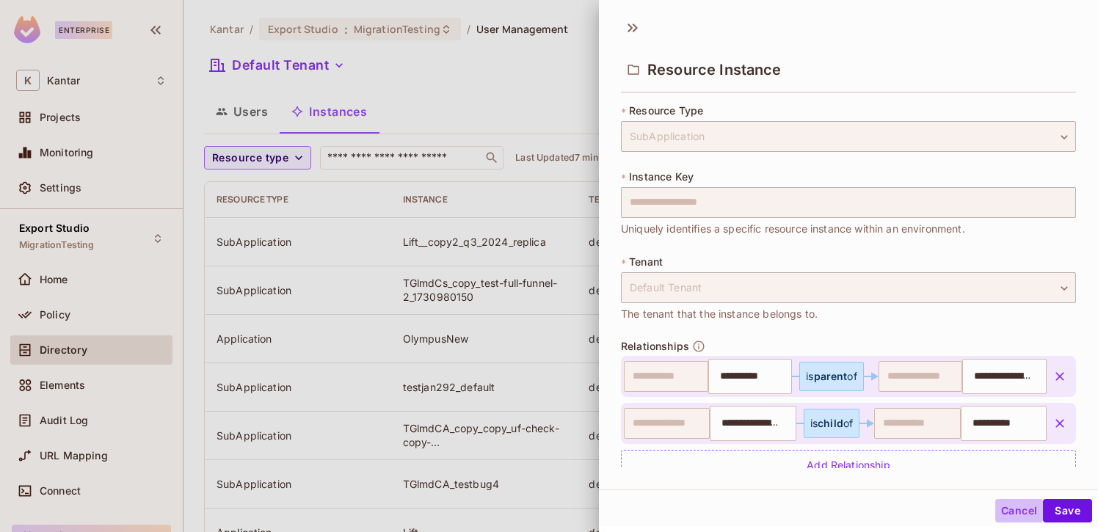
click at [1011, 504] on button "Cancel" at bounding box center [1019, 510] width 48 height 23
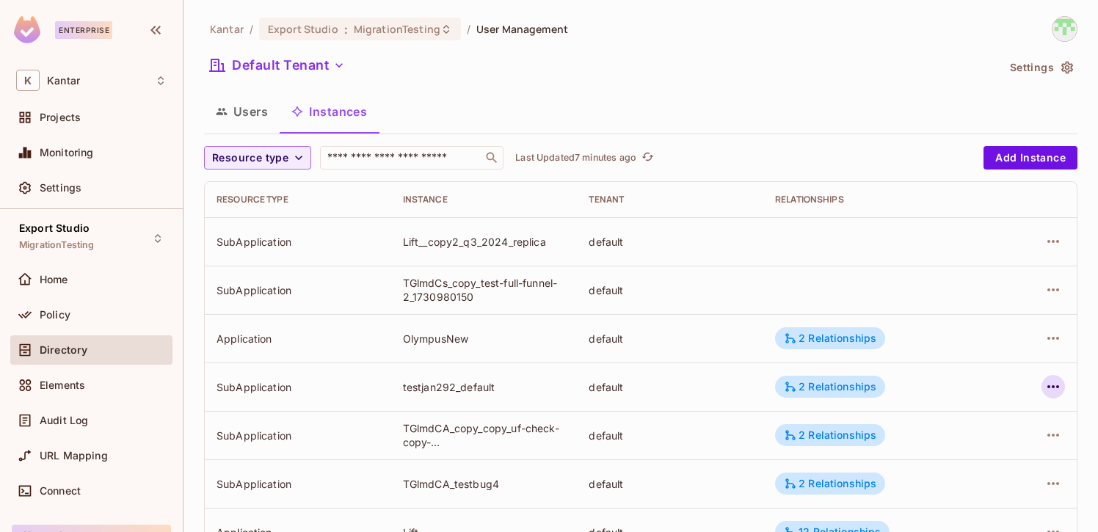
click at [1056, 392] on icon "button" at bounding box center [1053, 387] width 18 height 18
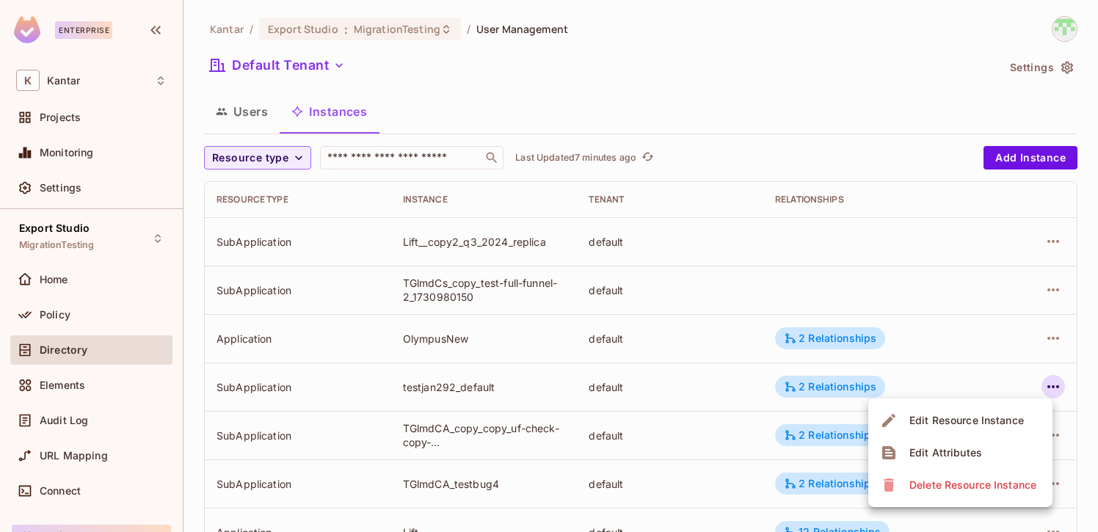
click at [1012, 444] on li "Edit Attributes" at bounding box center [960, 453] width 184 height 32
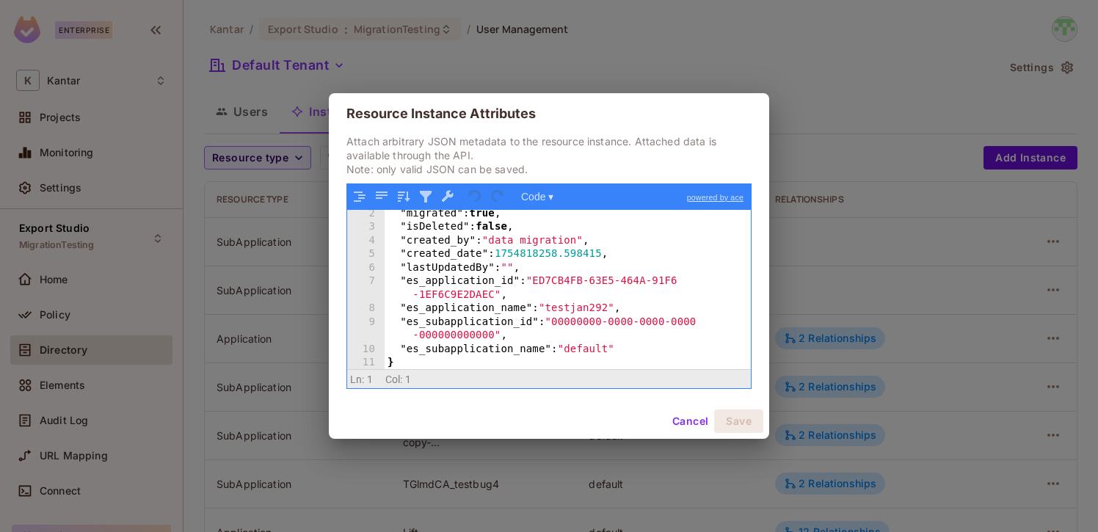
scroll to position [16, 0]
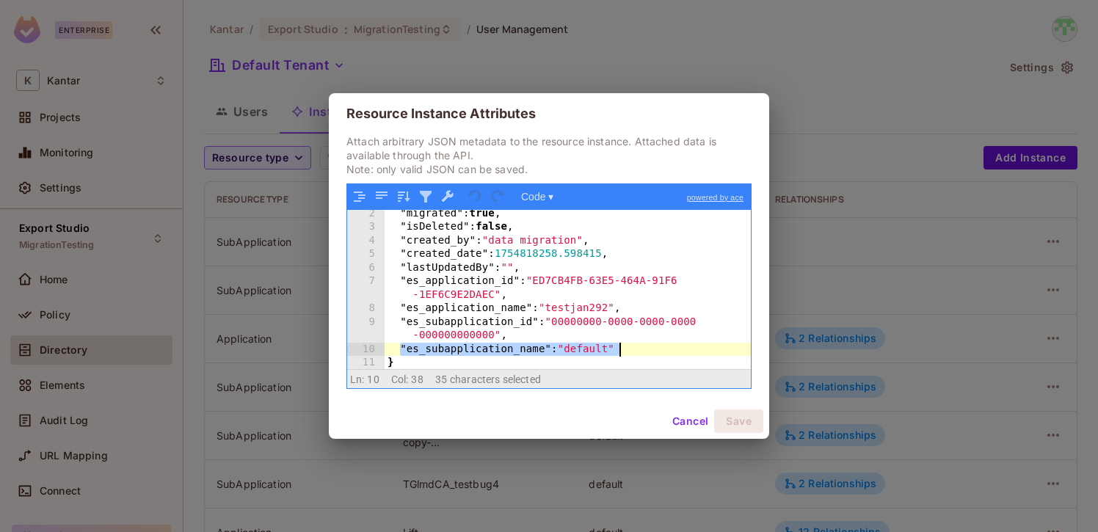
drag, startPoint x: 406, startPoint y: 347, endPoint x: 647, endPoint y: 351, distance: 241.4
click at [647, 351] on div ""migrated" : true , "isDeleted" : false , "created_by" : "data migration" , "cr…" at bounding box center [567, 300] width 366 height 187
click at [610, 354] on div ""migrated" : true , "isDeleted" : false , "created_by" : "data migration" , "cr…" at bounding box center [567, 300] width 366 height 187
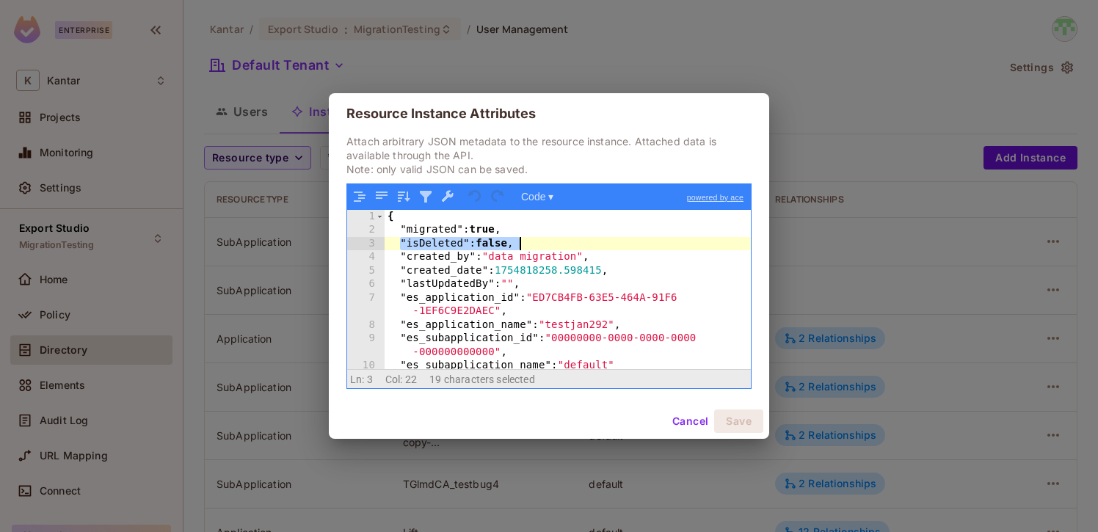
drag, startPoint x: 397, startPoint y: 241, endPoint x: 548, endPoint y: 246, distance: 151.2
click at [548, 246] on div "{ "migrated" : true , "isDeleted" : false , "created_by" : "data migration" , "…" at bounding box center [567, 303] width 366 height 187
click at [538, 243] on div "{ "migrated" : true , "isDeleted" : false , "created_by" : "data migration" , "…" at bounding box center [567, 303] width 366 height 187
drag, startPoint x: 538, startPoint y: 243, endPoint x: 412, endPoint y: 245, distance: 126.2
click at [412, 245] on div "{ "migrated" : true , "isDeleted" : false , "created_by" : "data migration" , "…" at bounding box center [567, 303] width 366 height 187
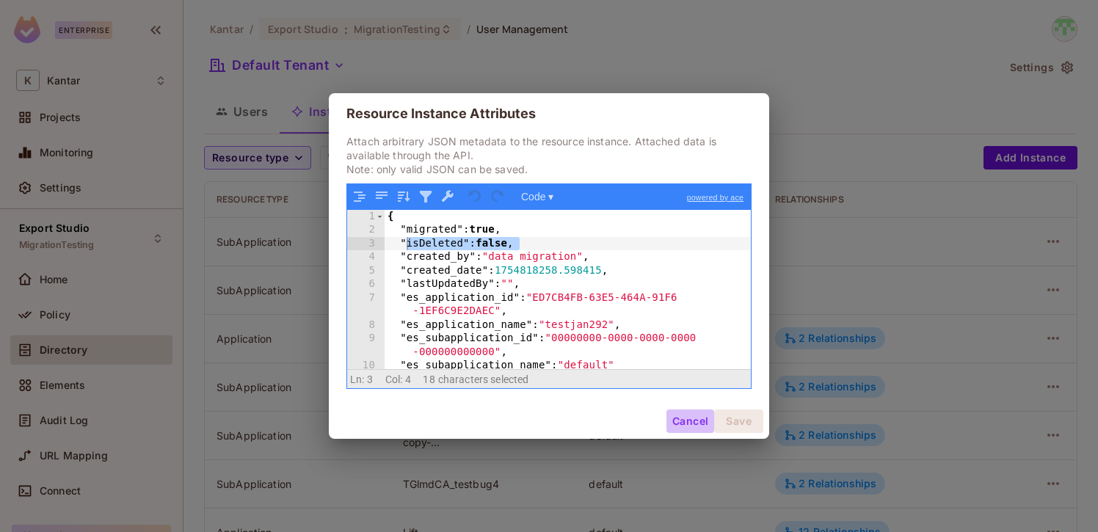
click at [684, 430] on button "Cancel" at bounding box center [690, 420] width 48 height 23
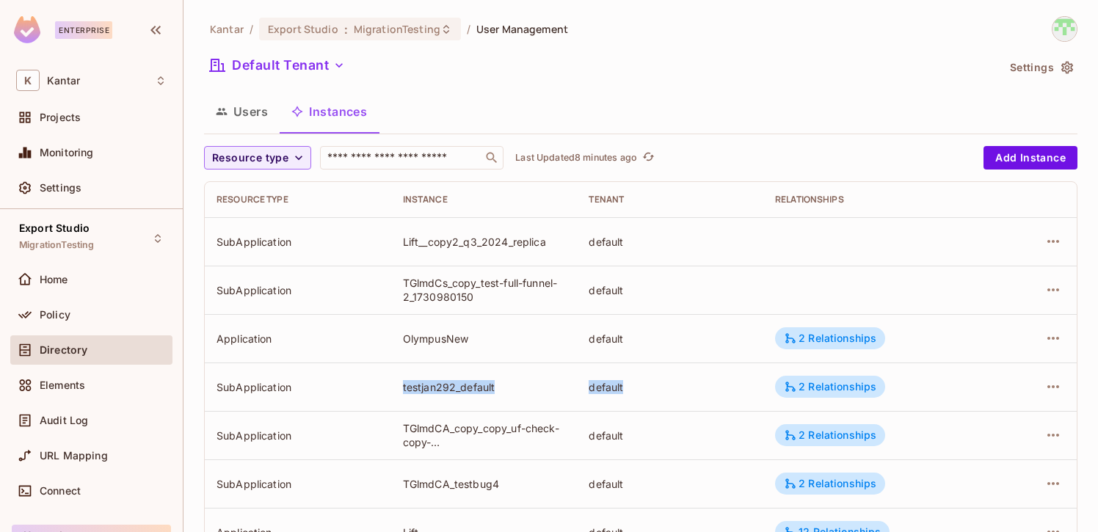
drag, startPoint x: 349, startPoint y: 389, endPoint x: 672, endPoint y: 391, distance: 322.8
click at [672, 391] on tr "SubApplication testjan292_default default 2 Relationships" at bounding box center [641, 386] width 872 height 48
click at [506, 375] on td "testjan292_default" at bounding box center [484, 386] width 186 height 48
drag, startPoint x: 459, startPoint y: 390, endPoint x: 502, endPoint y: 390, distance: 42.6
click at [502, 390] on div "testjan292_default" at bounding box center [484, 387] width 163 height 14
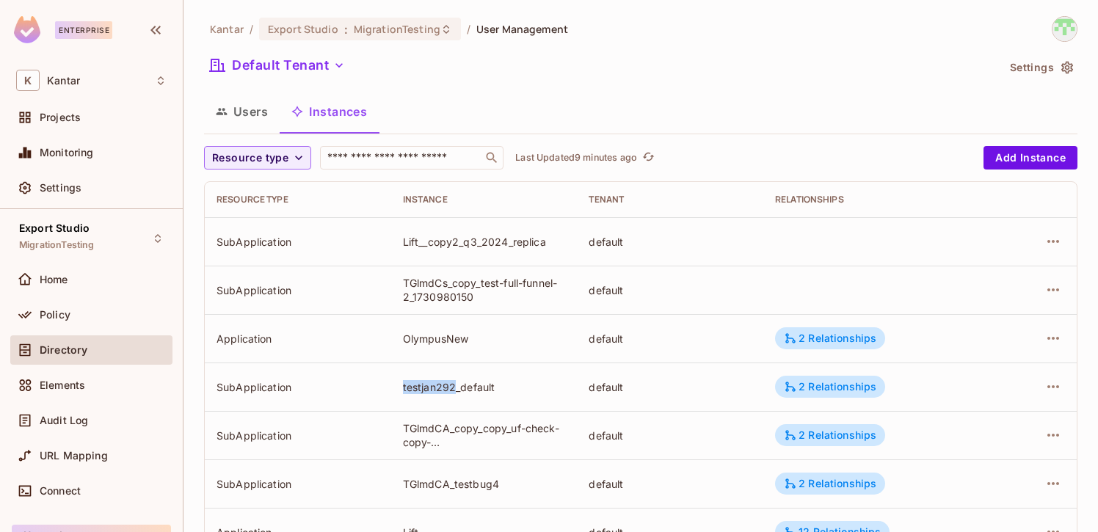
drag, startPoint x: 399, startPoint y: 384, endPoint x: 453, endPoint y: 390, distance: 53.8
click at [453, 390] on td "testjan292_default" at bounding box center [484, 386] width 186 height 48
click at [477, 396] on td "testjan292_default" at bounding box center [484, 386] width 186 height 48
drag, startPoint x: 463, startPoint y: 387, endPoint x: 511, endPoint y: 387, distance: 48.4
click at [511, 388] on div "testjan292_default" at bounding box center [484, 387] width 163 height 14
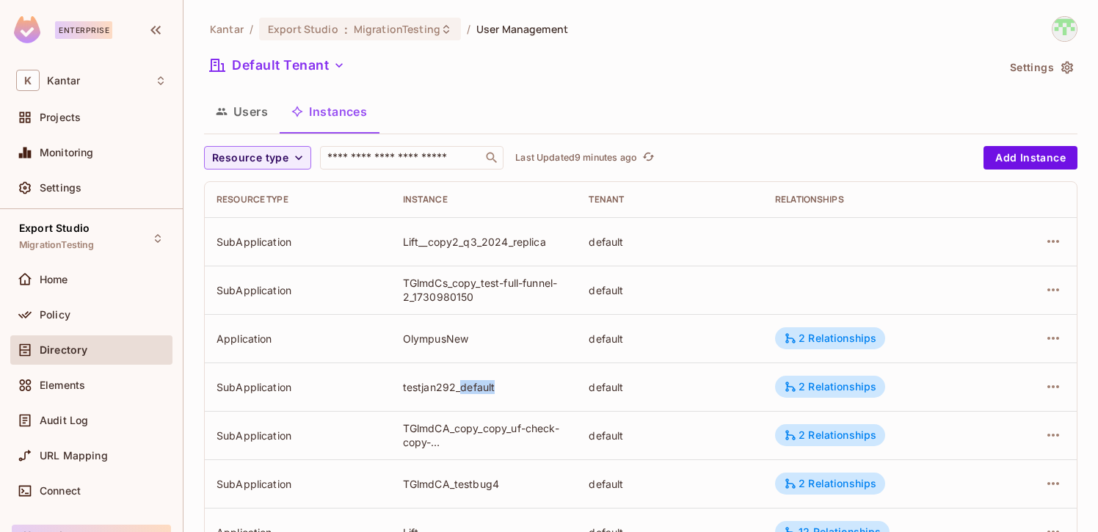
click at [511, 387] on div "testjan292_default" at bounding box center [484, 387] width 163 height 14
drag, startPoint x: 511, startPoint y: 387, endPoint x: 401, endPoint y: 387, distance: 110.8
click at [401, 387] on td "testjan292_default" at bounding box center [484, 386] width 186 height 48
click at [414, 335] on div "OlympusNew" at bounding box center [484, 339] width 163 height 14
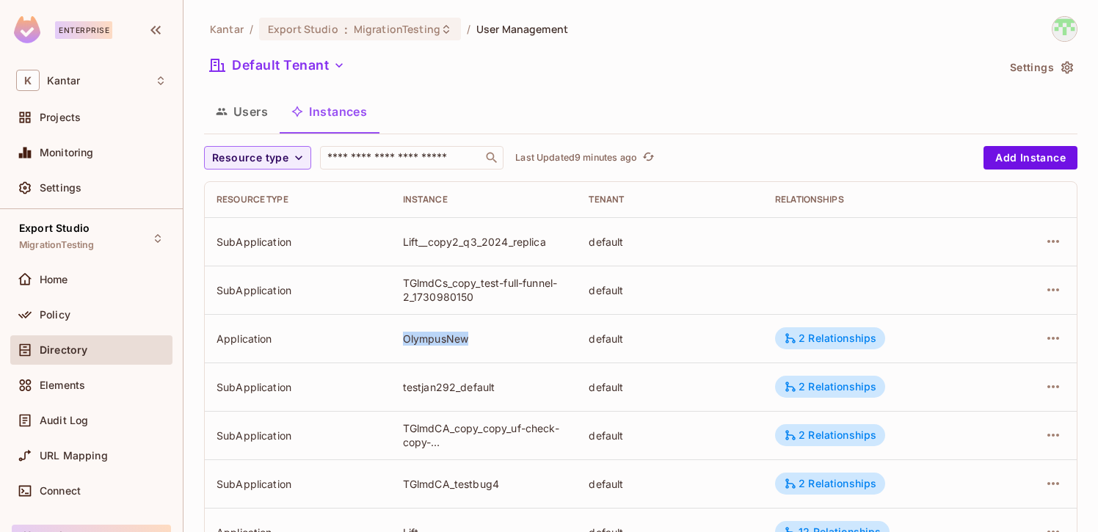
click at [530, 354] on td "OlympusNew" at bounding box center [484, 338] width 186 height 48
drag, startPoint x: 392, startPoint y: 333, endPoint x: 476, endPoint y: 333, distance: 83.6
click at [477, 333] on td "OlympusNew" at bounding box center [484, 338] width 186 height 48
click at [439, 337] on div "OlympusNew" at bounding box center [484, 339] width 163 height 14
drag, startPoint x: 396, startPoint y: 337, endPoint x: 470, endPoint y: 336, distance: 73.4
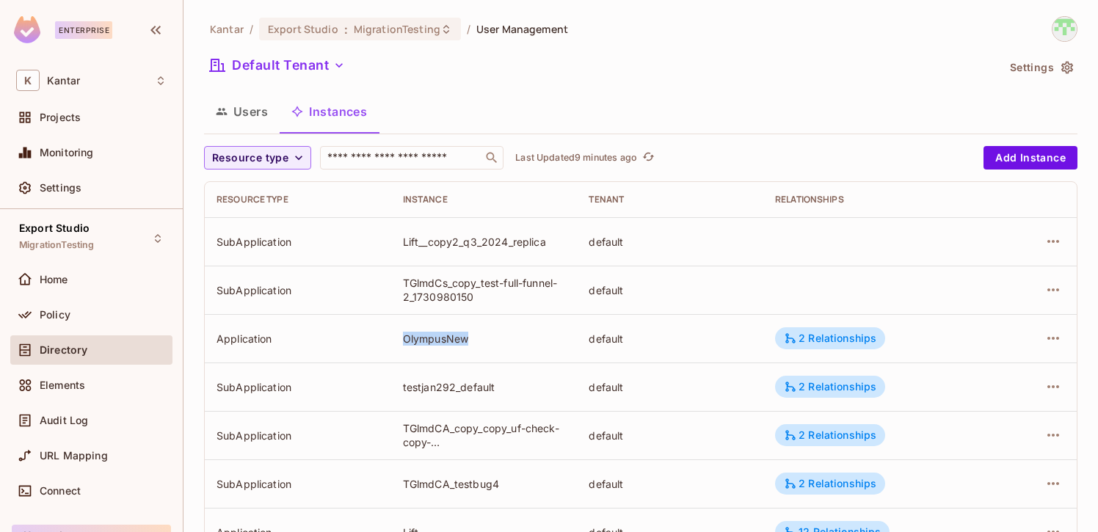
click at [470, 336] on td "OlympusNew" at bounding box center [484, 338] width 186 height 48
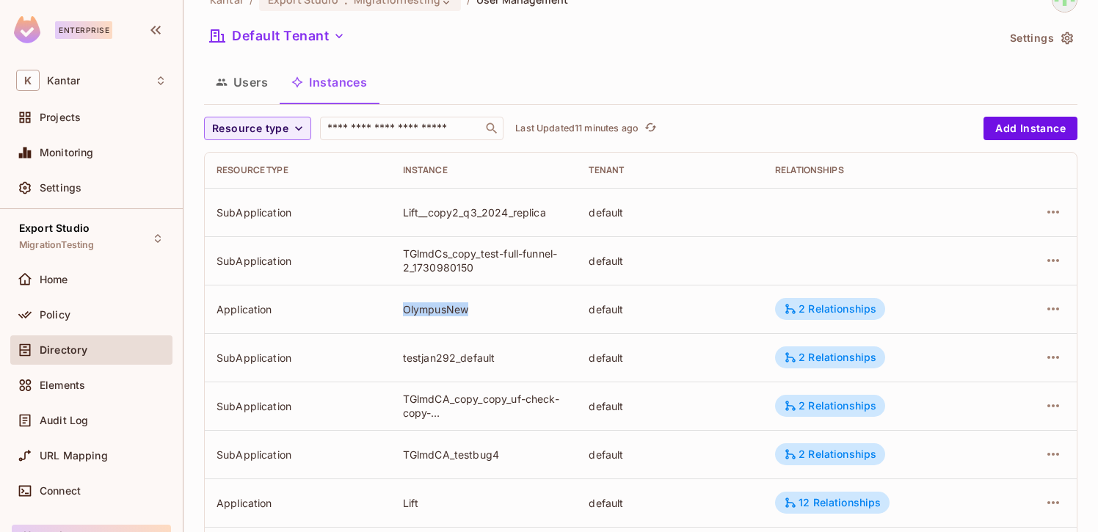
scroll to position [31, 0]
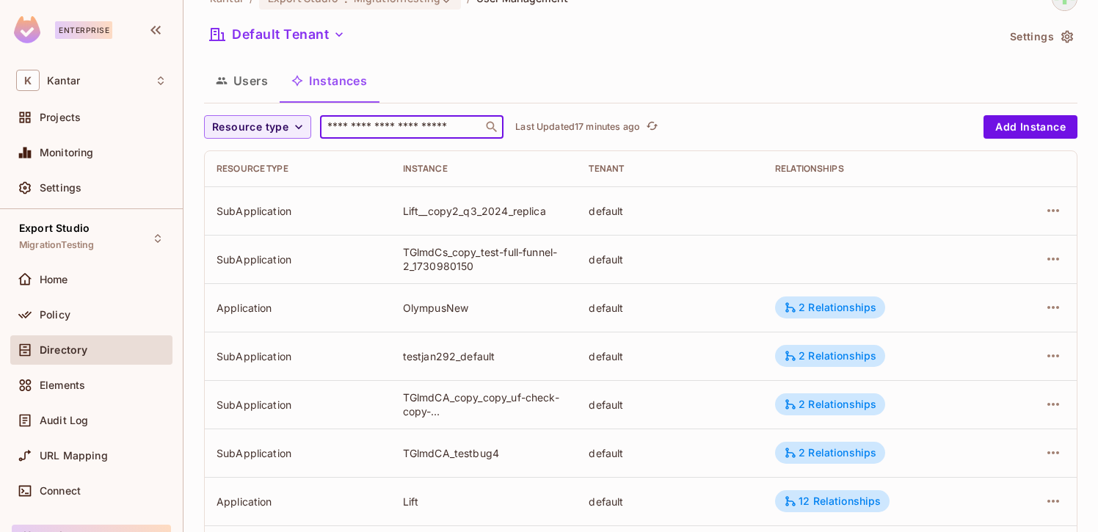
click at [409, 125] on input "text" at bounding box center [401, 127] width 154 height 15
paste input "********"
type input "********"
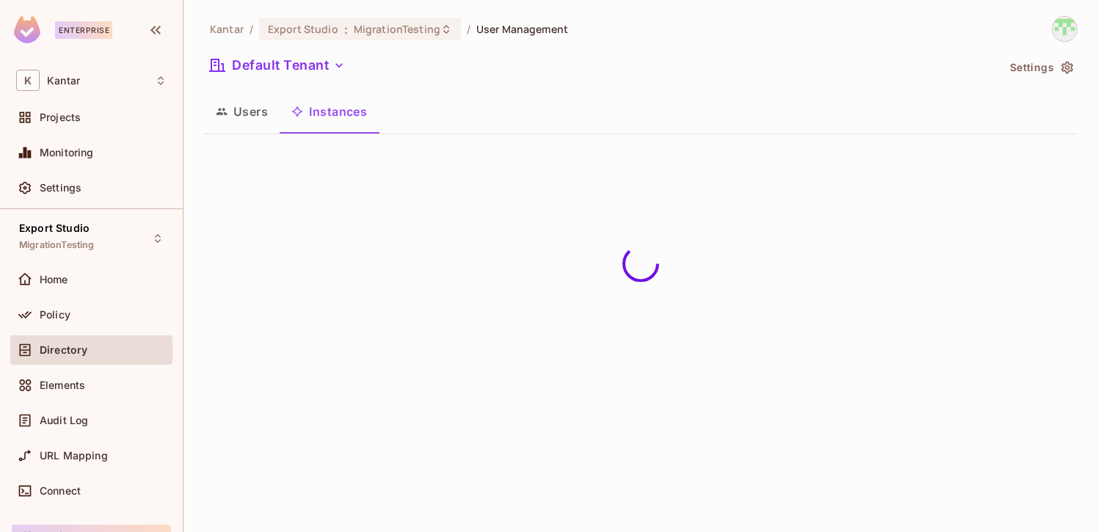
scroll to position [0, 0]
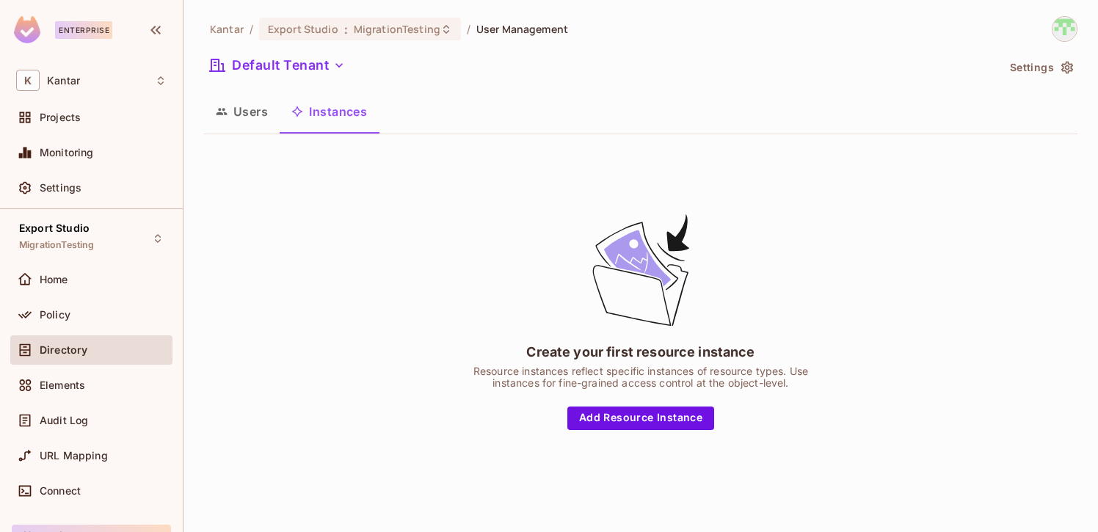
click at [251, 121] on button "Users" at bounding box center [242, 111] width 76 height 37
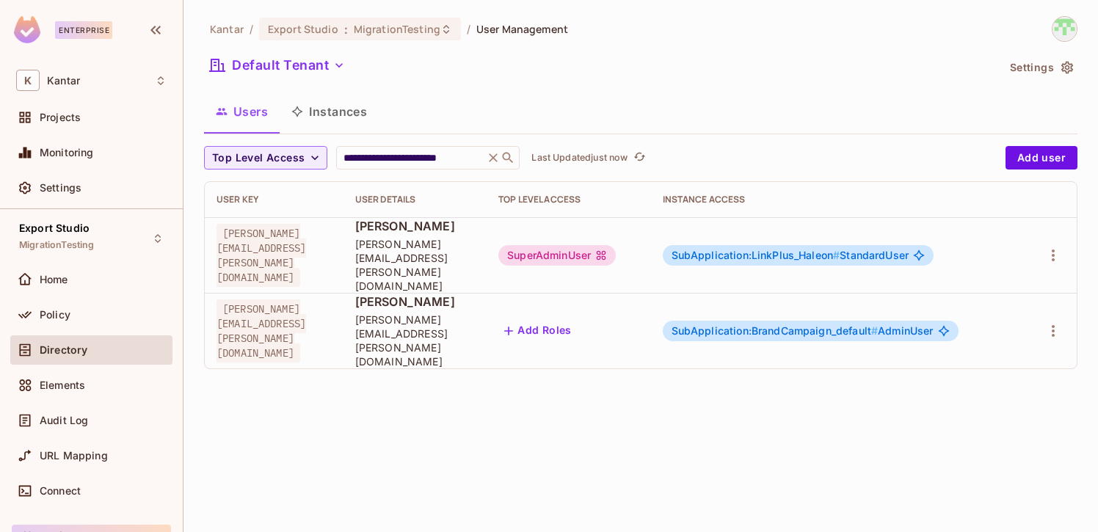
click at [343, 115] on button "Instances" at bounding box center [329, 111] width 99 height 37
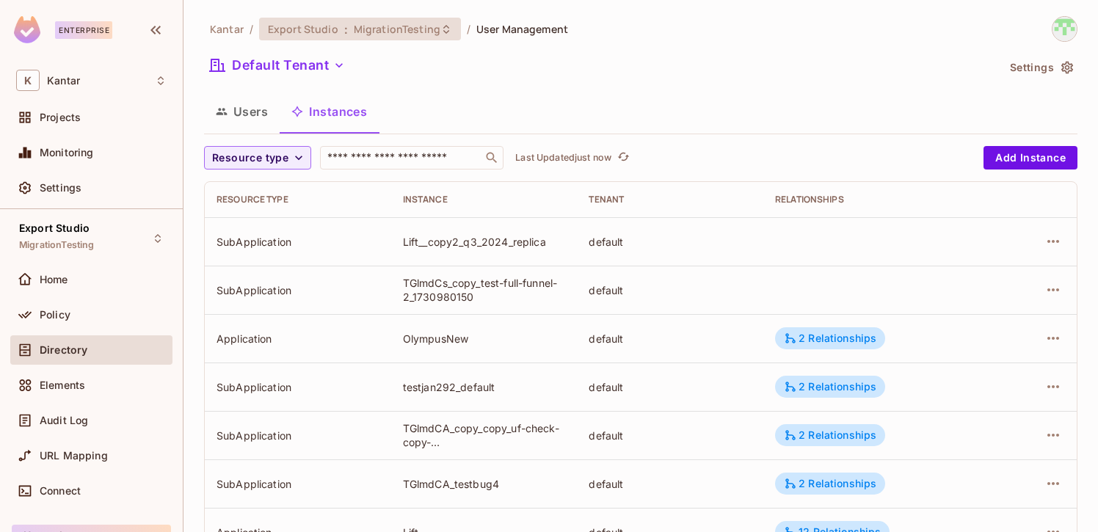
click at [384, 36] on div "Export Studio : MigrationTesting" at bounding box center [360, 29] width 202 height 23
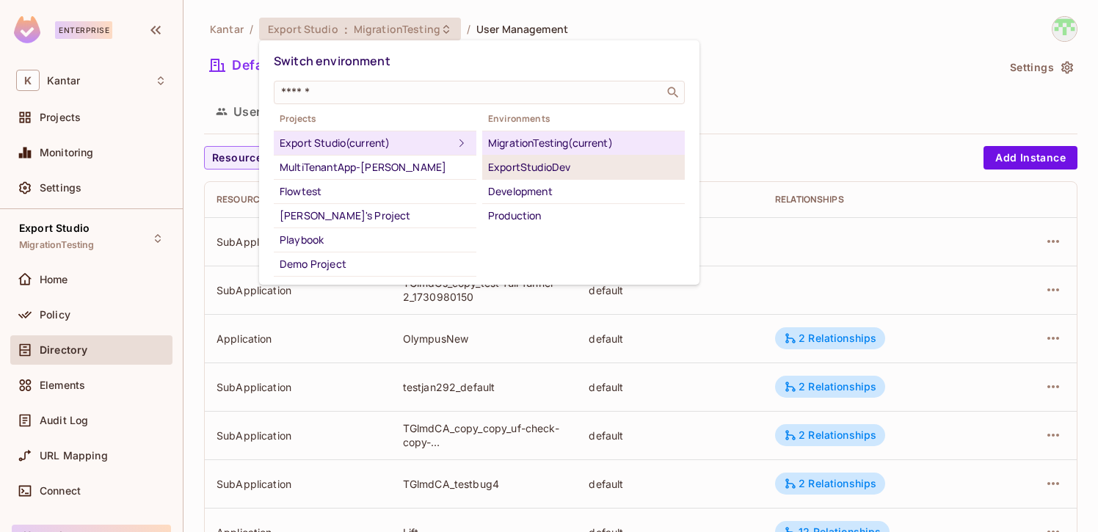
click at [514, 163] on div "ExportStudioDev" at bounding box center [583, 167] width 191 height 18
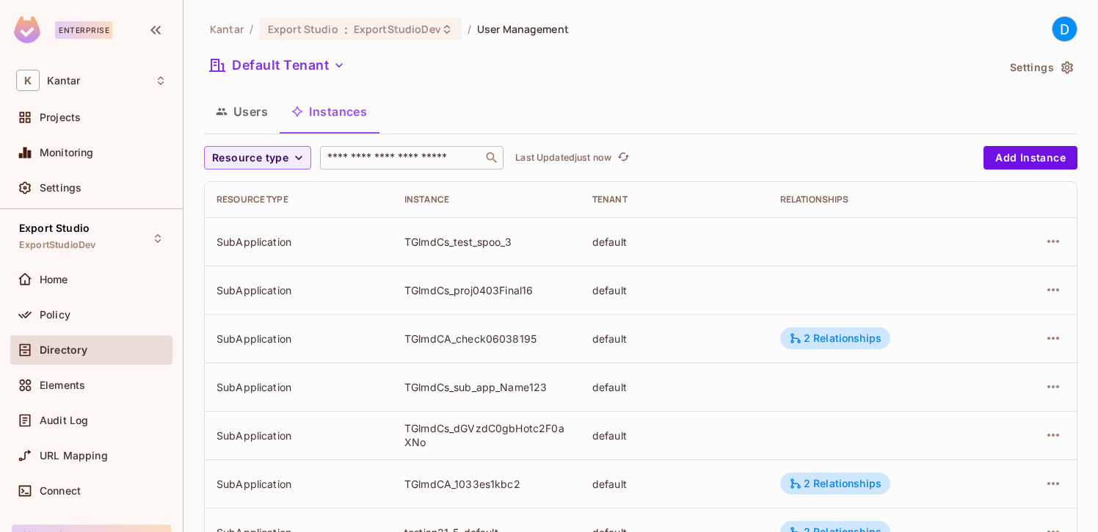
click at [408, 165] on div "​" at bounding box center [411, 157] width 183 height 23
paste input "********"
type input "********"
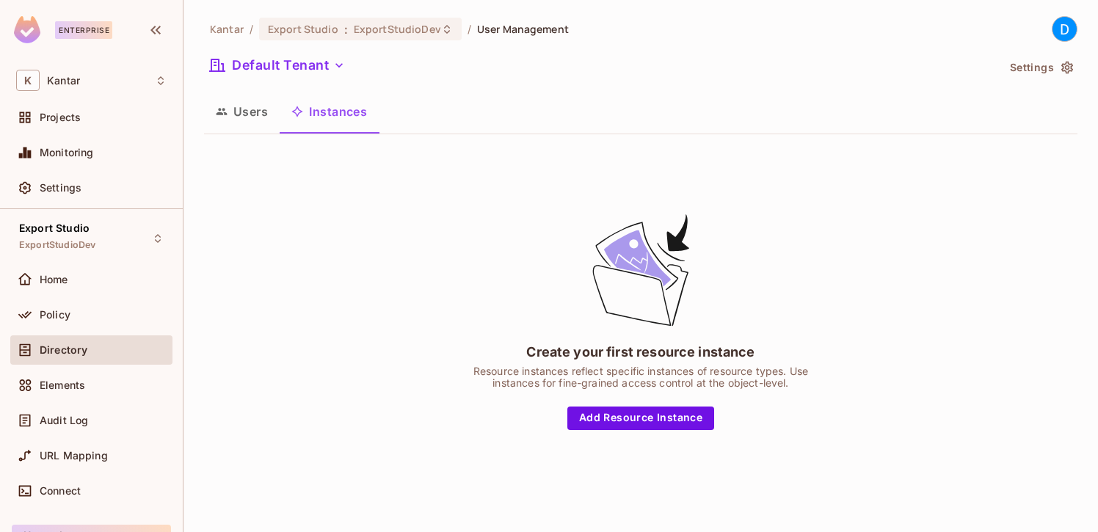
click at [260, 124] on button "Users" at bounding box center [242, 111] width 76 height 37
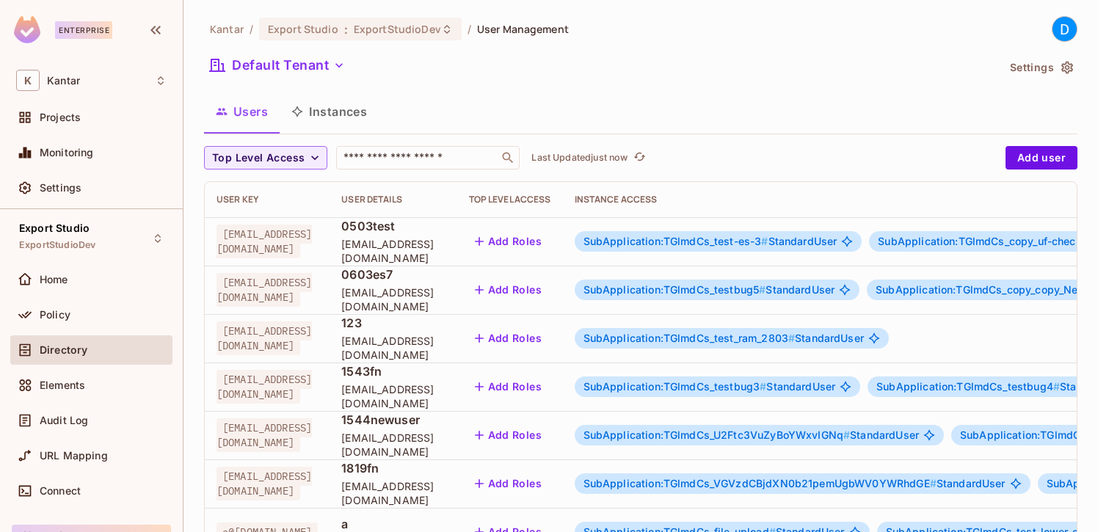
click at [352, 110] on button "Instances" at bounding box center [329, 111] width 99 height 37
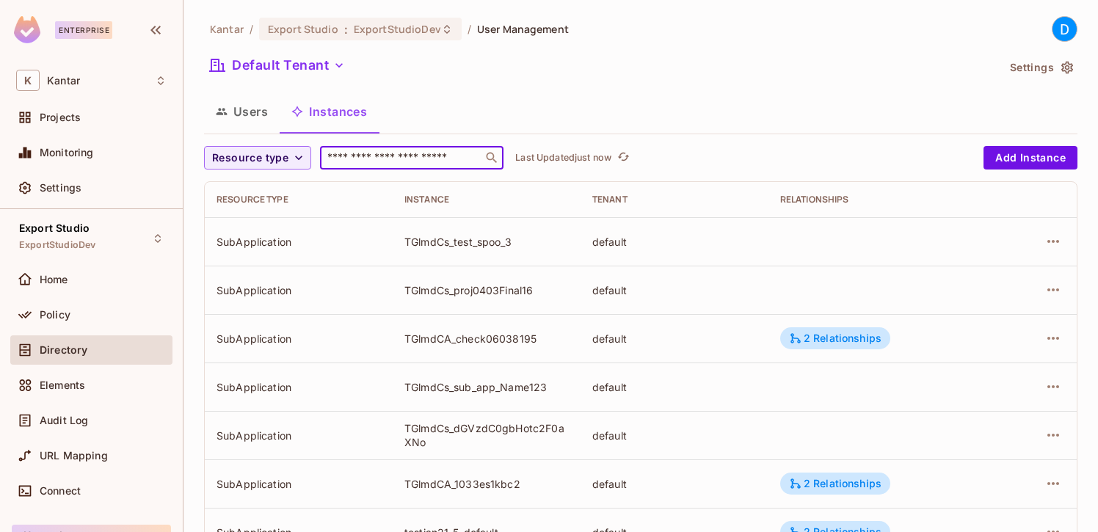
click at [392, 155] on input "text" at bounding box center [401, 157] width 154 height 15
drag, startPoint x: 402, startPoint y: 238, endPoint x: 448, endPoint y: 243, distance: 46.4
click at [448, 243] on td "TGlmdCs_test_spoo_3" at bounding box center [486, 241] width 188 height 48
click at [381, 157] on input "text" at bounding box center [401, 157] width 154 height 15
click at [585, 112] on div "Users Instances" at bounding box center [640, 111] width 873 height 37
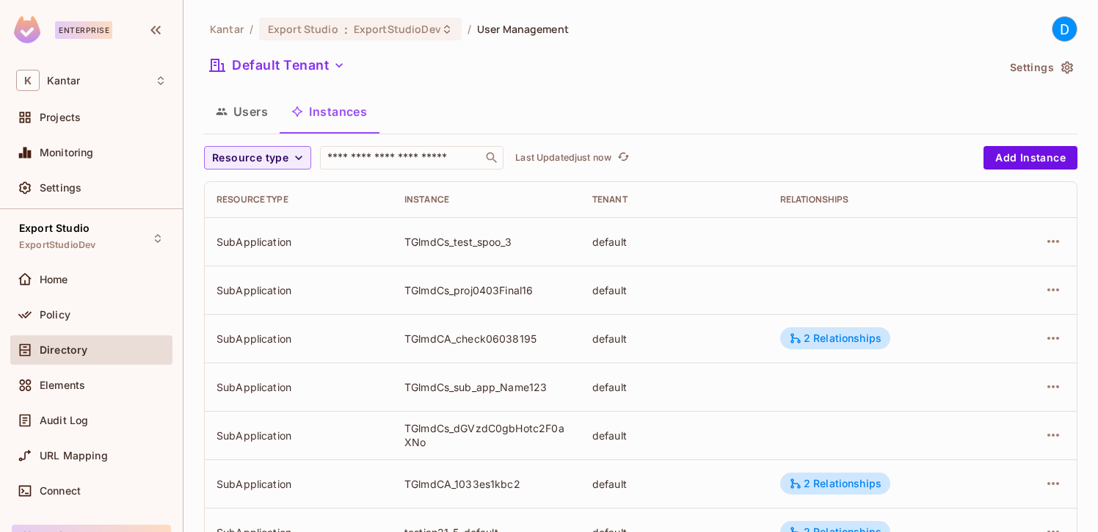
click at [412, 239] on div "TGlmdCs_test_spoo_3" at bounding box center [486, 242] width 164 height 14
click at [453, 244] on div "TGlmdCs_test_spoo_3" at bounding box center [486, 242] width 164 height 14
drag, startPoint x: 401, startPoint y: 243, endPoint x: 450, endPoint y: 247, distance: 49.3
click at [450, 247] on td "TGlmdCs_test_spoo_3" at bounding box center [486, 241] width 188 height 48
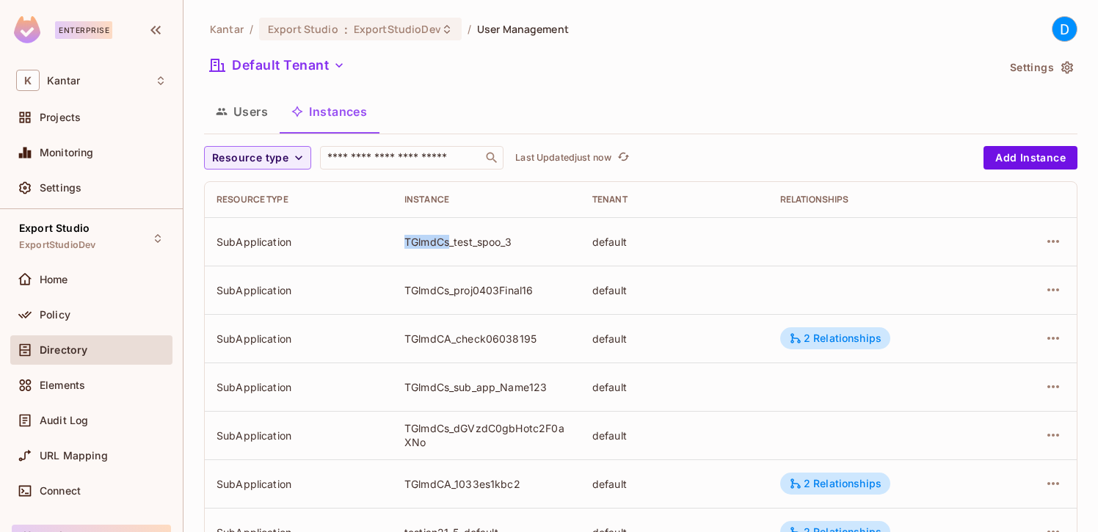
copy div "TGlmdCs"
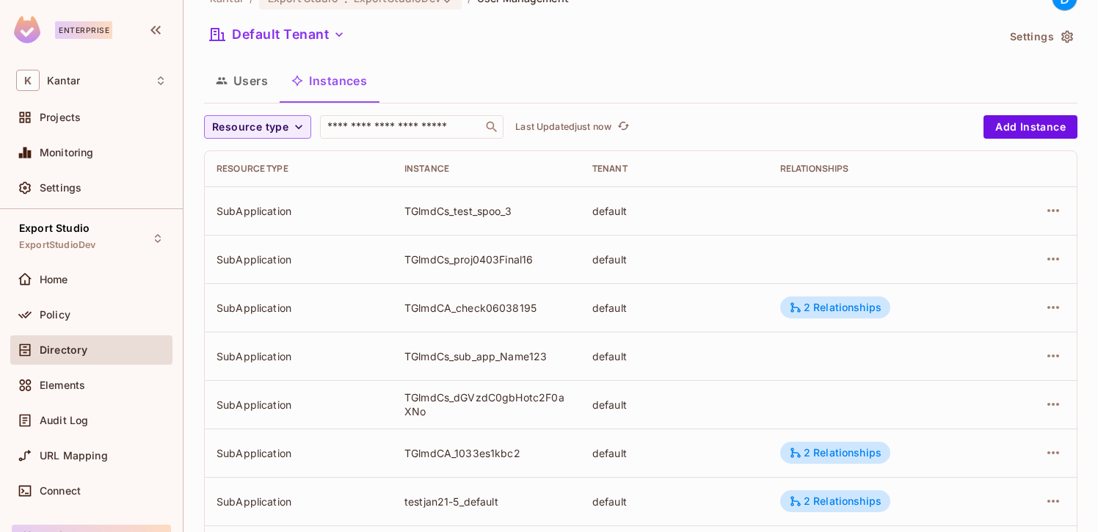
scroll to position [45, 0]
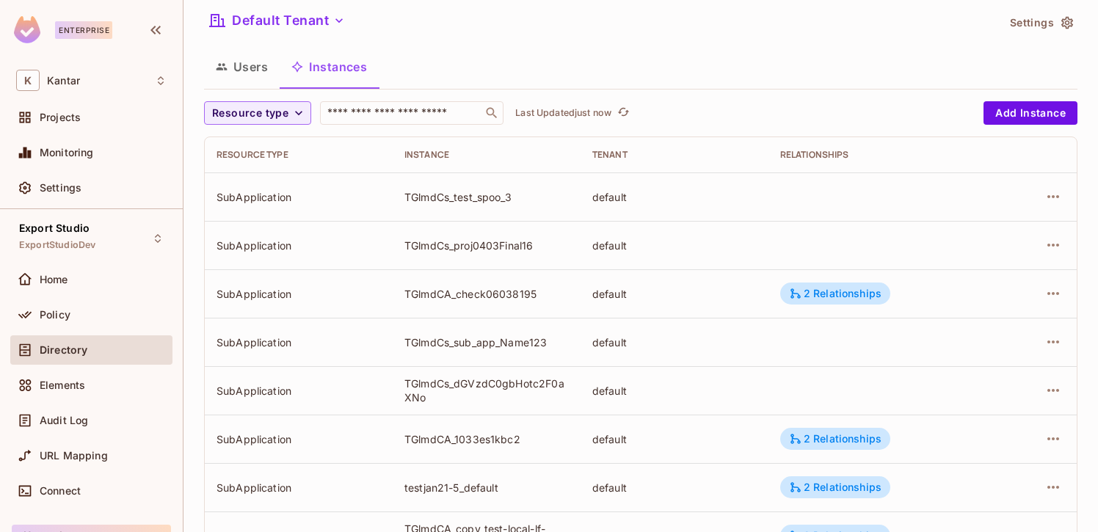
click at [415, 292] on div "TGlmdCA_check06038195" at bounding box center [486, 294] width 164 height 14
click at [456, 296] on div "TGlmdCA_check06038195" at bounding box center [486, 294] width 164 height 14
drag, startPoint x: 407, startPoint y: 296, endPoint x: 452, endPoint y: 295, distance: 44.8
click at [452, 295] on div "TGlmdCA_check06038195" at bounding box center [486, 294] width 164 height 14
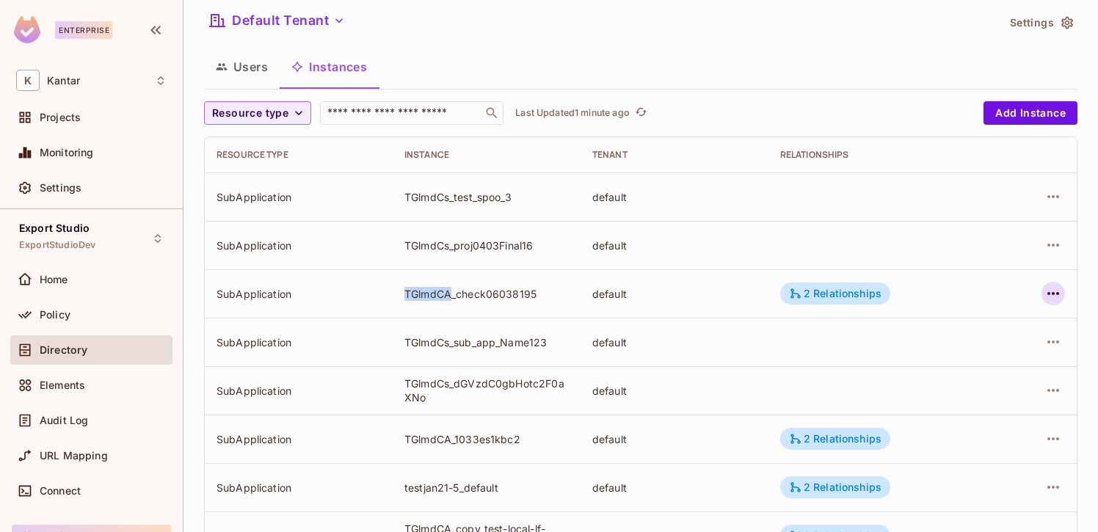
click at [1053, 291] on icon "button" at bounding box center [1053, 294] width 18 height 18
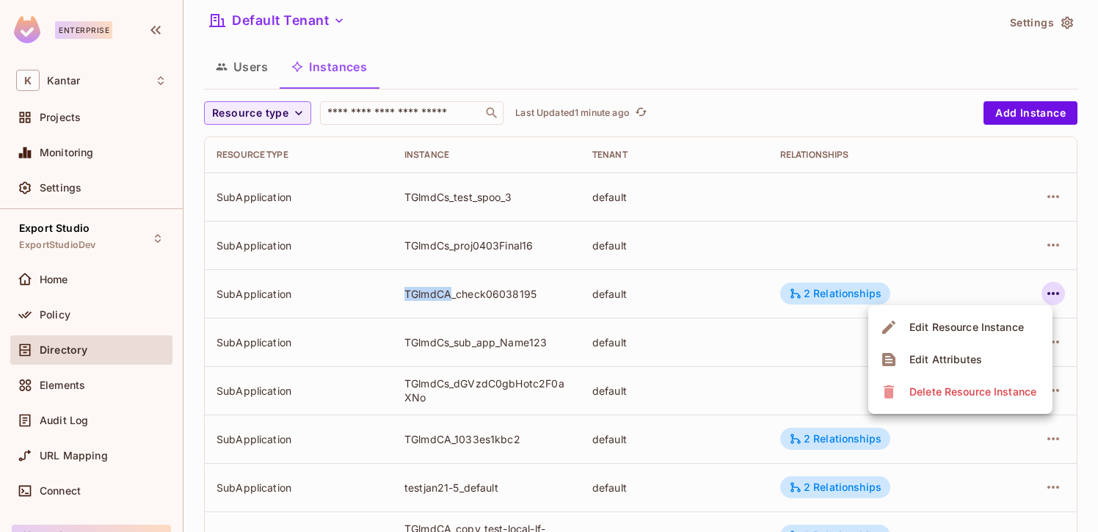
click at [975, 354] on div "Edit Attributes" at bounding box center [945, 359] width 73 height 15
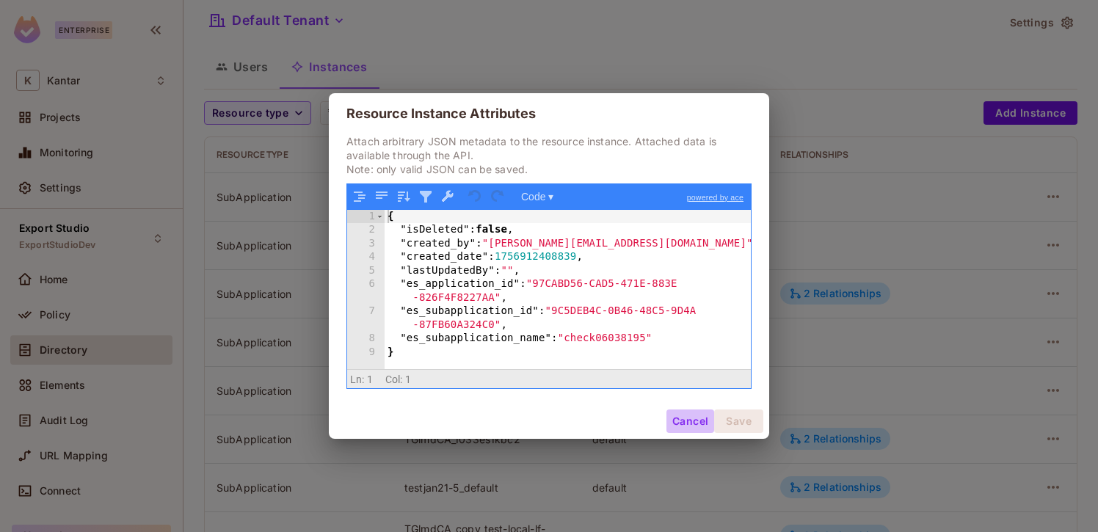
click at [684, 416] on button "Cancel" at bounding box center [690, 420] width 48 height 23
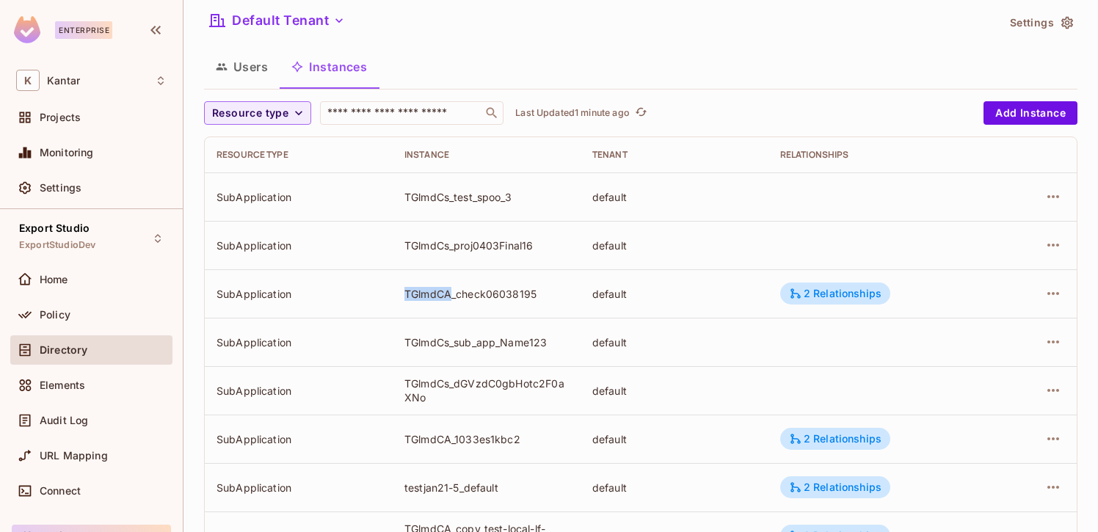
scroll to position [54, 0]
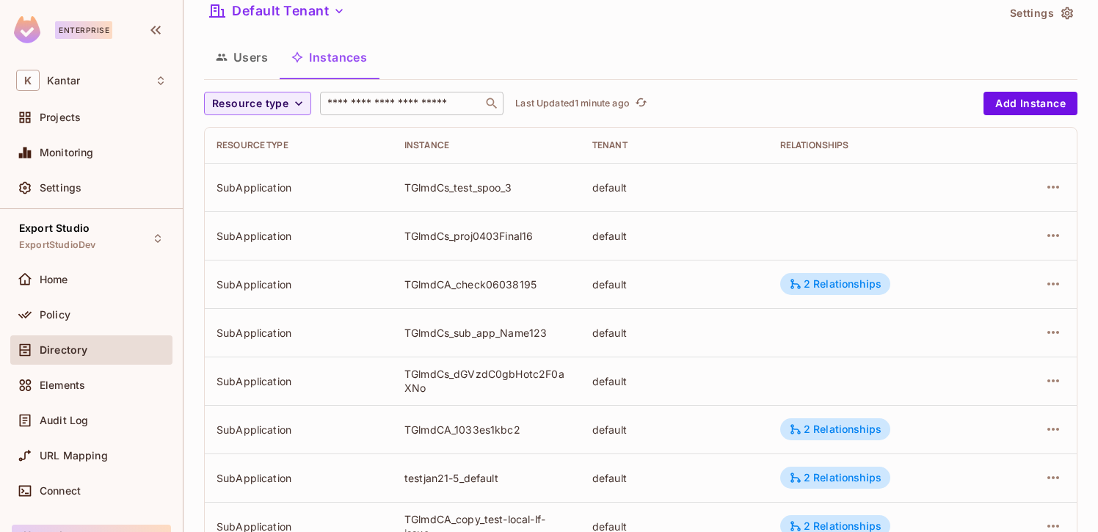
click at [406, 114] on div "​" at bounding box center [411, 103] width 183 height 23
paste input "*******"
type input "*******"
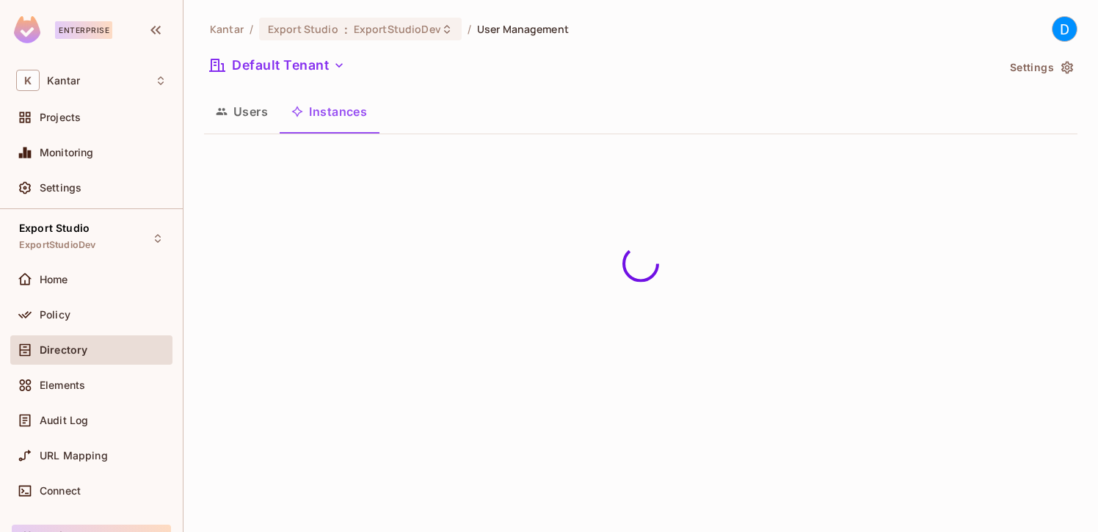
scroll to position [0, 0]
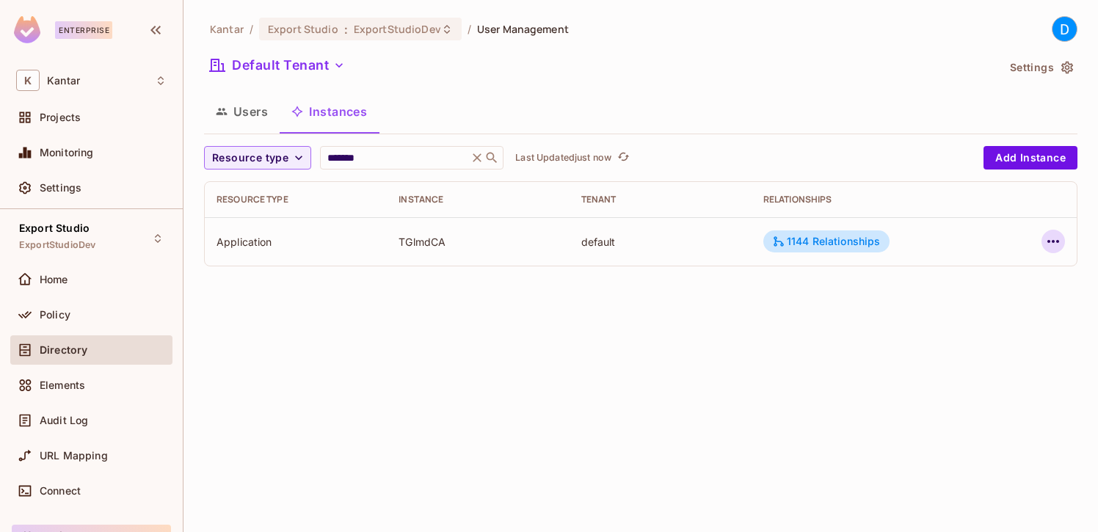
click at [1048, 244] on icon "button" at bounding box center [1053, 242] width 18 height 18
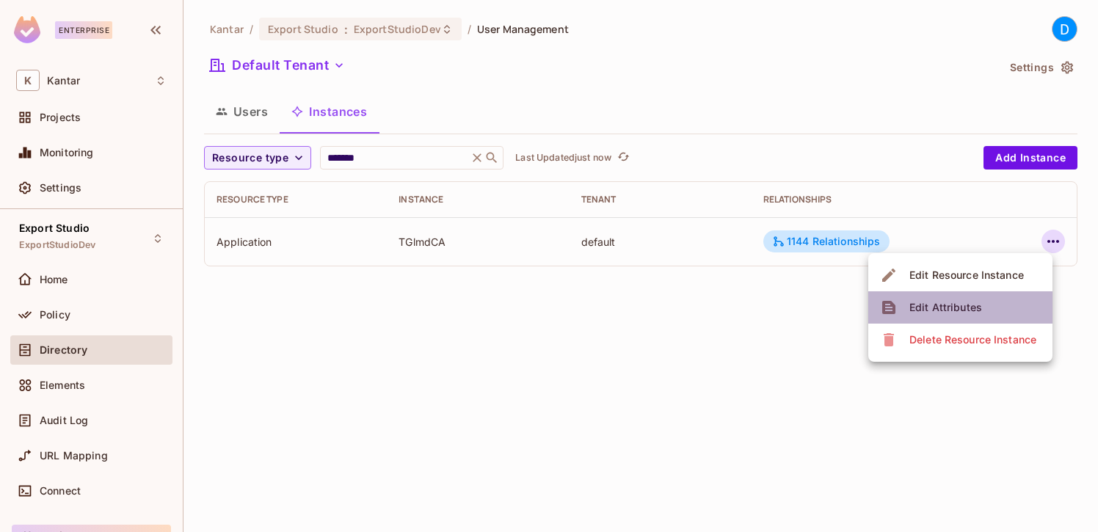
click at [946, 300] on div "Edit Attributes" at bounding box center [945, 307] width 73 height 15
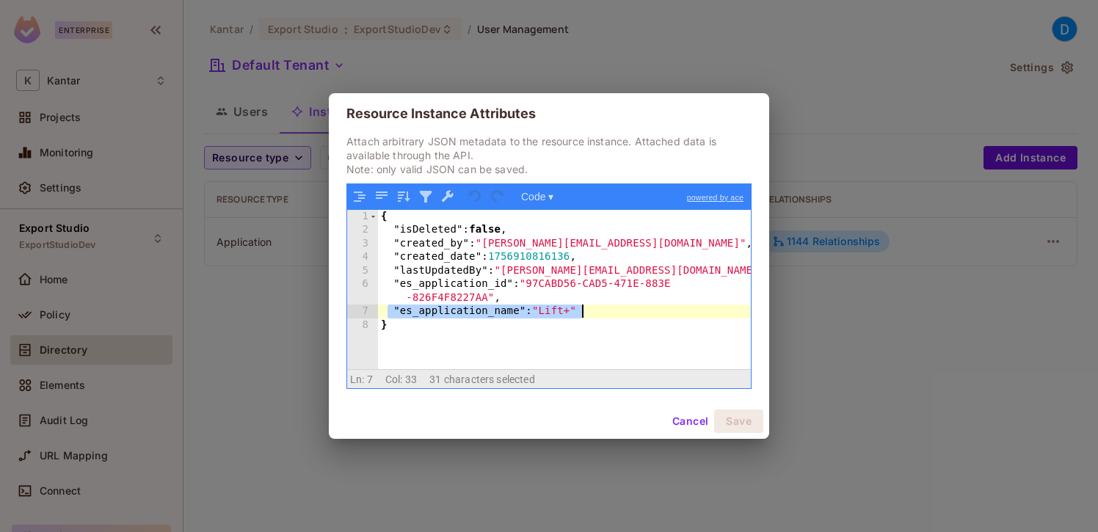
drag, startPoint x: 388, startPoint y: 310, endPoint x: 604, endPoint y: 310, distance: 215.7
click at [604, 310] on div "{ "isDeleted" : false , "created_by" : "[PERSON_NAME][EMAIL_ADDRESS][DOMAIN_NAM…" at bounding box center [564, 303] width 373 height 187
click at [690, 423] on button "Cancel" at bounding box center [690, 420] width 48 height 23
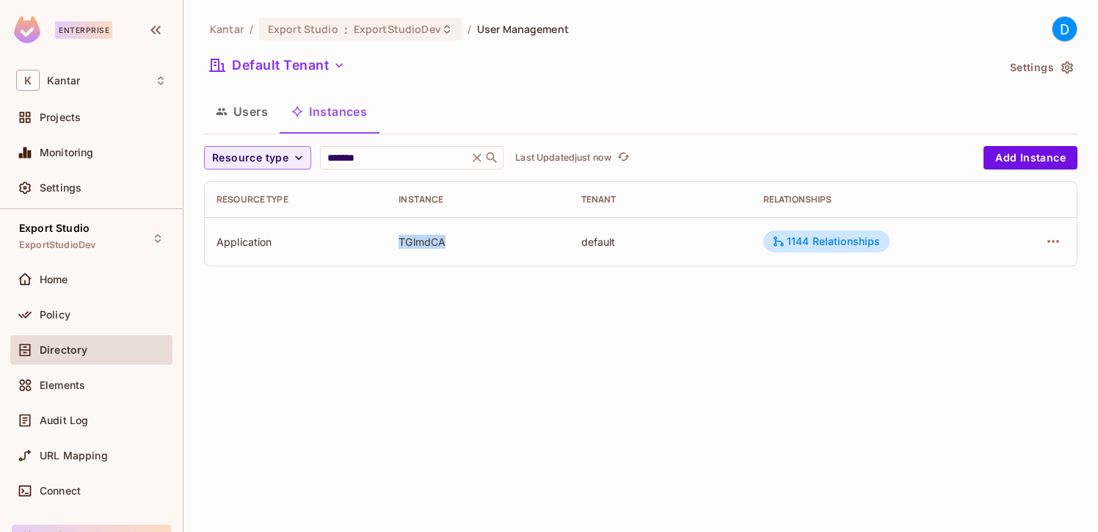
drag, startPoint x: 395, startPoint y: 238, endPoint x: 448, endPoint y: 238, distance: 52.1
click at [449, 238] on td "TGlmdCA" at bounding box center [478, 241] width 182 height 48
click at [1046, 240] on icon "button" at bounding box center [1053, 242] width 18 height 18
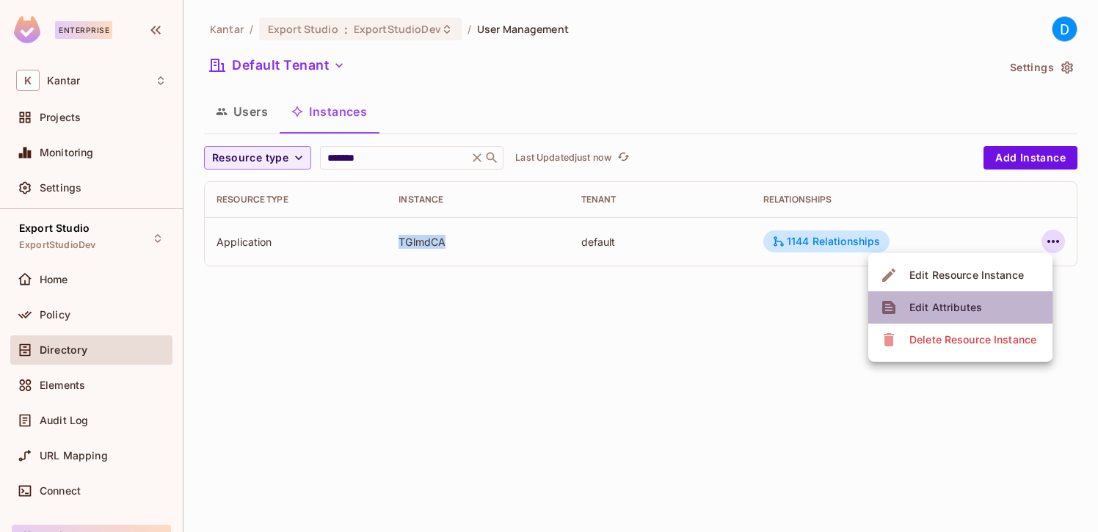
click at [949, 308] on div "Edit Attributes" at bounding box center [945, 307] width 73 height 15
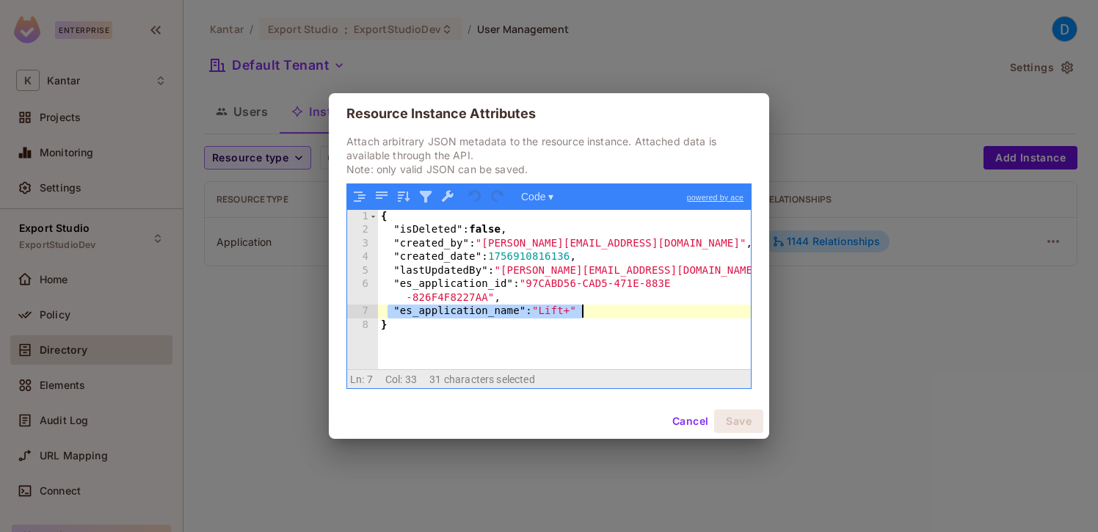
drag, startPoint x: 390, startPoint y: 312, endPoint x: 627, endPoint y: 309, distance: 237.7
click at [627, 309] on div "{ "isDeleted" : false , "created_by" : "[PERSON_NAME][EMAIL_ADDRESS][DOMAIN_NAM…" at bounding box center [564, 303] width 373 height 187
click at [605, 309] on div "{ "isDeleted" : false , "created_by" : "[PERSON_NAME][EMAIL_ADDRESS][DOMAIN_NAM…" at bounding box center [564, 303] width 373 height 187
drag, startPoint x: 605, startPoint y: 309, endPoint x: 394, endPoint y: 310, distance: 210.6
click at [394, 310] on div "{ "isDeleted" : false , "created_by" : "[PERSON_NAME][EMAIL_ADDRESS][DOMAIN_NAM…" at bounding box center [564, 303] width 373 height 187
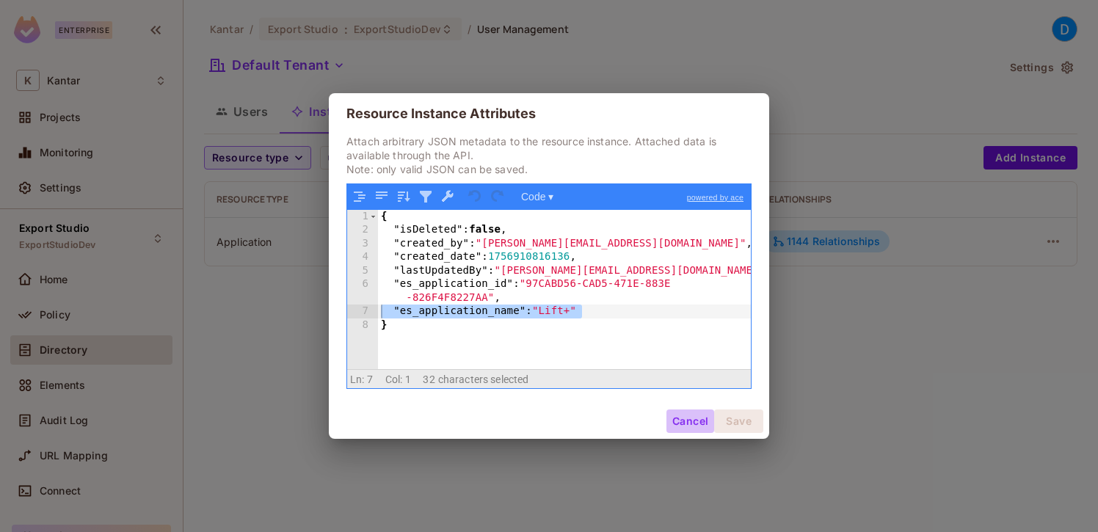
click at [679, 426] on button "Cancel" at bounding box center [690, 420] width 48 height 23
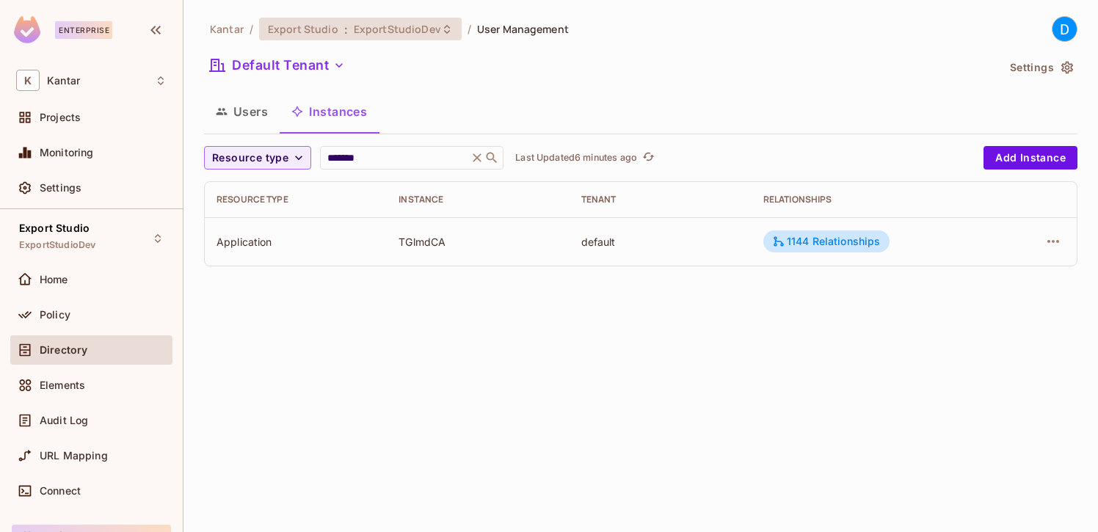
click at [340, 33] on div "Export Studio : ExportStudioDev" at bounding box center [351, 29] width 167 height 14
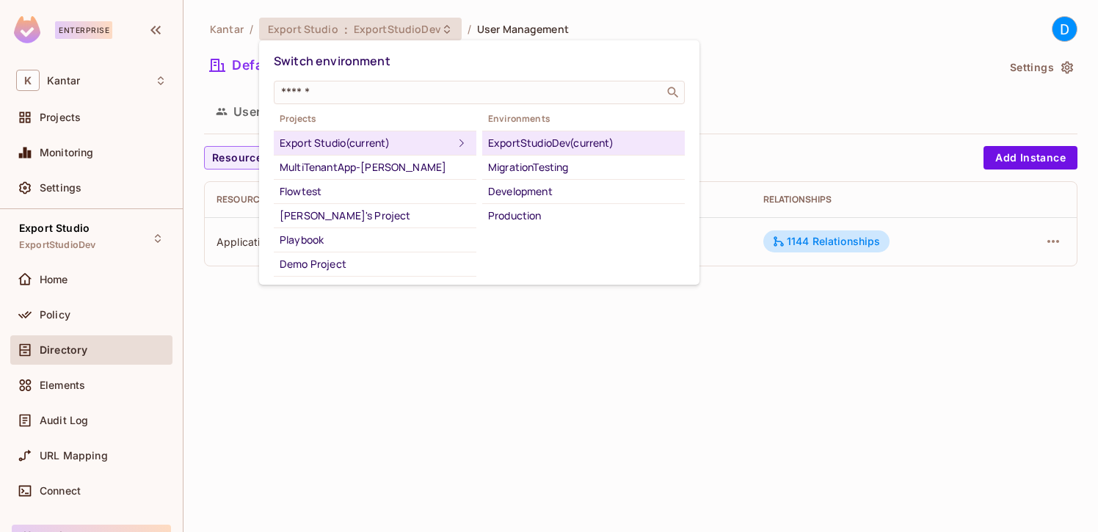
click at [519, 152] on li "ExportStudioDev (current)" at bounding box center [583, 143] width 202 height 24
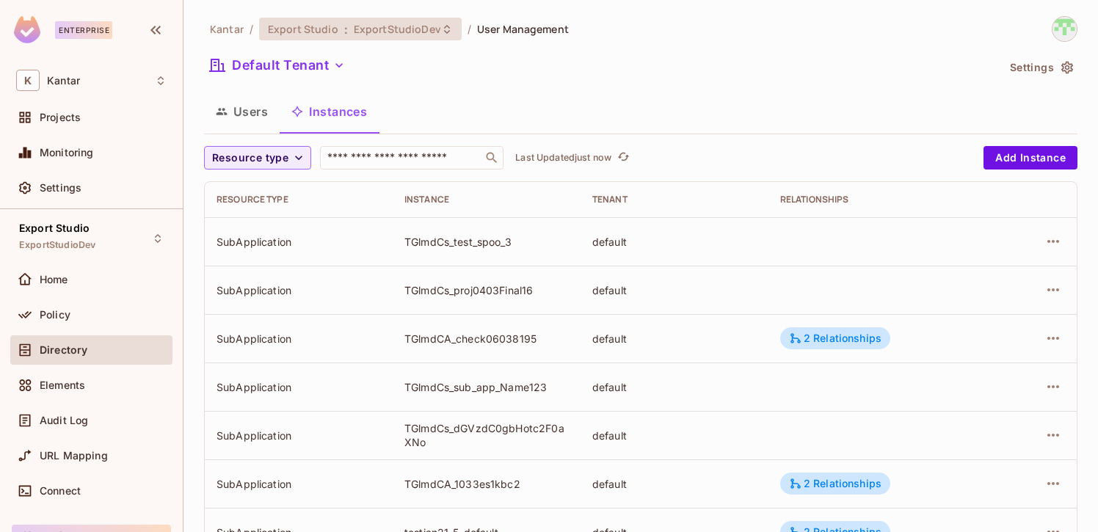
click at [388, 27] on span "ExportStudioDev" at bounding box center [397, 29] width 87 height 14
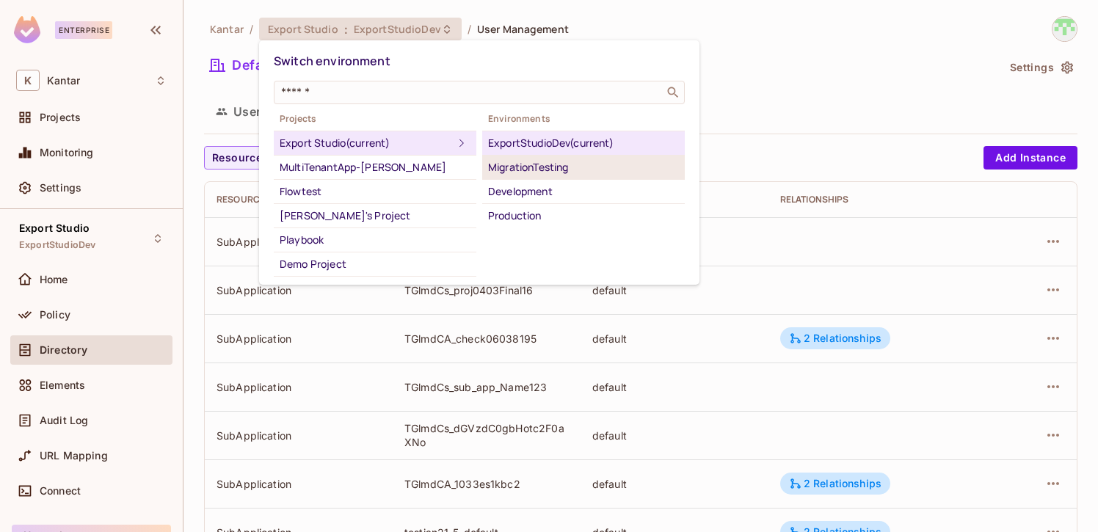
click at [542, 171] on div "MigrationTesting" at bounding box center [583, 167] width 191 height 18
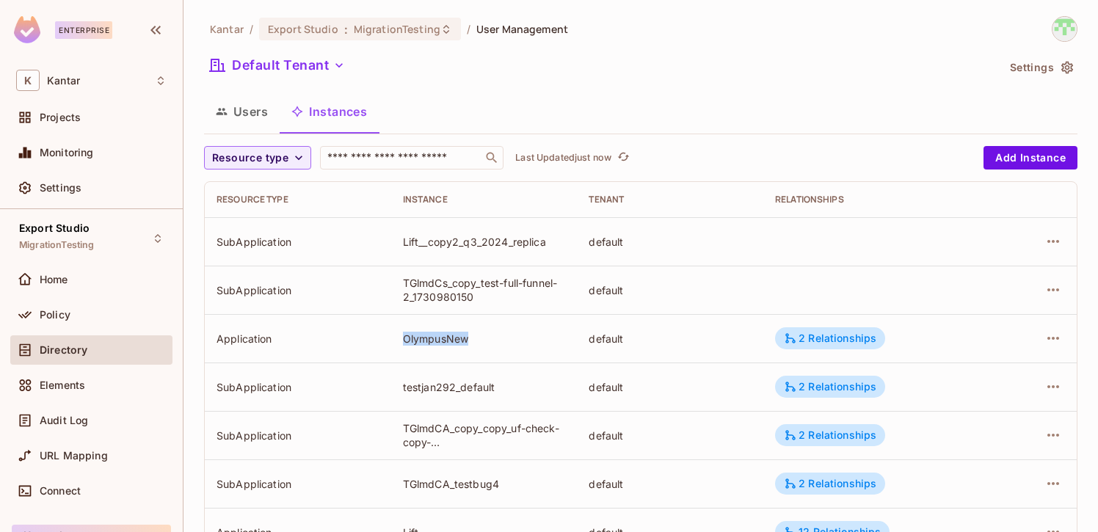
drag, startPoint x: 397, startPoint y: 337, endPoint x: 478, endPoint y: 339, distance: 81.4
click at [479, 339] on td "OlympusNew" at bounding box center [484, 338] width 186 height 48
click at [825, 339] on div "2 Relationships" at bounding box center [830, 338] width 92 height 13
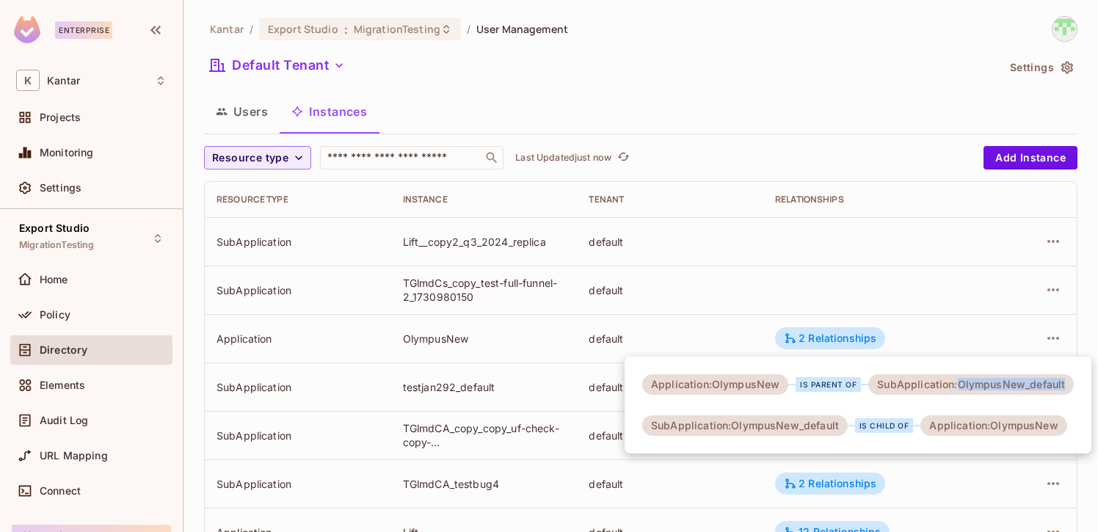
drag, startPoint x: 952, startPoint y: 384, endPoint x: 1059, endPoint y: 384, distance: 106.4
click at [1059, 384] on div "SubApplication:OlympusNew_default" at bounding box center [970, 384] width 205 height 21
click at [1023, 389] on div "SubApplication:OlympusNew_default" at bounding box center [970, 384] width 205 height 21
click at [743, 346] on div at bounding box center [549, 266] width 1098 height 532
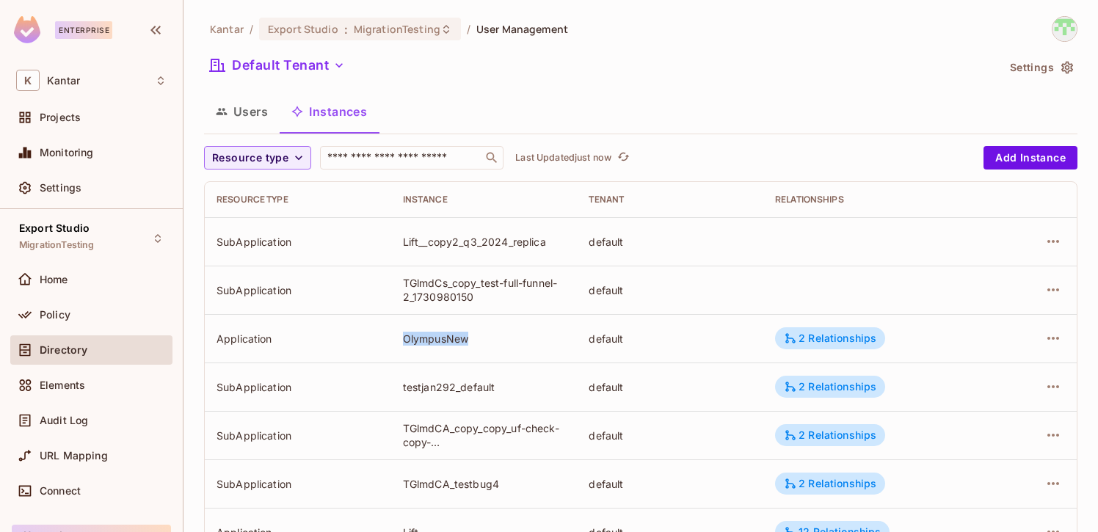
drag, startPoint x: 400, startPoint y: 341, endPoint x: 466, endPoint y: 341, distance: 66.0
click at [466, 341] on td "OlympusNew" at bounding box center [484, 338] width 186 height 48
click at [34, 310] on div at bounding box center [27, 315] width 23 height 18
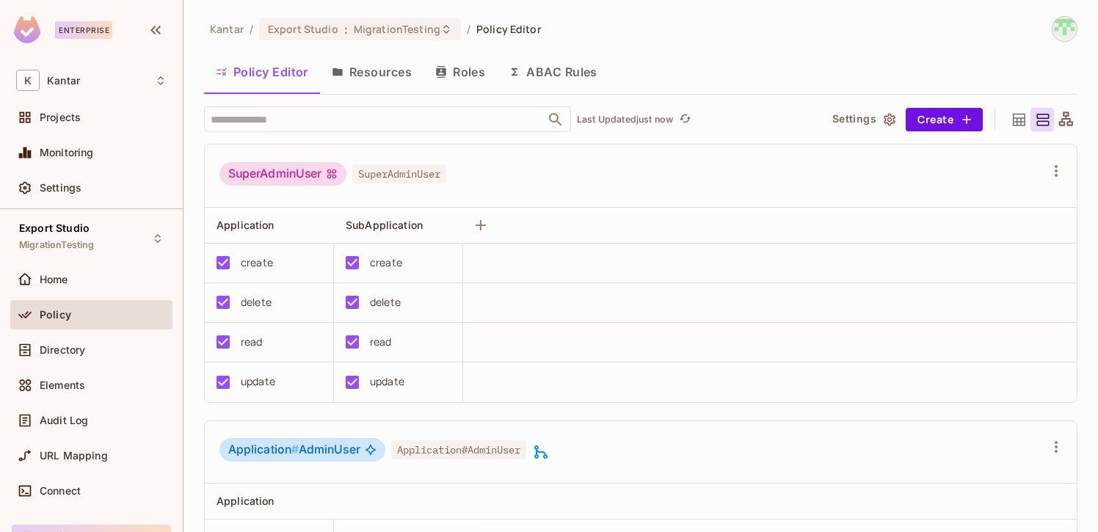
click at [467, 79] on button "Roles" at bounding box center [459, 72] width 73 height 37
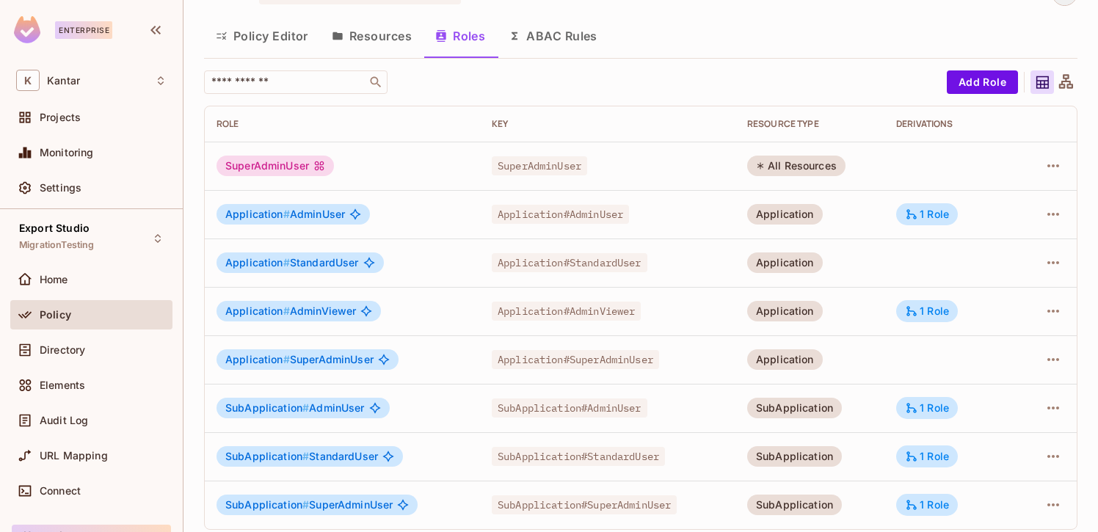
scroll to position [45, 0]
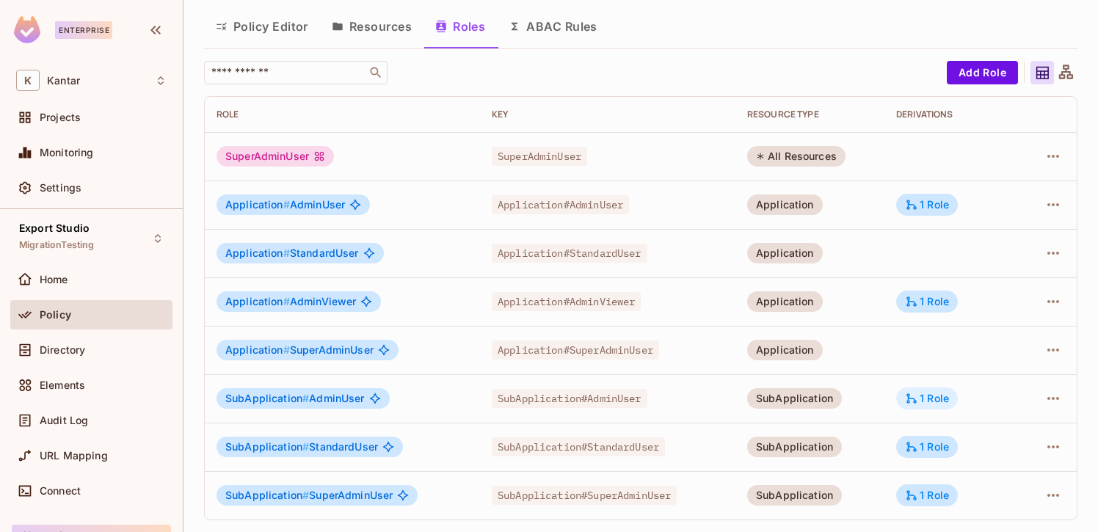
click at [911, 398] on icon at bounding box center [911, 398] width 13 height 13
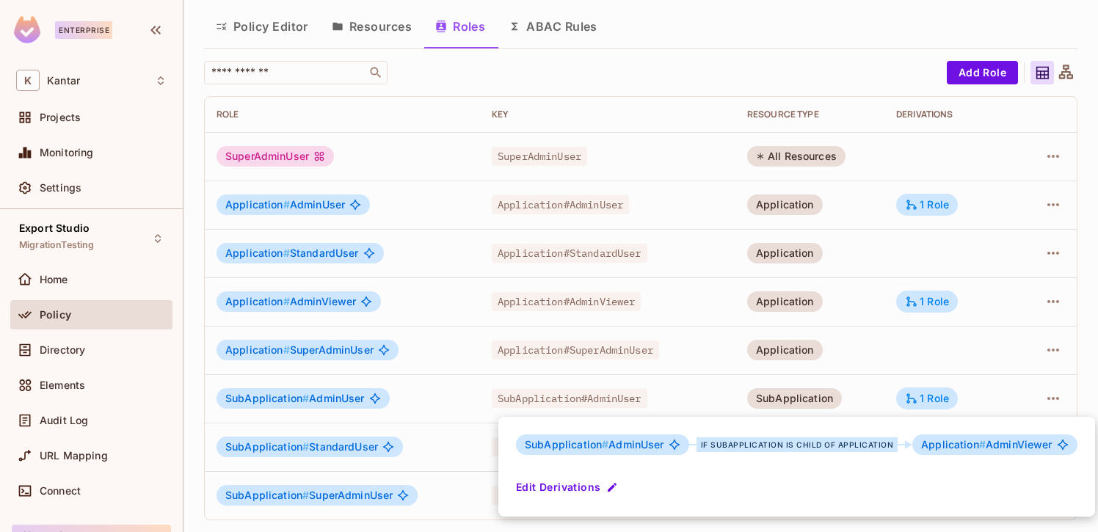
click at [928, 298] on div at bounding box center [549, 266] width 1098 height 532
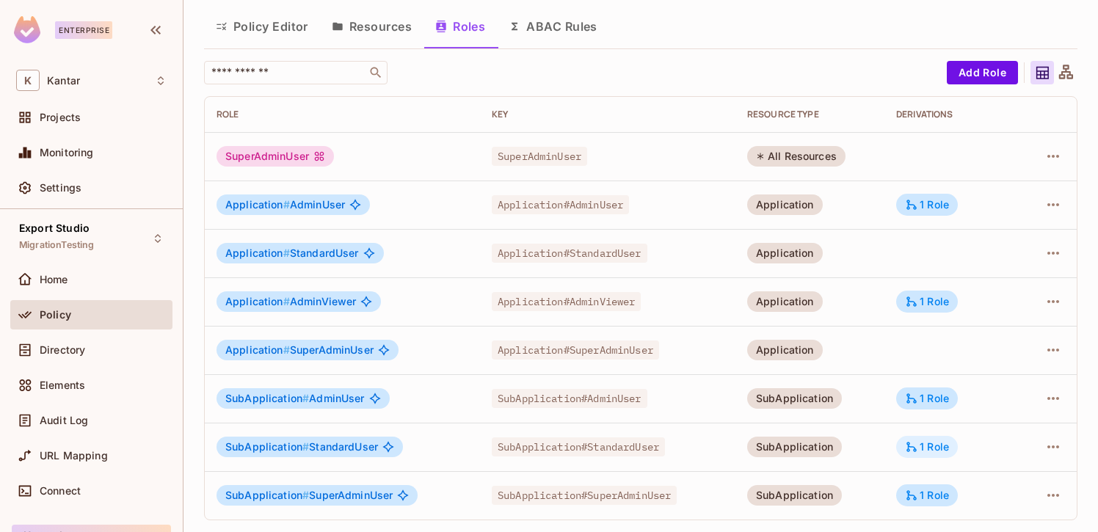
click at [916, 445] on icon at bounding box center [911, 446] width 13 height 13
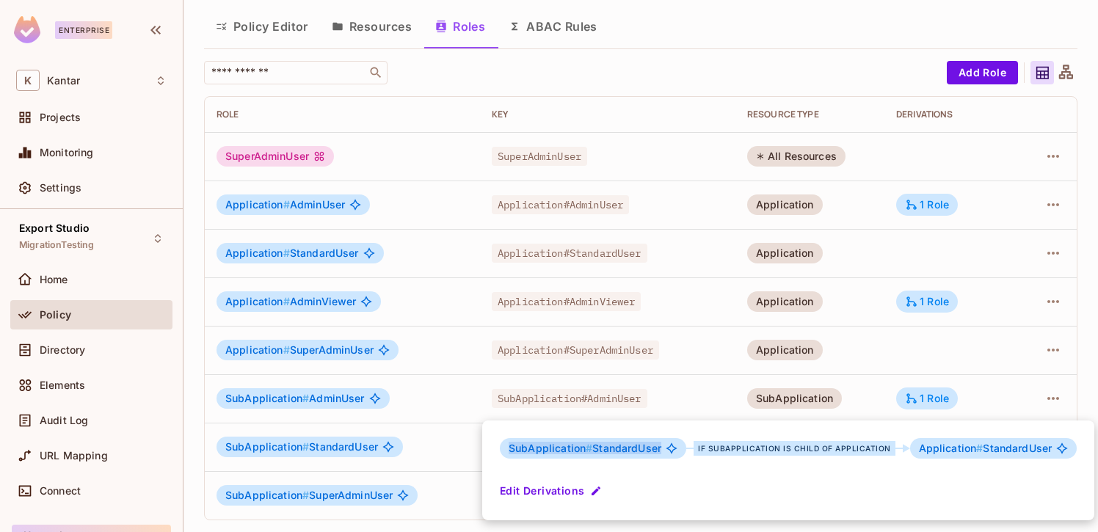
drag, startPoint x: 508, startPoint y: 450, endPoint x: 661, endPoint y: 453, distance: 153.4
click at [661, 453] on div "SubApplication # StandardUser" at bounding box center [593, 448] width 186 height 21
drag, startPoint x: 913, startPoint y: 448, endPoint x: 1044, endPoint y: 452, distance: 130.7
click at [1044, 452] on div "Application # StandardUser" at bounding box center [993, 448] width 167 height 21
click at [914, 492] on div "SubApplication # StandardUser if SubApplication is child of Application Applica…" at bounding box center [788, 470] width 612 height 100
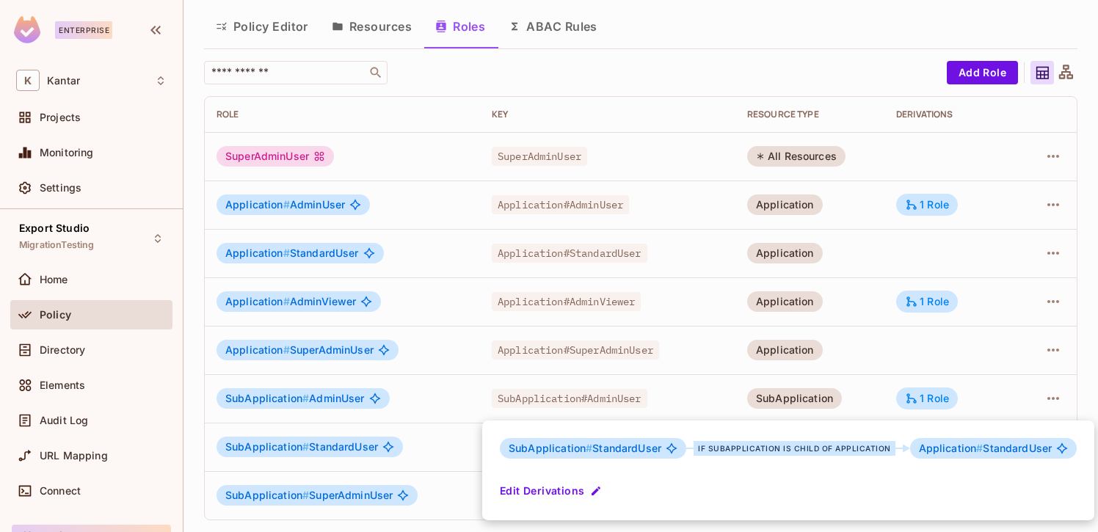
click at [453, 442] on div at bounding box center [549, 266] width 1098 height 532
